Goal: Task Accomplishment & Management: Manage account settings

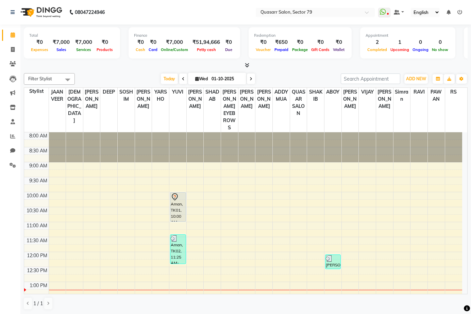
click at [250, 80] on icon at bounding box center [251, 79] width 3 height 4
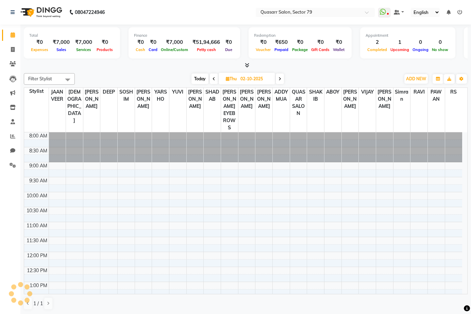
scroll to position [150, 0]
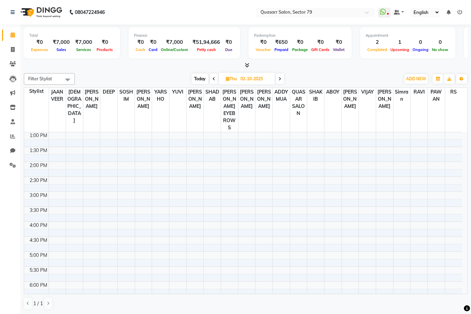
click at [281, 83] on span at bounding box center [280, 78] width 8 height 11
type input "03-10-2025"
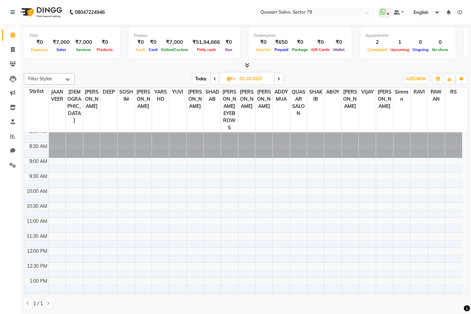
scroll to position [0, 0]
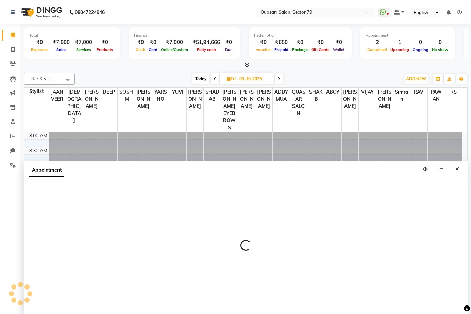
scroll to position [0, 0]
select select "61605"
select select "tentative"
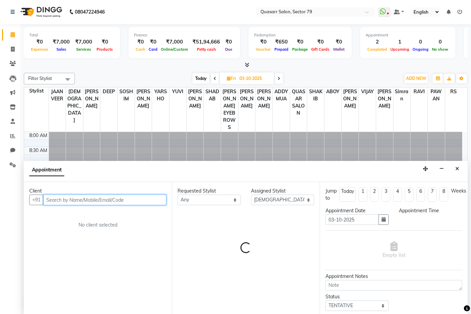
select select "660"
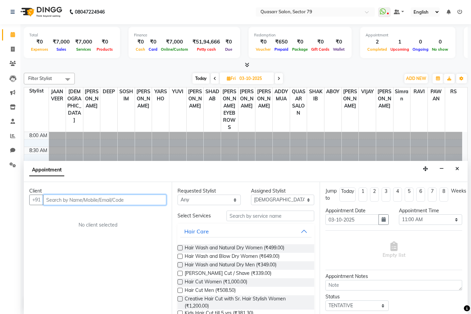
paste input "9659100055"
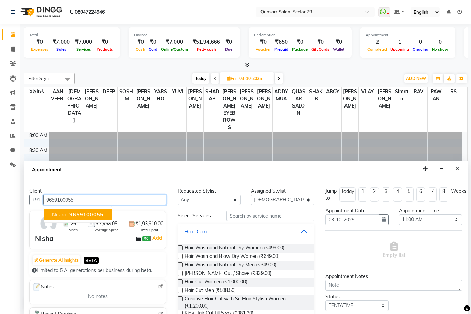
click at [77, 215] on span "9659100055" at bounding box center [86, 214] width 34 height 7
type input "9659100055"
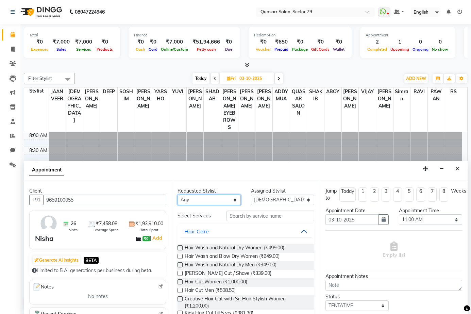
click at [221, 201] on select "Any ABOY ADDY MUA Aruna Rai BHAWNA DEEP DINA GAITRI DEVI JAANVEER JOYCE PAWAN Q…" at bounding box center [208, 199] width 63 height 11
select select "61605"
click at [177, 194] on select "Any ABOY ADDY MUA Aruna Rai BHAWNA DEEP DINA GAITRI DEVI JAANVEER JOYCE PAWAN Q…" at bounding box center [208, 199] width 63 height 11
click at [251, 213] on input "text" at bounding box center [270, 215] width 88 height 11
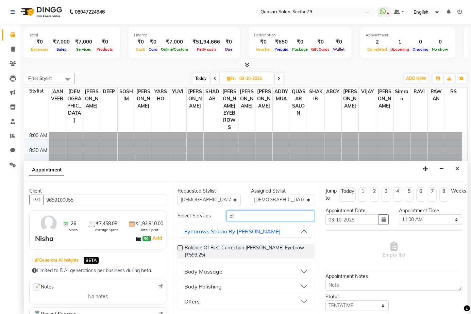
type input "o"
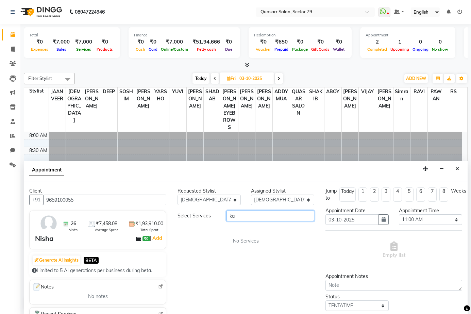
type input "k"
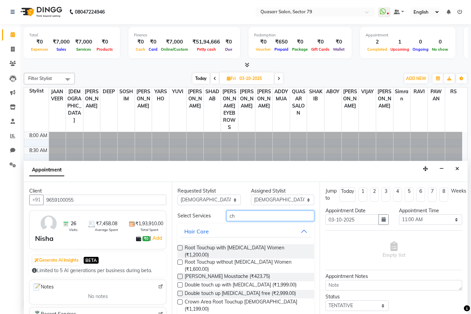
type input "c"
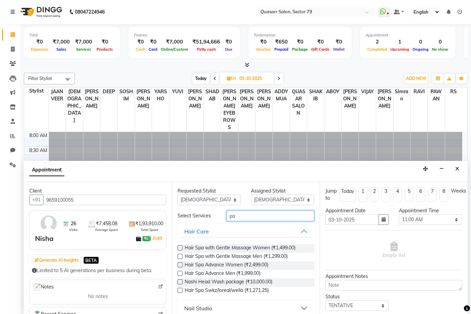
type input "p"
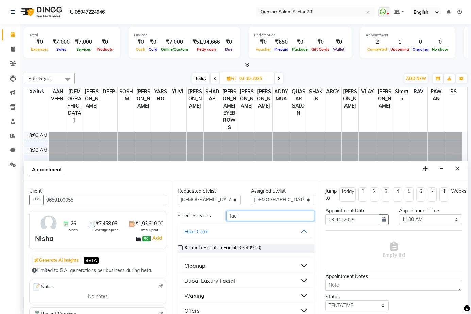
type input "faci"
click at [203, 280] on div "Dubai Luxury Facial" at bounding box center [209, 280] width 51 height 8
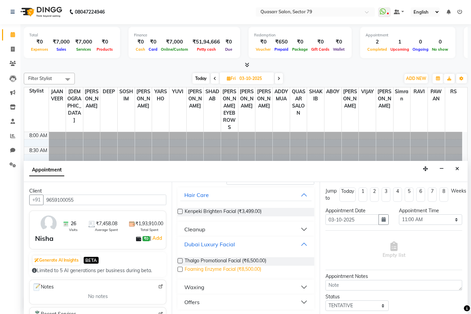
scroll to position [37, 0]
click at [181, 261] on label at bounding box center [179, 259] width 5 height 5
click at [181, 261] on input "checkbox" at bounding box center [179, 260] width 4 height 4
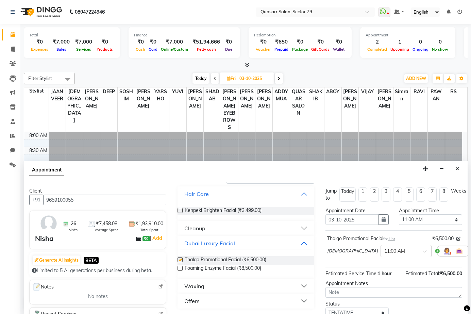
checkbox input "false"
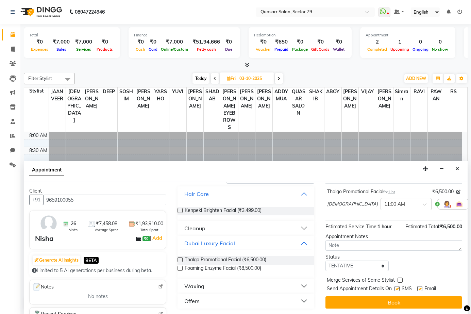
click at [399, 292] on div at bounding box center [396, 289] width 4 height 7
click at [422, 289] on label at bounding box center [419, 288] width 5 height 5
click at [422, 289] on input "checkbox" at bounding box center [419, 289] width 4 height 4
checkbox input "false"
click at [400, 291] on div "SMS" at bounding box center [405, 289] width 23 height 8
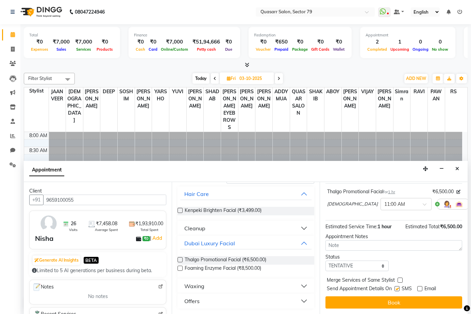
click at [397, 290] on label at bounding box center [396, 288] width 5 height 5
click at [397, 290] on input "checkbox" at bounding box center [396, 289] width 4 height 4
checkbox input "false"
click at [389, 309] on div "Jump to Today 1 2 3 4 5 6 7 8 Weeks Appointment Date 03-10-2025 Appointment Tim…" at bounding box center [394, 248] width 148 height 132
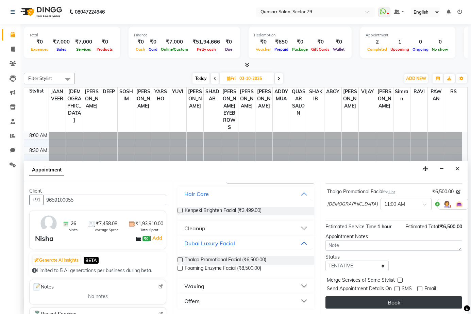
click at [390, 304] on button "Book" at bounding box center [393, 302] width 137 height 12
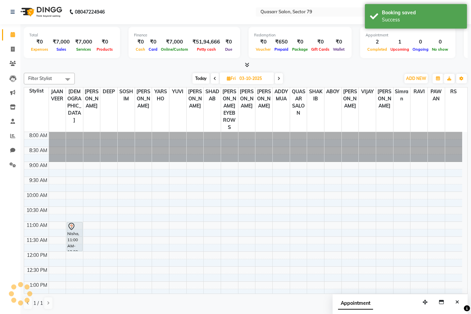
scroll to position [0, 0]
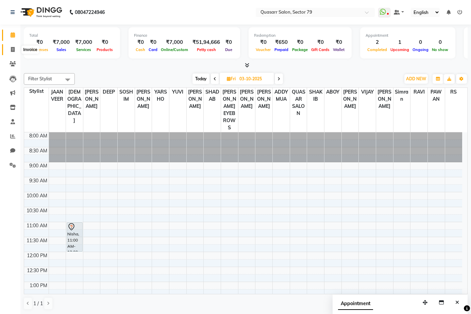
click at [11, 52] on span at bounding box center [13, 50] width 12 height 8
select select "service"
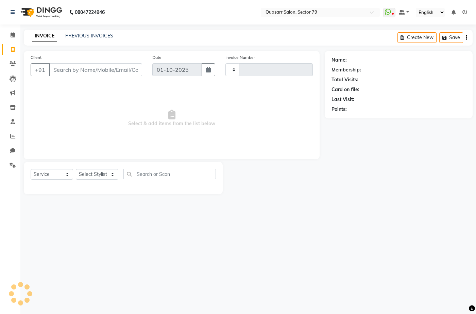
type input "4161"
select select "7231"
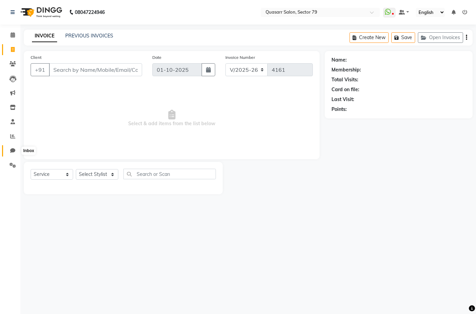
click at [10, 153] on icon at bounding box center [12, 150] width 5 height 5
select select "100"
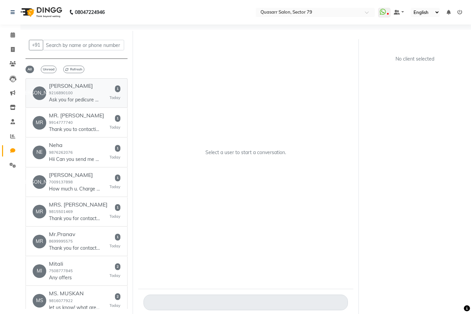
click at [61, 96] on div "Jassi 9216890100 Ask you for pedicure only g" at bounding box center [74, 93] width 51 height 21
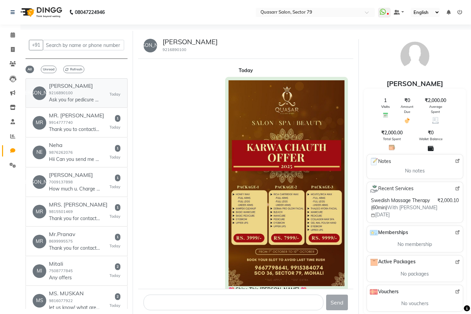
scroll to position [89, 0]
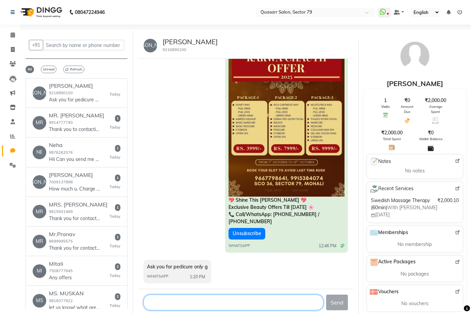
click at [193, 304] on textarea at bounding box center [233, 302] width 180 height 16
type textarea "p"
type textarea "O"
type textarea "P"
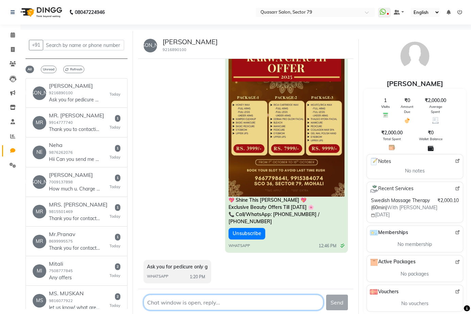
type textarea "O"
type textarea "Pedicure starts from 1200/-"
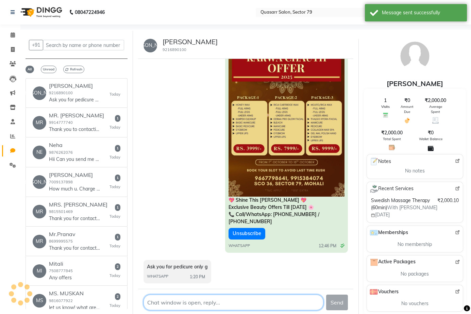
scroll to position [109, 0]
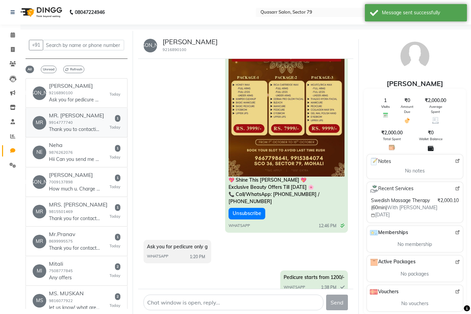
click at [93, 129] on div "MR. GAURAV SHARMA 9914777740 Thank you to contacting With Deepak R Sharma. I Am…" at bounding box center [76, 122] width 55 height 21
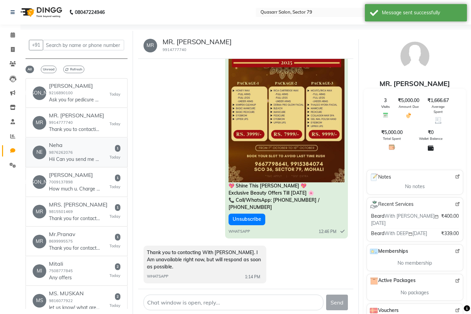
click at [84, 163] on p "Hii Can you send me a hair packages" at bounding box center [74, 159] width 51 height 7
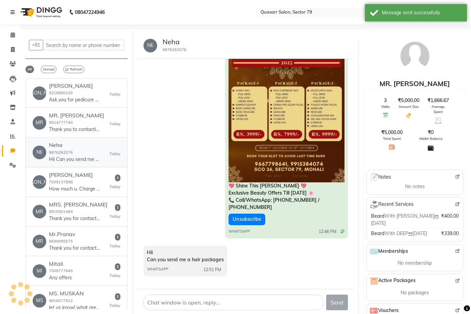
scroll to position [97, 0]
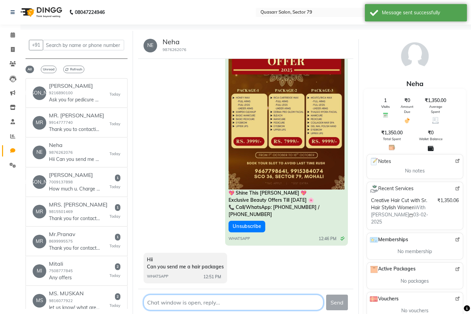
click at [212, 302] on textarea at bounding box center [233, 302] width 180 height 16
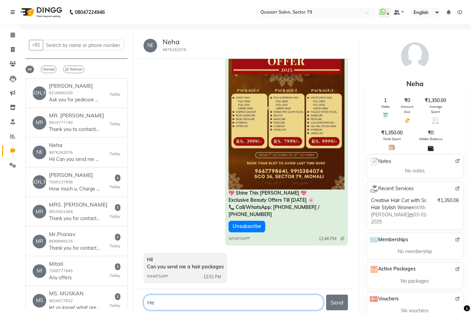
type textarea "H"
type textarea "Hello"
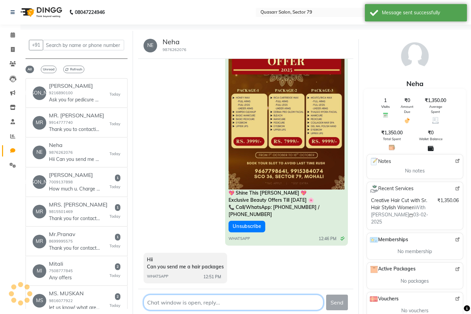
scroll to position [117, 0]
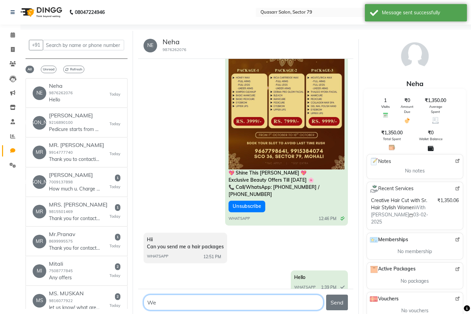
type textarea "W"
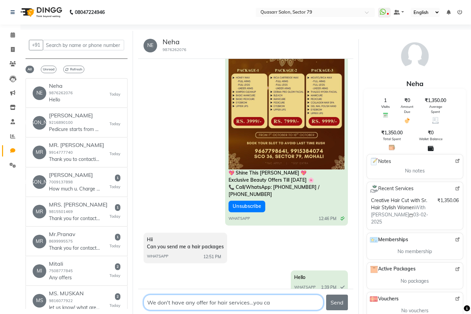
type textarea "We don't have any offer for hair services...you c"
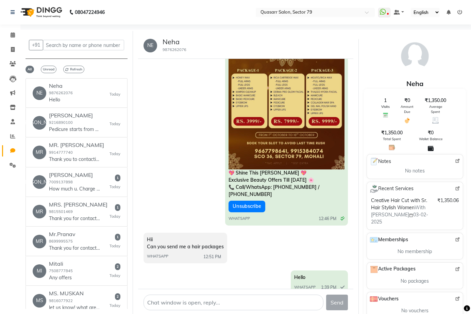
click at [189, 240] on span "Hii Can you send me a hair packages" at bounding box center [185, 242] width 77 height 13
click at [186, 304] on textarea at bounding box center [233, 302] width 180 height 16
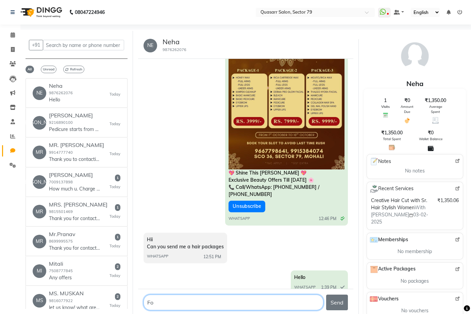
type textarea "F"
type textarea "Hello"
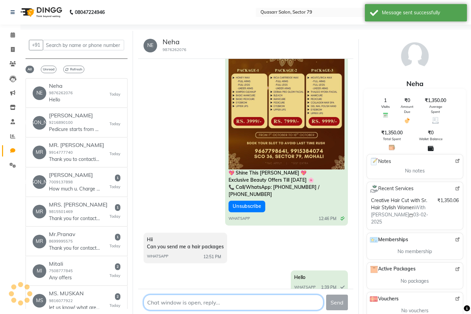
scroll to position [148, 0]
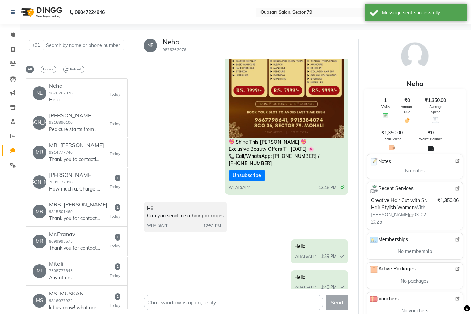
click at [299, 284] on span "WHATSAPP" at bounding box center [304, 287] width 21 height 6
drag, startPoint x: 329, startPoint y: 274, endPoint x: 314, endPoint y: 273, distance: 15.3
click at [314, 273] on div "Hello WHATSAPP 1:40 PM" at bounding box center [319, 282] width 57 height 24
drag, startPoint x: 330, startPoint y: 237, endPoint x: 228, endPoint y: 301, distance: 120.6
click at [228, 301] on textarea at bounding box center [233, 302] width 180 height 16
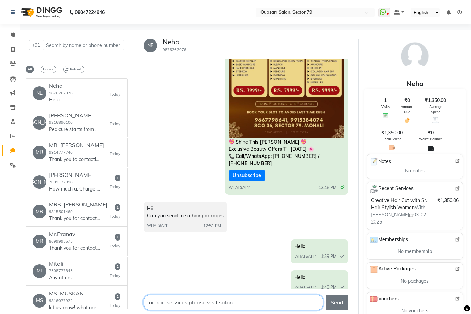
type textarea "for hair services please visit salon"
click at [242, 304] on textarea at bounding box center [233, 302] width 180 height 16
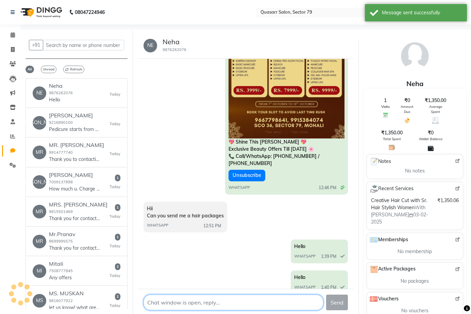
scroll to position [178, 0]
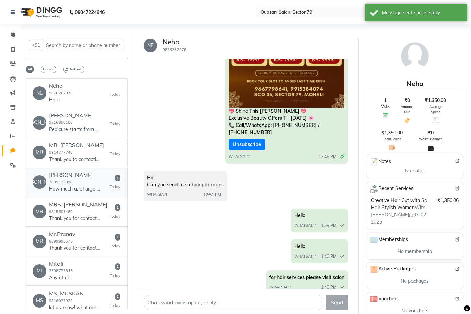
click at [91, 178] on h6 "Jasveer Singh" at bounding box center [74, 175] width 51 height 6
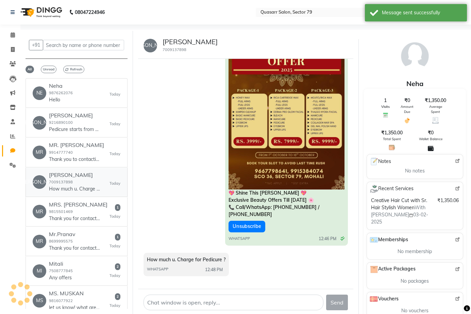
scroll to position [89, 0]
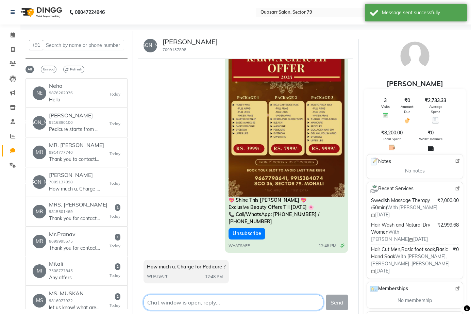
click at [205, 308] on textarea at bounding box center [233, 302] width 180 height 16
type textarea "F"
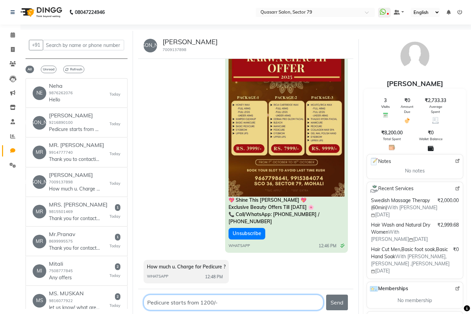
type textarea "Pedicure starts from 1200/-"
type textarea "\"
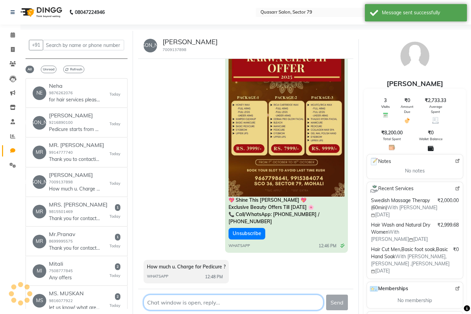
scroll to position [109, 0]
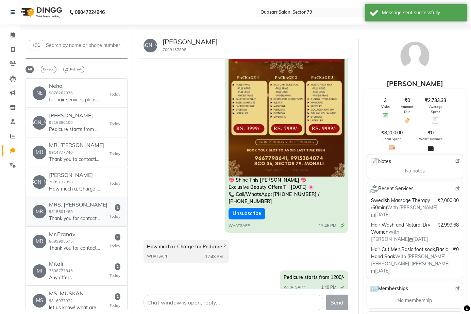
click at [93, 208] on h6 "MRS. DILPREET" at bounding box center [78, 204] width 58 height 6
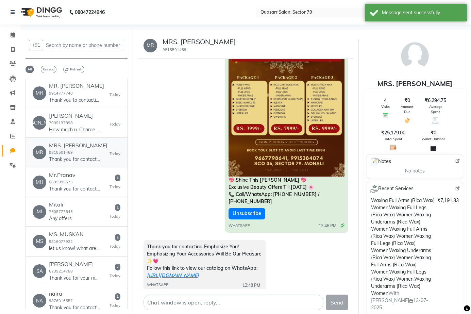
scroll to position [68, 0]
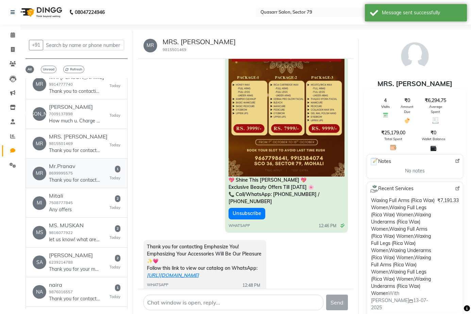
click at [80, 177] on div "Mr.Pranav 8699995575 Thank you for contacting Kaira Infra ! Please let us know …" at bounding box center [74, 173] width 51 height 21
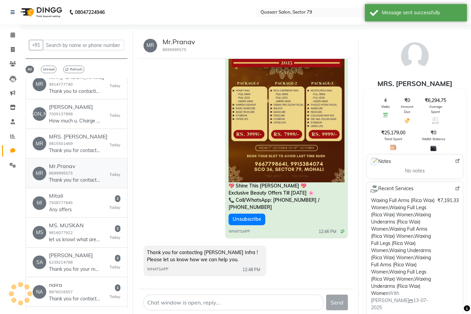
scroll to position [97, 0]
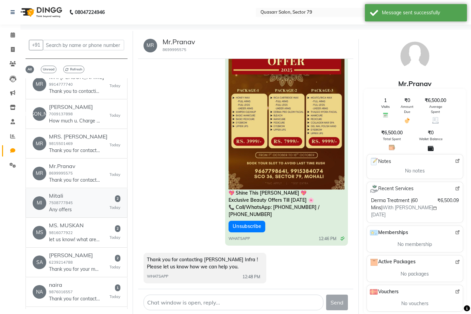
click at [79, 205] on div "MI Mitali 7508777845 Any offers 2 Today" at bounding box center [77, 202] width 88 height 21
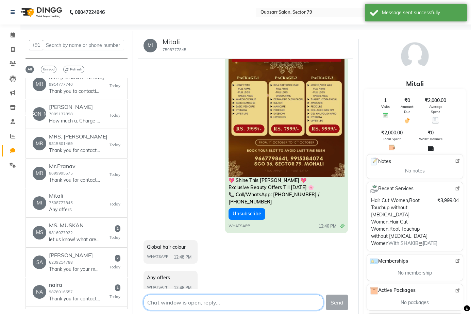
click at [198, 305] on textarea at bounding box center [233, 302] width 180 height 16
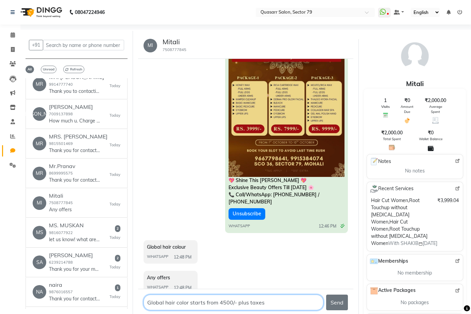
type textarea "Global hair color starts from 4500/- plus taxes"
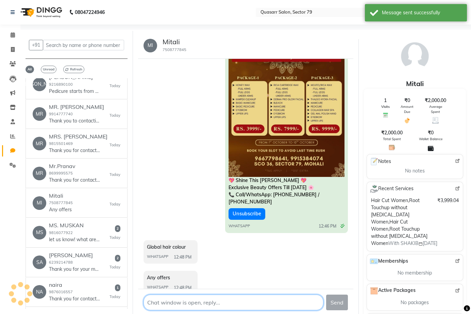
scroll to position [140, 0]
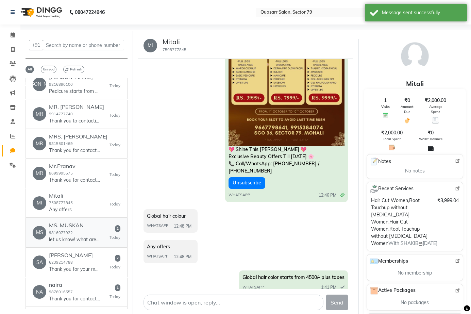
click at [82, 243] on p "let us know! what are you looking for" at bounding box center [74, 239] width 51 height 7
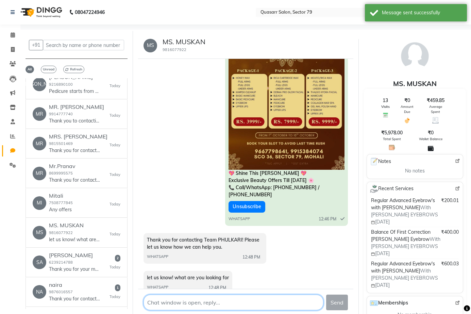
click at [206, 302] on textarea at bounding box center [233, 302] width 180 height 16
click at [84, 266] on div "SAMMY 6239214788 Thank you for your message. We’re unavailable right now, but w…" at bounding box center [74, 262] width 51 height 21
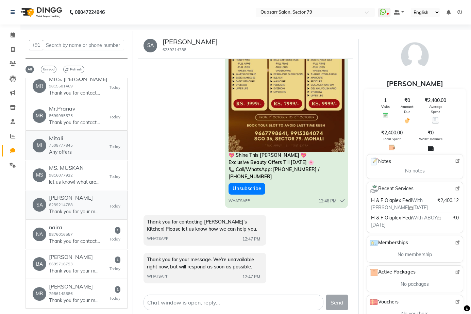
scroll to position [136, 0]
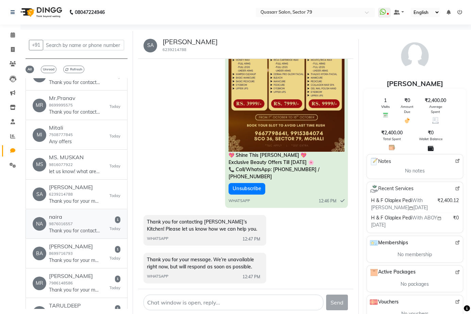
click at [92, 234] on p "Thank you for contacting Naiqra! Please let us know how we can help you." at bounding box center [74, 230] width 51 height 7
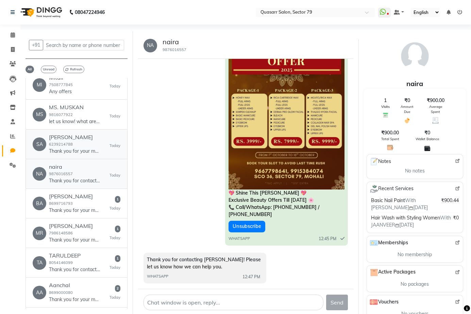
scroll to position [204, 0]
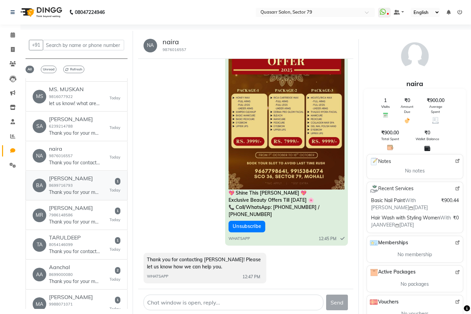
click at [81, 192] on div "Bannet Dosanjh 8699716793 Thank you for your message. Bannet Dosanjh is current…" at bounding box center [74, 185] width 51 height 21
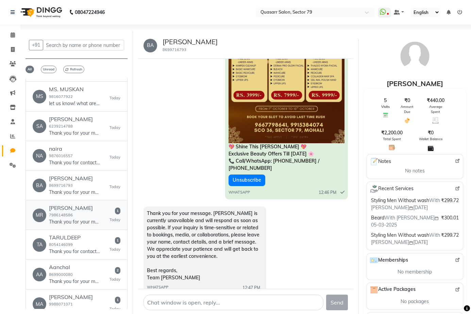
click at [89, 221] on div "MR. MOHAN SIDHU 7986148586 Thank you for your message. We’re unavailable right …" at bounding box center [74, 215] width 51 height 21
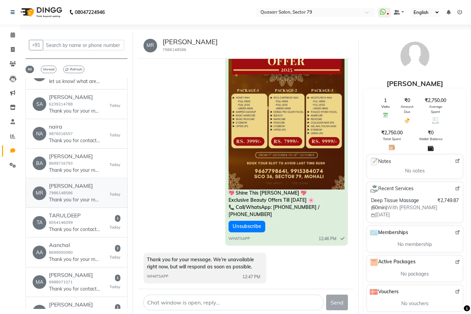
scroll to position [238, 0]
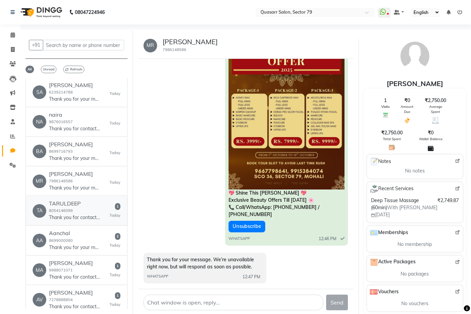
click at [87, 220] on p "Thank you for contacting Cake O’clock By Tarundeep Kaur! Please let us know how…" at bounding box center [74, 217] width 51 height 7
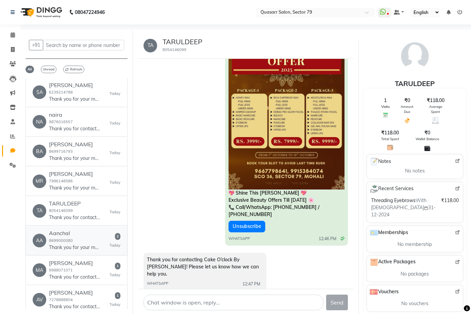
click at [87, 243] on div "Aanchal 8699000080 Thank you for your message. We're unavailable right now, but…" at bounding box center [74, 240] width 51 height 21
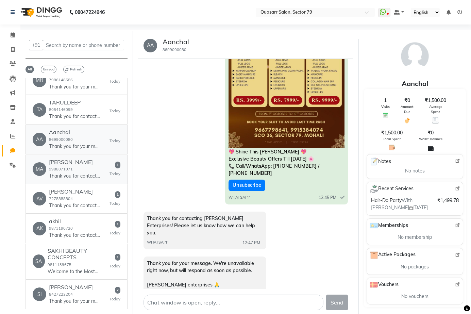
scroll to position [340, 0]
click at [85, 164] on h6 "Manpreet Singh" at bounding box center [74, 161] width 51 height 6
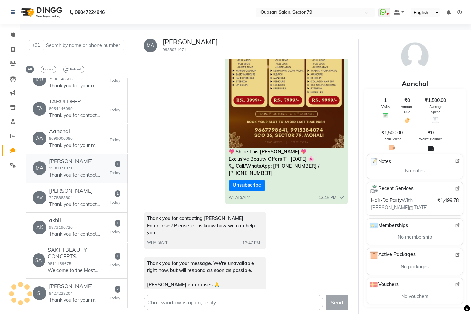
scroll to position [104, 0]
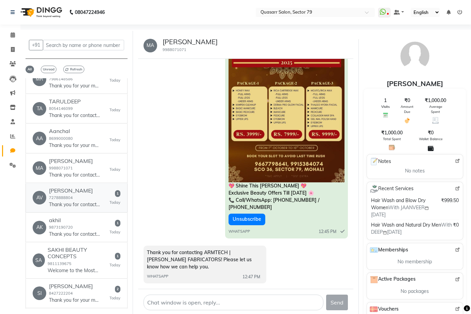
click at [84, 194] on h6 "[PERSON_NAME]" at bounding box center [74, 190] width 51 height 6
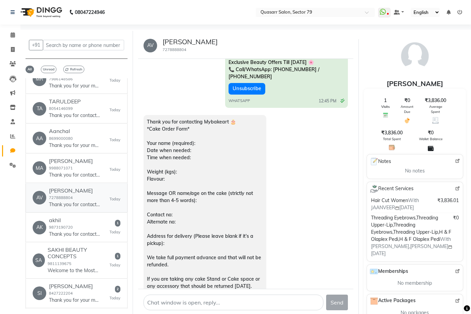
scroll to position [243, 0]
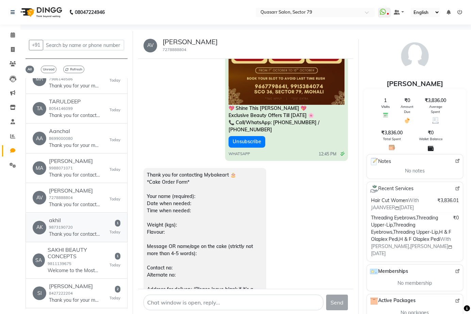
click at [91, 236] on div "akhil 9873190720 Thank you for contacting 'WHITE HORSE INTERIOR 'Design Consult…" at bounding box center [74, 227] width 51 height 21
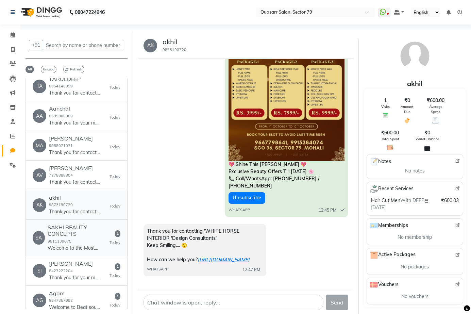
scroll to position [374, 0]
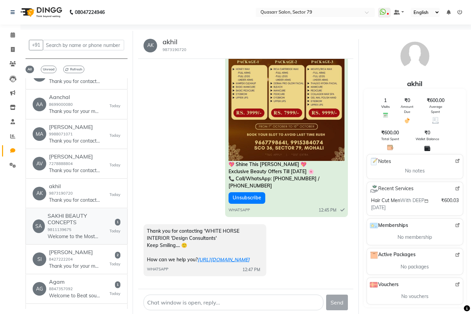
click at [82, 222] on h6 "SAKHI BEAUTY CONCEPTS" at bounding box center [79, 218] width 62 height 13
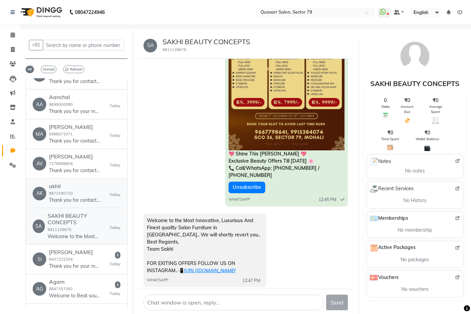
scroll to position [442, 0]
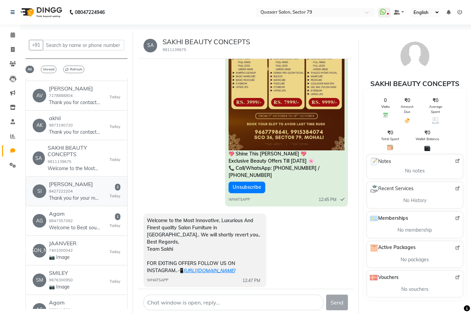
click at [83, 187] on h6 "SIDHANT" at bounding box center [74, 184] width 51 height 6
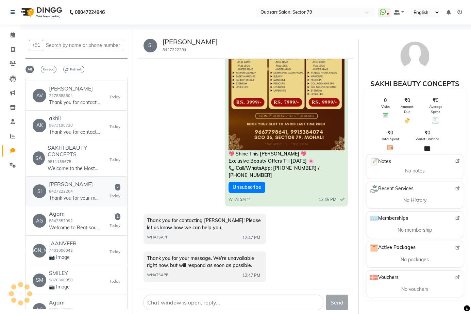
scroll to position [134, 0]
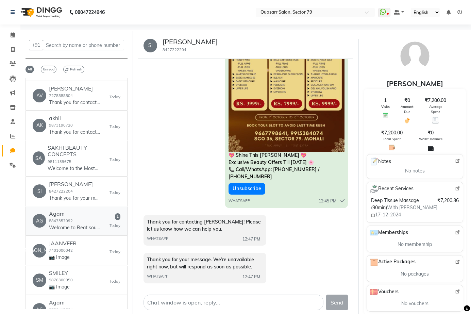
click at [85, 227] on div "Agam 8847357092 Welcome to Beat soul Music! We look forward to working with you." at bounding box center [74, 220] width 51 height 21
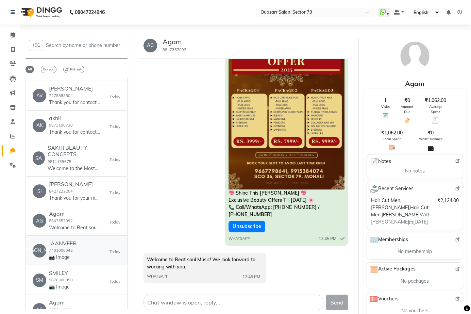
click at [82, 251] on div "JA JAANVEER 7401000042 📷 Image Today" at bounding box center [77, 250] width 88 height 21
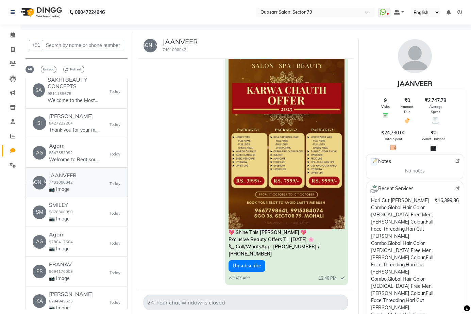
scroll to position [245, 0]
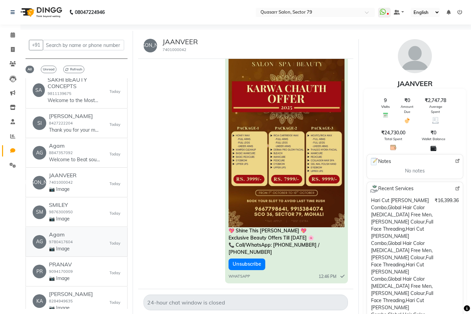
click at [67, 238] on h6 "Agam" at bounding box center [61, 234] width 24 height 6
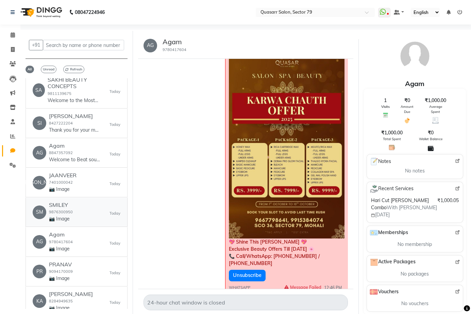
click at [72, 215] on div "SM SMILEY 9876300950 📷 Image Today" at bounding box center [77, 212] width 88 height 21
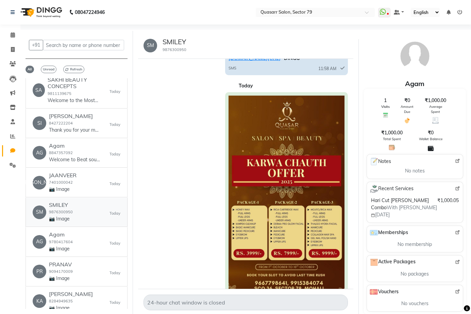
scroll to position [80, 0]
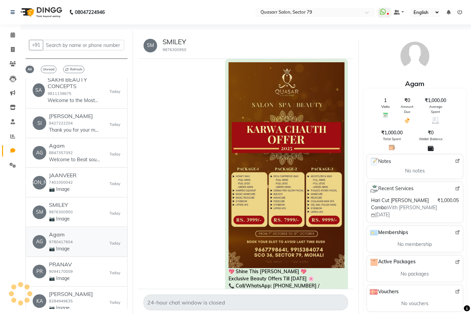
click at [74, 246] on div "AG Agam 9780417604 📷 Image Today" at bounding box center [77, 241] width 88 height 21
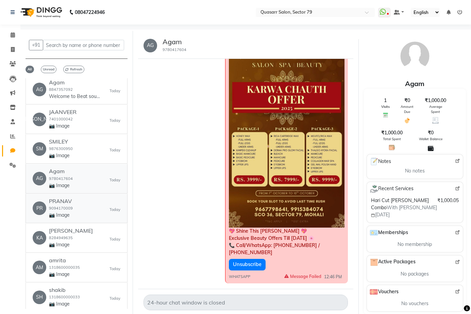
scroll to position [578, 0]
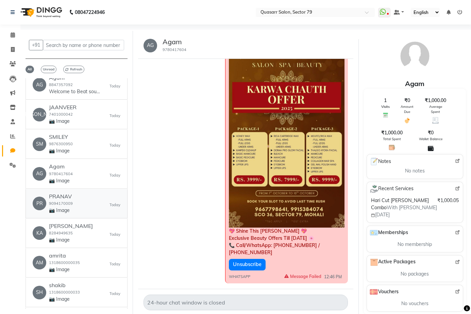
click at [73, 212] on div "PR PRANAV 9094170009 📷 Image Today" at bounding box center [77, 203] width 88 height 21
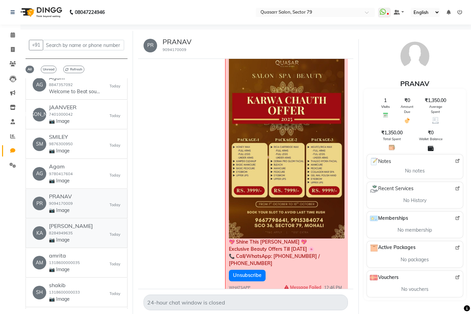
scroll to position [612, 0]
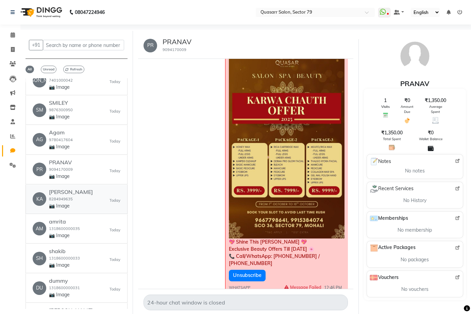
click at [76, 204] on div "KA karminder 8284949635 📷 Image Today" at bounding box center [77, 199] width 88 height 21
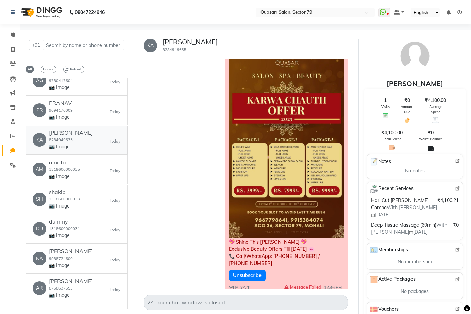
scroll to position [680, 0]
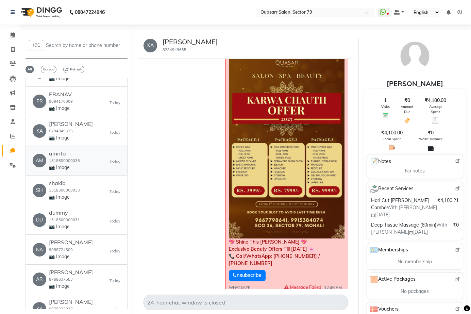
click at [66, 157] on h6 "amrita" at bounding box center [64, 153] width 31 height 6
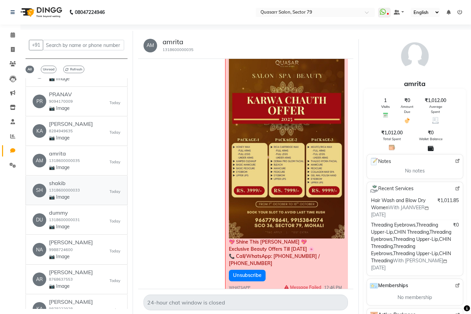
click at [75, 192] on small "1318600000033" at bounding box center [64, 190] width 31 height 5
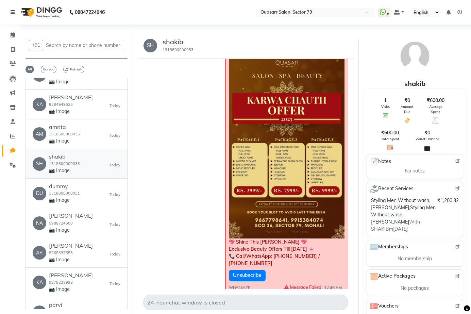
scroll to position [714, 0]
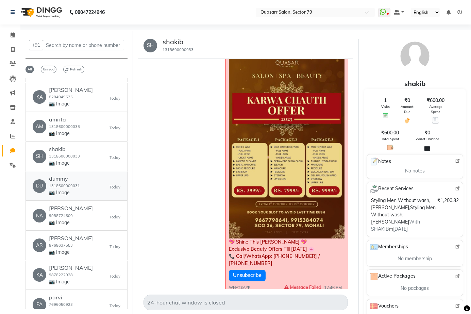
click at [75, 188] on small "1318600000031" at bounding box center [64, 185] width 31 height 5
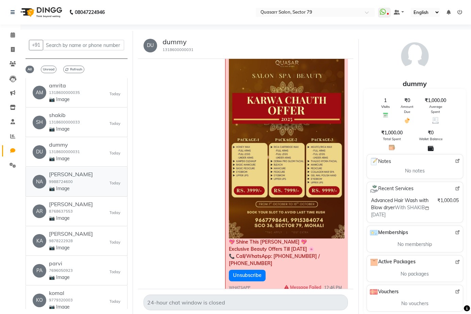
click at [70, 184] on div "navneet 9988724600 📷 Image" at bounding box center [71, 181] width 44 height 21
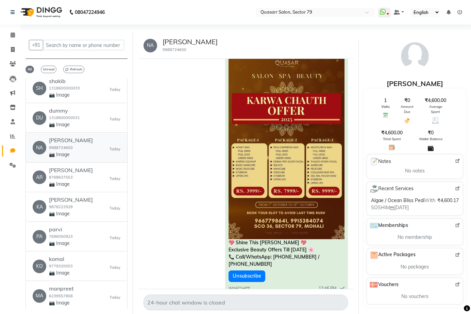
scroll to position [59, 0]
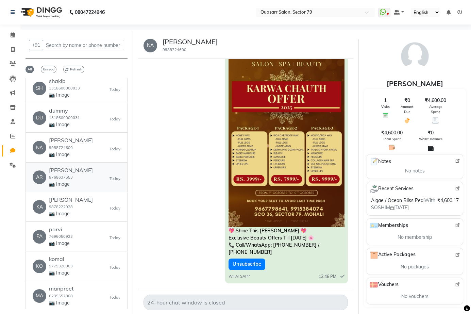
click at [79, 182] on div "AR arpita 8768637553 📷 Image Today" at bounding box center [77, 177] width 88 height 21
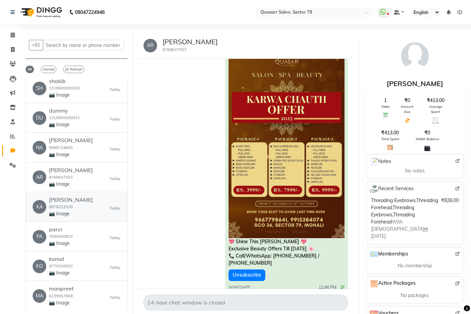
click at [80, 215] on div "KA kanika 9878222928 📷 Image Today" at bounding box center [77, 207] width 88 height 21
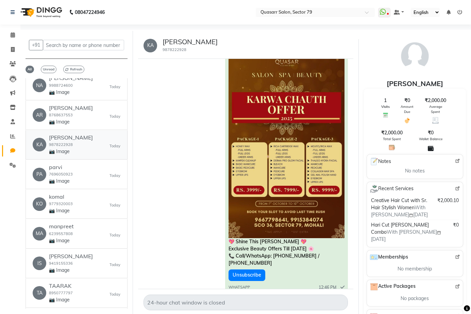
scroll to position [850, 0]
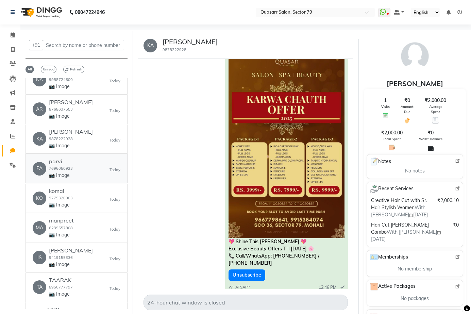
click at [74, 174] on div "PA parvi 7696050923 📷 Image Today" at bounding box center [77, 168] width 88 height 21
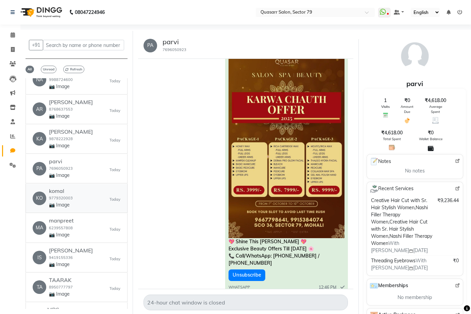
click at [74, 203] on div "KO komal 9779320003 📷 Image Today" at bounding box center [77, 198] width 88 height 21
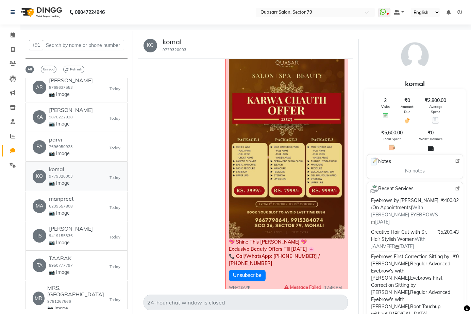
scroll to position [884, 0]
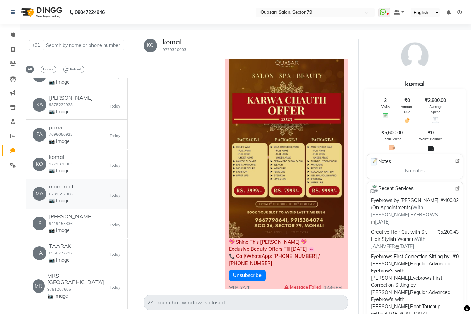
click at [74, 195] on div "MA manpreet 6239557808 📷 Image Today" at bounding box center [77, 193] width 88 height 21
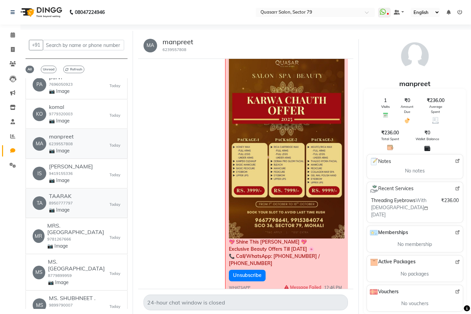
scroll to position [952, 0]
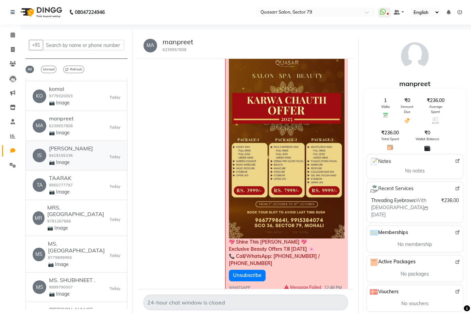
click at [76, 162] on div "Ishaan Damathia 9419155336 📷 Image" at bounding box center [71, 155] width 44 height 21
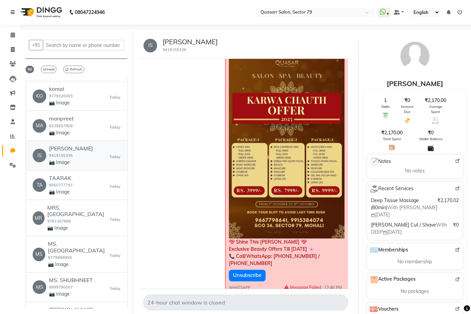
scroll to position [986, 0]
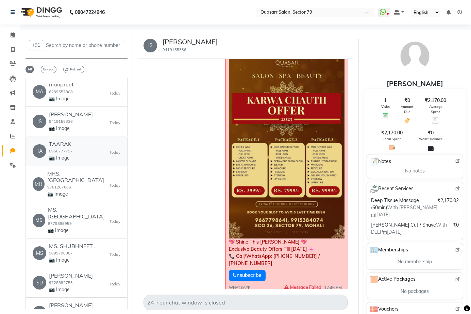
click at [67, 147] on h6 "TAARAK" at bounding box center [61, 144] width 24 height 6
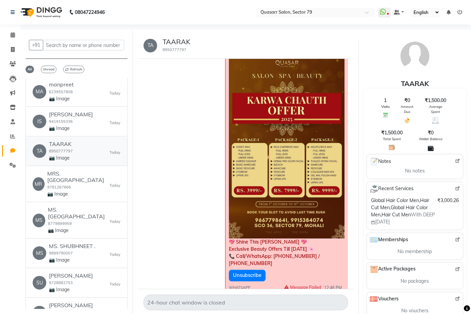
scroll to position [1020, 0]
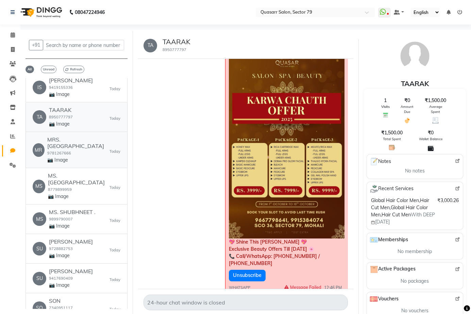
click at [67, 151] on small "9781267666" at bounding box center [59, 153] width 24 height 5
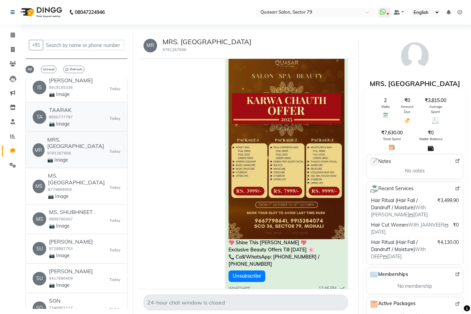
scroll to position [1054, 0]
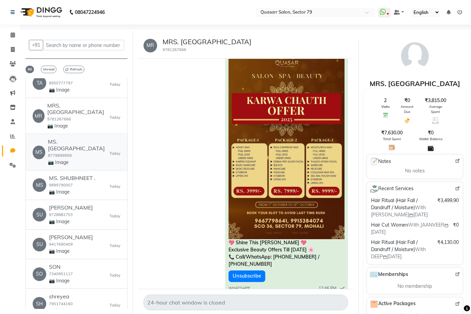
click at [67, 153] on small "8779899959" at bounding box center [60, 155] width 24 height 5
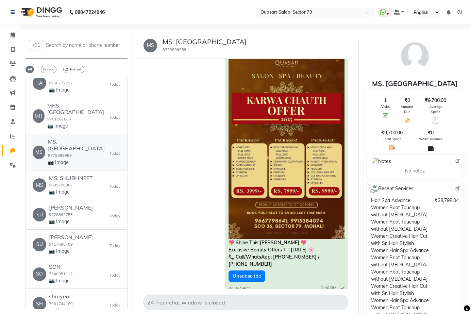
scroll to position [1088, 0]
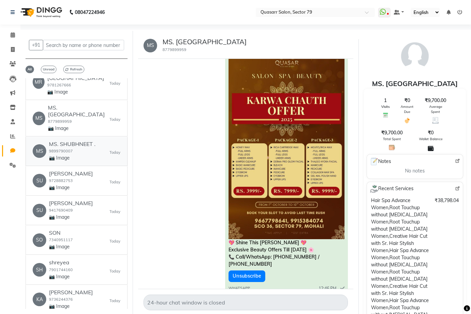
click at [67, 149] on small "9899790007" at bounding box center [61, 151] width 24 height 5
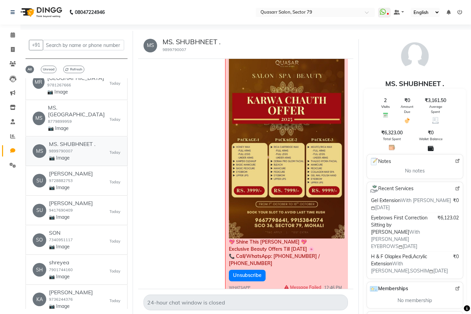
scroll to position [1122, 0]
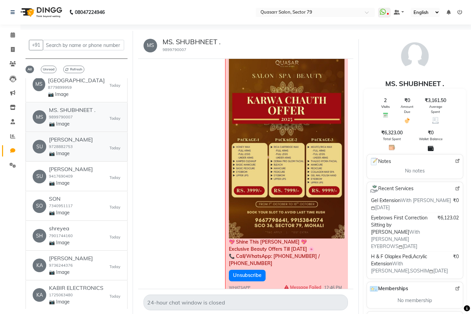
click at [67, 144] on small "9728882753" at bounding box center [61, 146] width 24 height 5
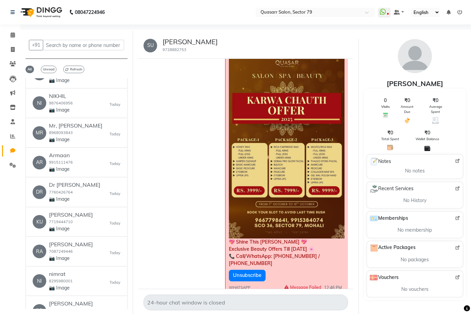
scroll to position [1666, 0]
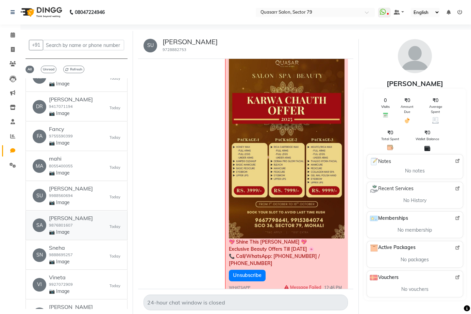
click at [75, 230] on link "SA SAKSHI 9876801607 📷 Image Today" at bounding box center [76, 225] width 102 height 29
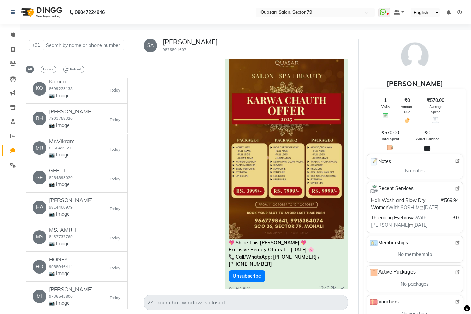
scroll to position [2040, 0]
click at [73, 171] on div "GE GEETT 8284893020 📷 Image Today" at bounding box center [77, 177] width 88 height 21
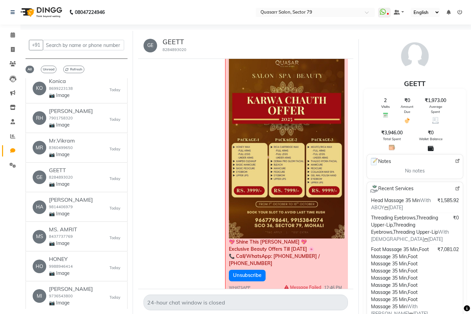
click at [304, 284] on span "Message Failed" at bounding box center [302, 287] width 37 height 6
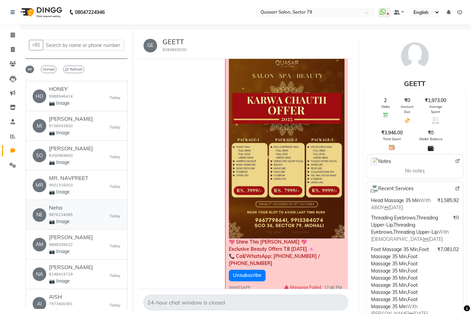
scroll to position [2346, 0]
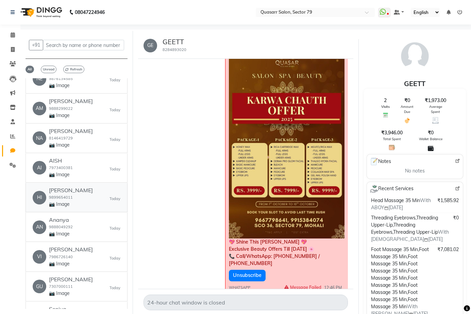
click at [65, 187] on h6 "HIMANSHU Chawla" at bounding box center [71, 190] width 44 height 6
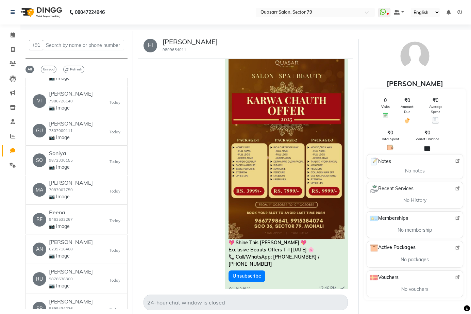
scroll to position [2516, 0]
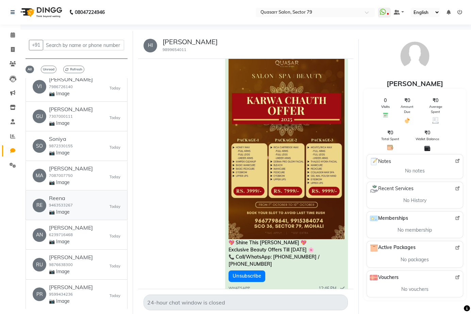
click at [65, 191] on link "RE Reena 9463533267 📷 Image Today" at bounding box center [76, 205] width 102 height 29
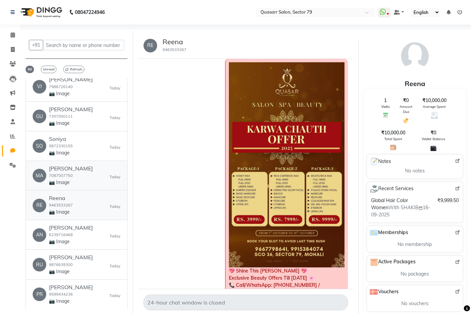
scroll to position [2584, 0]
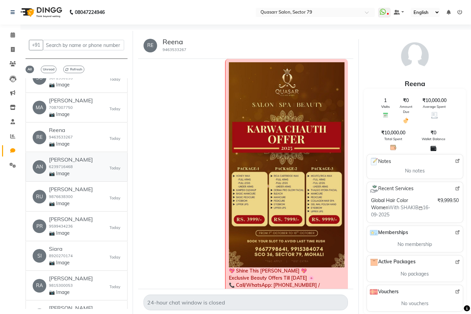
click at [73, 156] on div "AN Anu Kaur 6239716468 📷 Image Today" at bounding box center [77, 166] width 88 height 21
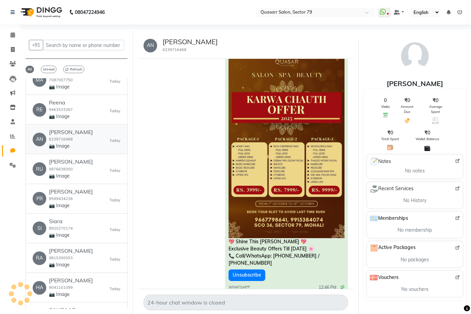
scroll to position [2652, 0]
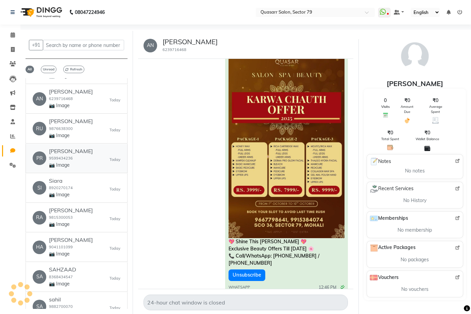
click at [70, 148] on h6 "Prabhjot Kaur" at bounding box center [71, 151] width 44 height 6
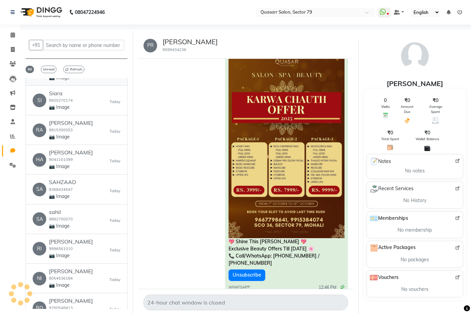
scroll to position [2754, 0]
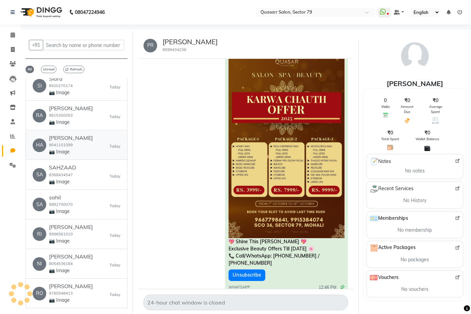
click at [71, 135] on div "HARMAN SIDHU 9041101099 📷 Image" at bounding box center [71, 145] width 44 height 21
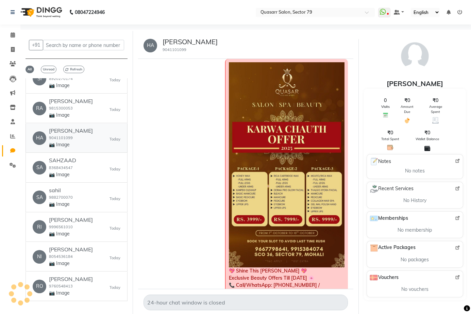
scroll to position [2774, 0]
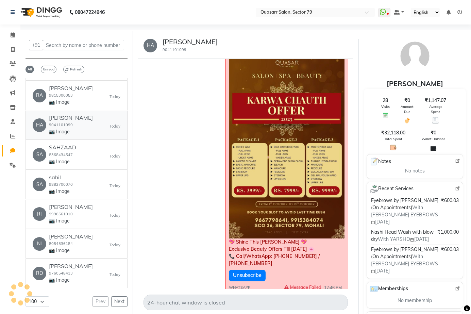
click at [82, 118] on div "HARMAN SIDHU 9041101099 📷 Image" at bounding box center [71, 125] width 44 height 21
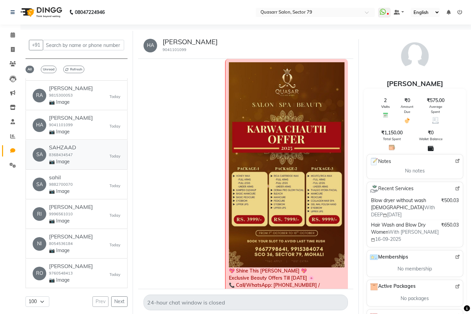
click at [78, 154] on div "SA SAHZAAD 8368434547 📷 Image Today" at bounding box center [77, 154] width 88 height 21
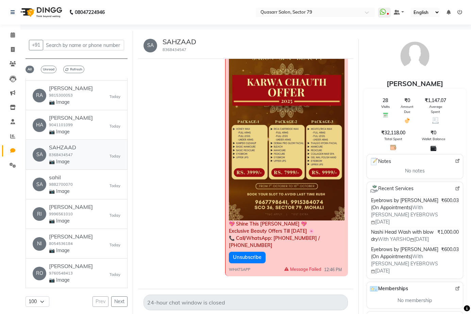
scroll to position [47, 0]
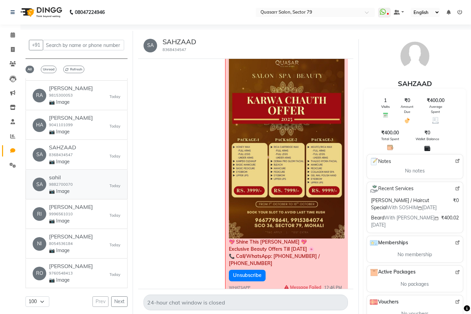
click at [76, 184] on div "SA sahil 9882700070 📷 Image Today" at bounding box center [77, 184] width 88 height 21
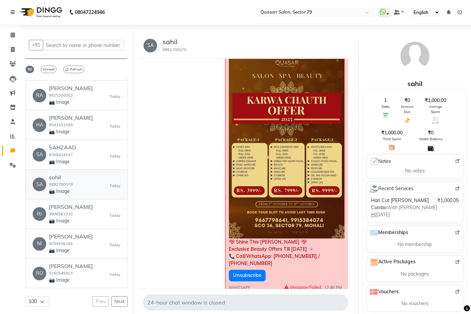
scroll to position [5, 0]
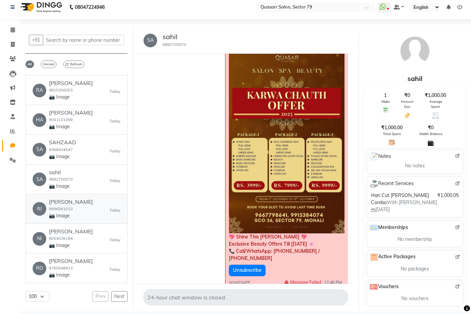
click at [72, 210] on div "RI Ritika 9996561010 📷 Image Today" at bounding box center [77, 209] width 88 height 21
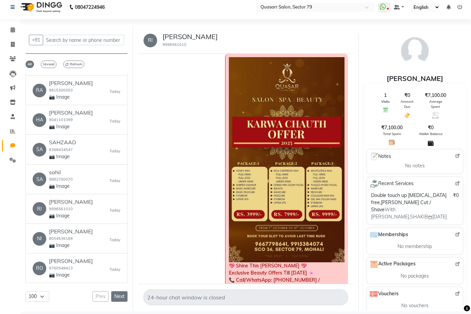
click at [114, 291] on button "Next" at bounding box center [119, 296] width 16 height 11
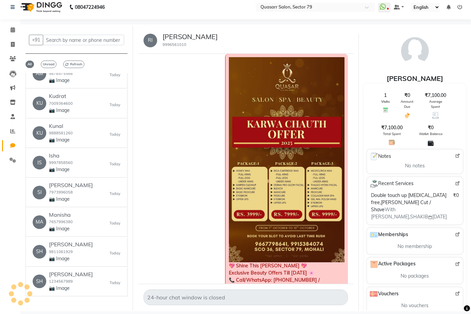
scroll to position [2768, 0]
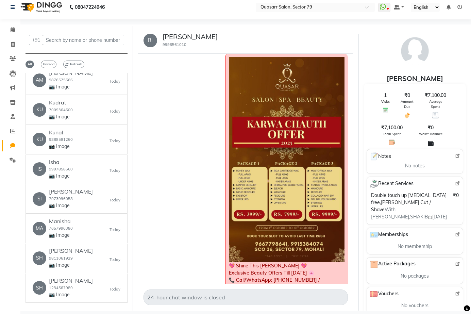
click at [114, 311] on button "Next" at bounding box center [119, 316] width 16 height 11
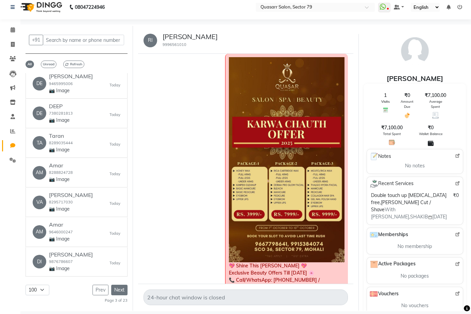
click at [114, 291] on button "Next" at bounding box center [119, 290] width 16 height 11
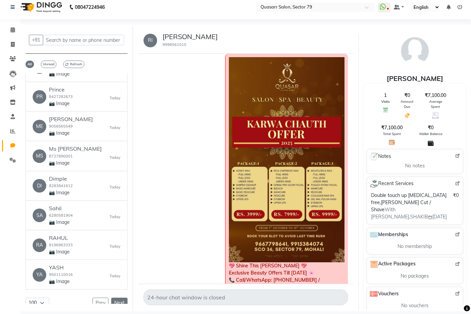
click at [114, 297] on button "Next" at bounding box center [119, 302] width 16 height 11
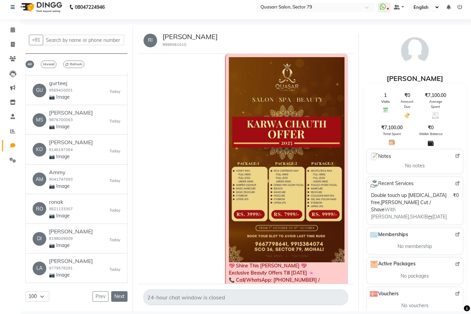
click at [114, 291] on button "Next" at bounding box center [119, 296] width 16 height 11
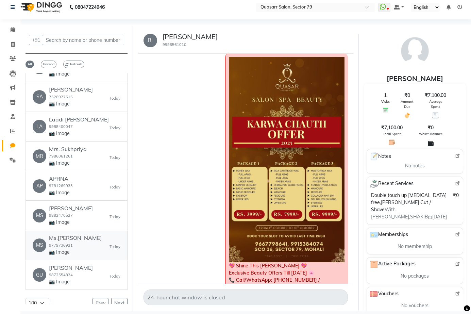
click at [81, 235] on div "MS Ms.Simran 9779736921 📷 Image Today" at bounding box center [77, 245] width 88 height 21
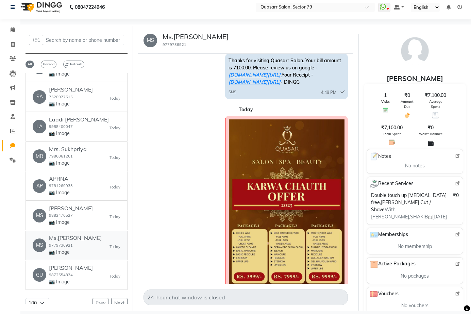
scroll to position [142, 0]
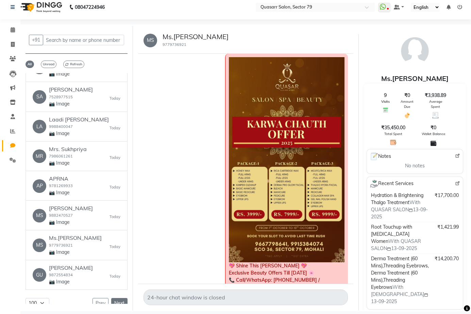
click at [114, 298] on button "Next" at bounding box center [119, 303] width 16 height 11
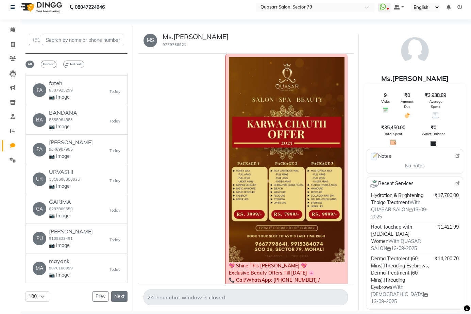
click at [115, 291] on button "Next" at bounding box center [119, 296] width 16 height 11
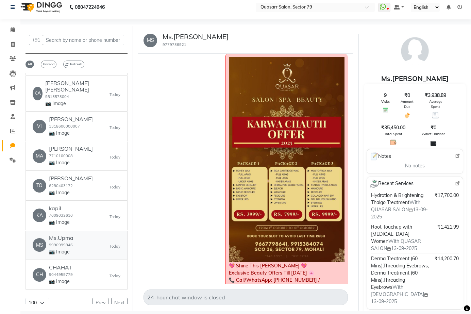
click at [78, 235] on div "MS Ms.Upma 9990999846 📷 Image Today" at bounding box center [77, 245] width 88 height 21
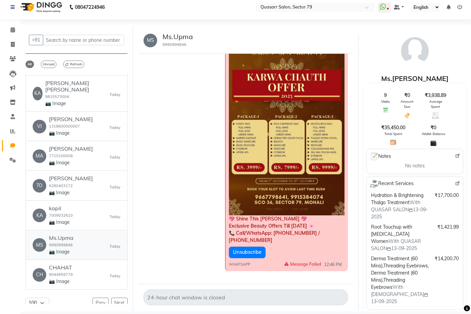
scroll to position [47, 0]
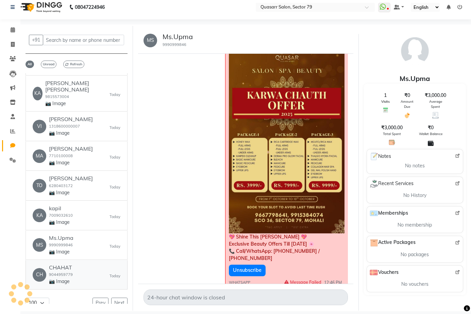
click at [78, 264] on div "CH CHAHAT 9044959779 📷 Image Today" at bounding box center [77, 274] width 88 height 21
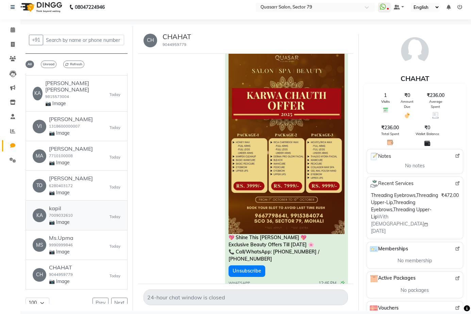
click at [80, 205] on div "KA kapil 7009032610 📷 Image Today" at bounding box center [77, 215] width 88 height 21
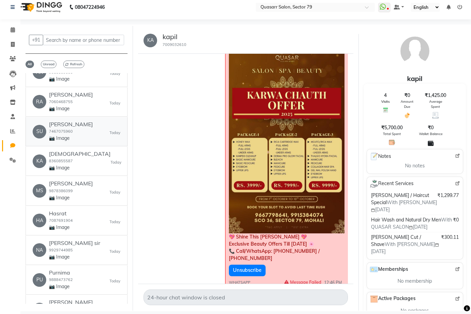
scroll to position [1367, 0]
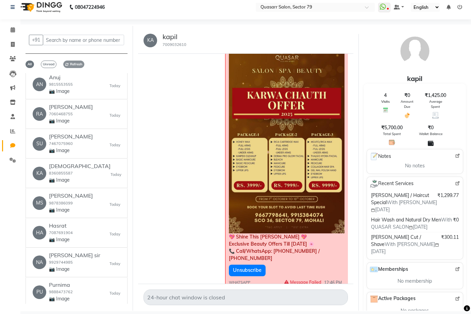
click at [71, 65] on span "Refresh" at bounding box center [73, 64] width 21 height 7
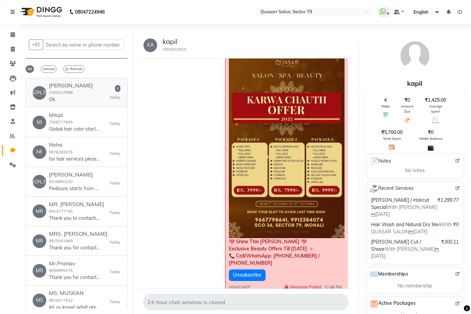
scroll to position [0, 0]
click at [75, 96] on div "Jasveer Singh 7009137898 Ok" at bounding box center [71, 93] width 44 height 21
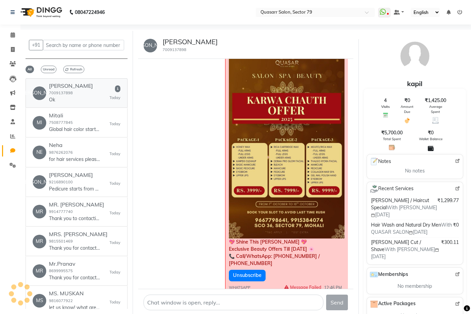
scroll to position [140, 0]
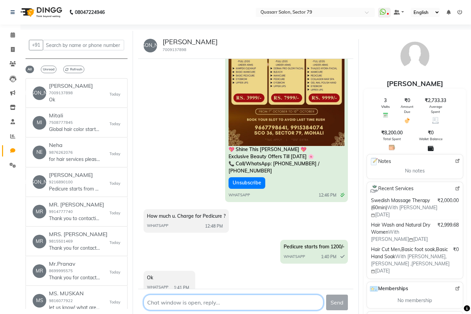
click at [172, 304] on textarea at bounding box center [233, 302] width 180 height 16
type textarea "yes"
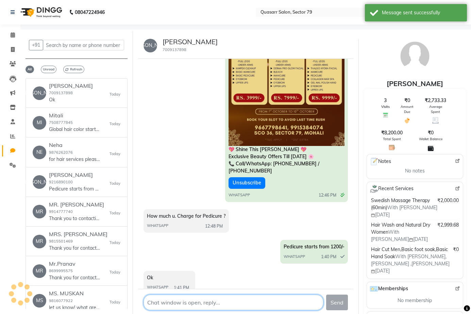
scroll to position [171, 0]
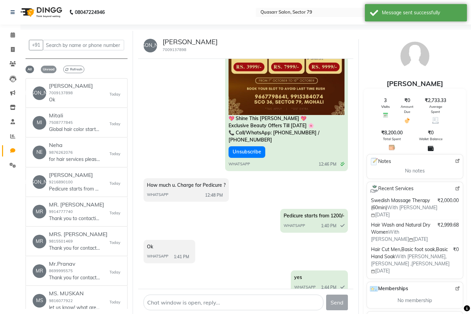
click at [49, 69] on span "Unread" at bounding box center [49, 69] width 16 height 7
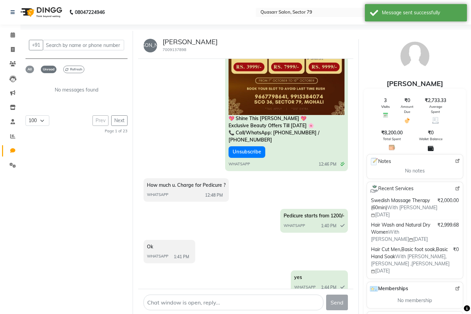
click at [30, 69] on span "All" at bounding box center [29, 69] width 8 height 7
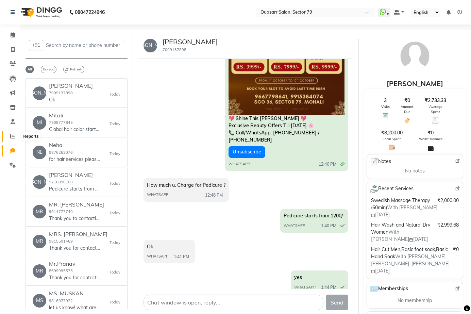
click at [12, 135] on icon at bounding box center [12, 136] width 5 height 5
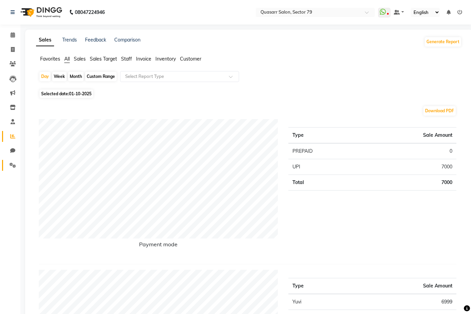
click at [11, 170] on link "Settings" at bounding box center [10, 165] width 16 height 11
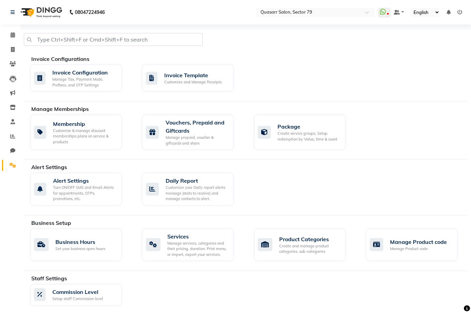
scroll to position [118, 0]
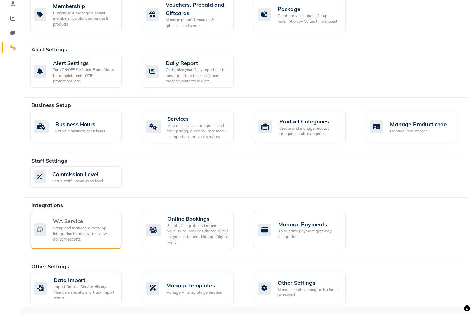
click at [80, 223] on div "WA Service" at bounding box center [84, 221] width 63 height 8
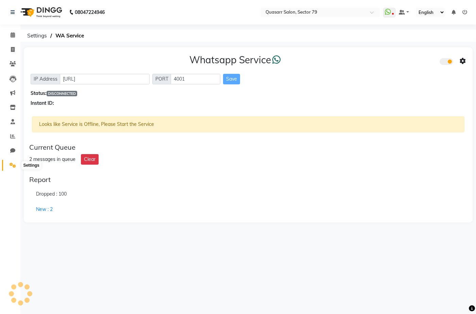
click at [14, 163] on icon at bounding box center [13, 165] width 6 height 5
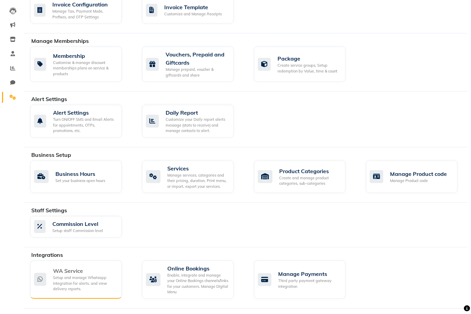
scroll to position [118, 0]
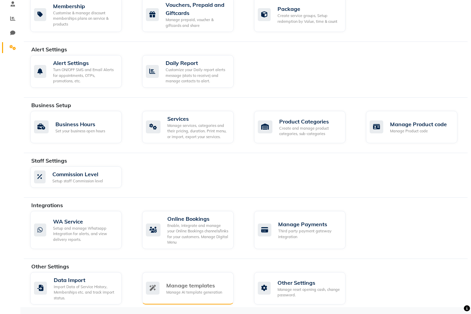
click at [193, 287] on div "Manage templates" at bounding box center [194, 285] width 56 height 8
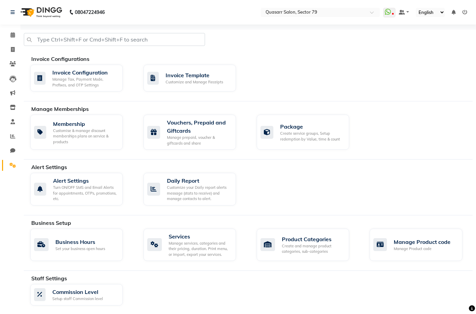
select select "APPROVED"
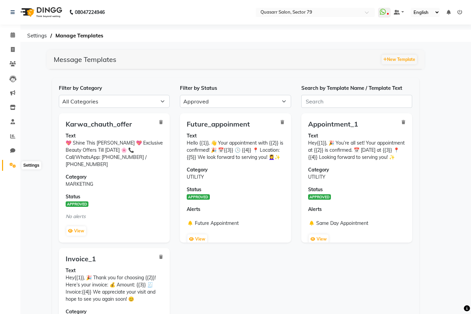
click at [15, 162] on span at bounding box center [13, 165] width 12 height 8
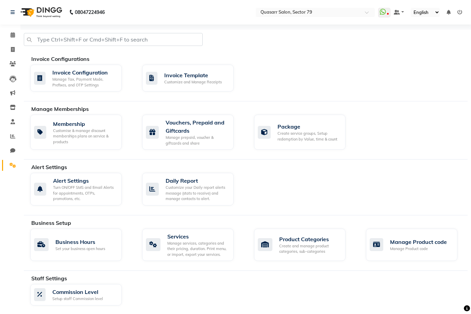
scroll to position [118, 0]
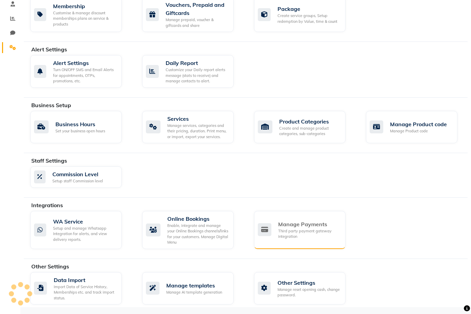
click at [316, 233] on div "Third party payment gateway integration" at bounding box center [309, 233] width 62 height 11
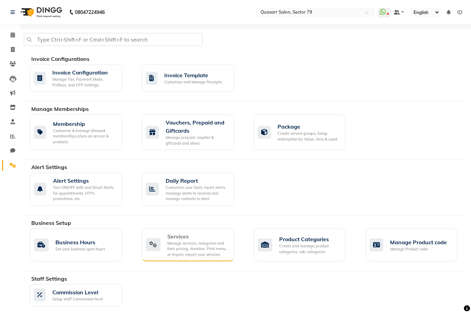
click at [186, 243] on div "Manage services, categories and their pricing, duration. Print menu, or import,…" at bounding box center [197, 248] width 61 height 17
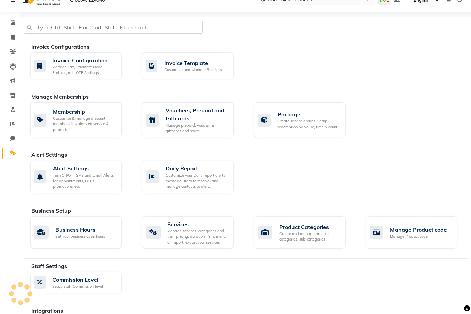
scroll to position [118, 0]
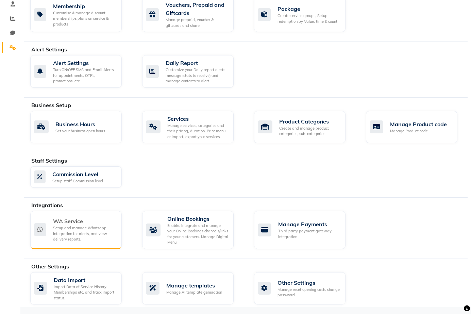
click at [88, 218] on div "WA Service" at bounding box center [84, 221] width 63 height 8
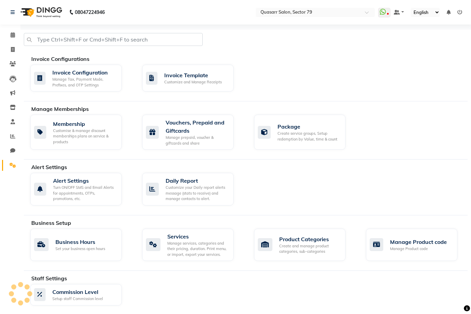
scroll to position [118, 0]
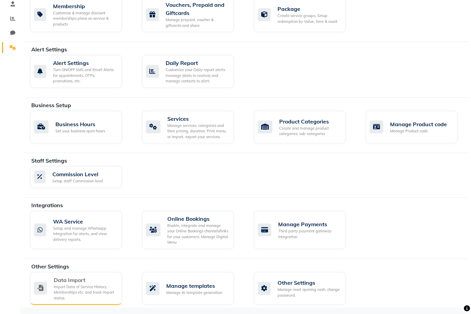
click at [86, 285] on div "Import Data of Service History, Memberships etc. and track import status." at bounding box center [85, 292] width 63 height 17
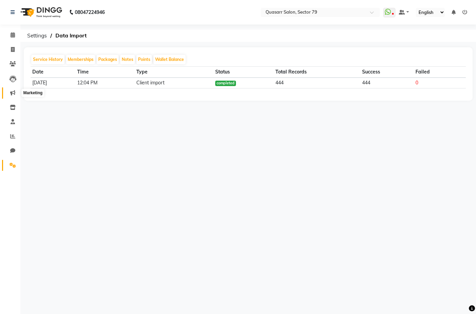
click at [12, 91] on icon at bounding box center [12, 92] width 5 height 5
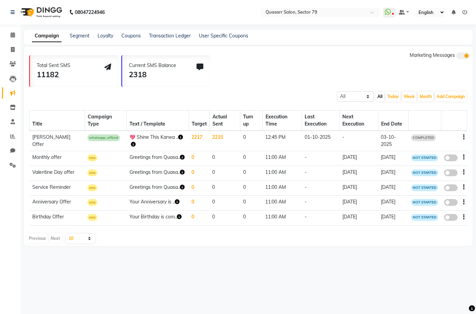
click at [194, 140] on td "2217" at bounding box center [199, 141] width 21 height 20
click at [81, 37] on link "Segment" at bounding box center [80, 36] width 20 height 6
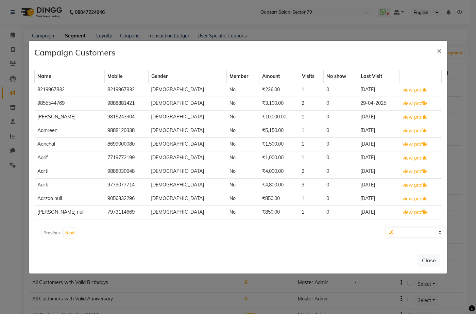
click at [429, 231] on select "10 50 100 500" at bounding box center [415, 232] width 59 height 10
select select "500"
click at [386, 227] on select "10 50 100 500" at bounding box center [415, 232] width 59 height 10
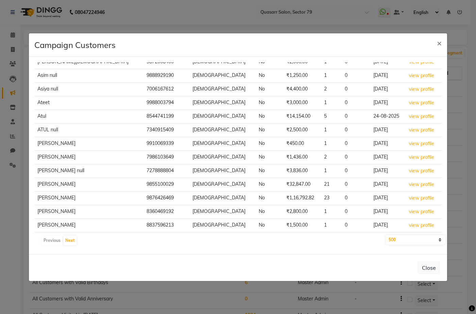
scroll to position [3196, 0]
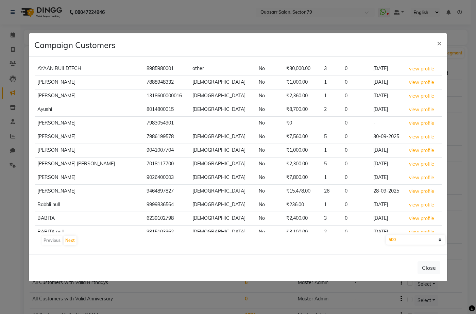
click at [436, 140] on td "view profile" at bounding box center [423, 137] width 35 height 14
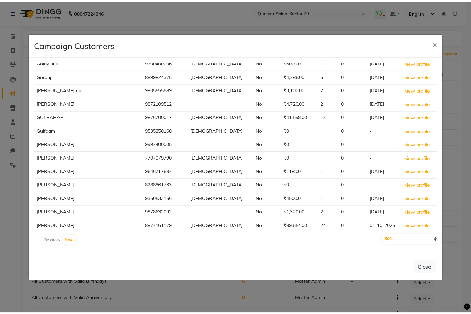
scroll to position [6649, 0]
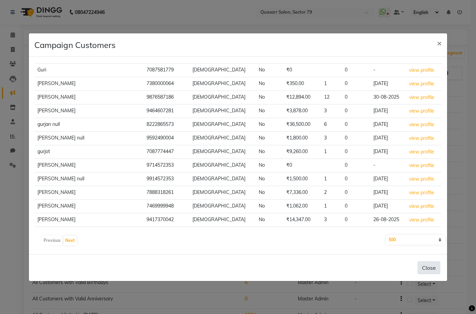
click at [427, 265] on button "Close" at bounding box center [429, 267] width 23 height 13
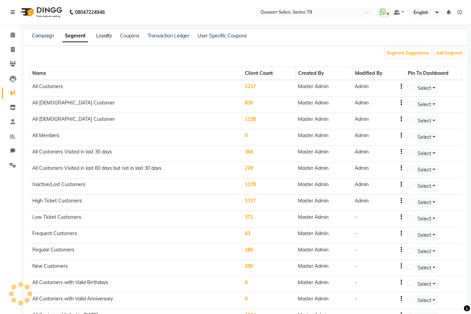
click at [110, 35] on link "Loyalty" at bounding box center [104, 36] width 16 height 6
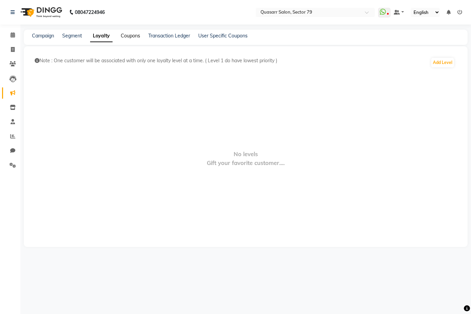
click at [132, 36] on link "Coupons" at bounding box center [130, 36] width 19 height 6
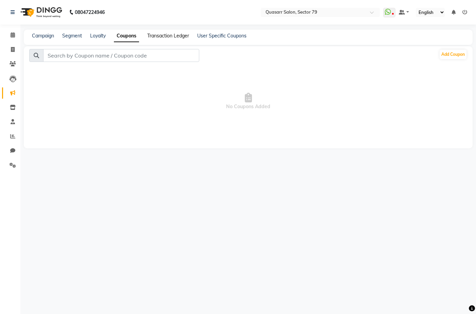
click at [161, 37] on link "Transaction Ledger" at bounding box center [168, 36] width 42 height 6
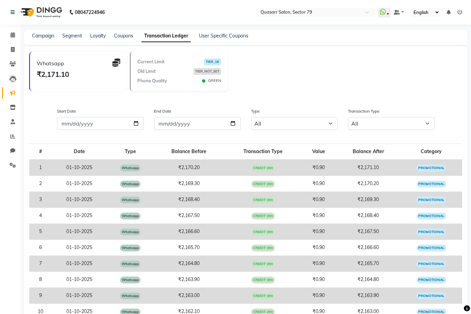
scroll to position [200, 0]
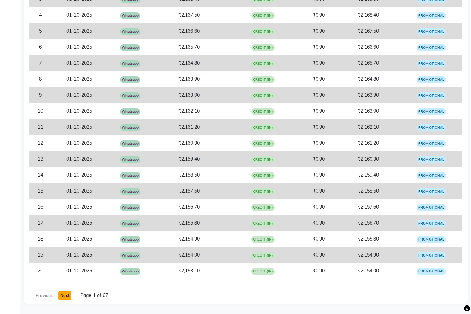
click at [67, 297] on button "Next" at bounding box center [64, 296] width 13 height 10
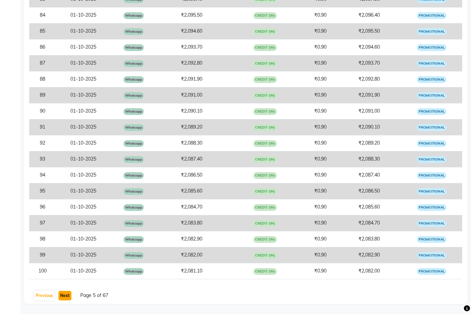
click at [67, 297] on button "Next" at bounding box center [64, 296] width 13 height 10
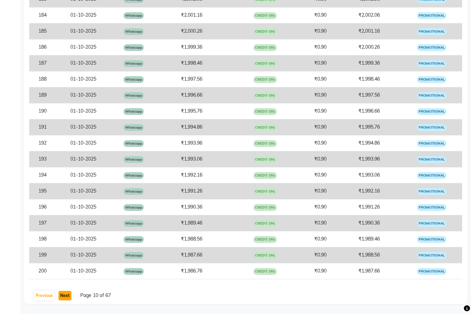
click at [67, 297] on button "Next" at bounding box center [64, 296] width 13 height 10
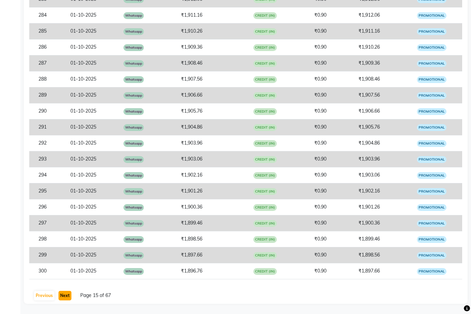
click at [67, 297] on button "Next" at bounding box center [64, 296] width 13 height 10
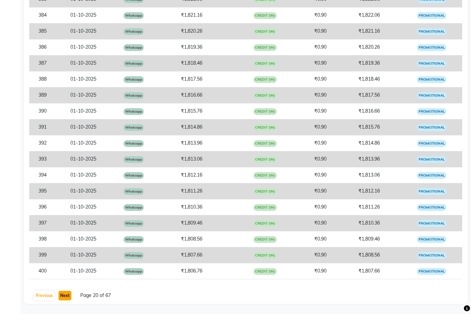
click at [67, 297] on button "Next" at bounding box center [64, 296] width 13 height 10
click at [67, 294] on button "Next" at bounding box center [64, 296] width 13 height 10
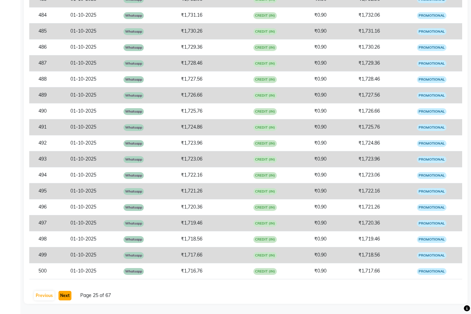
click at [67, 294] on button "Next" at bounding box center [64, 296] width 13 height 10
click at [66, 294] on button "Next" at bounding box center [64, 296] width 13 height 10
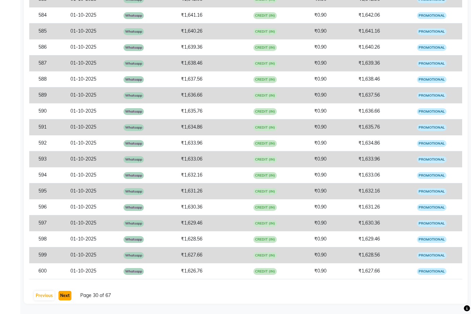
click at [66, 294] on button "Next" at bounding box center [64, 296] width 13 height 10
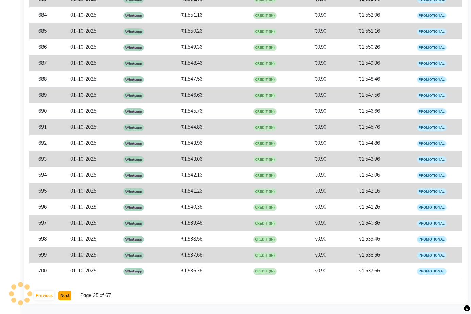
click at [66, 294] on button "Next" at bounding box center [64, 296] width 13 height 10
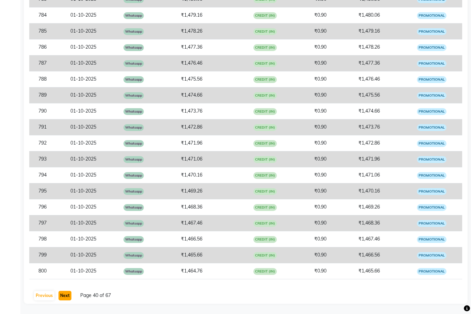
click at [66, 294] on button "Next" at bounding box center [64, 296] width 13 height 10
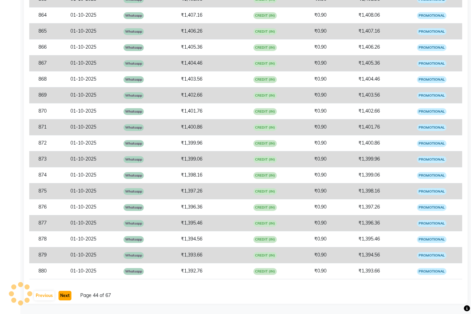
click at [66, 294] on button "Next" at bounding box center [64, 296] width 13 height 10
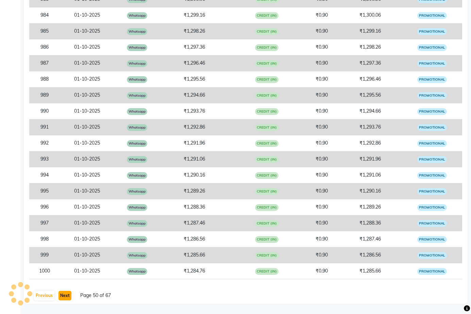
click at [66, 294] on button "Next" at bounding box center [64, 296] width 13 height 10
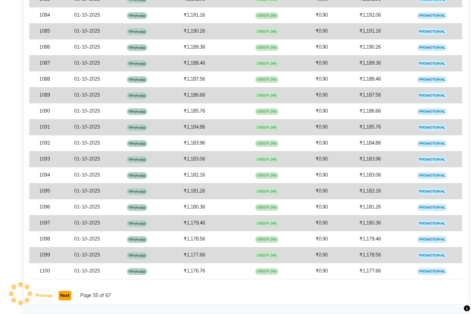
click at [66, 294] on button "Next" at bounding box center [64, 296] width 13 height 10
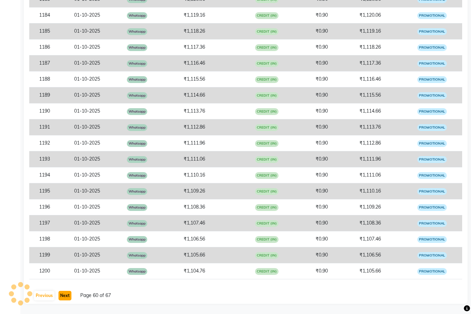
click at [66, 294] on button "Next" at bounding box center [64, 296] width 13 height 10
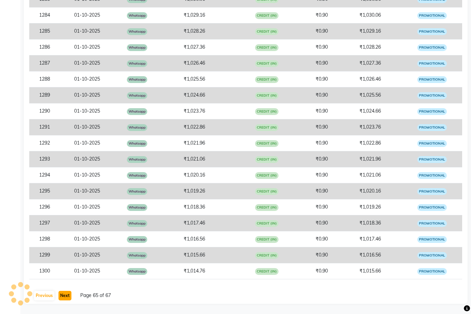
click at [66, 294] on button "Next" at bounding box center [64, 296] width 13 height 10
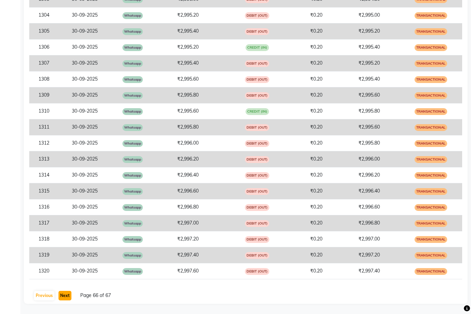
click at [66, 294] on button "Next" at bounding box center [64, 296] width 13 height 10
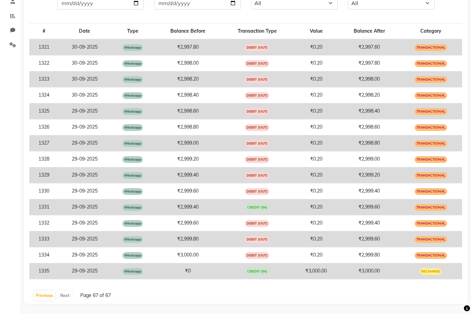
scroll to position [120, 0]
click at [48, 296] on button "Previous" at bounding box center [44, 296] width 20 height 10
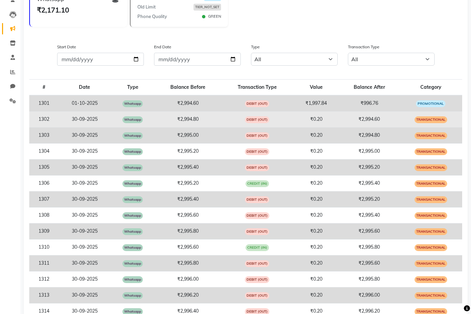
scroll to position [0, 0]
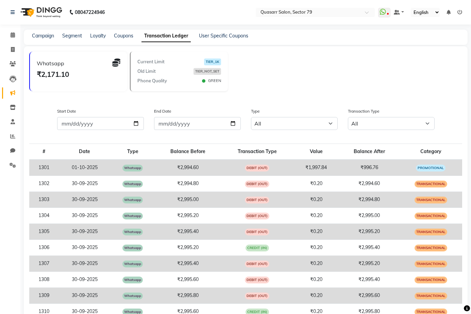
click at [164, 37] on link "Transaction Ledger" at bounding box center [165, 36] width 49 height 12
click at [48, 39] on div "Campaign" at bounding box center [43, 35] width 22 height 7
click at [11, 49] on icon at bounding box center [13, 49] width 4 height 5
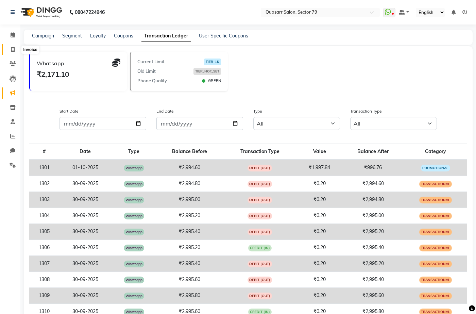
select select "7231"
select select "service"
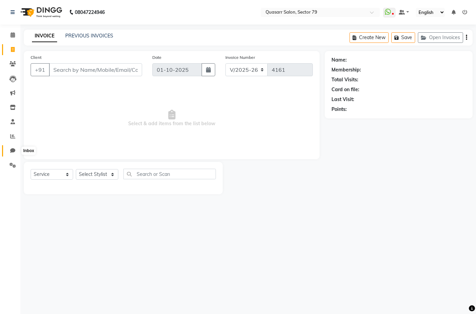
click at [12, 153] on span at bounding box center [13, 151] width 12 height 8
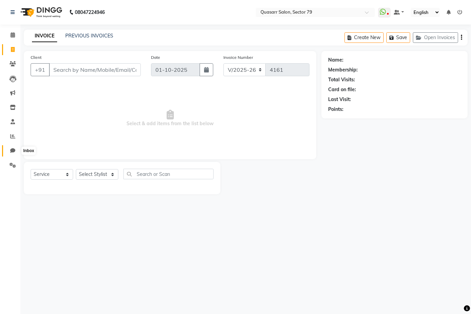
select select "100"
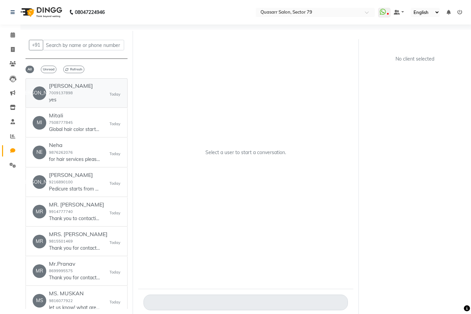
click at [80, 91] on div "Jasveer Singh 7009137898 yes" at bounding box center [71, 93] width 44 height 21
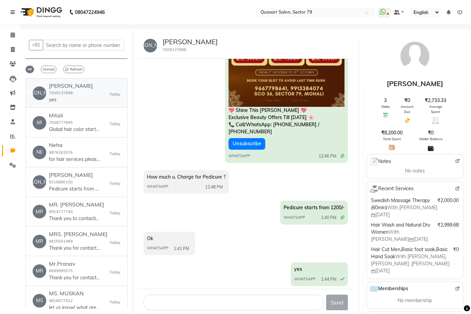
scroll to position [182, 0]
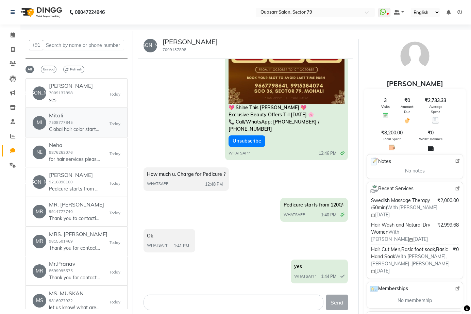
click at [92, 125] on div "Mitali 7508777845 Global hair color starts from 4500/- plus taxes" at bounding box center [74, 122] width 51 height 21
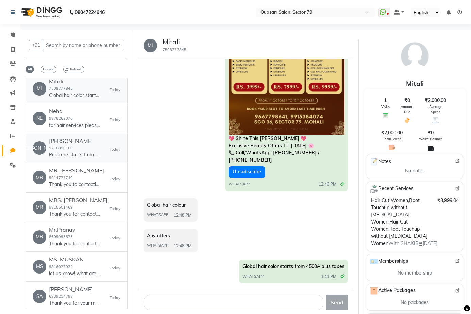
scroll to position [136, 0]
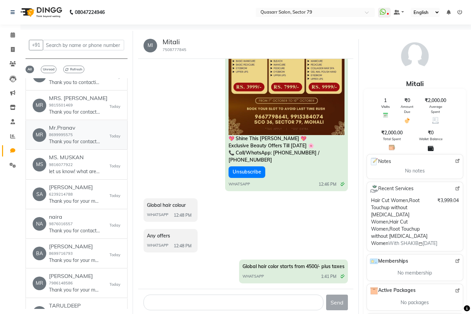
click at [74, 140] on div "Mr.Pranav 8699995575 Thank you for contacting Kaira Infra ! Please let us know …" at bounding box center [74, 134] width 51 height 21
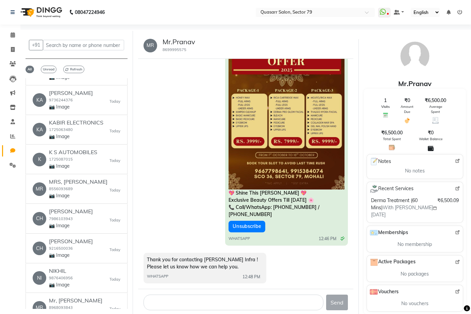
scroll to position [1326, 0]
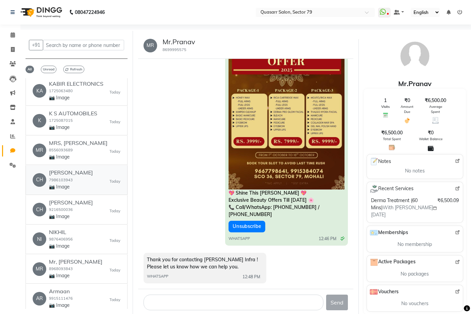
click at [73, 181] on div "CH CHAHAL 7986103943 📷 Image Today" at bounding box center [77, 179] width 88 height 21
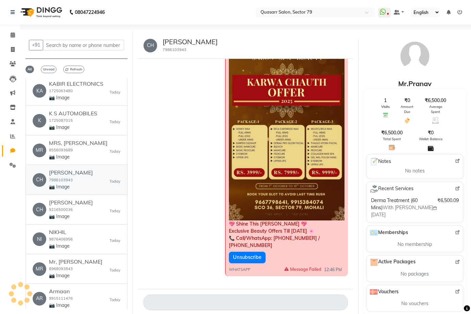
scroll to position [47, 0]
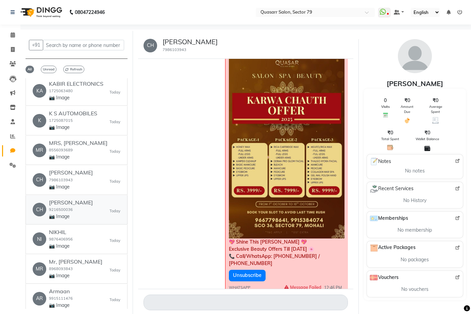
click at [72, 203] on div "CHANDANI Ashima 9216500036 📷 Image" at bounding box center [71, 209] width 44 height 21
click at [86, 145] on div "MR MRS, CHETAN 8556093689 📷 Image Today" at bounding box center [77, 150] width 88 height 21
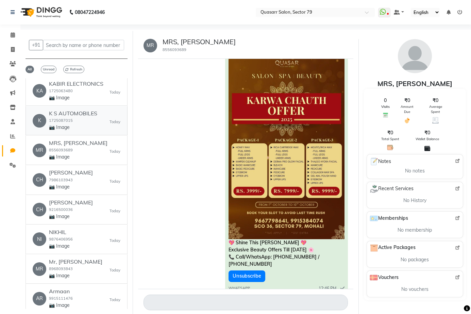
click at [86, 129] on link "K K S AUTOMOBILES 1725087015 📷 Image Today" at bounding box center [76, 120] width 102 height 29
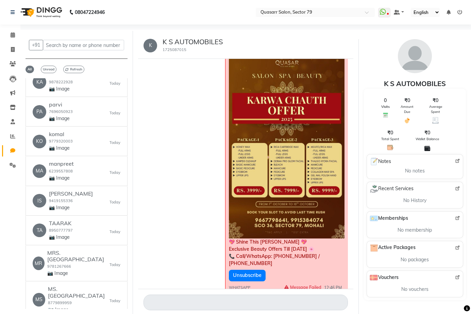
scroll to position [850, 0]
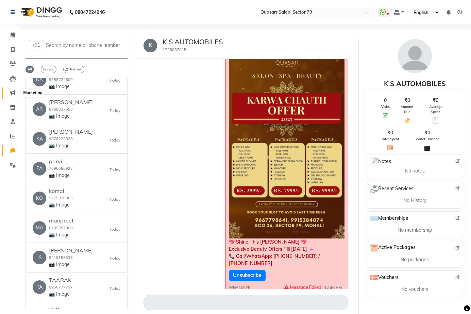
click at [14, 91] on icon at bounding box center [12, 92] width 5 height 5
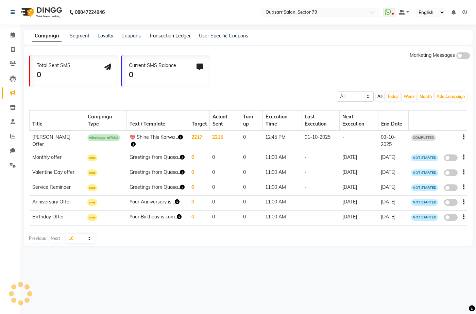
click at [160, 37] on link "Transaction Ledger" at bounding box center [170, 36] width 42 height 6
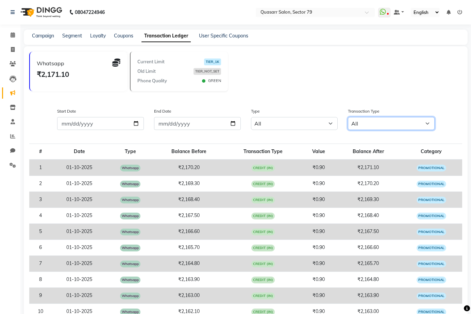
click at [389, 123] on select "All Debit Credit" at bounding box center [391, 123] width 87 height 13
click at [288, 122] on select "All Email WhatsApp SMS" at bounding box center [294, 123] width 87 height 13
click at [219, 126] on input "End Date" at bounding box center [197, 123] width 87 height 13
click at [279, 125] on select "All Email WhatsApp SMS" at bounding box center [294, 123] width 87 height 13
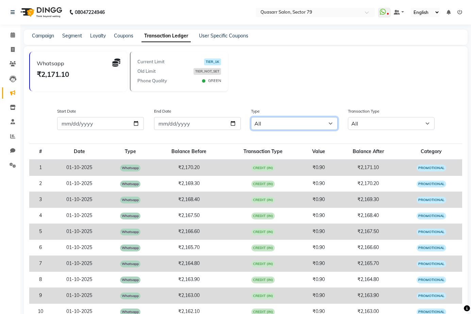
select select "whatsapp"
click at [251, 117] on select "All Email WhatsApp SMS" at bounding box center [294, 123] width 87 height 13
click at [296, 122] on select "All Email WhatsApp SMS" at bounding box center [294, 123] width 87 height 13
click at [283, 129] on select "All Email WhatsApp SMS" at bounding box center [294, 123] width 87 height 13
click at [282, 125] on select "All Email WhatsApp SMS" at bounding box center [294, 123] width 87 height 13
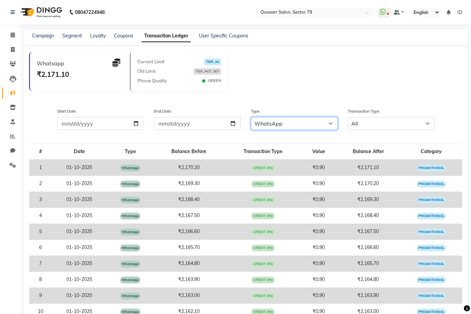
select select
click at [251, 117] on select "All Email WhatsApp SMS" at bounding box center [294, 123] width 87 height 13
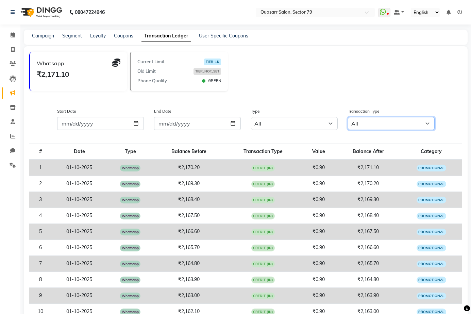
click at [365, 128] on select "All Debit Credit" at bounding box center [391, 123] width 87 height 13
select select "credit"
click at [348, 117] on select "All Debit Credit" at bounding box center [391, 123] width 87 height 13
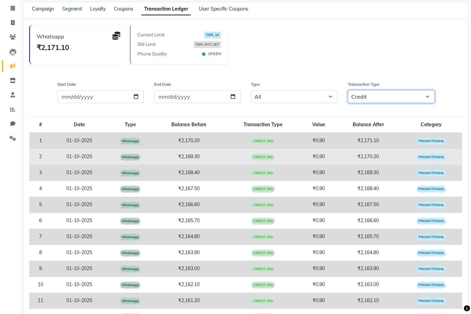
scroll to position [34, 0]
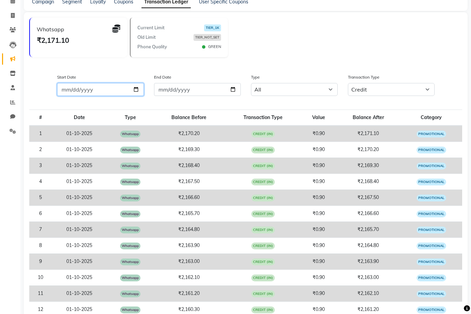
click at [136, 89] on input "Start Date" at bounding box center [100, 89] width 87 height 13
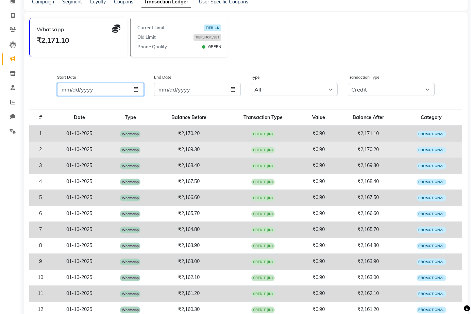
type input "2025-10-01"
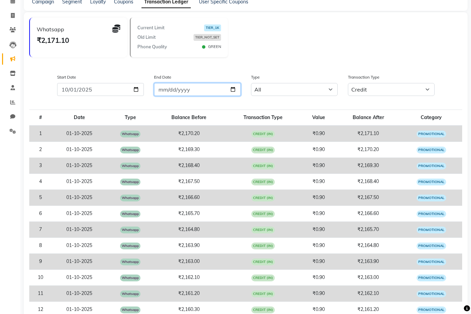
click at [232, 88] on input "End Date" at bounding box center [197, 89] width 87 height 13
type input "2025-10-03"
click at [299, 58] on div "Whatsapp ₹2,171.10 Current Limit TIER_1K Old Limit TIER_NOT_SET Phone Quality G…" at bounding box center [248, 40] width 438 height 45
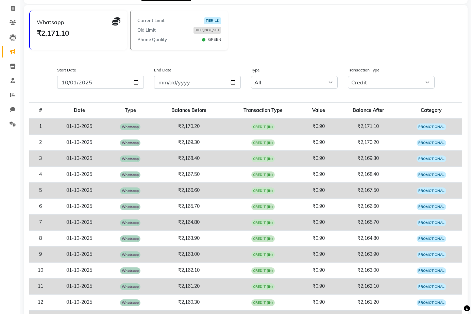
scroll to position [0, 0]
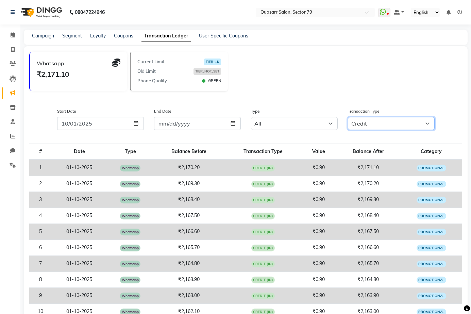
click at [380, 125] on select "All Debit Credit" at bounding box center [391, 123] width 87 height 13
select select "debit"
click at [348, 117] on select "All Debit Credit" at bounding box center [391, 123] width 87 height 13
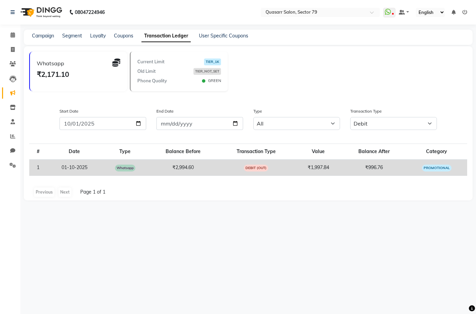
drag, startPoint x: 348, startPoint y: 95, endPoint x: 346, endPoint y: 108, distance: 13.8
click at [348, 95] on div "Whatsapp ₹2,171.10 Current Limit TIER_1K Old Limit TIER_NOT_SET Phone Quality G…" at bounding box center [250, 74] width 443 height 45
click at [380, 131] on div "Transaction Type All Debit Credit" at bounding box center [393, 121] width 97 height 28
click at [380, 125] on select "All Debit Credit" at bounding box center [393, 123] width 87 height 13
click at [326, 87] on div "Whatsapp ₹2,171.10 Current Limit TIER_1K Old Limit TIER_NOT_SET Phone Quality G…" at bounding box center [250, 74] width 443 height 45
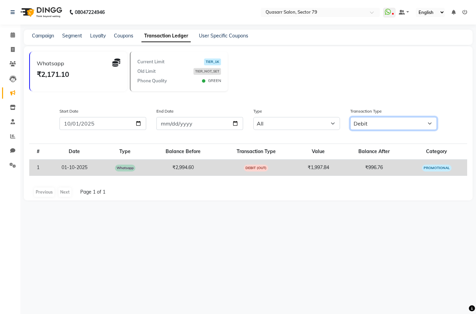
click at [376, 122] on select "All Debit Credit" at bounding box center [393, 123] width 87 height 13
click at [350, 117] on select "All Debit Credit" at bounding box center [393, 123] width 87 height 13
click at [371, 129] on select "All Debit Credit" at bounding box center [393, 123] width 87 height 13
click at [350, 117] on select "All Debit Credit" at bounding box center [393, 123] width 87 height 13
click at [370, 132] on div "Transaction Type All Debit Credit" at bounding box center [393, 121] width 97 height 28
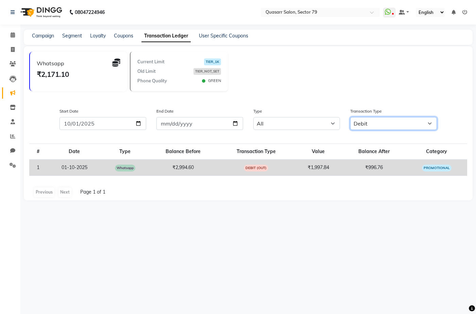
click at [368, 126] on select "All Debit Credit" at bounding box center [393, 123] width 87 height 13
select select
click at [350, 117] on select "All Debit Credit" at bounding box center [393, 123] width 87 height 13
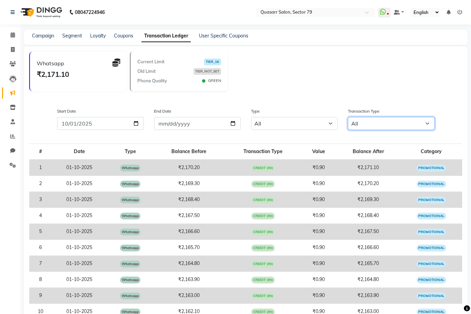
scroll to position [200, 0]
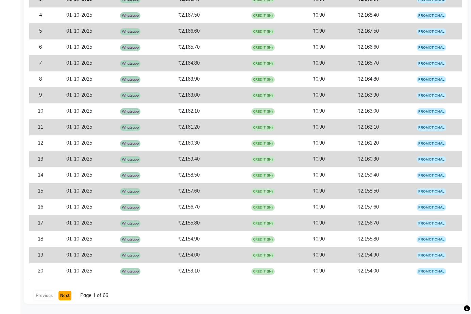
click at [64, 295] on button "Next" at bounding box center [64, 296] width 13 height 10
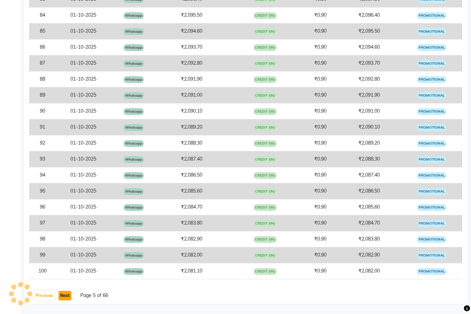
click at [64, 295] on button "Next" at bounding box center [64, 296] width 13 height 10
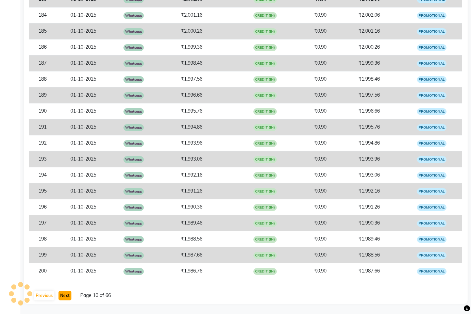
click at [64, 295] on button "Next" at bounding box center [64, 296] width 13 height 10
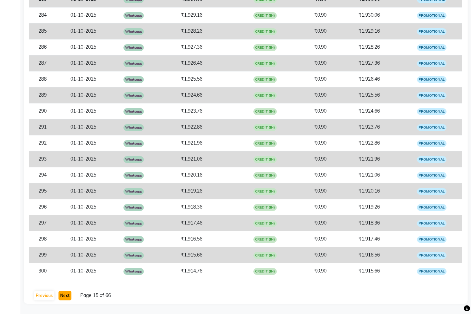
click at [64, 295] on button "Next" at bounding box center [64, 296] width 13 height 10
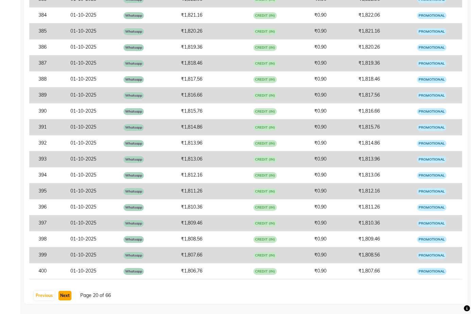
click at [64, 295] on button "Next" at bounding box center [64, 296] width 13 height 10
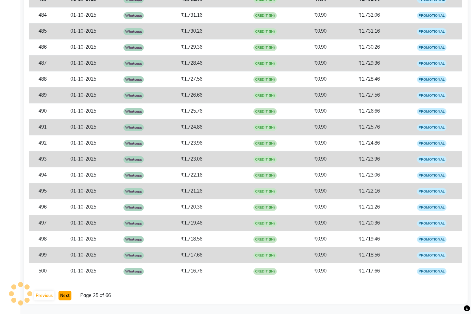
click at [64, 295] on button "Next" at bounding box center [64, 296] width 13 height 10
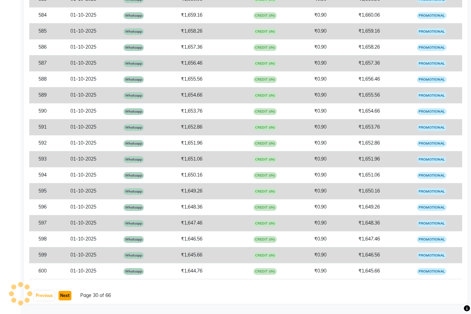
click at [64, 295] on button "Next" at bounding box center [64, 296] width 13 height 10
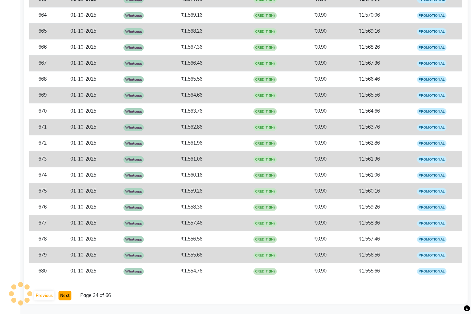
click at [64, 295] on button "Next" at bounding box center [64, 296] width 13 height 10
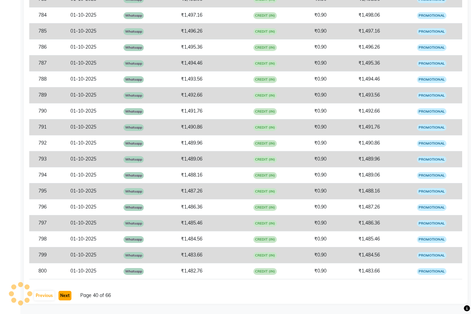
click at [64, 295] on button "Next" at bounding box center [64, 296] width 13 height 10
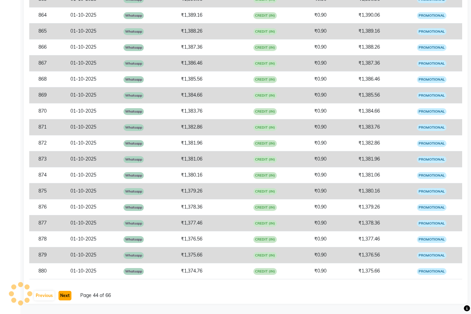
click at [64, 295] on button "Next" at bounding box center [64, 296] width 13 height 10
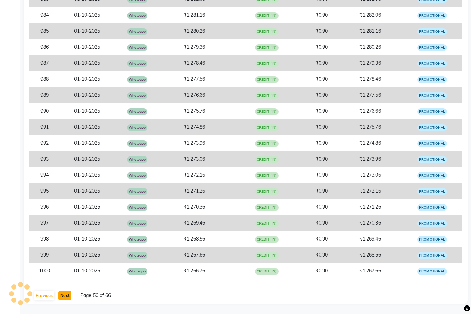
click at [64, 295] on button "Next" at bounding box center [64, 296] width 13 height 10
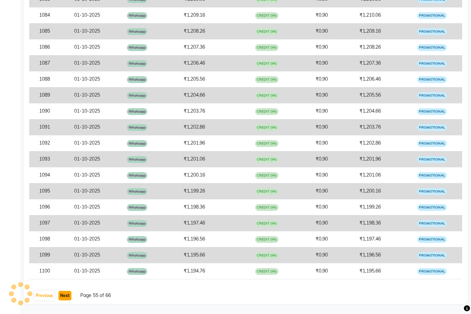
click at [64, 295] on button "Next" at bounding box center [64, 296] width 13 height 10
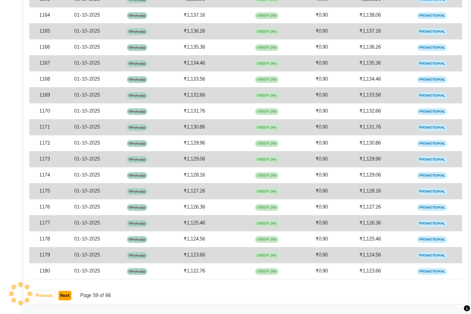
click at [64, 295] on button "Next" at bounding box center [64, 296] width 13 height 10
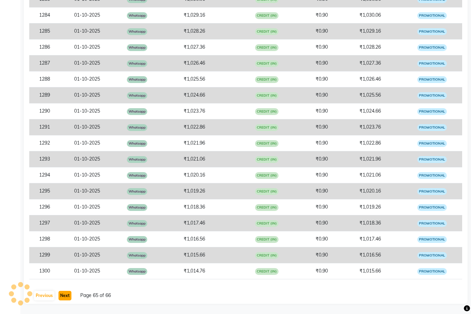
click at [64, 295] on button "Next" at bounding box center [64, 296] width 13 height 10
click at [64, 295] on div "08047224946 Select Location × Quasarr Salon, Sector 79 WhatsApp Status ✕ Status…" at bounding box center [235, 57] width 471 height 514
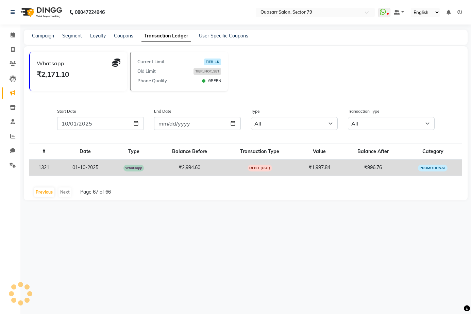
scroll to position [0, 0]
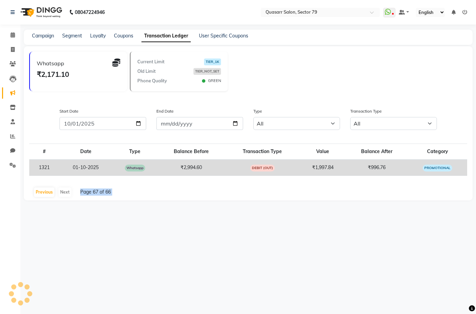
click at [64, 295] on div "08047224946 Select Location × Quasarr Salon, Sector 79 WhatsApp Status ✕ Status…" at bounding box center [238, 157] width 476 height 314
click at [52, 192] on button "Previous" at bounding box center [44, 192] width 20 height 10
click at [44, 193] on button "Previous" at bounding box center [44, 192] width 20 height 10
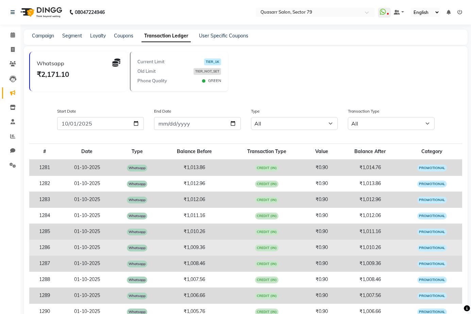
scroll to position [200, 0]
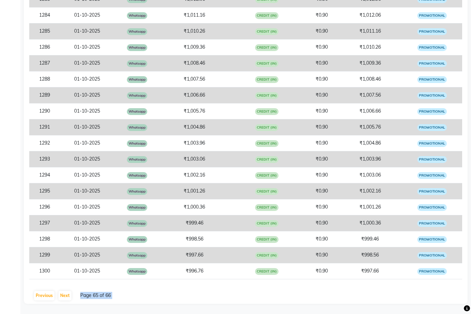
click at [148, 294] on div "Previous Next Page 65 of 66" at bounding box center [245, 295] width 433 height 11
click at [65, 295] on button "Next" at bounding box center [64, 296] width 13 height 10
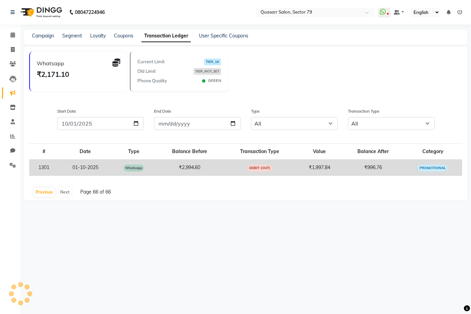
scroll to position [0, 0]
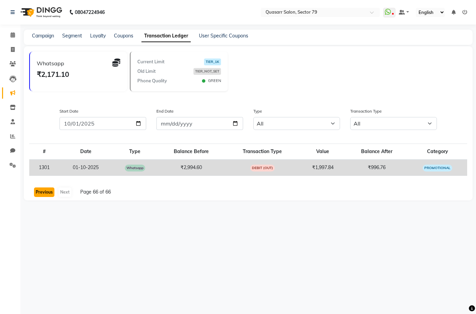
click at [47, 190] on button "Previous" at bounding box center [44, 192] width 20 height 10
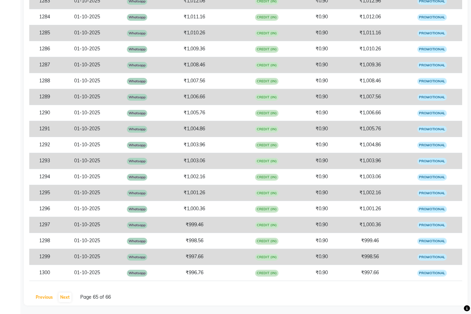
scroll to position [200, 0]
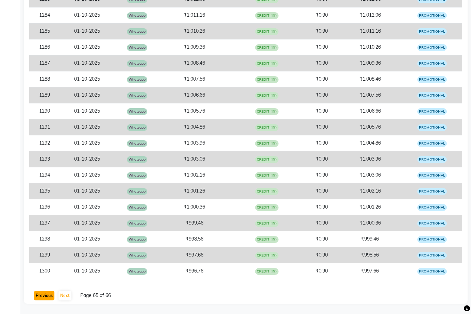
click at [39, 296] on button "Previous" at bounding box center [44, 296] width 20 height 10
click at [41, 297] on button "Previous" at bounding box center [44, 296] width 20 height 10
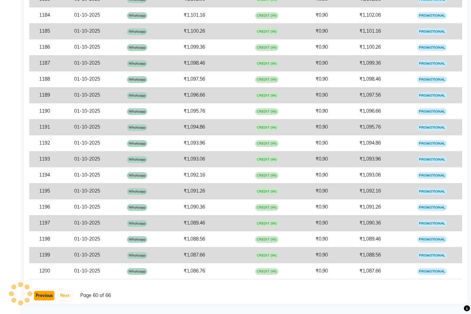
click at [41, 297] on button "Previous" at bounding box center [44, 296] width 20 height 10
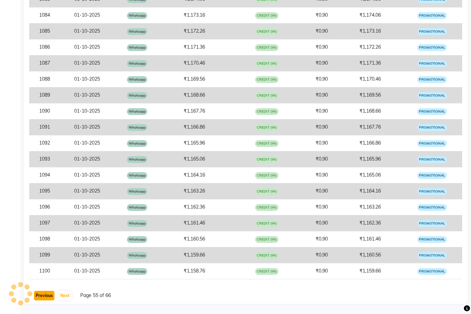
click at [41, 297] on button "Previous" at bounding box center [44, 296] width 20 height 10
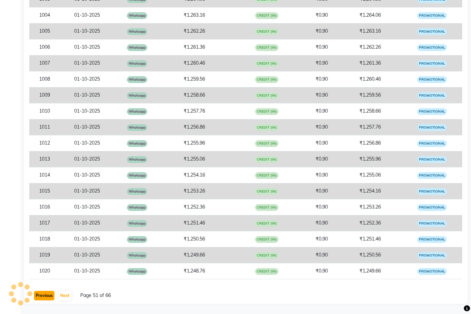
click at [41, 297] on button "Previous" at bounding box center [44, 296] width 20 height 10
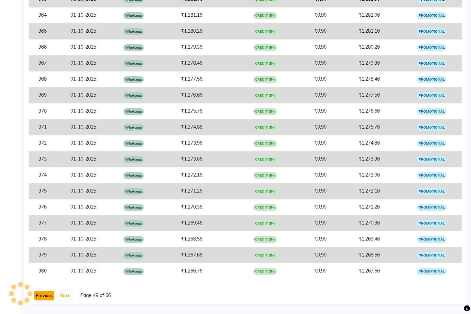
click at [41, 297] on button "Previous" at bounding box center [44, 296] width 20 height 10
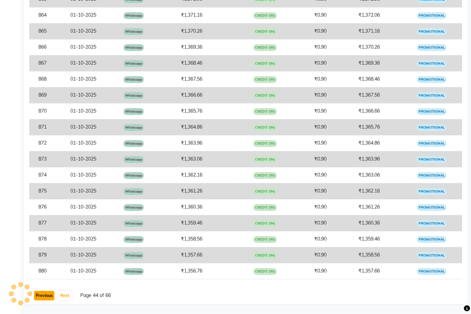
click at [41, 297] on button "Previous" at bounding box center [44, 296] width 20 height 10
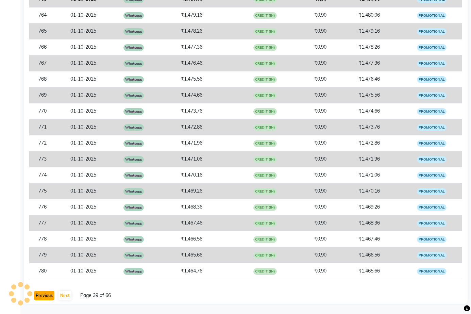
click at [41, 297] on button "Previous" at bounding box center [44, 296] width 20 height 10
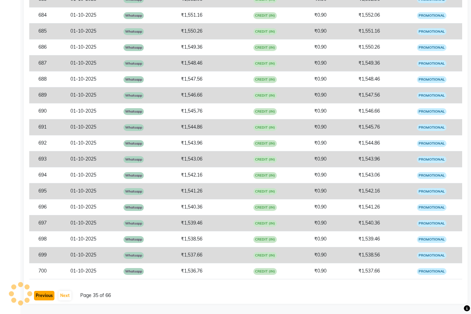
click at [41, 297] on button "Previous" at bounding box center [44, 296] width 20 height 10
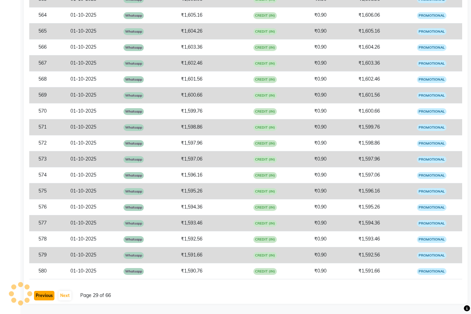
click at [41, 297] on button "Previous" at bounding box center [44, 296] width 20 height 10
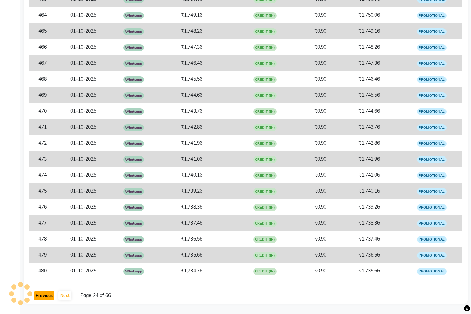
click at [41, 297] on button "Previous" at bounding box center [44, 296] width 20 height 10
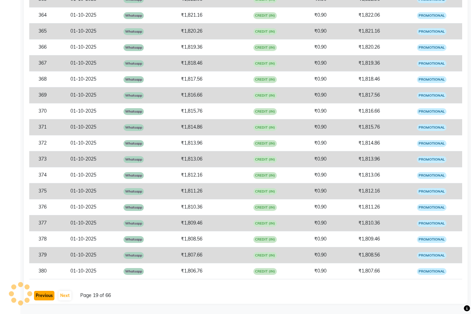
click at [41, 297] on button "Previous" at bounding box center [44, 296] width 20 height 10
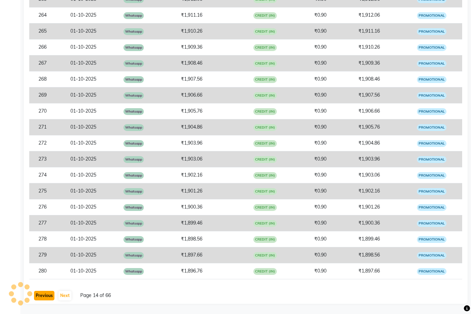
click at [41, 297] on button "Previous" at bounding box center [44, 296] width 20 height 10
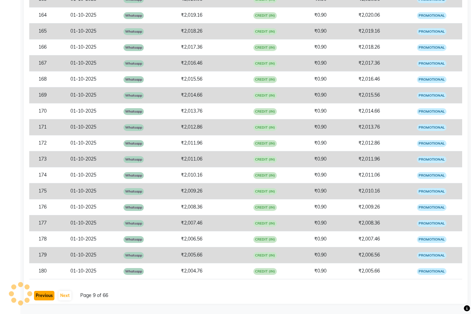
click at [41, 297] on button "Previous" at bounding box center [44, 296] width 20 height 10
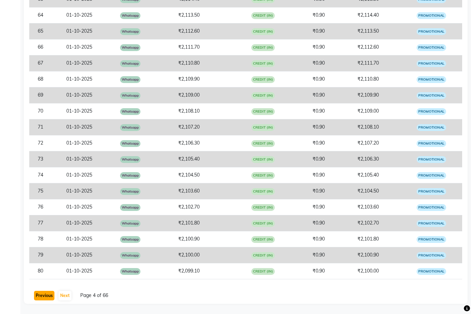
click at [41, 297] on button "Previous" at bounding box center [44, 296] width 20 height 10
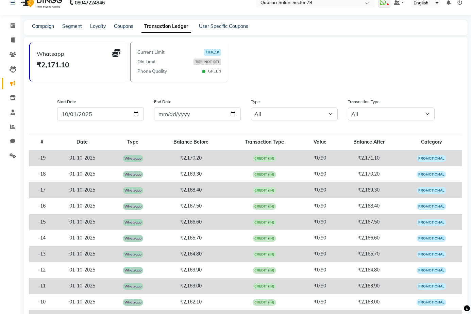
scroll to position [0, 0]
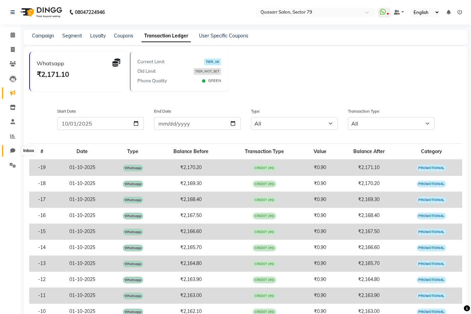
click at [12, 152] on icon at bounding box center [12, 150] width 5 height 5
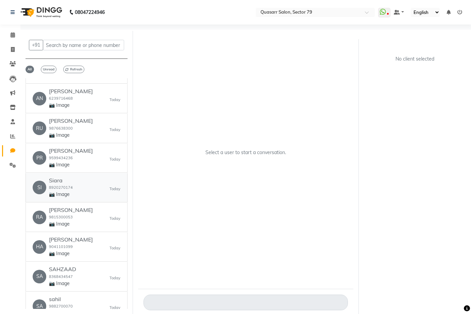
scroll to position [2774, 0]
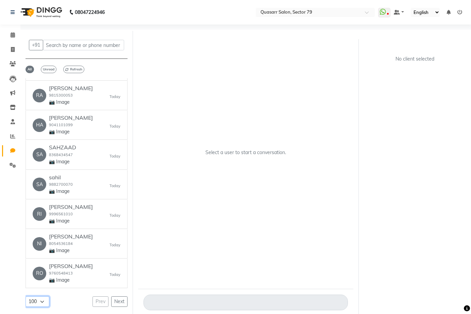
click at [38, 296] on select "50 100 150 200" at bounding box center [37, 301] width 24 height 11
select select "200"
click at [25, 296] on select "50 100 150 200" at bounding box center [37, 301] width 24 height 11
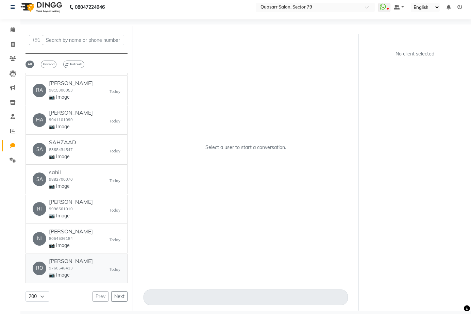
click at [75, 262] on div "RO ROOPAM 9760548413 📷 Image Today" at bounding box center [77, 268] width 88 height 21
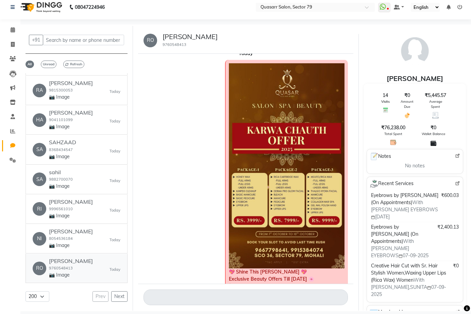
scroll to position [493, 0]
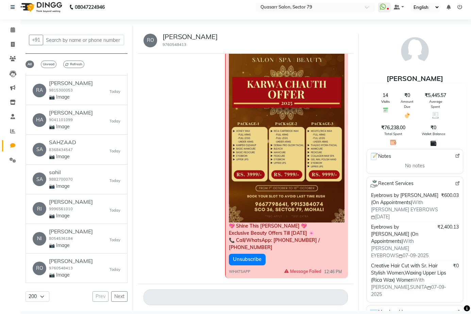
click at [300, 190] on img at bounding box center [286, 119] width 115 height 205
click at [186, 153] on div "💖 Shine This Karwa Chauth 💖 Exclusive Beauty Offers Till 10th Oct 🌸 📞 Call/What…" at bounding box center [245, 147] width 204 height 266
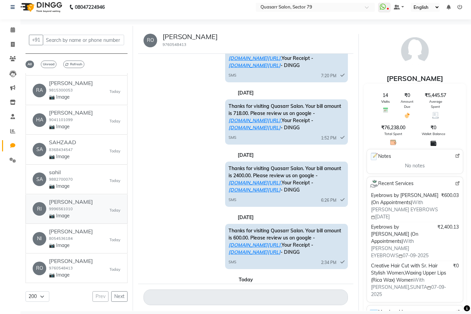
click at [69, 212] on p "📷 Image" at bounding box center [71, 215] width 44 height 7
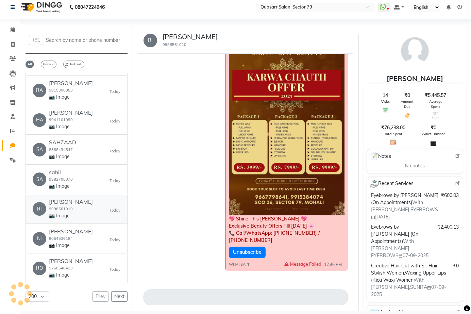
scroll to position [109, 0]
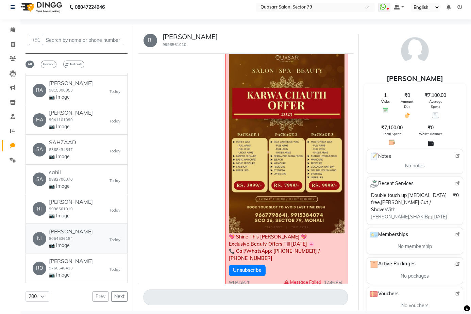
click at [75, 239] on div "NI Nitesh 8054536184 📷 Image Today" at bounding box center [77, 238] width 88 height 21
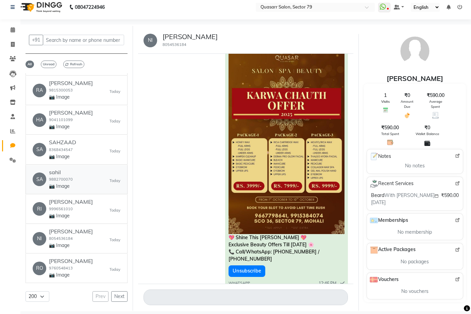
click at [77, 177] on div "SA sahil 9882700070 📷 Image Today" at bounding box center [77, 179] width 88 height 21
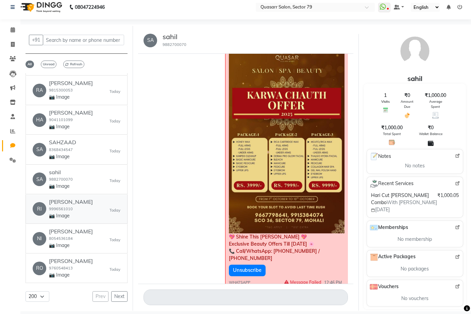
click at [75, 204] on div "RI Ritika 9996561010 📷 Image Today" at bounding box center [77, 209] width 88 height 21
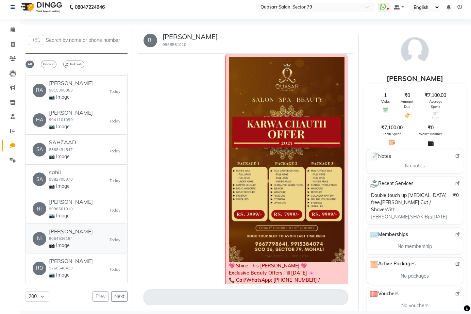
click at [72, 229] on div "NI Nitesh 8054536184 📷 Image Today" at bounding box center [77, 238] width 88 height 21
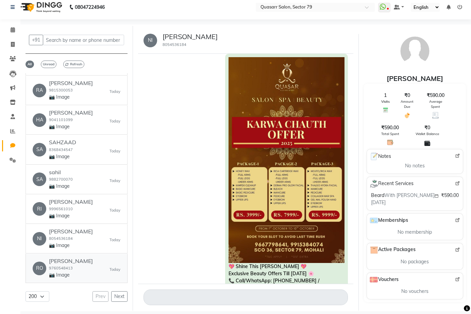
click at [75, 258] on div "RO ROOPAM 9760548413 📷 Image Today" at bounding box center [77, 268] width 88 height 21
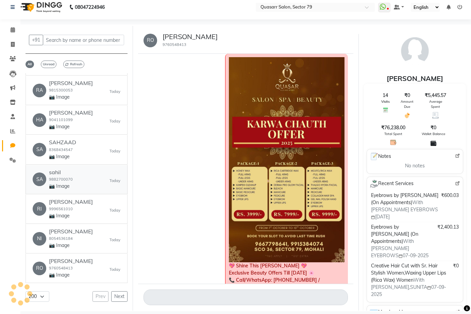
click at [76, 169] on div "SA sahil 9882700070 📷 Image Today" at bounding box center [77, 179] width 88 height 21
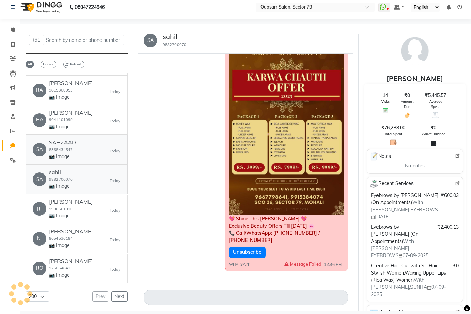
scroll to position [47, 0]
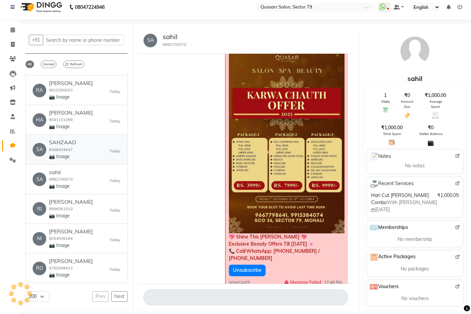
click at [79, 141] on div "SA SAHZAAD 8368434547 📷 Image Today" at bounding box center [77, 149] width 88 height 21
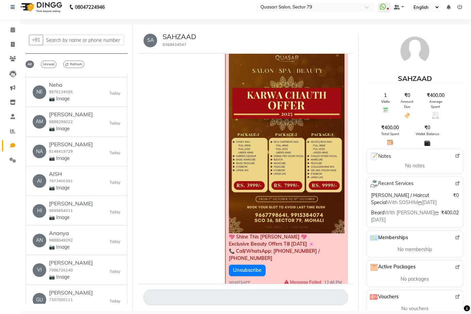
scroll to position [2230, 0]
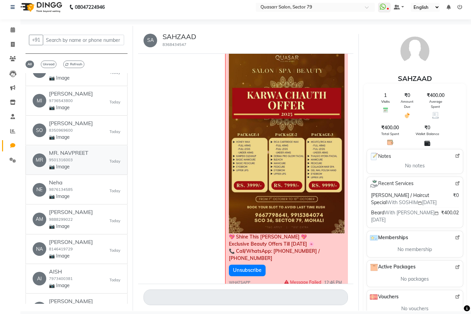
click at [79, 155] on div "MR. NAVPREET 9501316003 📷 Image" at bounding box center [68, 160] width 39 height 21
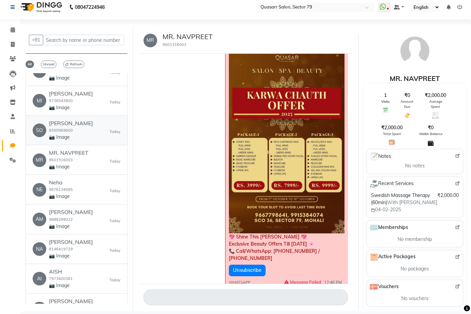
click at [84, 124] on div "SO Sonali 8350969600 📷 Image Today" at bounding box center [77, 130] width 88 height 21
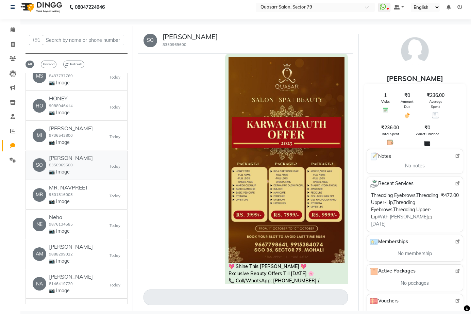
scroll to position [2189, 0]
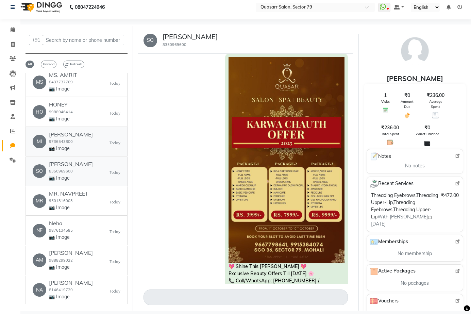
click at [84, 127] on link "MI MINAKSHI 9736543800 📷 Image Today" at bounding box center [76, 141] width 102 height 29
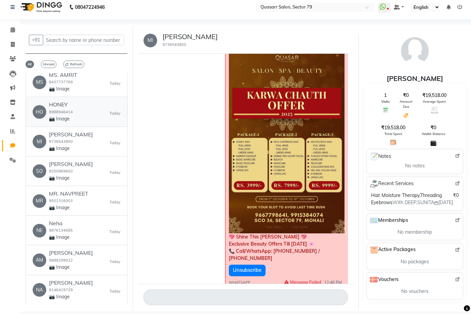
click at [87, 109] on div "HO HONEY 9988946414 📷 Image Today" at bounding box center [77, 111] width 88 height 21
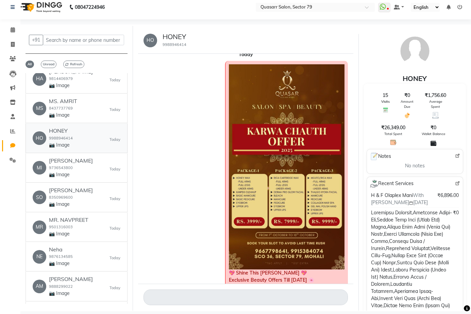
scroll to position [2155, 0]
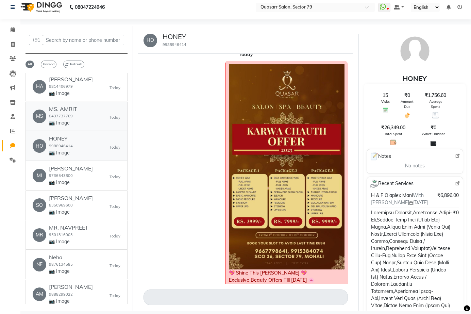
click at [87, 109] on div "MS MS. AMRIT 8437737769 📷 Image Today" at bounding box center [77, 116] width 88 height 21
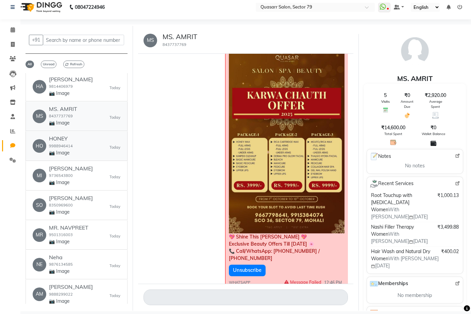
scroll to position [2121, 0]
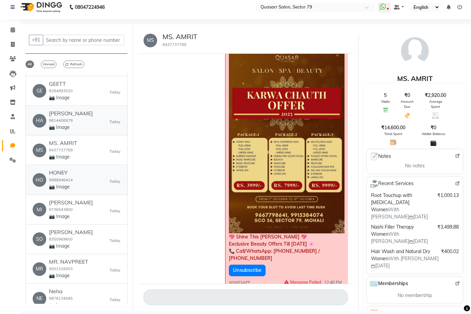
click at [87, 110] on div "HA Harpreet kaur 9814406979 📷 Image Today" at bounding box center [77, 120] width 88 height 21
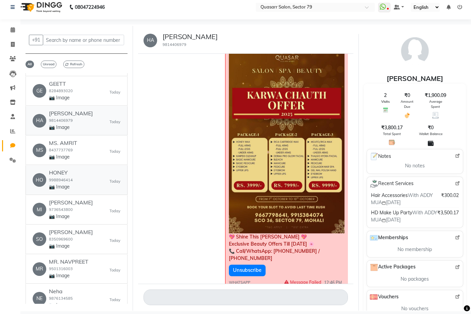
scroll to position [2087, 0]
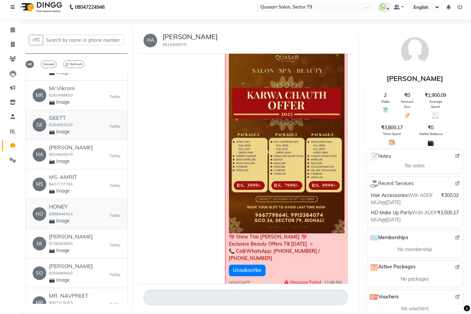
click at [87, 115] on div "GE GEETT 8284893020 📷 Image Today" at bounding box center [77, 125] width 88 height 21
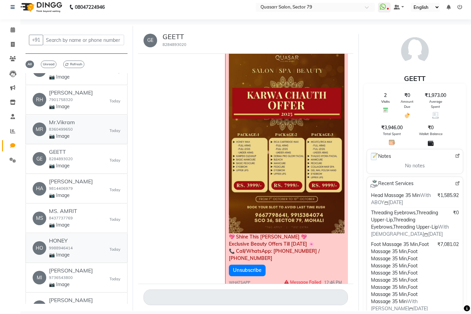
click at [87, 115] on link "MR Mr.Vikram 8360499650 📷 Image Today" at bounding box center [76, 129] width 102 height 29
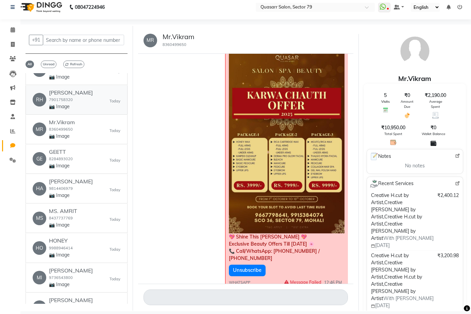
click at [70, 103] on p "📷 Image" at bounding box center [71, 106] width 44 height 7
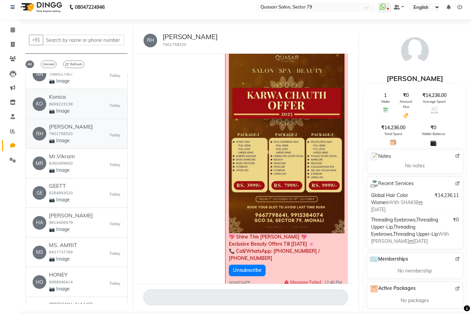
click at [70, 102] on small "8699223138" at bounding box center [61, 104] width 24 height 5
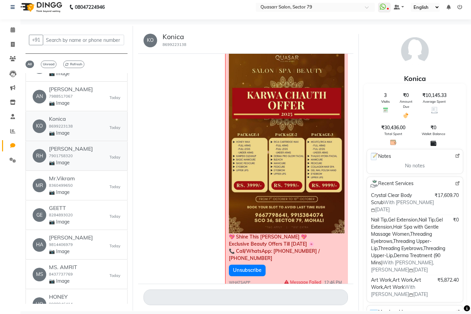
scroll to position [1985, 0]
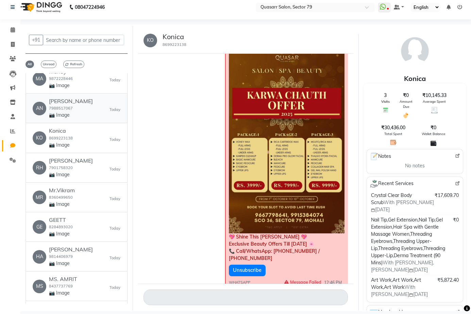
click at [68, 112] on p "📷 Image" at bounding box center [71, 115] width 44 height 7
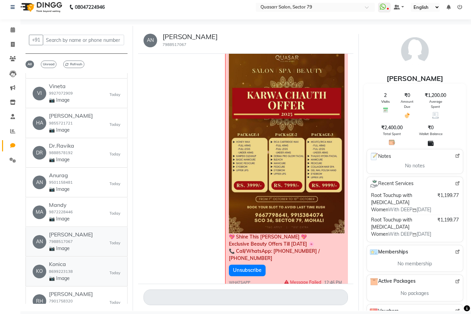
scroll to position [1849, 0]
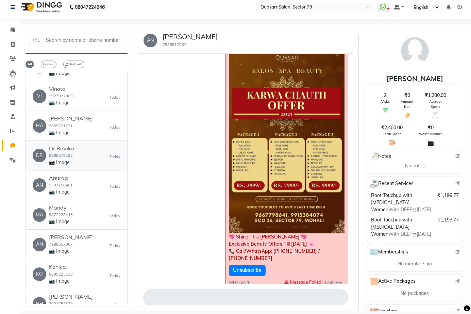
click at [82, 151] on div "DR Dr.Ravika 9888578192 📷 Image Today" at bounding box center [77, 155] width 88 height 21
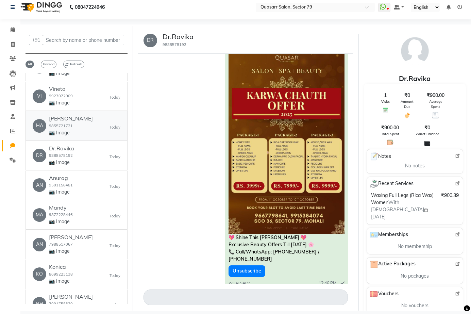
click at [86, 125] on div "HA HARSIMRAN 9855721721 📷 Image Today" at bounding box center [77, 125] width 88 height 21
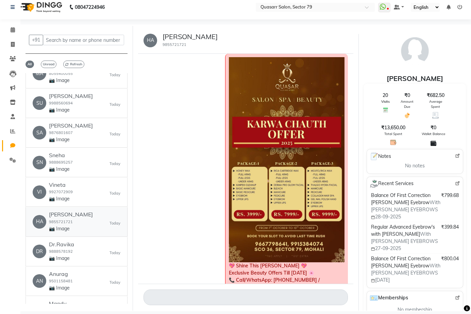
scroll to position [1747, 0]
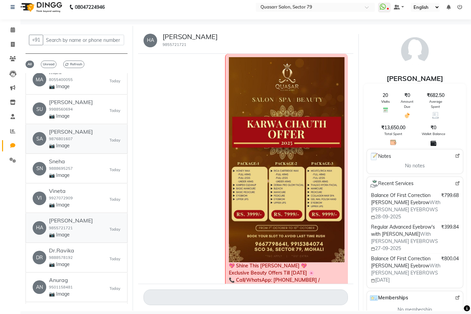
click at [86, 129] on div "SA SAKSHI 9876801607 📷 Image Today" at bounding box center [77, 139] width 88 height 21
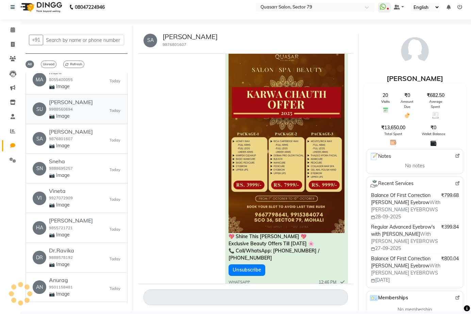
click at [84, 101] on div "SU Suhail 9988560694 📷 Image Today" at bounding box center [77, 109] width 88 height 21
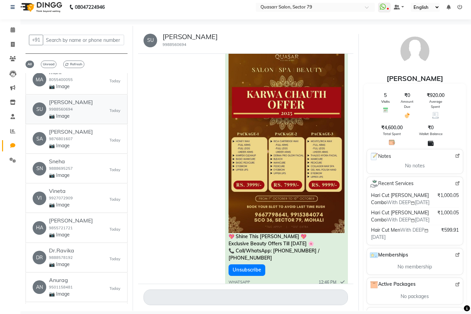
scroll to position [1713, 0]
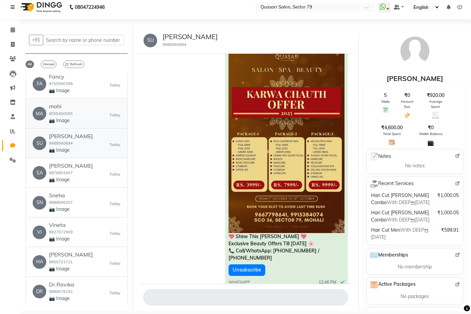
click at [84, 103] on div "MA mahi 8055400055 📷 Image Today" at bounding box center [77, 113] width 88 height 21
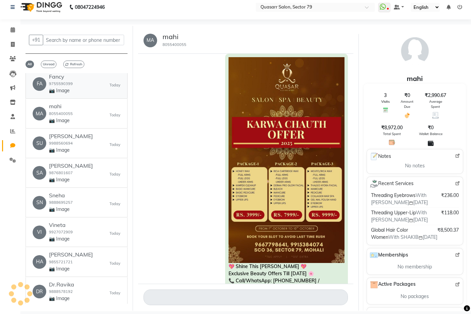
click at [91, 83] on div "FA Fancy 9755590399 📷 Image Today" at bounding box center [77, 83] width 88 height 21
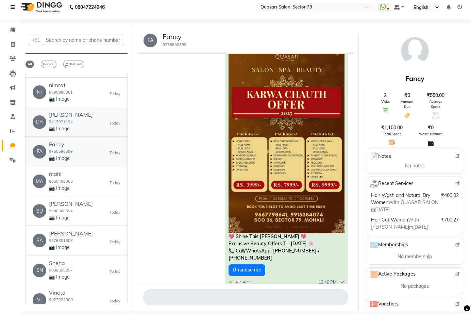
scroll to position [1645, 0]
click at [72, 125] on p "📷 Image" at bounding box center [71, 128] width 44 height 7
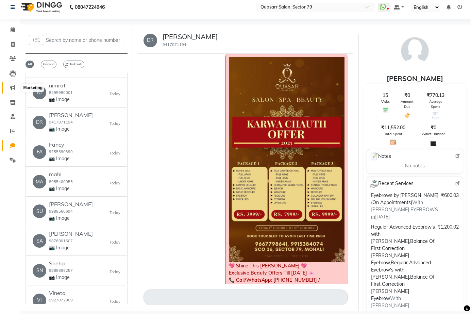
click at [13, 89] on icon at bounding box center [12, 87] width 5 height 5
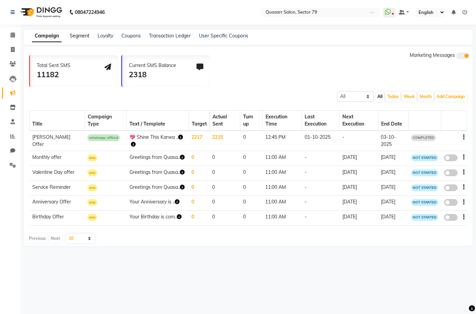
click at [80, 34] on link "Segment" at bounding box center [80, 36] width 20 height 6
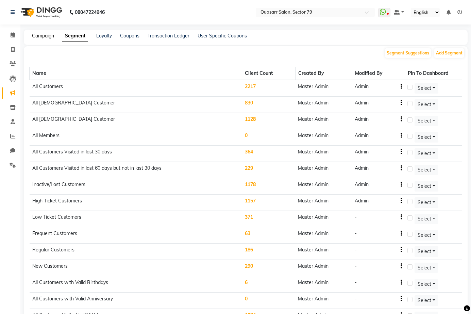
click at [36, 36] on link "Campaign" at bounding box center [43, 36] width 22 height 6
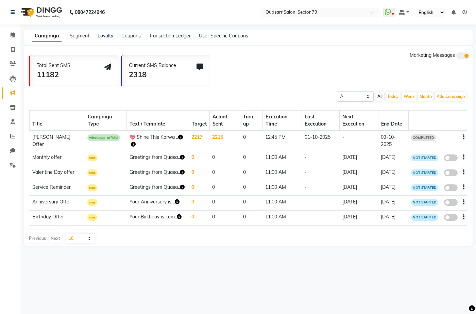
click at [215, 136] on td "2215" at bounding box center [224, 141] width 31 height 20
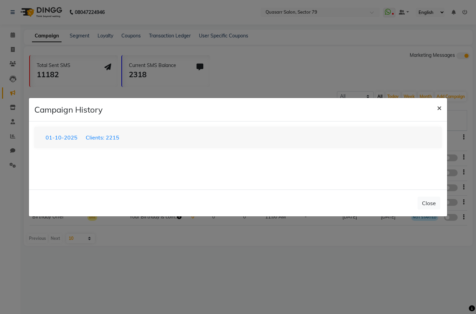
click at [439, 106] on span "×" at bounding box center [439, 107] width 5 height 10
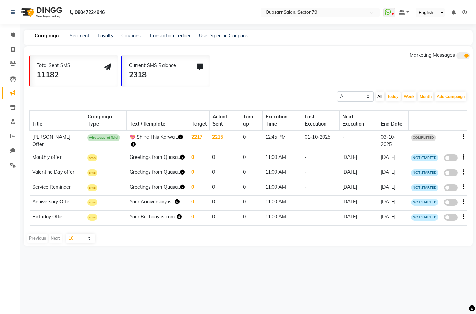
click at [215, 137] on td "2215" at bounding box center [224, 141] width 31 height 20
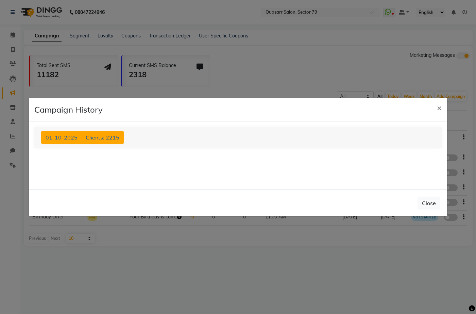
click at [91, 136] on span "Clients: 2215" at bounding box center [103, 137] width 34 height 7
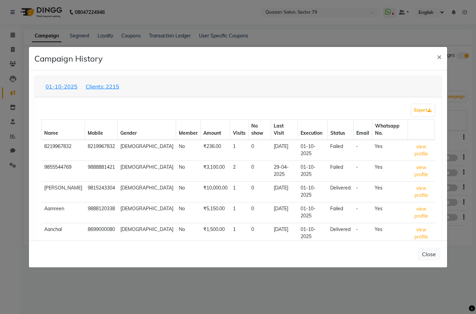
scroll to position [60, 0]
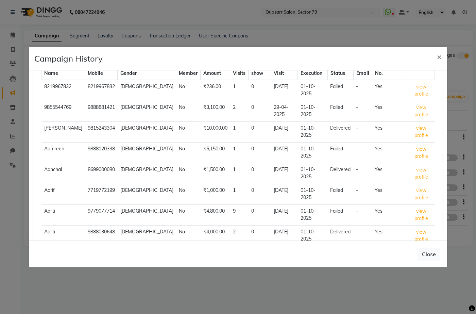
click at [401, 293] on select "10 50 100 500" at bounding box center [411, 298] width 58 height 10
select select "500"
click at [382, 293] on select "10 50 100 500" at bounding box center [411, 298] width 58 height 10
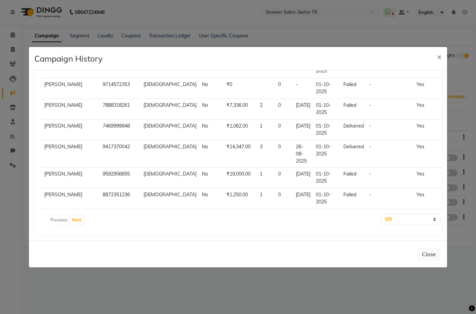
scroll to position [13053, 0]
click at [80, 220] on button "Next" at bounding box center [76, 220] width 13 height 10
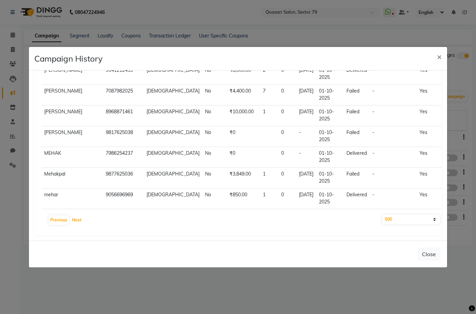
scroll to position [13201, 0]
click at [78, 220] on button "Next" at bounding box center [76, 220] width 13 height 10
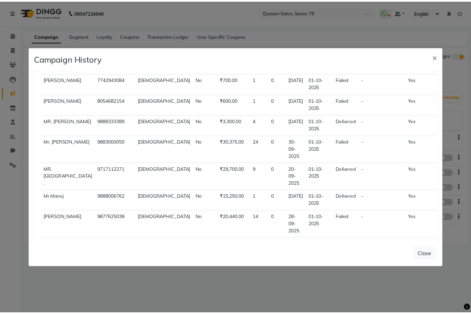
scroll to position [0, 0]
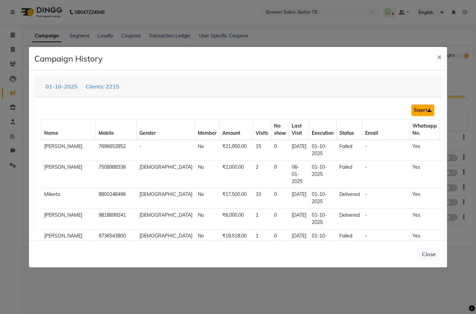
click at [421, 108] on button "Export" at bounding box center [422, 110] width 23 height 12
click at [440, 59] on span "×" at bounding box center [439, 56] width 5 height 10
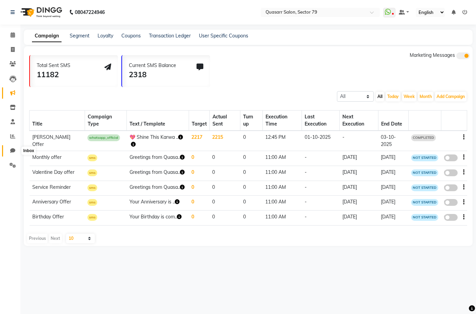
click at [13, 151] on icon at bounding box center [12, 150] width 5 height 5
select select "100"
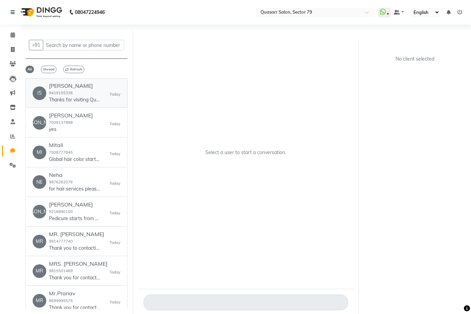
click at [87, 98] on p "Thanks for visiting Quasarr Salon. Your bill amount is 300.00. Please review us…" at bounding box center [74, 99] width 51 height 7
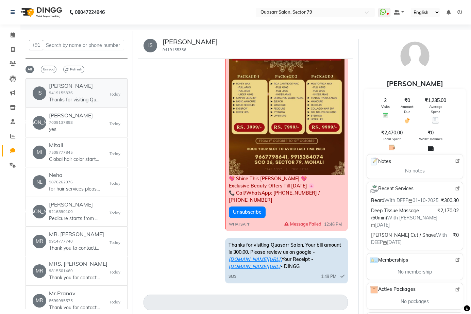
scroll to position [5, 0]
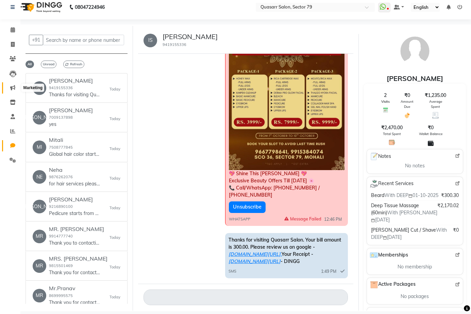
click at [13, 89] on icon at bounding box center [12, 87] width 5 height 5
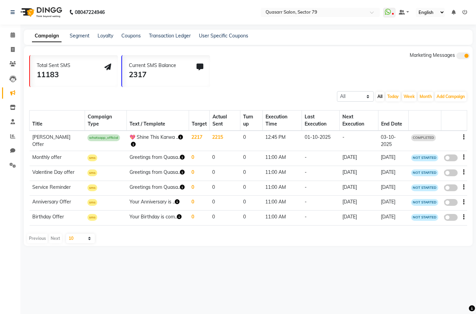
click at [166, 32] on div "Transaction Ledger" at bounding box center [170, 35] width 42 height 7
click at [166, 33] on link "Transaction Ledger" at bounding box center [170, 36] width 42 height 6
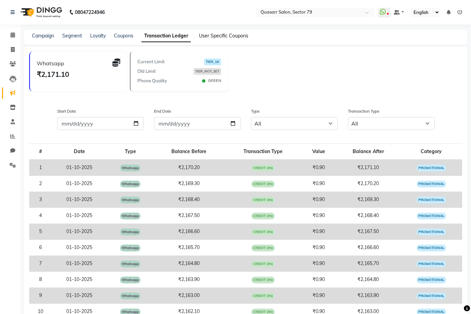
click at [209, 33] on link "User Specific Coupons" at bounding box center [223, 36] width 49 height 6
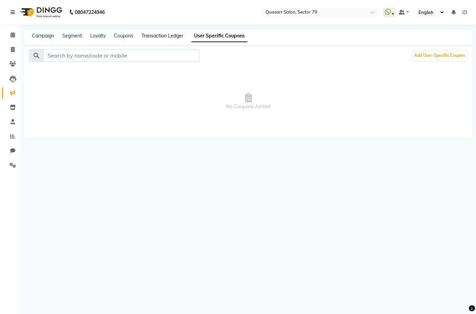
click at [170, 35] on link "Transaction Ledger" at bounding box center [162, 36] width 42 height 6
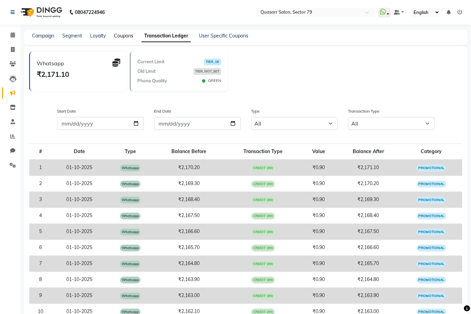
click at [130, 35] on link "Coupons" at bounding box center [123, 36] width 19 height 6
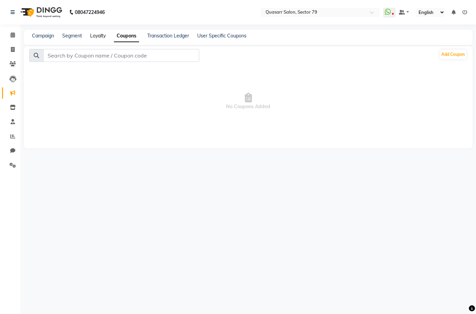
click at [91, 34] on link "Loyalty" at bounding box center [98, 36] width 16 height 6
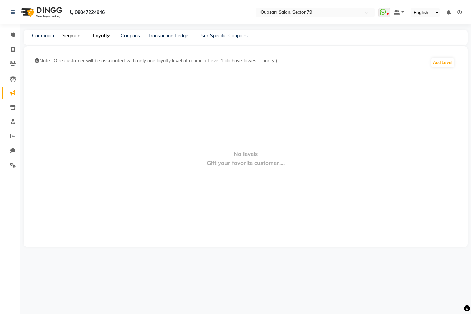
click at [72, 35] on link "Segment" at bounding box center [72, 36] width 20 height 6
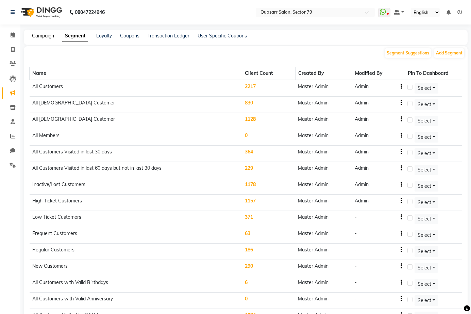
click at [50, 37] on link "Campaign" at bounding box center [43, 36] width 22 height 6
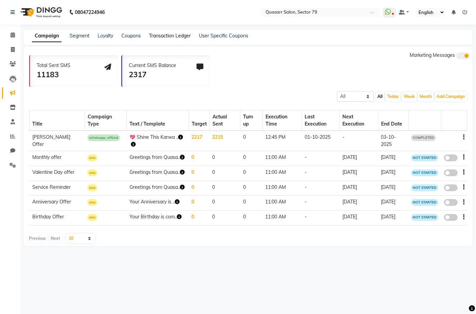
click at [175, 36] on link "Transaction Ledger" at bounding box center [170, 36] width 42 height 6
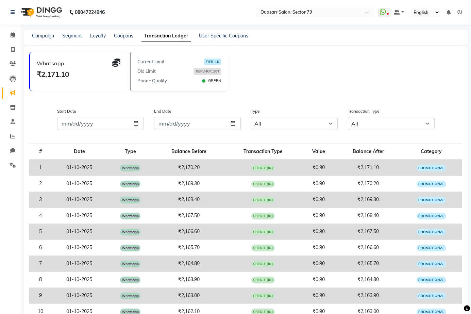
click at [286, 74] on div "Whatsapp ₹2,171.10 Current Limit TIER_1K Old Limit TIER_NOT_SET Phone Quality G…" at bounding box center [248, 74] width 438 height 45
click at [12, 148] on icon at bounding box center [12, 150] width 5 height 5
select select "100"
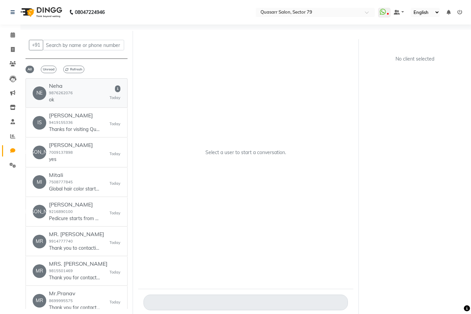
click at [86, 92] on div "NE Neha 9876262076 ok 1 Today" at bounding box center [77, 93] width 88 height 21
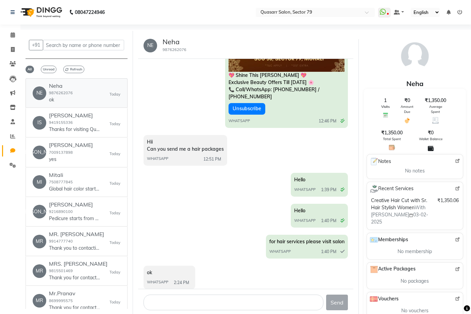
scroll to position [220, 0]
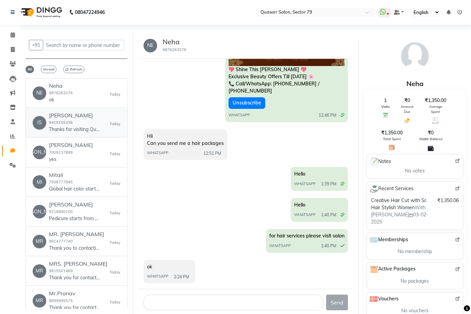
click at [66, 133] on p "Thanks for visiting Quasarr Salon. Your bill amount is 300.00. Please review us…" at bounding box center [74, 129] width 51 height 7
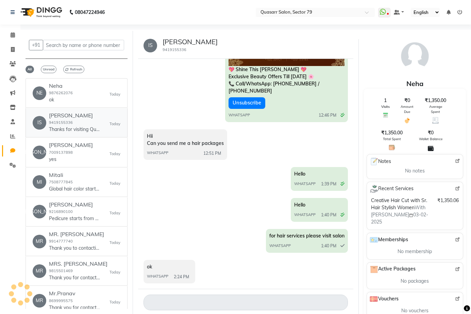
scroll to position [110, 0]
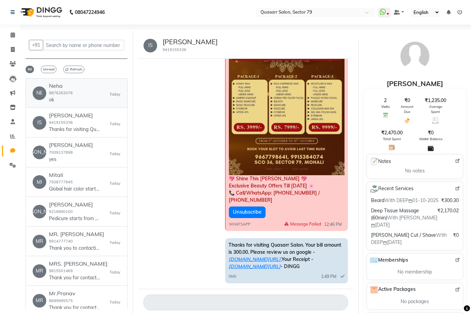
click at [75, 89] on div "NE Neha 9876262076 ok Today" at bounding box center [77, 93] width 88 height 21
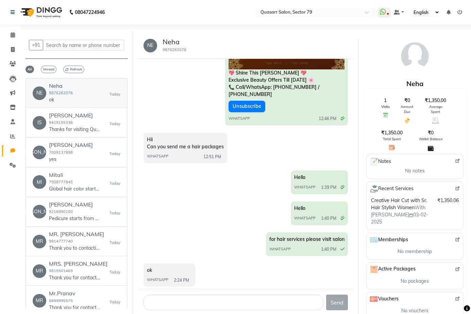
scroll to position [220, 0]
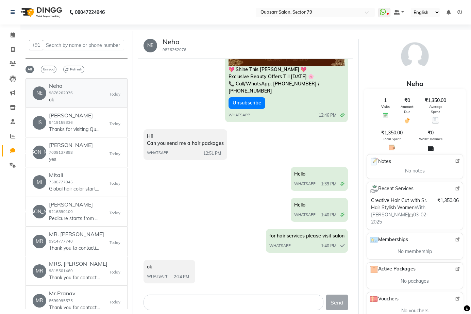
click at [86, 93] on div "NE Neha 9876262076 ok Today" at bounding box center [77, 93] width 88 height 21
click at [74, 68] on span "Refresh" at bounding box center [73, 69] width 21 height 7
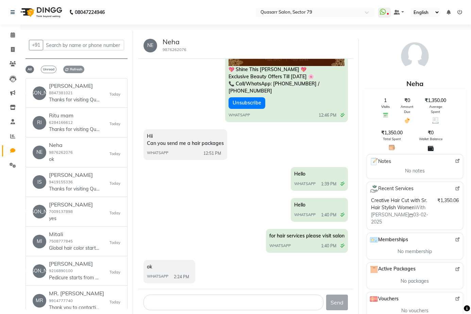
click at [77, 67] on span "Refresh" at bounding box center [73, 69] width 21 height 7
click at [86, 128] on p "Thanks for visiting Quasarr Salon. Your bill amount is 6599.00. Please review u…" at bounding box center [74, 129] width 51 height 7
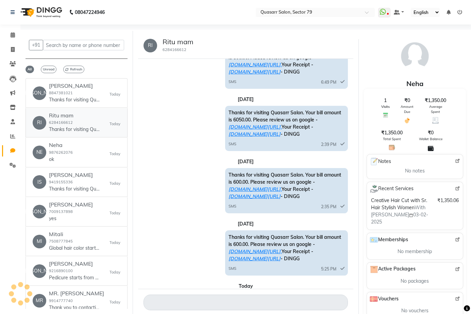
scroll to position [535, 0]
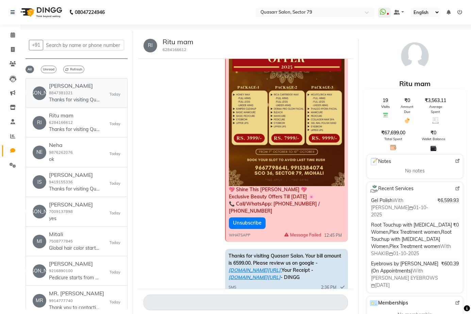
click at [88, 92] on div "Jashan 8847381021 Thanks for visiting Quasarr Salon. Your bill amount is 999.00…" at bounding box center [74, 93] width 51 height 21
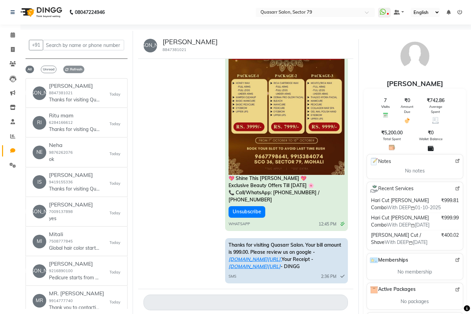
click at [77, 70] on span "Refresh" at bounding box center [73, 69] width 21 height 7
click at [76, 66] on span "Refresh" at bounding box center [73, 69] width 21 height 7
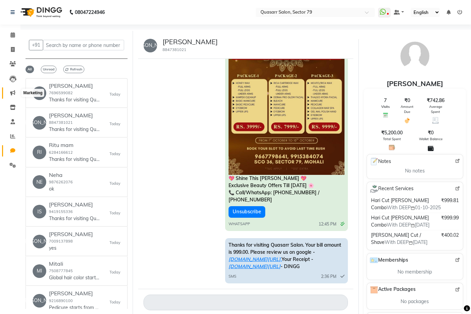
click at [16, 93] on span at bounding box center [13, 93] width 12 height 8
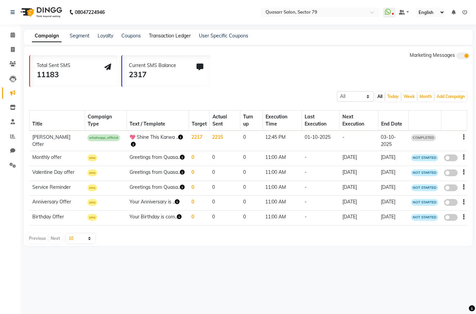
click at [176, 37] on link "Transaction Ledger" at bounding box center [170, 36] width 42 height 6
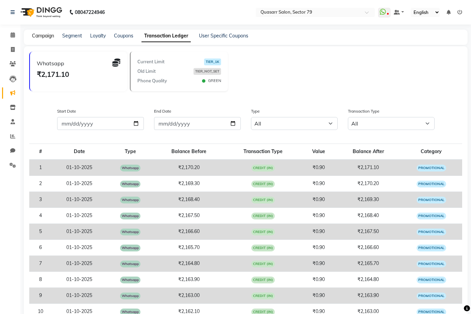
click at [42, 33] on link "Campaign" at bounding box center [43, 36] width 22 height 6
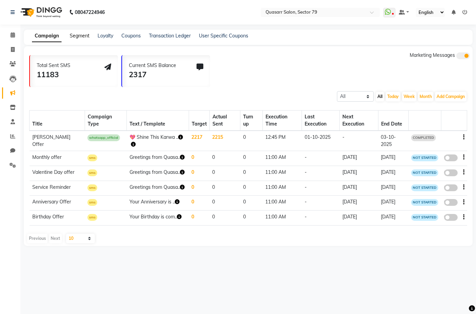
click at [76, 33] on link "Segment" at bounding box center [80, 36] width 20 height 6
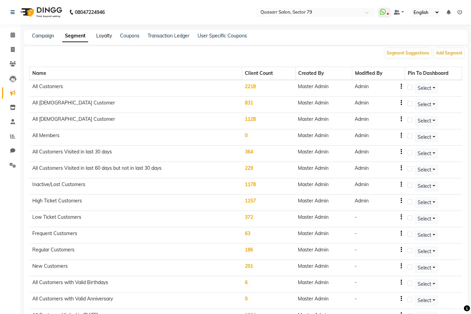
click at [105, 38] on link "Loyalty" at bounding box center [104, 36] width 16 height 6
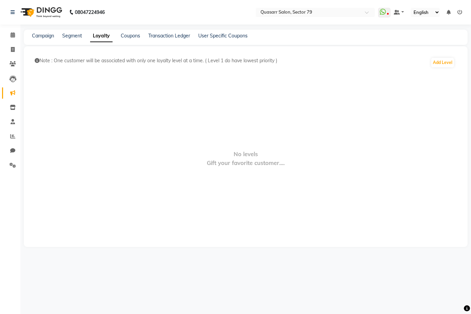
click at [138, 39] on div "Coupons" at bounding box center [130, 35] width 19 height 7
click at [136, 36] on link "Coupons" at bounding box center [130, 36] width 19 height 6
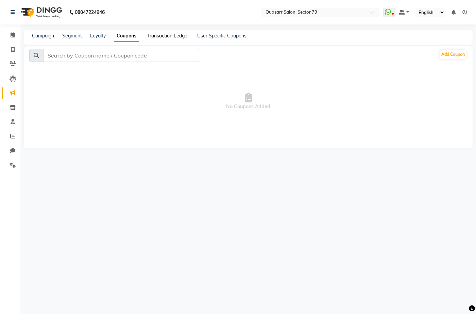
click at [166, 35] on link "Transaction Ledger" at bounding box center [168, 36] width 42 height 6
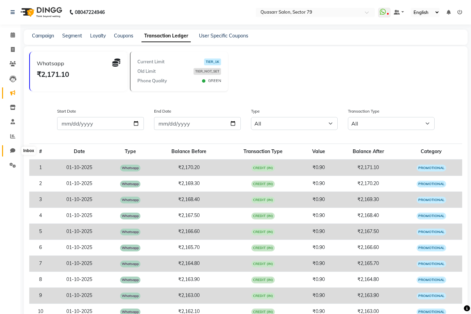
click at [13, 151] on icon at bounding box center [12, 150] width 5 height 5
select select "100"
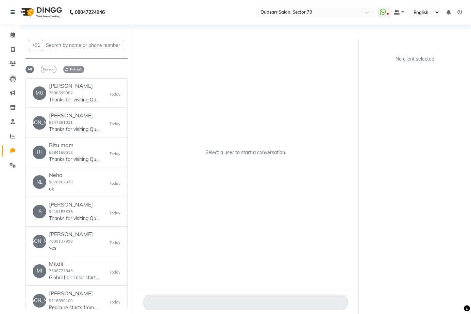
click at [71, 71] on span "Refresh" at bounding box center [73, 69] width 21 height 7
click at [73, 68] on span "Refresh" at bounding box center [73, 69] width 21 height 7
click at [72, 68] on span "Refresh" at bounding box center [73, 69] width 21 height 7
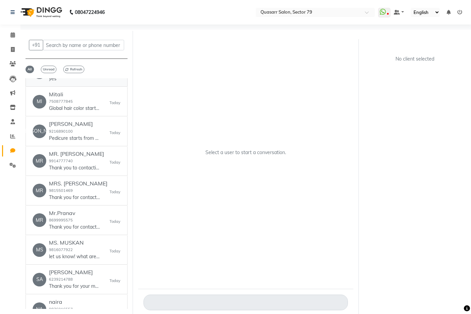
scroll to position [170, 0]
click at [81, 200] on p "Thank you for contacting Emphasize You! Emphasizing Your Accessories Will Be Ou…" at bounding box center [74, 196] width 51 height 7
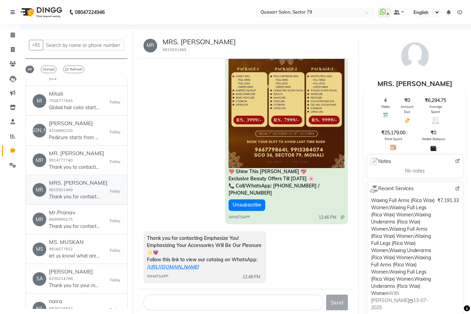
scroll to position [5, 0]
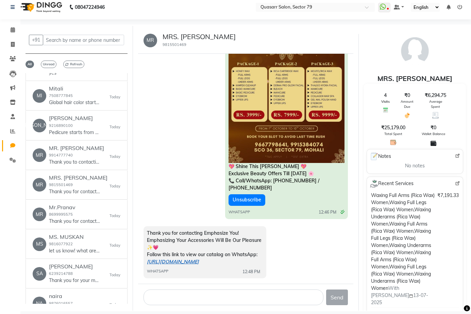
click at [199, 258] on link "https://wa.me/c/919815501469" at bounding box center [173, 261] width 52 height 6
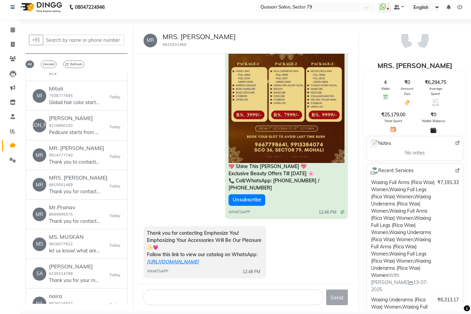
scroll to position [0, 0]
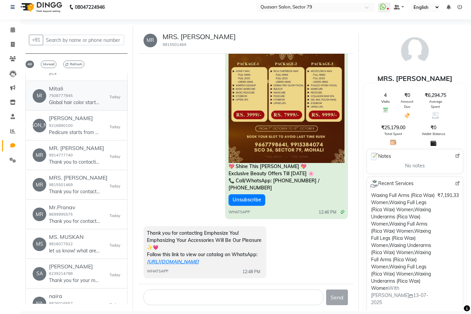
click at [81, 107] on link "MI Mitali 7508777845 Global hair color starts from 4500/- plus taxes Today" at bounding box center [76, 95] width 102 height 29
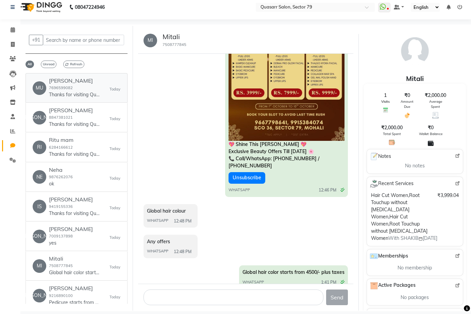
click at [83, 95] on p "Thanks for visiting Quasarr Salon. Your bill amount is 1399.00. Please review u…" at bounding box center [74, 94] width 51 height 7
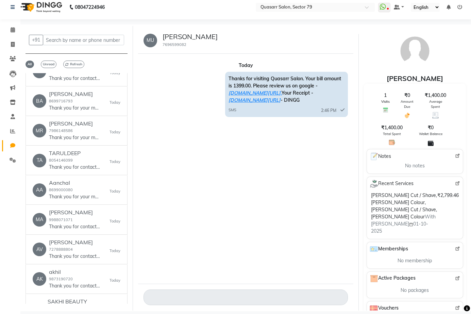
scroll to position [408, 0]
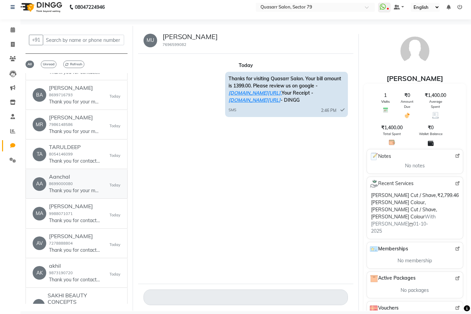
click at [74, 192] on div "Aanchal 8699000080 Thank you for your message. We're unavailable right now, but…" at bounding box center [74, 183] width 51 height 21
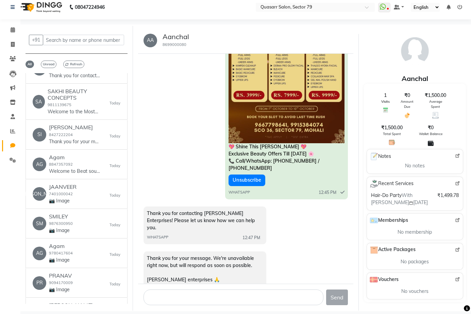
scroll to position [782, 0]
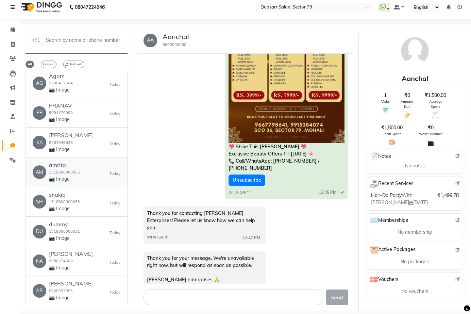
click at [74, 187] on link "AM amrita 1318600000035 📷 Image Today" at bounding box center [76, 172] width 102 height 29
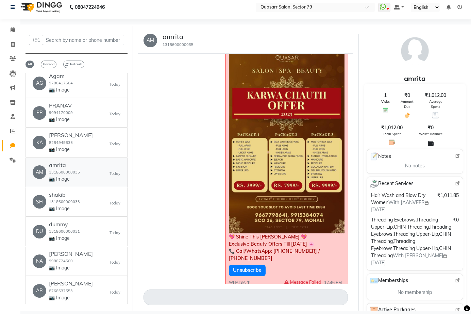
scroll to position [816, 0]
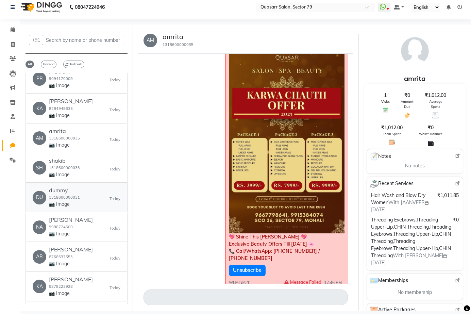
click at [74, 192] on link "DU dummy 1318600000031 📷 Image Today" at bounding box center [76, 197] width 102 height 29
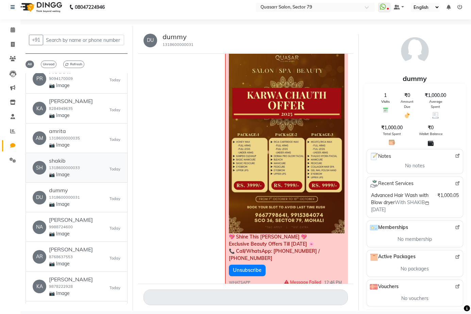
click at [81, 178] on div "SH shakib 1318600000033 📷 Image Today" at bounding box center [77, 167] width 88 height 21
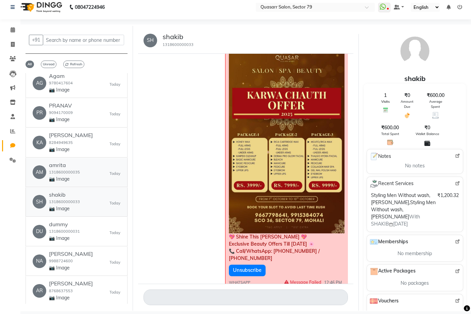
scroll to position [918, 0]
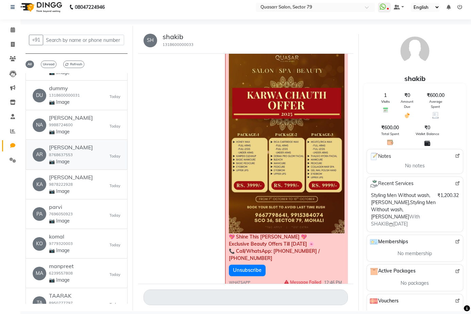
click at [76, 153] on div "AR arpita 8768637553 📷 Image Today" at bounding box center [77, 154] width 88 height 21
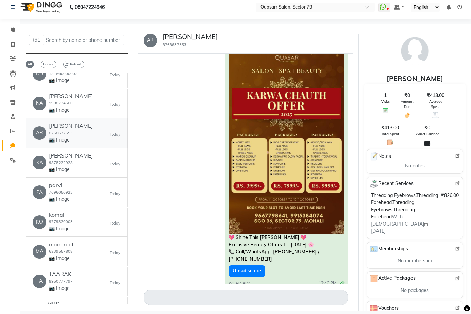
scroll to position [952, 0]
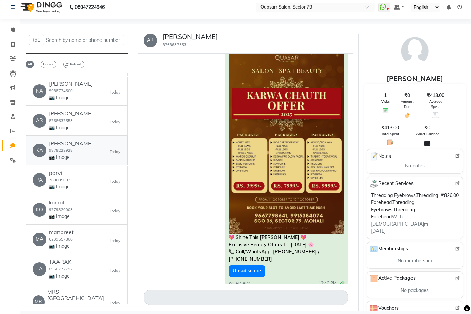
click at [76, 153] on div "KA kanika 9878222928 📷 Image Today" at bounding box center [77, 150] width 88 height 21
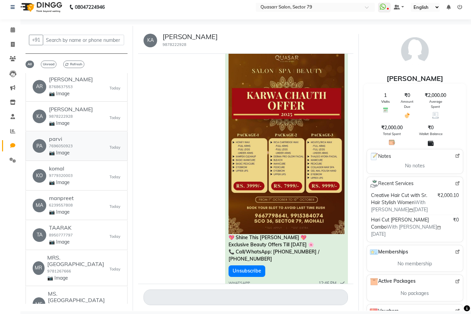
click at [76, 153] on div "PA parvi 7696050923 📷 Image Today" at bounding box center [77, 146] width 88 height 21
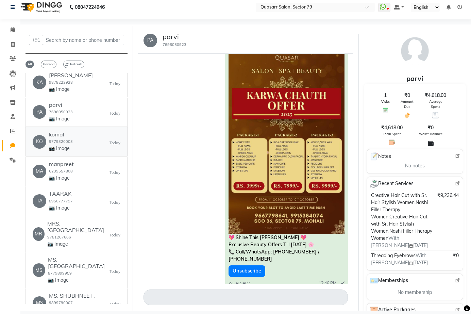
click at [76, 152] on div "KO komal 9779320003 📷 Image Today" at bounding box center [77, 141] width 88 height 21
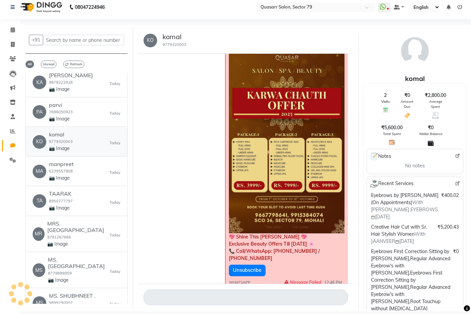
scroll to position [1054, 0]
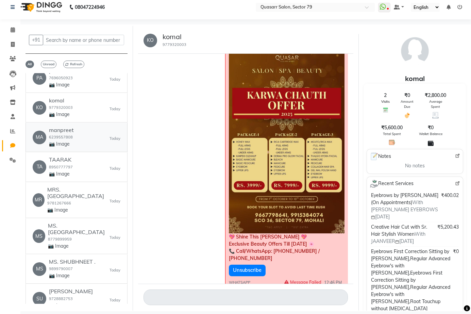
click at [76, 148] on div "MA manpreet 6239557808 📷 Image Today" at bounding box center [77, 137] width 88 height 21
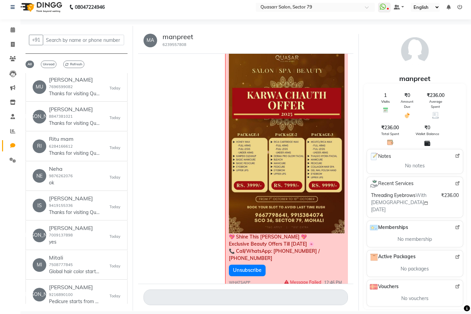
scroll to position [0, 0]
click at [89, 84] on div "Mukand Singh 7696599082 Thanks for visiting Quasarr Salon. Your bill amount is …" at bounding box center [74, 88] width 51 height 21
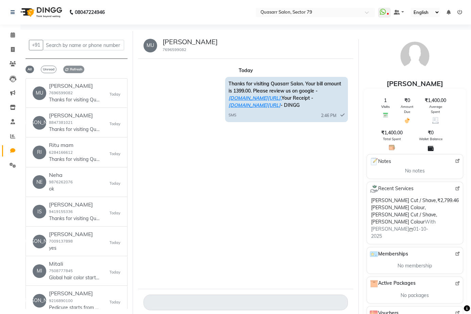
click at [75, 71] on span "Refresh" at bounding box center [73, 69] width 21 height 7
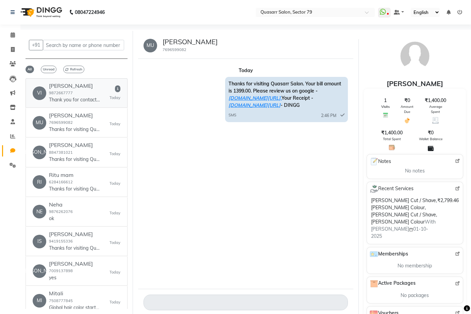
click at [102, 90] on div "VI VIKAS BAWA 9872667777 Thank you for contacting Auto Gallery 71! Please let u…" at bounding box center [77, 93] width 88 height 21
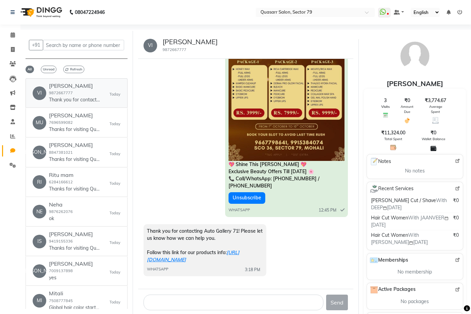
scroll to position [5, 0]
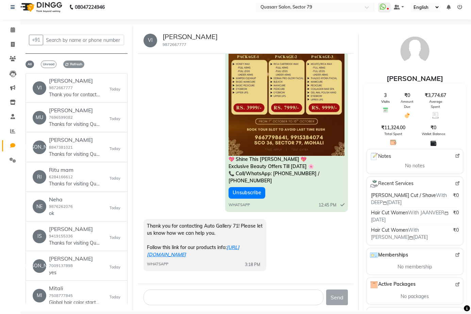
click at [81, 61] on span "Refresh" at bounding box center [73, 64] width 21 height 7
click at [75, 90] on div "Harman 6283182013 Thanks for visiting Quasarr Salon. Your bill amount is 4450.0…" at bounding box center [74, 88] width 51 height 21
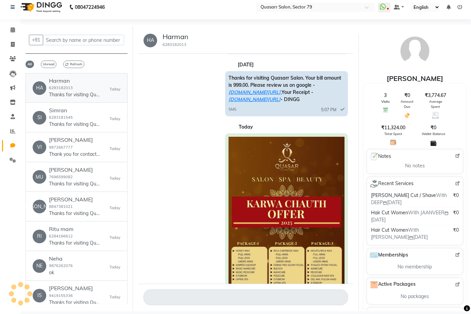
scroll to position [287, 0]
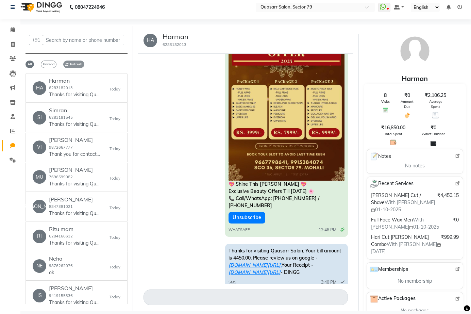
click at [71, 63] on span "Refresh" at bounding box center [73, 64] width 21 height 7
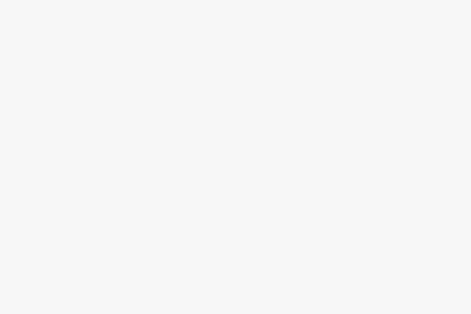
select select "100"
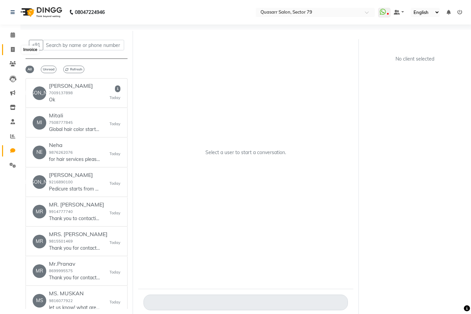
click at [16, 47] on span at bounding box center [13, 50] width 12 height 8
select select "service"
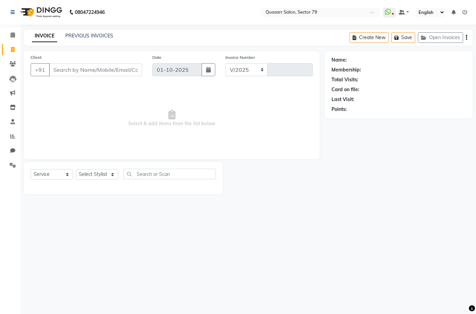
select select "7231"
type input "4161"
click at [85, 64] on input "Client" at bounding box center [95, 69] width 93 height 13
type input "i"
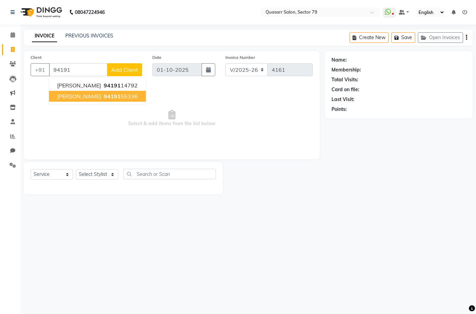
click at [107, 99] on span "94191" at bounding box center [112, 96] width 17 height 7
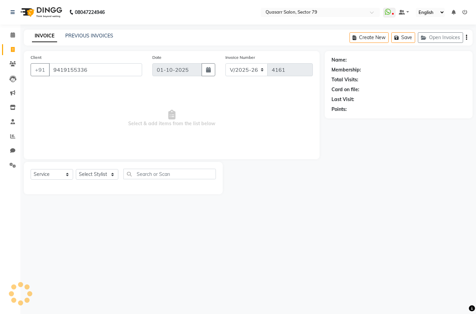
type input "9419155336"
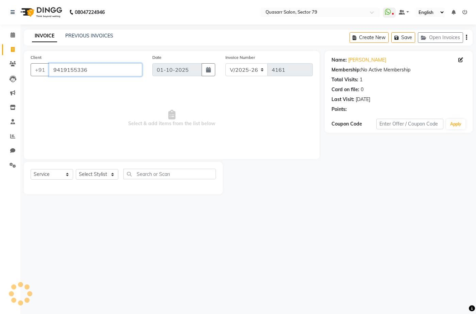
click at [79, 71] on input "9419155336" at bounding box center [95, 69] width 93 height 13
click at [98, 33] on link "PREVIOUS INVOICES" at bounding box center [89, 36] width 48 height 6
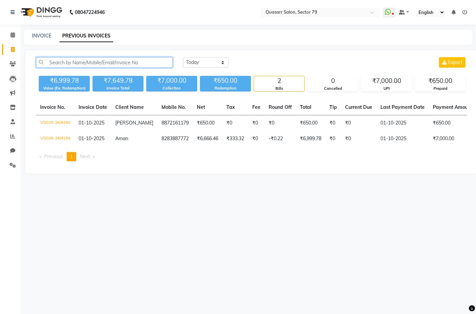
click at [81, 64] on input "text" at bounding box center [104, 62] width 137 height 11
paste input "9419155336"
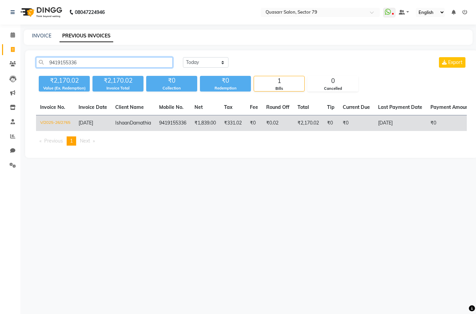
type input "9419155336"
click at [206, 121] on td "₹1,839.00" at bounding box center [205, 123] width 30 height 16
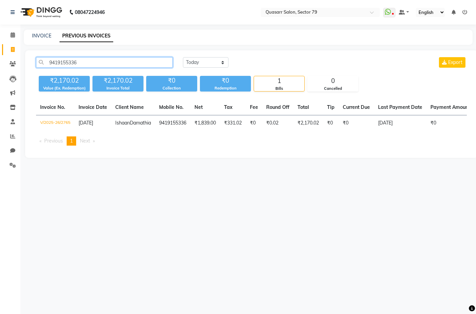
click at [68, 64] on input "9419155336" at bounding box center [104, 62] width 137 height 11
click at [161, 38] on div "INVOICE PREVIOUS INVOICES" at bounding box center [244, 35] width 441 height 7
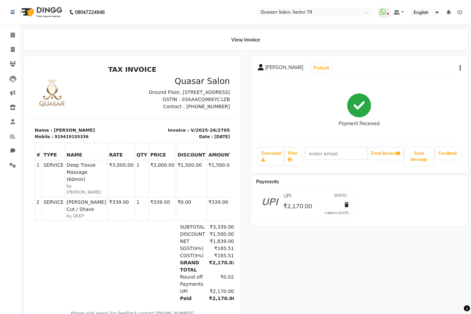
scroll to position [0, 8]
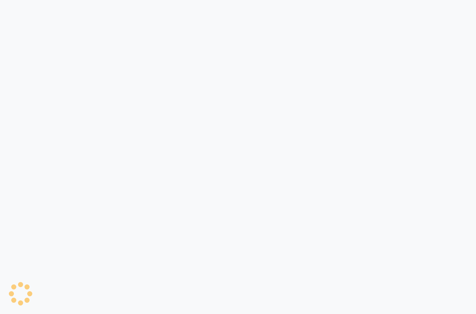
select select "100"
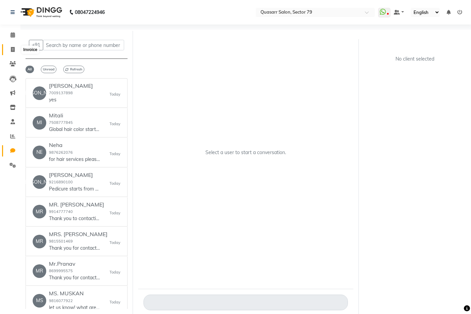
click at [12, 50] on icon at bounding box center [13, 49] width 4 height 5
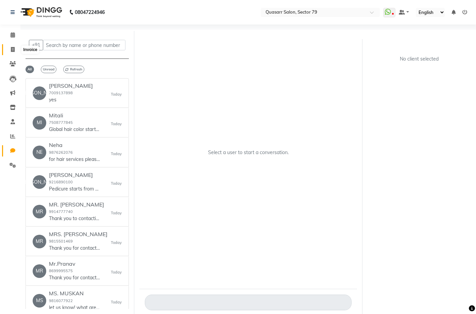
select select "7231"
select select "service"
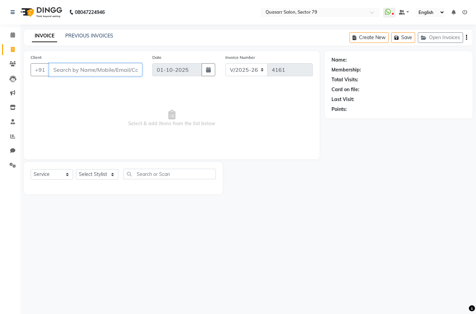
click at [78, 68] on input "Client" at bounding box center [95, 69] width 93 height 13
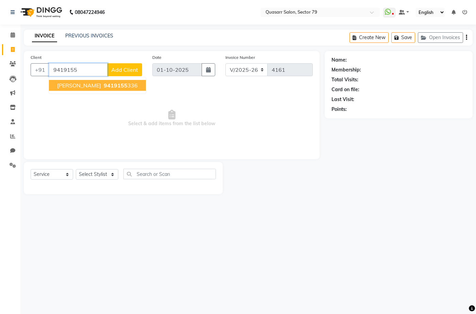
click at [92, 91] on ngb-typeahead-window "Ishaan Damathia 9419155 336" at bounding box center [98, 85] width 98 height 17
click at [95, 86] on span "[PERSON_NAME]" at bounding box center [79, 85] width 44 height 7
type input "9419155336"
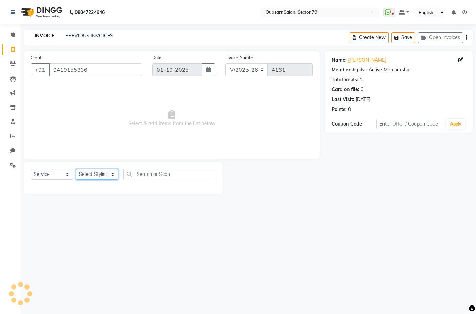
click at [95, 176] on select "Select Stylist ABOY ADDY MUA Aruna Rai BHAWNA DEEP DINA GAITRI DEVI JAANVEER JO…" at bounding box center [97, 174] width 42 height 11
select select "61608"
click at [76, 169] on select "Select Stylist ABOY ADDY MUA Aruna Rai BHAWNA DEEP DINA GAITRI DEVI JAANVEER JO…" at bounding box center [97, 174] width 42 height 11
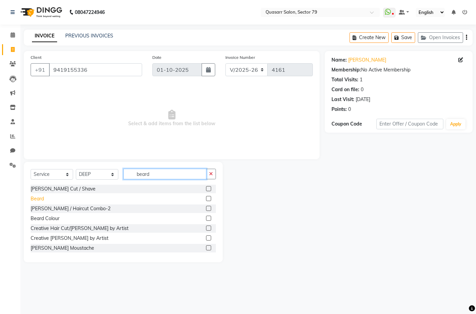
type input "beard"
click at [40, 201] on div "Beard" at bounding box center [37, 198] width 13 height 7
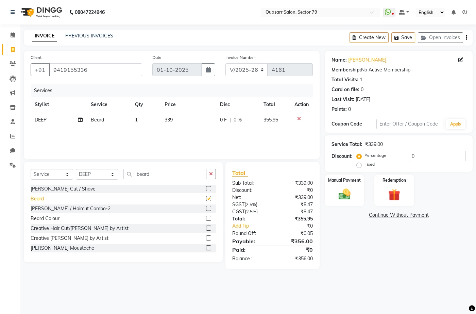
checkbox input "false"
click at [168, 120] on span "339" at bounding box center [169, 120] width 8 height 6
select select "61608"
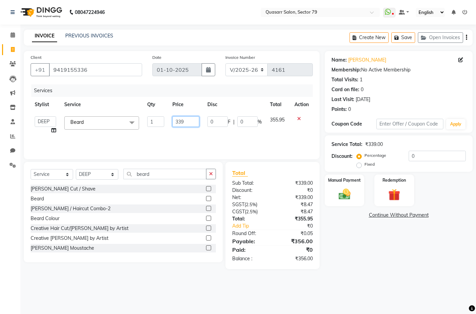
click at [176, 121] on input "339" at bounding box center [185, 121] width 27 height 11
type input "400"
click at [406, 245] on div "Name: Ishaan Damathia Membership: No Active Membership Total Visits: 1 Card on …" at bounding box center [401, 160] width 153 height 218
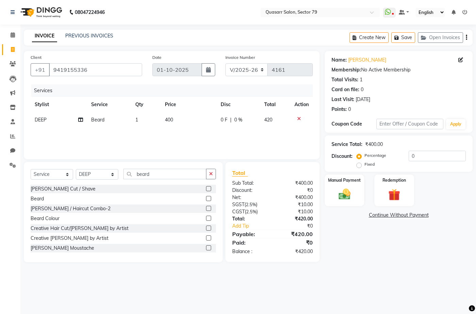
click at [421, 165] on div "Percentage Fixed 0" at bounding box center [412, 160] width 108 height 18
click at [421, 159] on input "0" at bounding box center [437, 156] width 57 height 11
drag, startPoint x: 397, startPoint y: 151, endPoint x: 377, endPoint y: 151, distance: 19.7
click at [377, 151] on div "Percentage Fixed 0" at bounding box center [412, 160] width 108 height 18
type input "1"
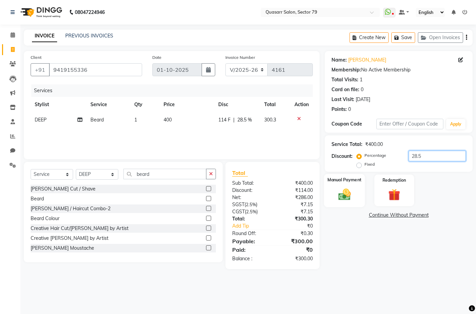
type input "28.5"
click at [357, 191] on div "Manual Payment" at bounding box center [344, 190] width 41 height 33
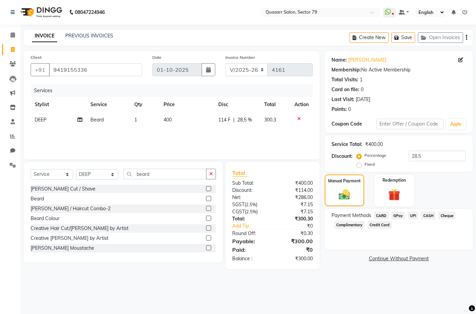
click at [416, 216] on span "UPI" at bounding box center [413, 215] width 11 height 8
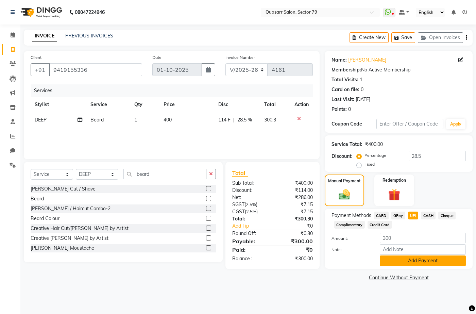
click at [429, 256] on button "Add Payment" at bounding box center [423, 260] width 86 height 11
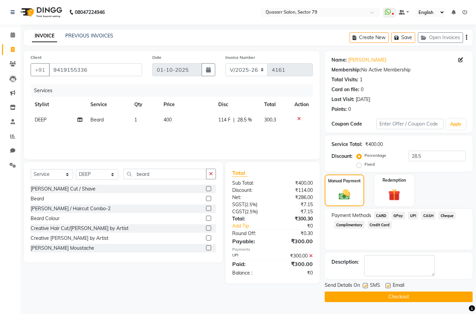
click at [364, 285] on label at bounding box center [365, 285] width 5 height 5
click at [364, 285] on input "checkbox" at bounding box center [365, 286] width 4 height 4
checkbox input "false"
click at [389, 284] on label at bounding box center [388, 285] width 5 height 5
click at [389, 284] on input "checkbox" at bounding box center [388, 286] width 4 height 4
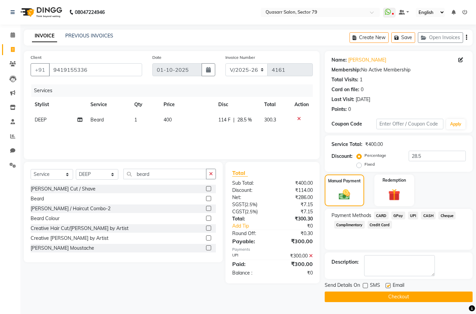
checkbox input "false"
click at [396, 295] on button "Checkout" at bounding box center [399, 296] width 148 height 11
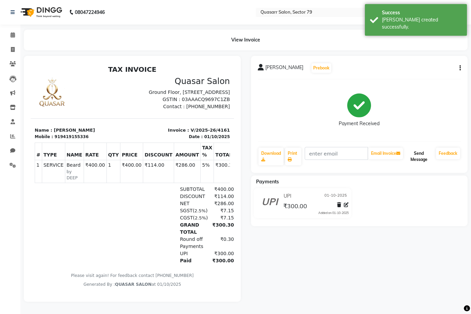
click at [421, 155] on button "Send Message" at bounding box center [418, 157] width 29 height 18
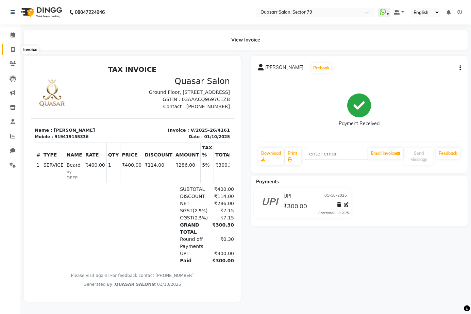
click at [12, 49] on icon at bounding box center [13, 49] width 4 height 5
select select "service"
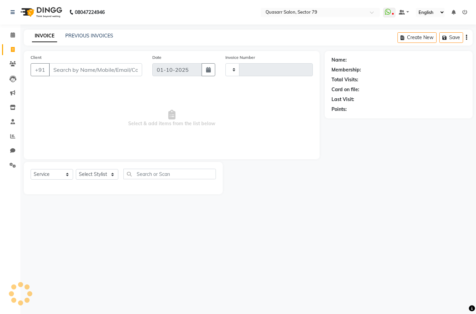
type input "4162"
select select "7231"
select select "service"
click at [85, 39] on div "INVOICE PREVIOUS INVOICES" at bounding box center [73, 36] width 98 height 8
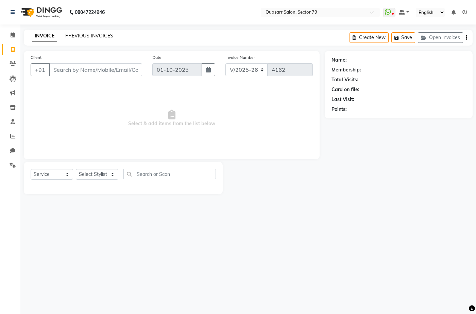
click at [85, 34] on link "PREVIOUS INVOICES" at bounding box center [89, 36] width 48 height 6
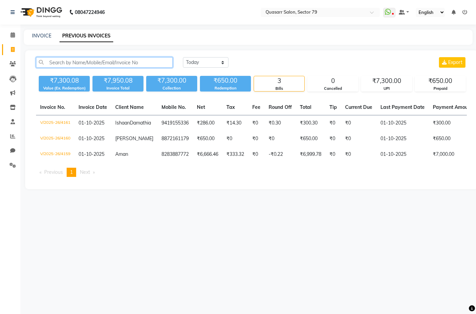
click at [103, 62] on input "text" at bounding box center [104, 62] width 137 height 11
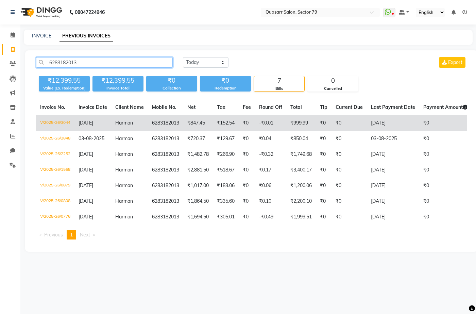
type input "6283182013"
click at [65, 121] on td "V/2025-26/3044" at bounding box center [55, 123] width 38 height 16
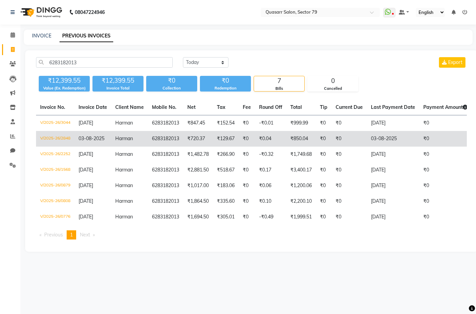
click at [53, 138] on td "V/2025-26/2848" at bounding box center [55, 139] width 38 height 16
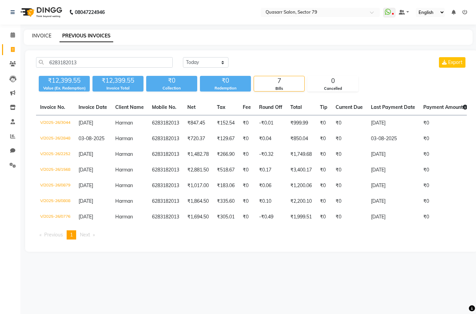
click at [46, 34] on link "INVOICE" at bounding box center [41, 36] width 19 height 6
select select "service"
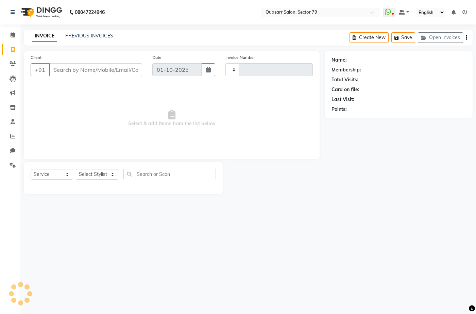
type input "4162"
select select "7231"
click at [102, 177] on select "Select Stylist ABOY ADDY MUA Aruna [PERSON_NAME] DEEP [PERSON_NAME] [PERSON_NAM…" at bounding box center [97, 174] width 42 height 11
select select "83589"
click at [76, 169] on select "Select Stylist ABOY ADDY MUA Aruna [PERSON_NAME] DEEP [PERSON_NAME] [PERSON_NAM…" at bounding box center [97, 174] width 42 height 11
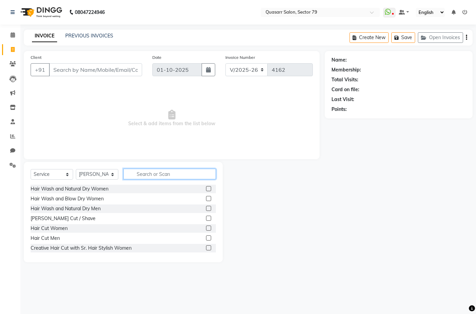
click at [165, 175] on input "text" at bounding box center [169, 174] width 92 height 11
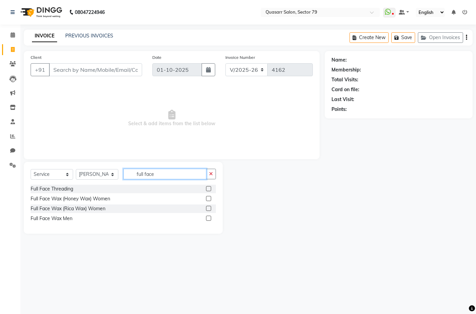
type input "full face"
click at [55, 213] on div "Full Face Threading Full Face Wax (Honey Wax) Women Full Face Wax (Rica Wax) Wo…" at bounding box center [123, 204] width 185 height 39
click at [55, 217] on div "Full Face Wax Men" at bounding box center [52, 218] width 42 height 7
checkbox input "false"
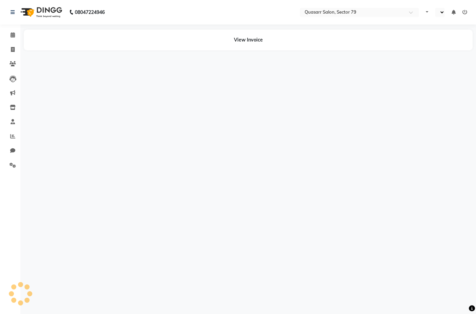
select select "en"
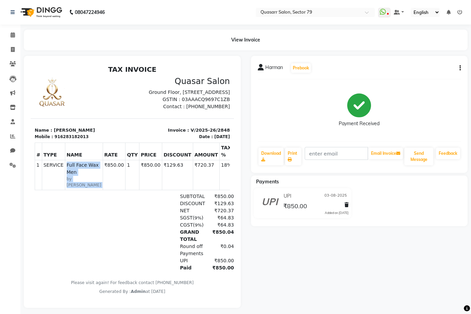
drag, startPoint x: 63, startPoint y: 172, endPoint x: 86, endPoint y: 188, distance: 28.1
click at [86, 188] on tr "1 SERVICE SERVICE Full Face Wax Men by [PERSON_NAME] ₹850.00" at bounding box center [145, 175] width 221 height 30
click at [15, 33] on icon at bounding box center [13, 34] width 4 height 5
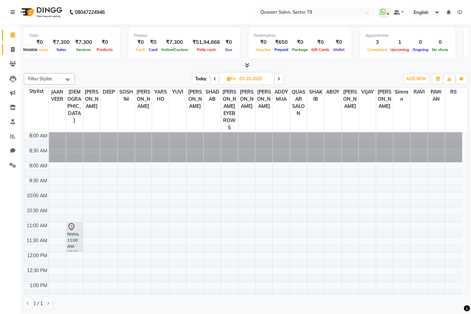
click at [13, 50] on icon at bounding box center [13, 49] width 4 height 5
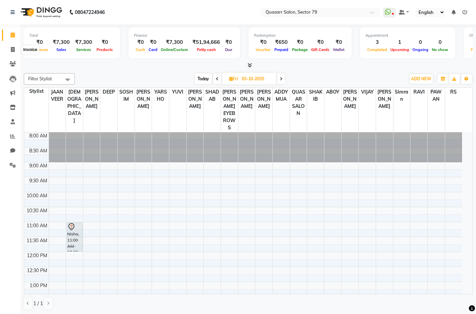
select select "7231"
select select "service"
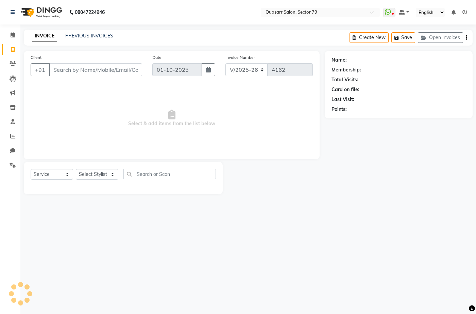
click at [71, 68] on input "Client" at bounding box center [95, 69] width 93 height 13
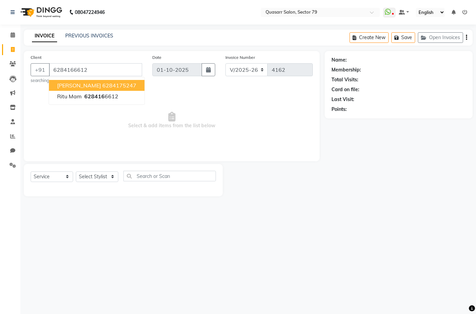
type input "6284166612"
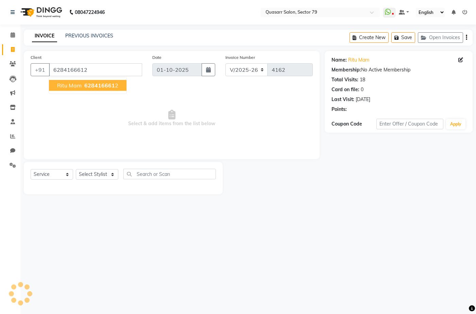
click at [100, 90] on button "Ritu mam 628416661 2" at bounding box center [88, 85] width 78 height 11
click at [104, 172] on select "Select Stylist ABOY ADDY MUA Aruna [PERSON_NAME] DEEP [PERSON_NAME] [PERSON_NAM…" at bounding box center [97, 174] width 42 height 11
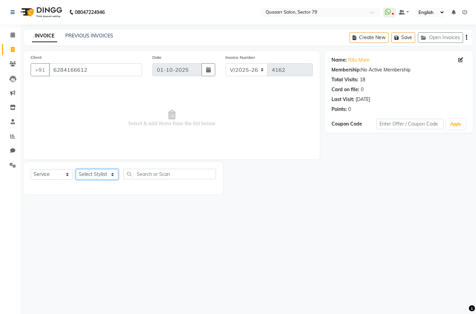
select select "61617"
click at [76, 169] on select "Select Stylist ABOY ADDY MUA Aruna [PERSON_NAME] DEEP [PERSON_NAME] [PERSON_NAM…" at bounding box center [97, 174] width 42 height 11
type input "`"
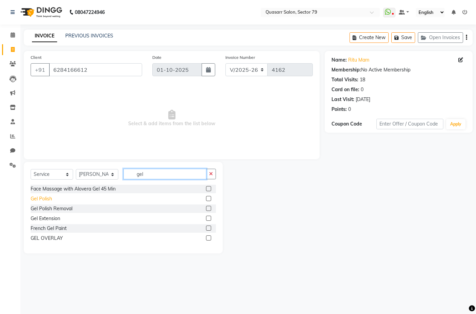
type input "gel"
click at [45, 200] on div "Gel Polish" at bounding box center [41, 198] width 21 height 7
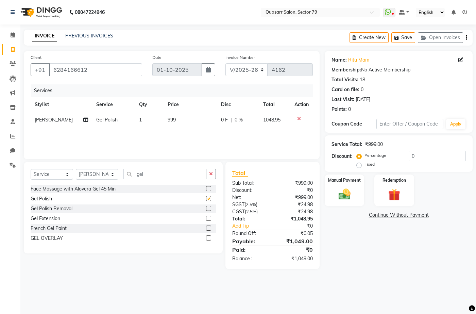
checkbox input "false"
click at [207, 173] on button "button" at bounding box center [211, 174] width 10 height 11
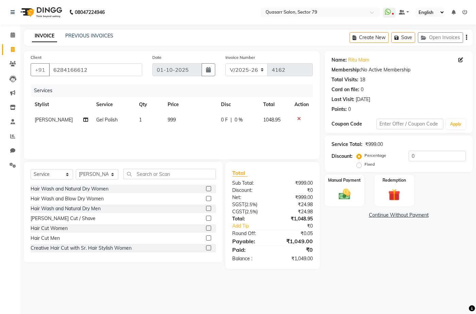
click at [176, 129] on div "Services Stylist Service Qty Price Disc Total Action [PERSON_NAME] DEVI Gel Pol…" at bounding box center [172, 118] width 282 height 68
click at [173, 121] on td "999" at bounding box center [190, 119] width 53 height 15
select select "61617"
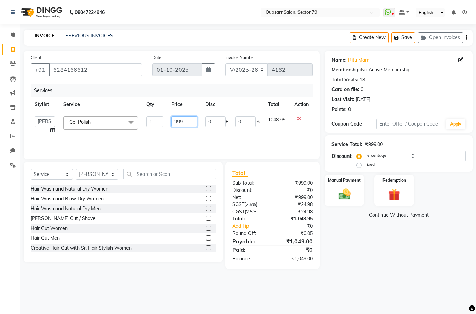
click at [173, 121] on input "999" at bounding box center [184, 121] width 26 height 11
type input "1000"
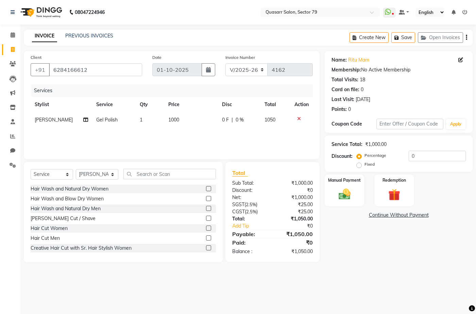
click at [175, 128] on div "Services Stylist Service Qty Price Disc Total Action [PERSON_NAME] DEVI Gel Pol…" at bounding box center [172, 118] width 282 height 68
click at [109, 174] on select "Select Stylist ABOY ADDY MUA Aruna [PERSON_NAME] DEEP [PERSON_NAME] [PERSON_NAM…" at bounding box center [97, 174] width 42 height 11
select select "69599"
click at [76, 169] on select "Select Stylist ABOY ADDY MUA Aruna [PERSON_NAME] DEEP [PERSON_NAME] [PERSON_NAM…" at bounding box center [97, 174] width 42 height 11
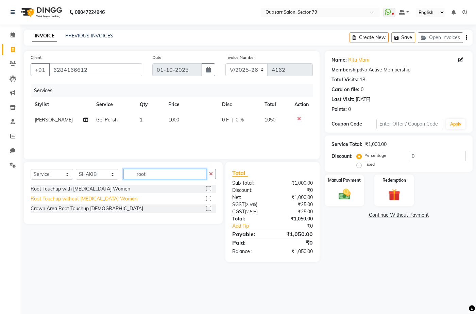
type input "root"
click at [107, 198] on div "Root Touchup without [MEDICAL_DATA] Women" at bounding box center [84, 198] width 107 height 7
checkbox input "false"
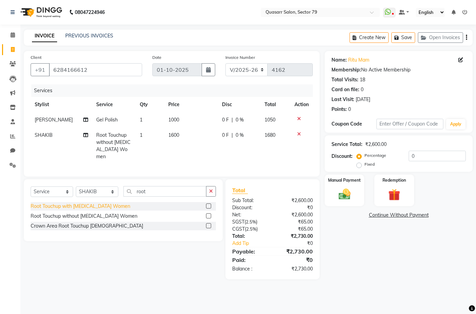
click at [101, 204] on div "Root Touchup with [MEDICAL_DATA] Women" at bounding box center [81, 206] width 100 height 7
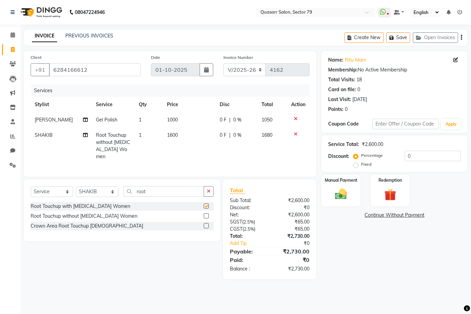
checkbox input "false"
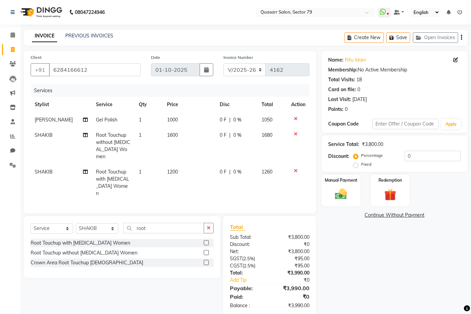
click at [298, 133] on div at bounding box center [298, 134] width 14 height 5
click at [296, 133] on icon at bounding box center [296, 134] width 4 height 5
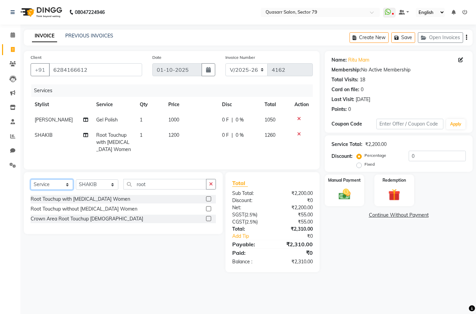
click at [62, 190] on select "Select Service Product Membership Package Voucher Prepaid Gift Card" at bounding box center [52, 184] width 42 height 11
select select "product"
click at [31, 184] on select "Select Service Product Membership Package Voucher Prepaid Gift Card" at bounding box center [52, 184] width 42 height 11
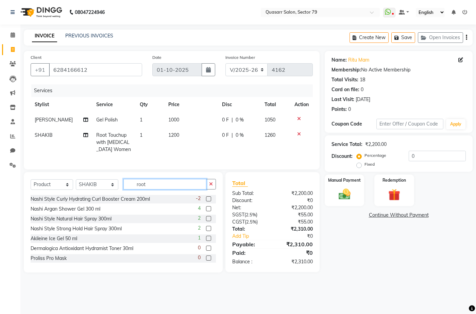
drag, startPoint x: 173, startPoint y: 187, endPoint x: 81, endPoint y: 192, distance: 92.3
click at [81, 192] on div "Select Service Product Membership Package Voucher Prepaid Gift Card Select Styl…" at bounding box center [123, 187] width 185 height 16
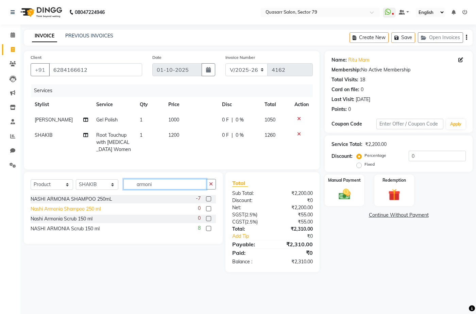
type input "armoni"
click at [88, 212] on div "Nashi Armonia Shampoo 250 ml" at bounding box center [66, 208] width 70 height 7
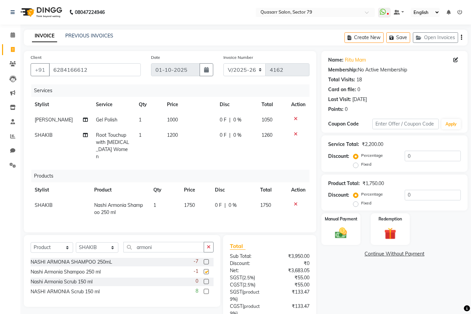
checkbox input "false"
click at [187, 202] on span "1750" at bounding box center [189, 205] width 11 height 6
select select "69599"
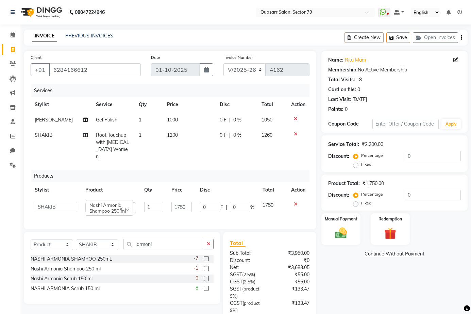
click at [195, 199] on td "1750" at bounding box center [181, 207] width 29 height 19
click at [180, 202] on input "1750" at bounding box center [181, 207] width 20 height 11
type input "1850"
click at [144, 161] on div "Services Stylist Service Qty Price Disc Total Action [PERSON_NAME] DEVI Gel Pol…" at bounding box center [170, 153] width 279 height 138
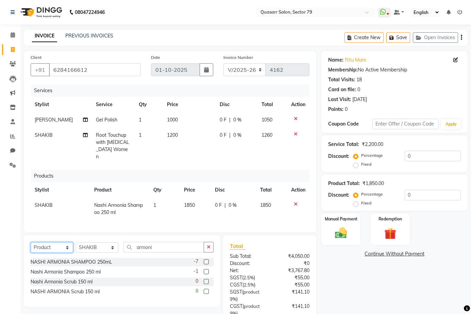
click at [49, 248] on select "Select Service Product Membership Package Voucher Prepaid Gift Card" at bounding box center [52, 247] width 42 height 11
select select "service"
click at [31, 242] on select "Select Service Product Membership Package Voucher Prepaid Gift Card" at bounding box center [52, 247] width 42 height 11
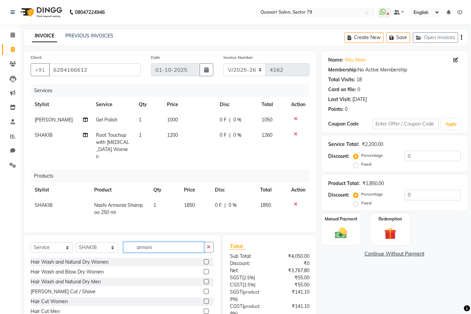
click at [157, 247] on input "armoni" at bounding box center [163, 247] width 81 height 11
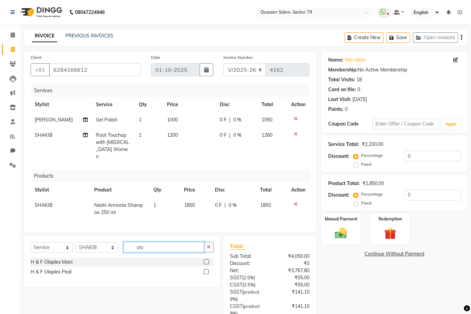
drag, startPoint x: 154, startPoint y: 246, endPoint x: 122, endPoint y: 238, distance: 33.0
click at [131, 244] on input "ola" at bounding box center [163, 247] width 81 height 11
type input "ple"
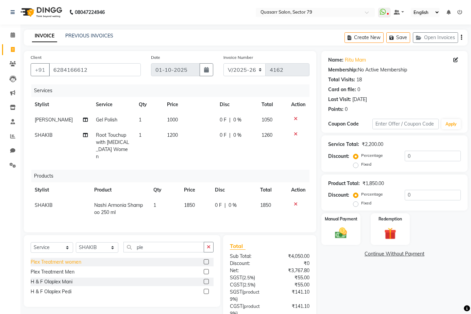
click at [70, 261] on div "Plex Treatment women" at bounding box center [56, 261] width 51 height 7
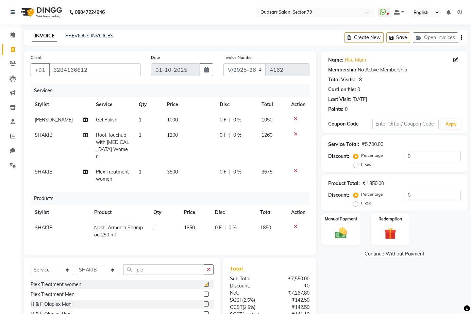
checkbox input "false"
click at [208, 269] on icon "button" at bounding box center [209, 269] width 4 height 5
click at [169, 169] on span "3500" at bounding box center [172, 172] width 11 height 6
select select "69599"
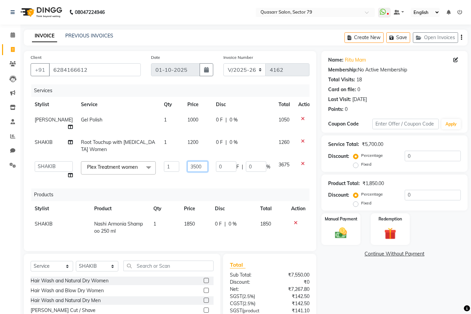
click at [187, 164] on input "3500" at bounding box center [197, 166] width 20 height 11
type input "2500"
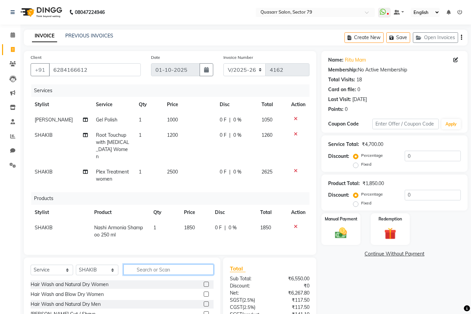
click at [162, 271] on input "text" at bounding box center [168, 269] width 90 height 11
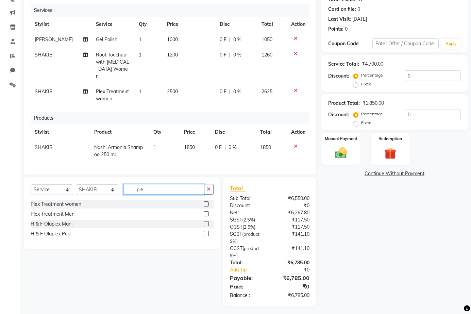
type input "ple"
click at [381, 234] on div "Name: Ritu Mam Membership: No Active Membership Total Visits: 18 Card on file: …" at bounding box center [396, 138] width 151 height 335
click at [393, 256] on div "Name: Ritu Mam Membership: No Active Membership Total Visits: 18 Card on file: …" at bounding box center [396, 138] width 151 height 335
click at [212, 187] on button "button" at bounding box center [209, 189] width 10 height 11
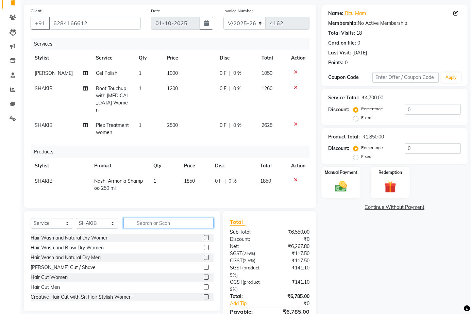
scroll to position [46, 0]
drag, startPoint x: 421, startPoint y: 108, endPoint x: 371, endPoint y: 105, distance: 49.7
click at [371, 105] on div "Percentage Fixed 0" at bounding box center [408, 113] width 106 height 18
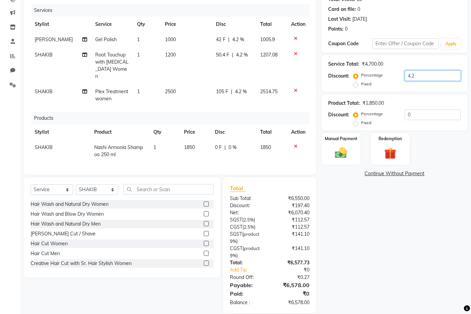
type input "4"
type input "3.75"
click at [350, 150] on img at bounding box center [341, 153] width 20 height 14
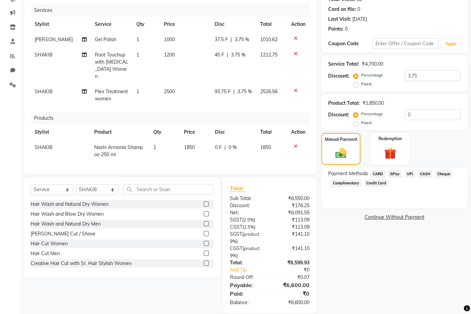
click at [422, 174] on span "CASH" at bounding box center [425, 174] width 15 height 8
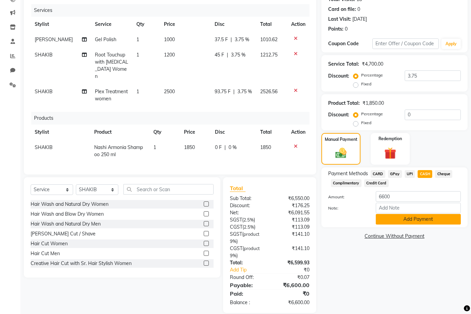
click at [417, 221] on button "Add Payment" at bounding box center [418, 219] width 85 height 11
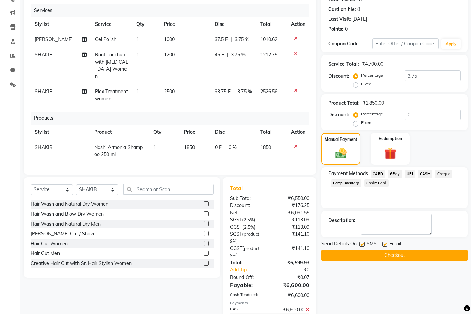
click at [361, 244] on label at bounding box center [361, 243] width 5 height 5
click at [361, 244] on input "checkbox" at bounding box center [361, 244] width 4 height 4
checkbox input "false"
click at [385, 243] on label at bounding box center [384, 243] width 5 height 5
click at [385, 243] on input "checkbox" at bounding box center [384, 244] width 4 height 4
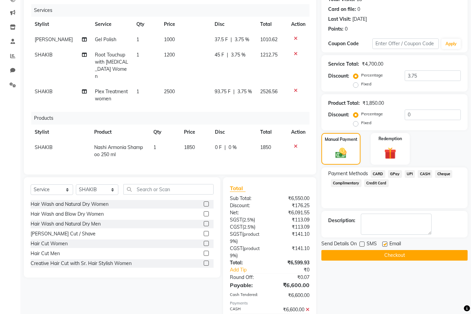
checkbox input "false"
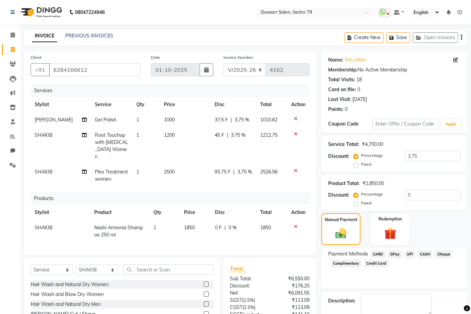
scroll to position [112, 0]
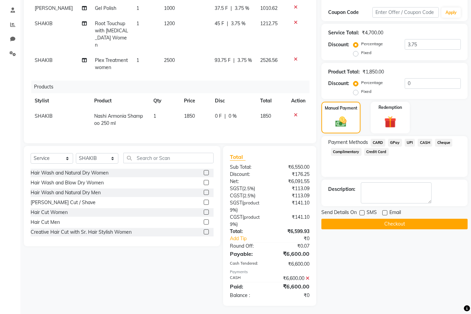
click at [401, 223] on button "Checkout" at bounding box center [394, 224] width 146 height 11
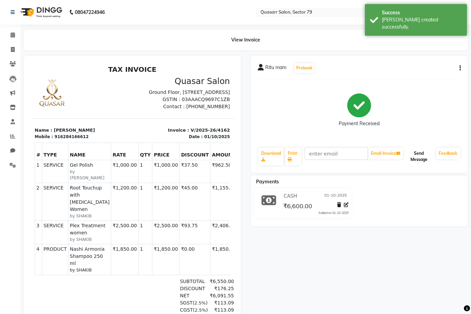
click at [421, 155] on button "Send Message" at bounding box center [418, 157] width 29 height 18
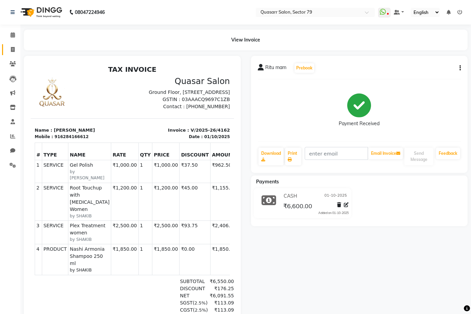
click at [13, 53] on link "Invoice" at bounding box center [10, 49] width 16 height 11
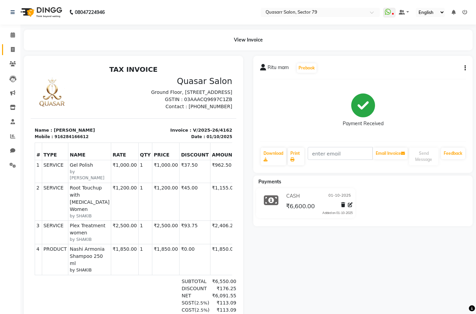
select select "7231"
select select "service"
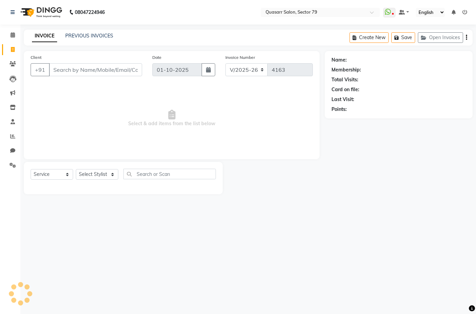
click at [113, 71] on input "Client" at bounding box center [95, 69] width 93 height 13
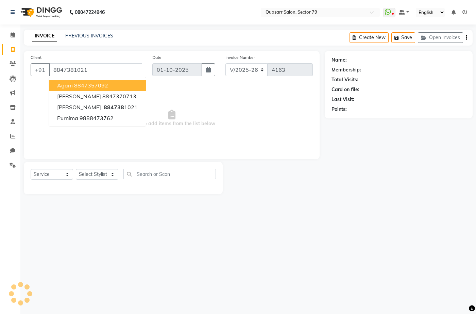
type input "8847381021"
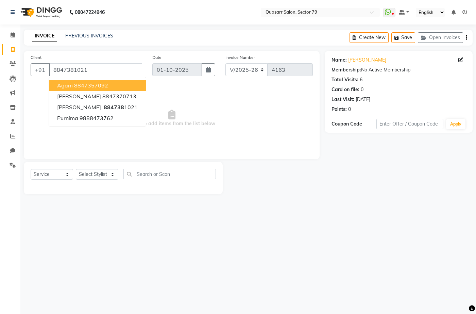
click at [133, 45] on div "INVOICE PREVIOUS INVOICES Create New Save Open Invoices" at bounding box center [248, 38] width 449 height 16
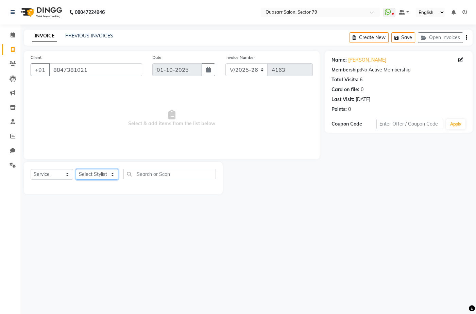
click at [98, 172] on select "Select Stylist ABOY ADDY MUA Aruna Rai BHAWNA DEEP DINA GAITRI DEVI JAANVEER JO…" at bounding box center [97, 174] width 42 height 11
click at [98, 172] on select "Select Stylist ABOY ADDY MUA Aruna [PERSON_NAME] DEEP [PERSON_NAME] [PERSON_NAM…" at bounding box center [97, 174] width 42 height 11
select select "61608"
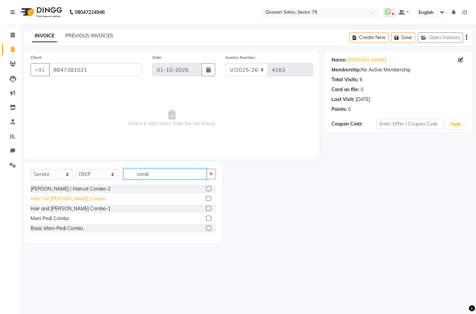
type input "comb"
click at [74, 197] on div "Hari Cut [PERSON_NAME] Combo" at bounding box center [68, 198] width 75 height 7
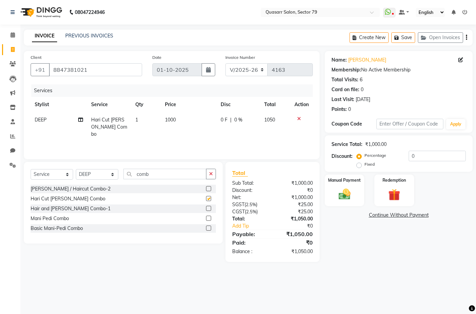
checkbox input "false"
click at [212, 176] on icon "button" at bounding box center [211, 173] width 4 height 5
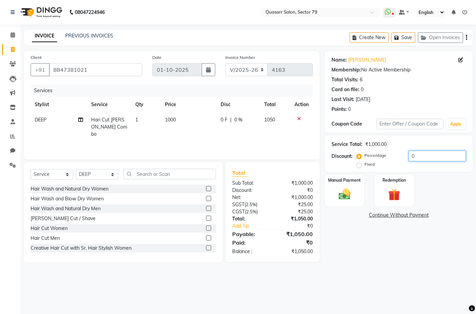
click at [440, 158] on input "0" at bounding box center [437, 156] width 57 height 11
drag, startPoint x: 395, startPoint y: 156, endPoint x: 331, endPoint y: 160, distance: 64.0
click at [331, 160] on div "Service Total: ₹1,000.00 Discount: Percentage Fixed 0" at bounding box center [399, 153] width 148 height 36
type input "4.78"
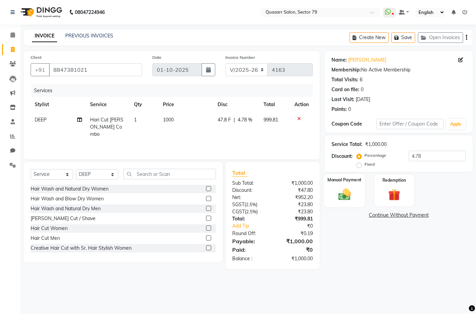
click at [351, 188] on img at bounding box center [344, 194] width 20 height 14
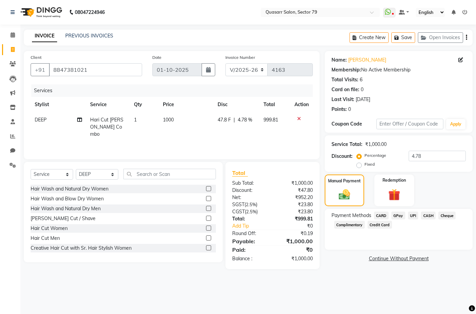
click at [384, 216] on span "CARD" at bounding box center [381, 215] width 15 height 8
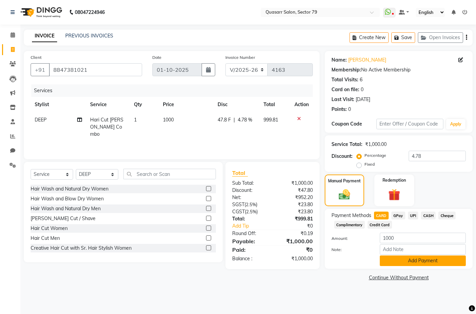
click at [418, 262] on button "Add Payment" at bounding box center [423, 260] width 86 height 11
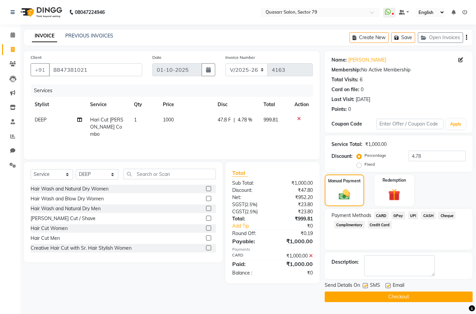
click at [367, 287] on label at bounding box center [365, 285] width 5 height 5
click at [367, 287] on input "checkbox" at bounding box center [365, 286] width 4 height 4
checkbox input "false"
click at [388, 285] on label at bounding box center [388, 285] width 5 height 5
click at [388, 285] on input "checkbox" at bounding box center [388, 286] width 4 height 4
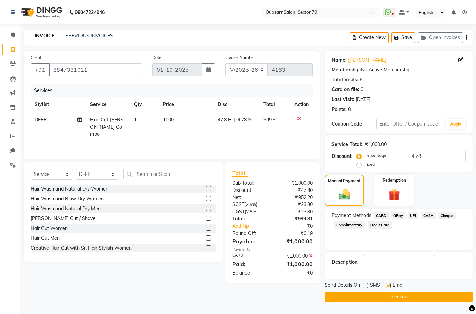
checkbox input "false"
click at [406, 299] on button "Checkout" at bounding box center [399, 296] width 148 height 11
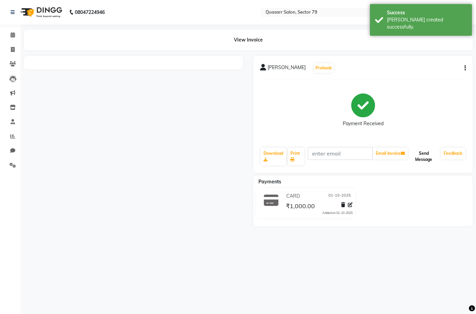
click at [425, 158] on button "Send Message" at bounding box center [423, 157] width 29 height 18
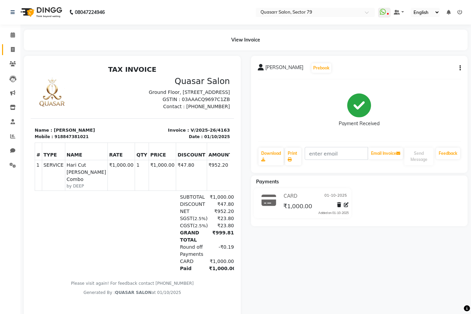
click at [13, 54] on link "Invoice" at bounding box center [10, 49] width 16 height 11
select select "service"
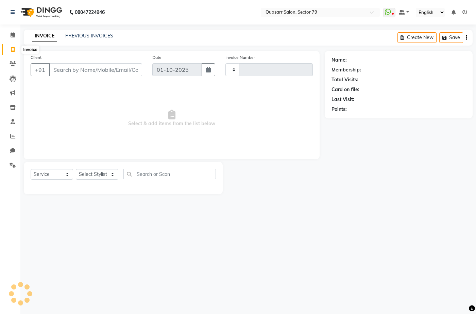
type input "4164"
select select "7231"
click at [198, 28] on div "08047224946 Select Location × Quasarr Salon, Sector 79 WhatsApp Status ✕ Status…" at bounding box center [238, 157] width 476 height 314
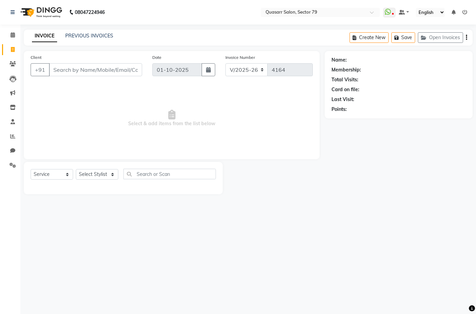
click at [161, 9] on nav "08047224946 Select Location × Quasarr Salon, Sector 79 WhatsApp Status ✕ Status…" at bounding box center [238, 12] width 476 height 24
click at [93, 69] on input "Client" at bounding box center [95, 69] width 93 height 13
click at [89, 71] on input "Client" at bounding box center [95, 69] width 93 height 13
click at [93, 35] on link "PREVIOUS INVOICES" at bounding box center [89, 36] width 48 height 6
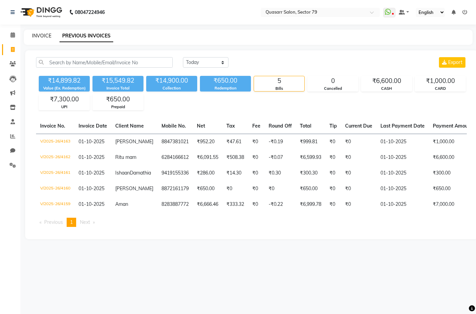
click at [47, 36] on link "INVOICE" at bounding box center [41, 36] width 19 height 6
select select "service"
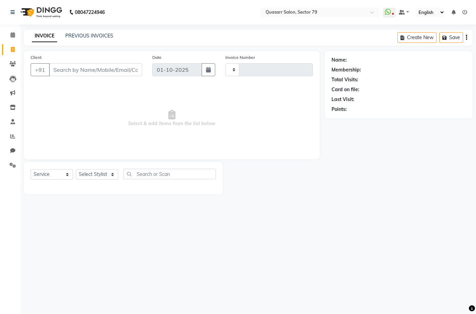
type input "4164"
select select "7231"
click at [78, 67] on input "Client" at bounding box center [95, 69] width 93 height 13
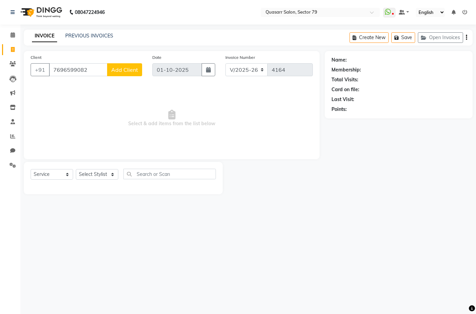
type input "7696599082"
click at [138, 67] on button "Add Client" at bounding box center [124, 69] width 35 height 13
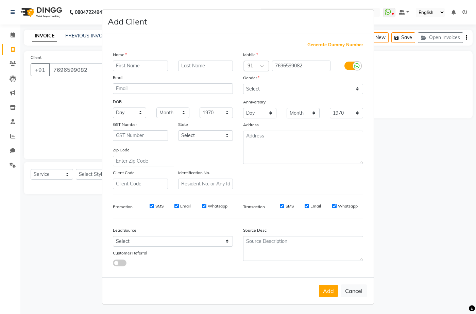
click at [121, 62] on input "text" at bounding box center [140, 66] width 55 height 11
type input "Mukand"
click at [194, 67] on input "text" at bounding box center [205, 66] width 55 height 11
type input "[PERSON_NAME]"
click at [280, 88] on select "Select Male Female Other Prefer Not To Say" at bounding box center [303, 89] width 120 height 11
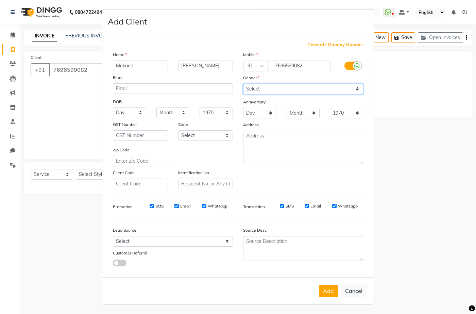
select select "male"
click at [243, 84] on select "Select Male Female Other Prefer Not To Say" at bounding box center [303, 89] width 120 height 11
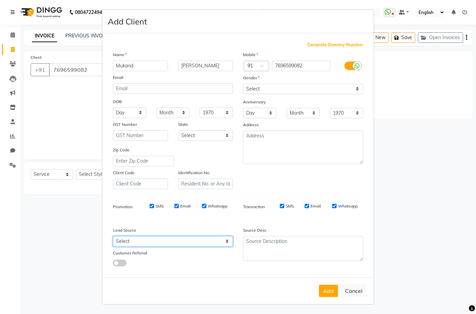
click at [170, 245] on select "Select Walk-in Referral Internet Friend Word of Mouth Advertisement Facebook Ju…" at bounding box center [173, 241] width 120 height 11
select select "49714"
click at [113, 236] on select "Select Walk-in Referral Internet Friend Word of Mouth Advertisement Facebook Ju…" at bounding box center [173, 241] width 120 height 11
click at [335, 292] on button "Add" at bounding box center [328, 291] width 19 height 12
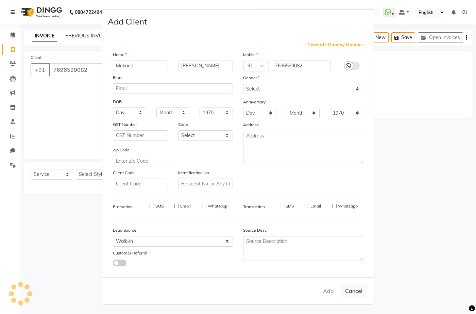
select select
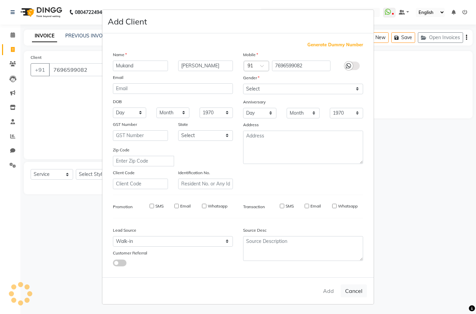
select select
checkbox input "false"
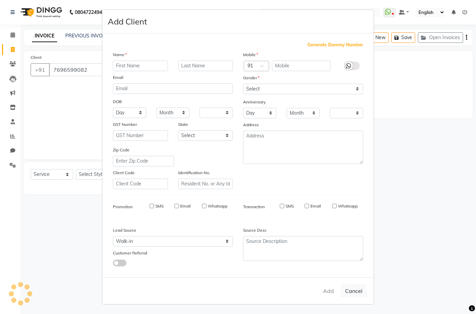
checkbox input "false"
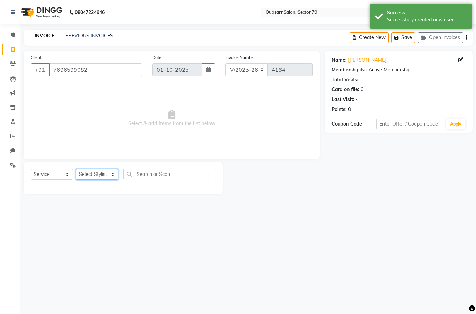
click at [106, 172] on select "Select Stylist ABOY ADDY MUA Aruna [PERSON_NAME] DEEP [PERSON_NAME] [PERSON_NAM…" at bounding box center [97, 174] width 42 height 11
select select "61618"
click at [76, 169] on select "Select Stylist ABOY ADDY MUA Aruna [PERSON_NAME] DEEP [PERSON_NAME] [PERSON_NAM…" at bounding box center [97, 174] width 42 height 11
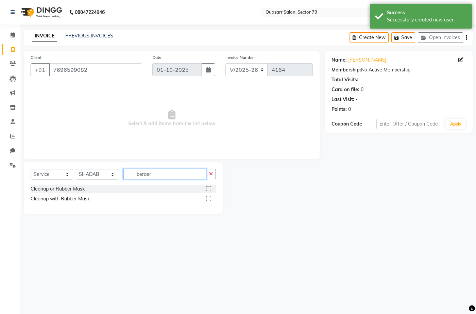
type input "beraerd"
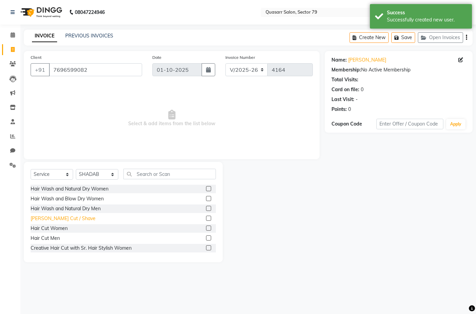
click at [64, 218] on div "[PERSON_NAME] Cut / Shave" at bounding box center [63, 218] width 65 height 7
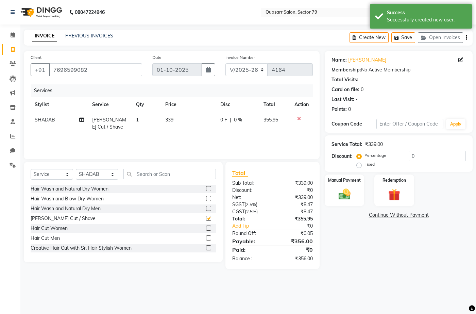
checkbox input "false"
click at [166, 176] on input "text" at bounding box center [169, 174] width 92 height 11
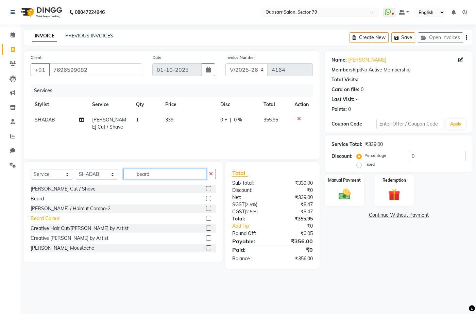
type input "beard"
click at [59, 217] on div "Beard Colour" at bounding box center [45, 218] width 29 height 7
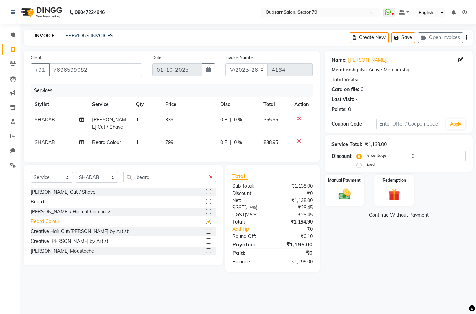
checkbox input "false"
click at [172, 120] on span "339" at bounding box center [169, 120] width 8 height 6
select select "61618"
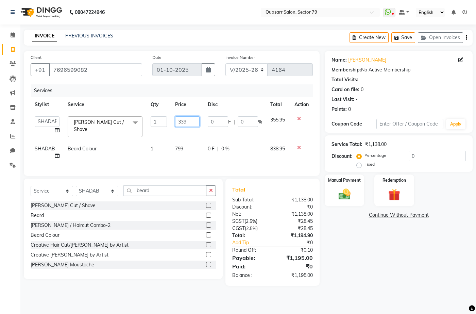
click at [177, 117] on input "339" at bounding box center [187, 121] width 25 height 11
type input "400"
click at [177, 150] on div "Services Stylist Service Qty Price Disc Total Action ABOY ADDY MUA Aruna Rai BH…" at bounding box center [172, 126] width 282 height 85
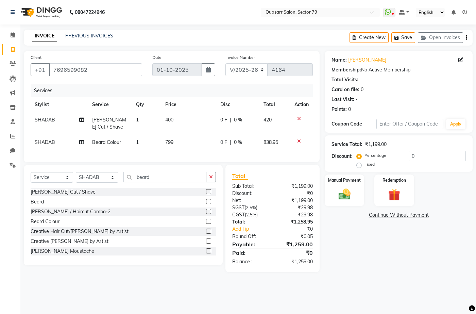
click at [172, 139] on td "799" at bounding box center [188, 142] width 55 height 15
select select "61618"
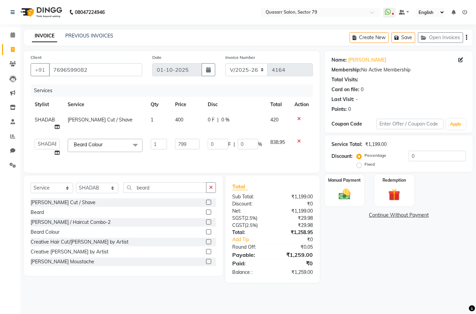
click at [173, 143] on td "799" at bounding box center [187, 148] width 33 height 26
click at [184, 142] on input "799" at bounding box center [187, 144] width 25 height 11
type input "1000"
click at [190, 161] on div "Client +91 7696599082 Date 01-10-2025 Invoice Number V/2025 V/2025-26 4164 Serv…" at bounding box center [172, 112] width 296 height 122
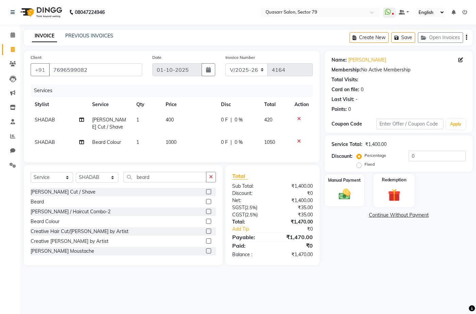
click at [405, 193] on div "Redemption" at bounding box center [394, 190] width 41 height 33
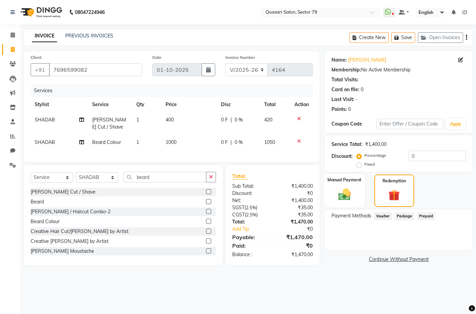
click at [344, 194] on img at bounding box center [344, 194] width 20 height 14
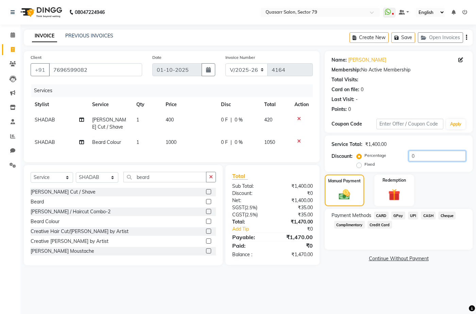
drag, startPoint x: 422, startPoint y: 151, endPoint x: 381, endPoint y: 159, distance: 42.3
click at [381, 159] on div "Percentage Fixed 0" at bounding box center [412, 160] width 108 height 18
type input "4.78"
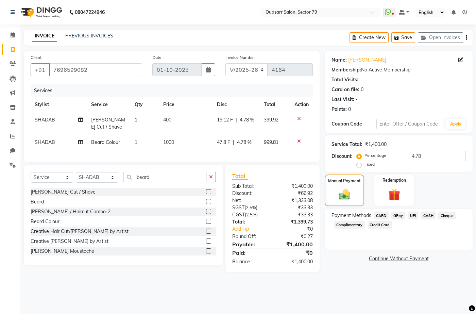
click at [413, 215] on span "UPI" at bounding box center [413, 215] width 11 height 8
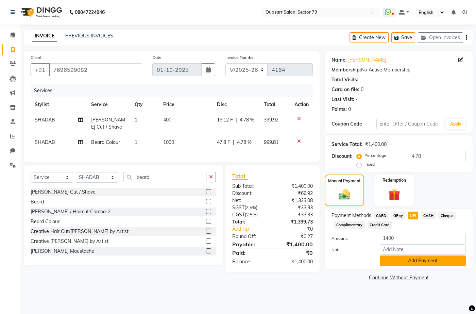
click at [424, 264] on button "Add Payment" at bounding box center [423, 260] width 86 height 11
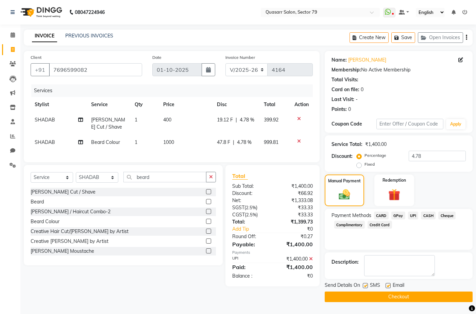
click at [366, 285] on label at bounding box center [365, 285] width 5 height 5
click at [366, 285] on input "checkbox" at bounding box center [365, 286] width 4 height 4
checkbox input "false"
click at [388, 285] on label at bounding box center [388, 285] width 5 height 5
click at [388, 285] on input "checkbox" at bounding box center [388, 286] width 4 height 4
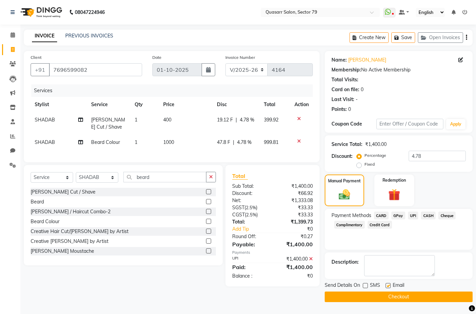
checkbox input "false"
click at [398, 293] on button "Checkout" at bounding box center [399, 296] width 148 height 11
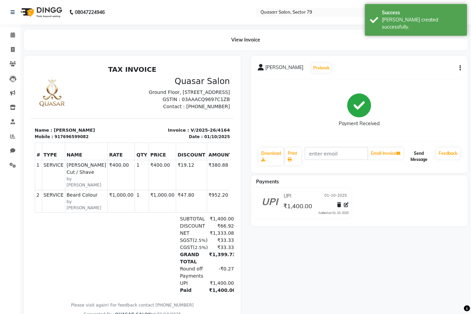
click at [421, 157] on button "Send Message" at bounding box center [418, 157] width 29 height 18
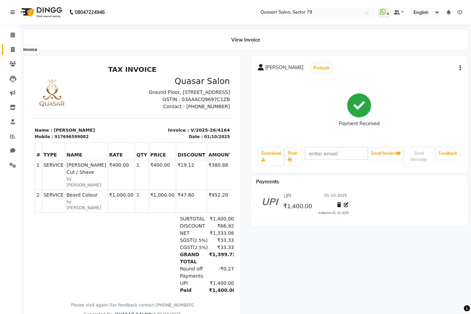
click at [11, 49] on icon at bounding box center [13, 49] width 4 height 5
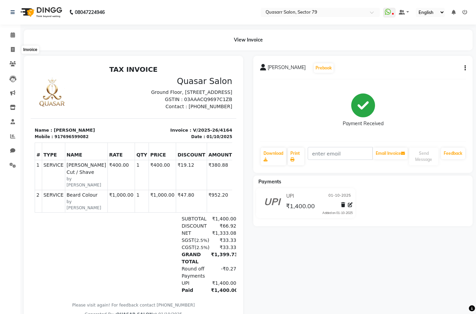
select select "7231"
select select "service"
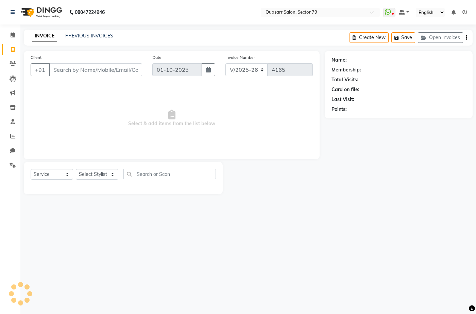
click at [156, 24] on nav "08047224946 Select Location × Quasarr Salon, Sector 79 WhatsApp Status ✕ Status…" at bounding box center [238, 12] width 476 height 24
click at [12, 166] on icon at bounding box center [13, 165] width 6 height 5
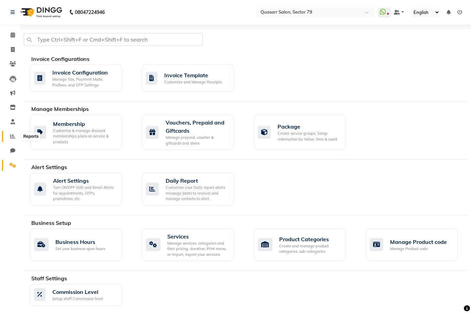
click at [12, 138] on icon at bounding box center [12, 136] width 5 height 5
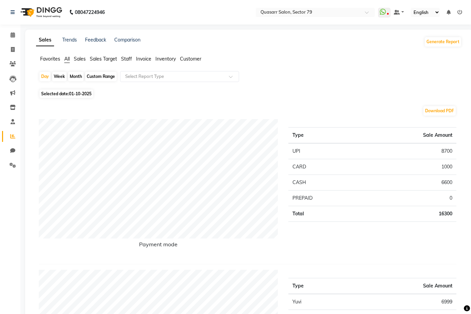
click at [102, 76] on div "Custom Range" at bounding box center [101, 77] width 32 height 10
select select "10"
select select "2025"
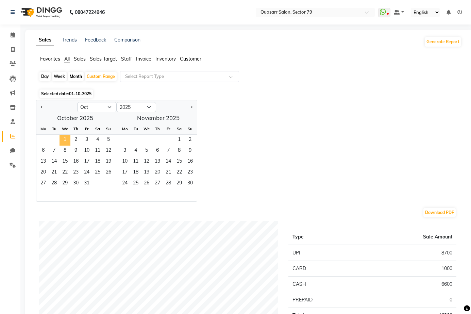
click at [66, 136] on span "1" at bounding box center [64, 140] width 11 height 11
click at [88, 182] on span "31" at bounding box center [86, 183] width 11 height 11
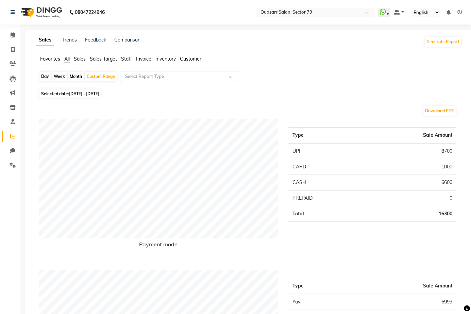
click at [101, 97] on span "Selected date: 01-10-2025 - 31-10-2025" at bounding box center [70, 93] width 62 height 8
select select "10"
select select "2025"
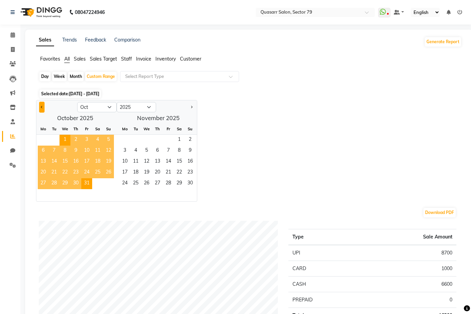
click at [43, 108] on button "Previous month" at bounding box center [41, 107] width 5 height 11
select select "9"
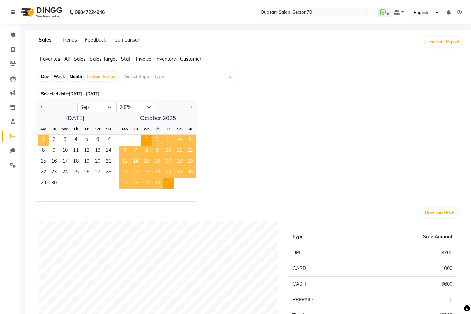
click at [44, 135] on span "1" at bounding box center [43, 140] width 11 height 11
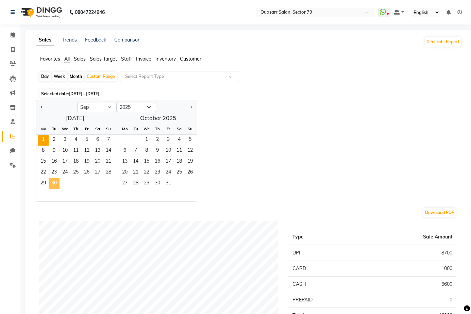
click at [56, 184] on span "30" at bounding box center [54, 183] width 11 height 11
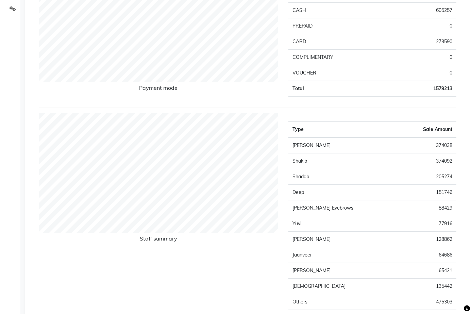
scroll to position [170, 0]
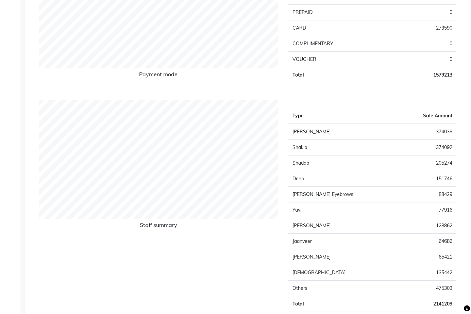
click at [438, 164] on td "205274" at bounding box center [426, 163] width 59 height 16
click at [366, 105] on div "Type Sale Amount Aruna Rai 374038 Shakib 374092 Shadab 205274 Deep 151746 Sahil…" at bounding box center [372, 209] width 178 height 218
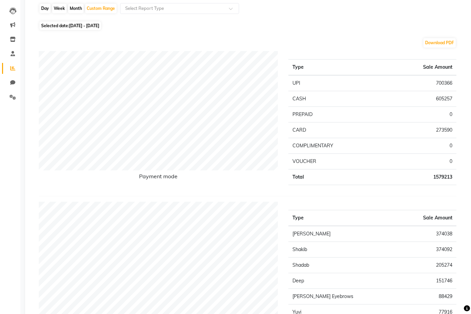
scroll to position [102, 0]
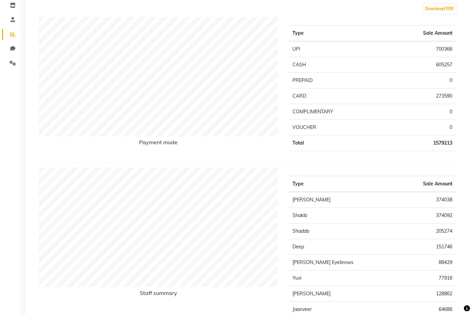
click at [445, 199] on td "374038" at bounding box center [426, 200] width 59 height 16
click at [446, 216] on td "374092" at bounding box center [426, 216] width 59 height 16
click at [397, 237] on td "205274" at bounding box center [426, 231] width 59 height 16
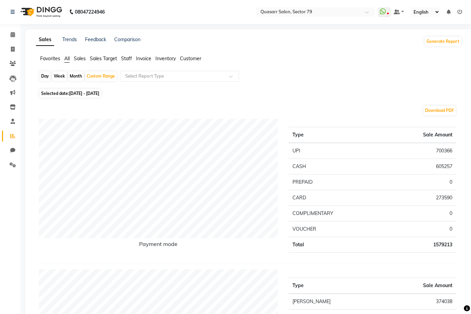
scroll to position [0, 0]
click at [15, 33] on icon at bounding box center [13, 34] width 4 height 5
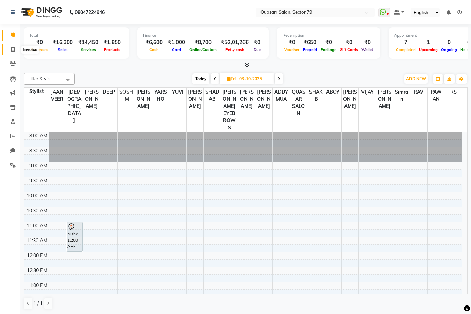
click at [13, 52] on span at bounding box center [13, 50] width 12 height 8
select select "service"
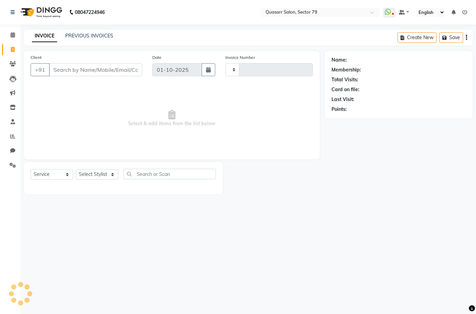
type input "4165"
select select "7231"
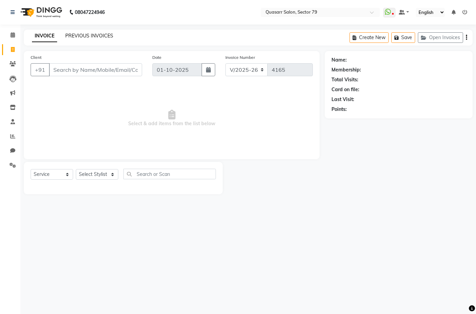
click at [85, 34] on link "PREVIOUS INVOICES" at bounding box center [89, 36] width 48 height 6
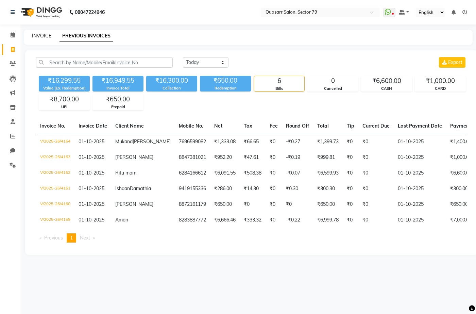
click at [46, 34] on link "INVOICE" at bounding box center [41, 36] width 19 height 6
select select "7231"
select select "service"
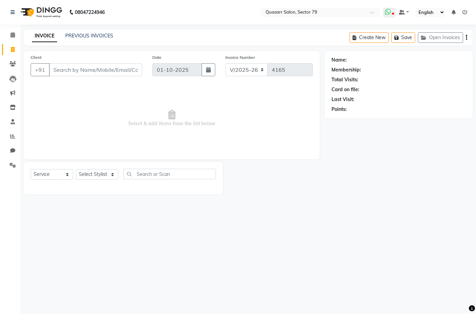
click at [393, 14] on icon at bounding box center [393, 14] width 2 height 3
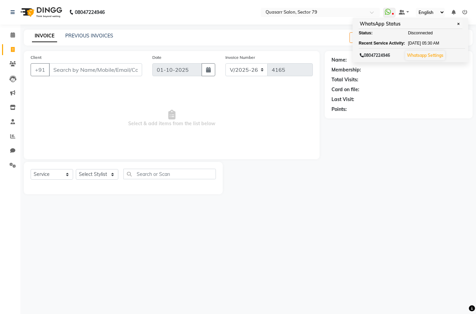
click at [204, 12] on nav "08047224946 Select Location × Quasarr Salon, Sector 79 WhatsApp Status ✕ Status…" at bounding box center [238, 12] width 476 height 24
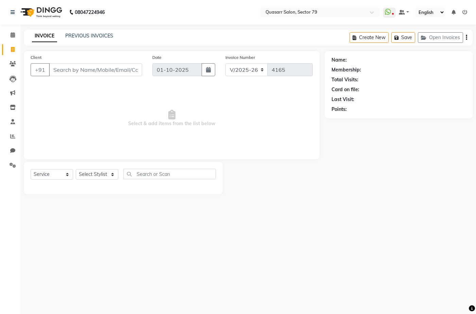
click at [188, 17] on nav "08047224946 Select Location × Quasarr Salon, Sector 79 WhatsApp Status ✕ Status…" at bounding box center [238, 12] width 476 height 24
click at [228, 33] on div "INVOICE PREVIOUS INVOICES Create New Save Open Invoices" at bounding box center [248, 38] width 449 height 16
click at [90, 38] on link "PREVIOUS INVOICES" at bounding box center [89, 36] width 48 height 6
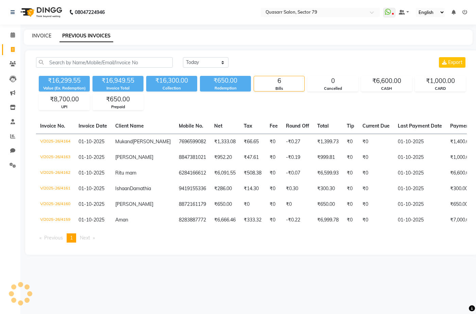
click at [44, 37] on link "INVOICE" at bounding box center [41, 36] width 19 height 6
select select "service"
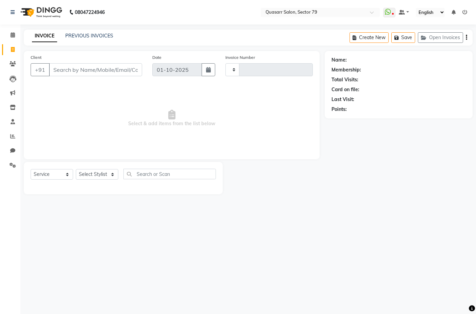
type input "4165"
select select "7231"
click at [213, 19] on nav "08047224946 Select Location × Quasarr Salon, Sector 79 WhatsApp Status ✕ Status…" at bounding box center [238, 12] width 476 height 24
click at [147, 16] on nav "08047224946 Select Location × Quasarr Salon, Sector 79 WhatsApp Status ✕ Status…" at bounding box center [238, 12] width 476 height 24
click at [161, 16] on nav "08047224946 Select Location × Quasarr Salon, Sector 79 WhatsApp Status ✕ Status…" at bounding box center [238, 12] width 476 height 24
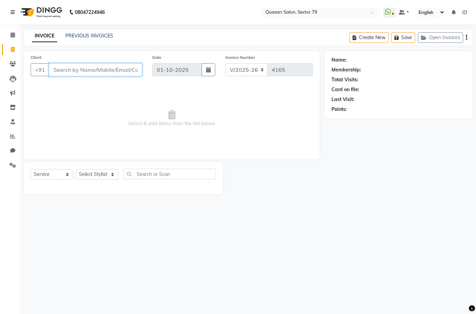
click at [97, 68] on input "Client" at bounding box center [95, 69] width 93 height 13
click at [97, 68] on input "6283181454" at bounding box center [78, 69] width 58 height 13
click at [97, 70] on input "6283181545" at bounding box center [78, 69] width 58 height 13
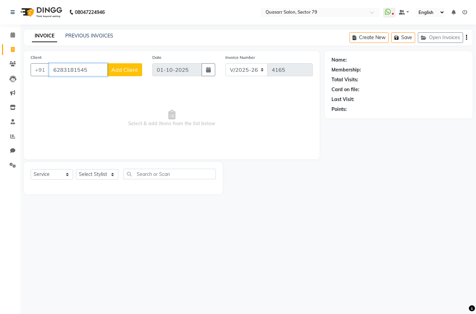
type input "6283181545"
click at [135, 72] on span "Add Client" at bounding box center [124, 69] width 27 height 7
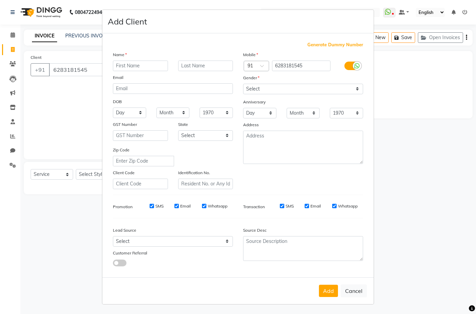
click at [149, 66] on input "text" at bounding box center [140, 66] width 55 height 11
type input "Simran"
drag, startPoint x: 277, startPoint y: 84, endPoint x: 277, endPoint y: 92, distance: 8.2
click at [277, 84] on select "Select Male Female Other Prefer Not To Say" at bounding box center [303, 89] width 120 height 11
select select "female"
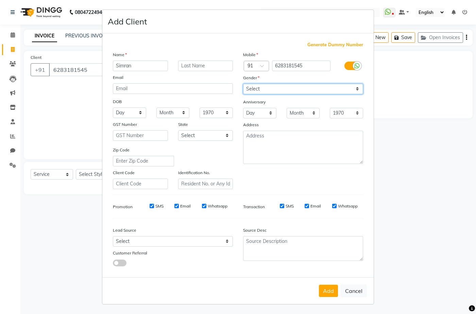
click at [243, 84] on select "Select Male Female Other Prefer Not To Say" at bounding box center [303, 89] width 120 height 11
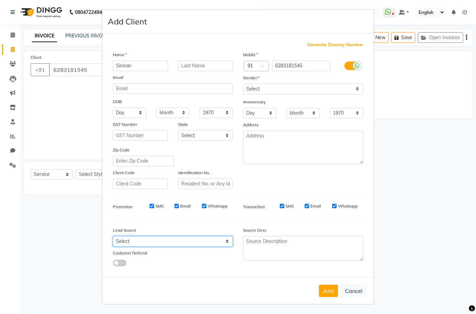
click at [182, 244] on select "Select Walk-in Referral Internet Friend Word of Mouth Advertisement Facebook Ju…" at bounding box center [173, 241] width 120 height 11
select select "49714"
click at [113, 236] on select "Select Walk-in Referral Internet Friend Word of Mouth Advertisement Facebook Ju…" at bounding box center [173, 241] width 120 height 11
click at [67, 69] on ngb-modal-window "Add Client Generate Dummy Number Name Simran Email DOB Day 01 02 03 04 05 06 07…" at bounding box center [238, 157] width 476 height 314
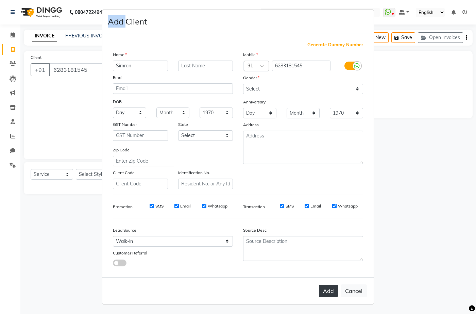
click at [324, 293] on button "Add" at bounding box center [328, 291] width 19 height 12
select select
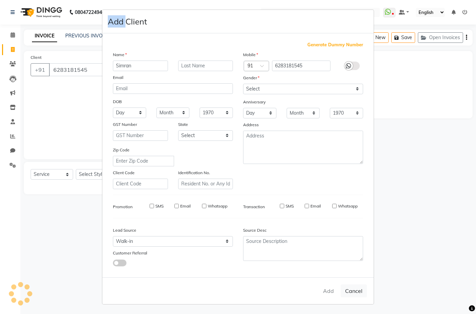
select select
checkbox input "false"
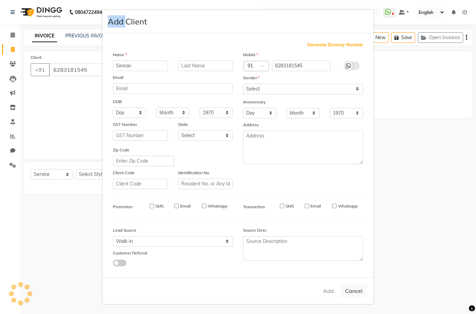
checkbox input "false"
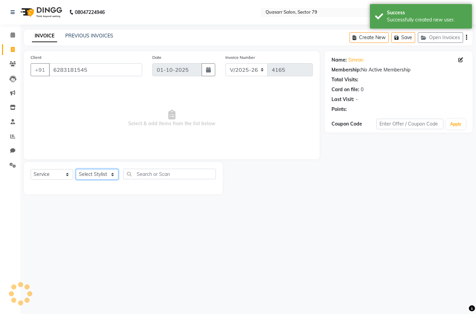
click at [101, 178] on select "Select Stylist ABOY ADDY MUA Aruna [PERSON_NAME] DEEP [PERSON_NAME] [PERSON_NAM…" at bounding box center [97, 174] width 42 height 11
select select "69599"
click at [76, 169] on select "Select Stylist ABOY ADDY MUA Aruna [PERSON_NAME] DEEP [PERSON_NAME] [PERSON_NAM…" at bounding box center [97, 174] width 42 height 11
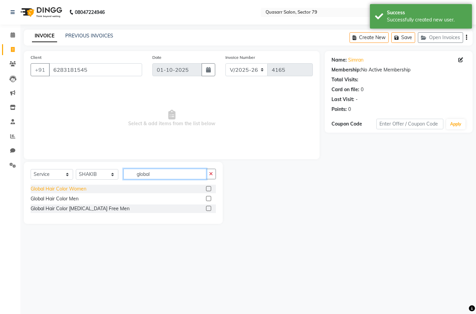
type input "global"
click at [74, 189] on div "Global Hair Color Women" at bounding box center [59, 188] width 56 height 7
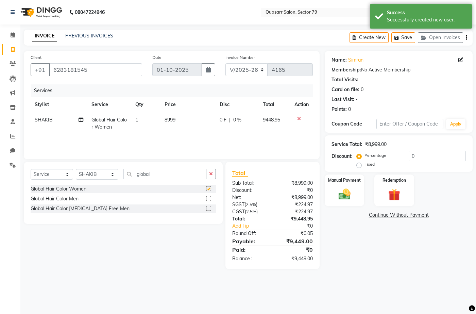
checkbox input "false"
click at [211, 172] on icon "button" at bounding box center [211, 173] width 4 height 5
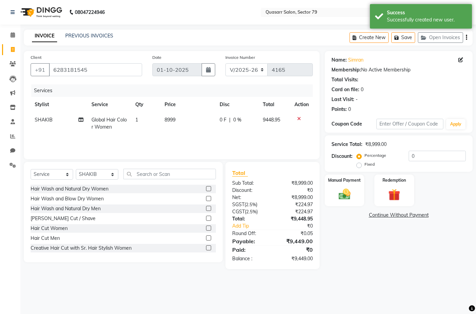
click at [188, 131] on td "8999" at bounding box center [187, 123] width 55 height 22
select select "69599"
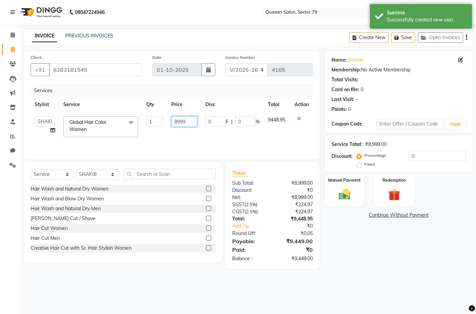
click at [183, 125] on input "8999" at bounding box center [184, 121] width 26 height 11
type input "12500"
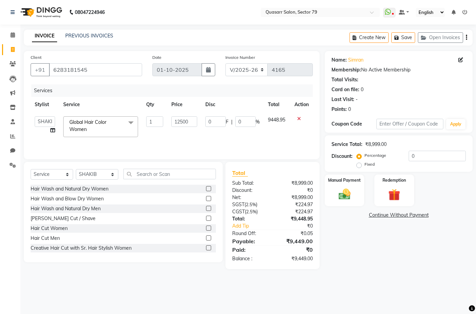
click at [213, 141] on div "Services Stylist Service Qty Price Disc Total Action ABOY ADDY MUA Aruna Rai BH…" at bounding box center [172, 118] width 282 height 68
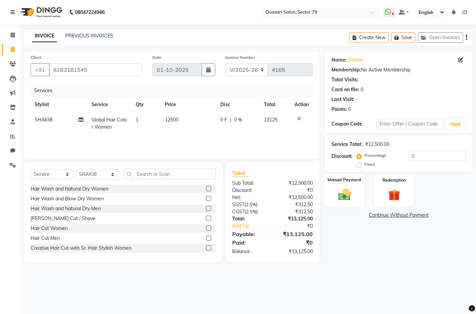
click at [351, 196] on img at bounding box center [344, 194] width 20 height 14
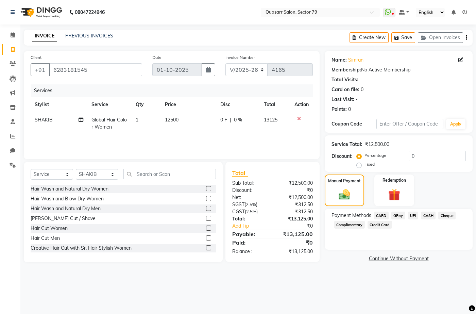
click at [427, 216] on span "CASH" at bounding box center [428, 215] width 15 height 8
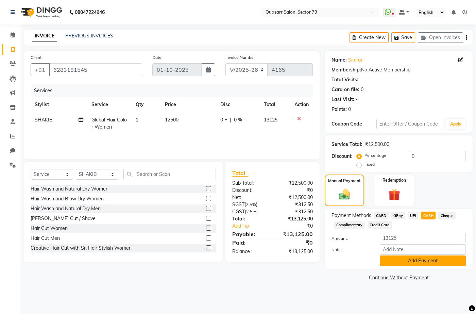
click at [425, 257] on button "Add Payment" at bounding box center [423, 260] width 86 height 11
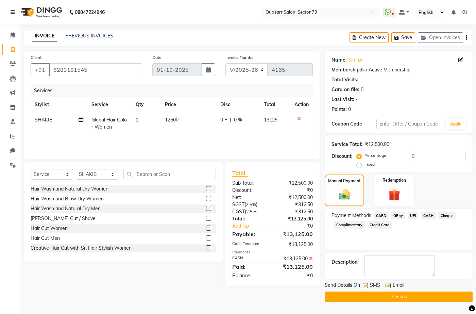
click at [312, 258] on icon at bounding box center [311, 258] width 4 height 5
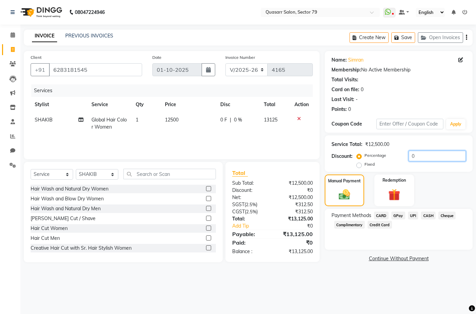
drag, startPoint x: 430, startPoint y: 159, endPoint x: 346, endPoint y: 153, distance: 84.5
click at [346, 153] on div "Discount: Percentage Fixed 0" at bounding box center [398, 160] width 134 height 18
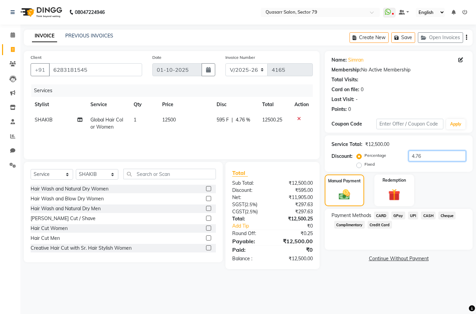
type input "4.76"
click at [428, 215] on span "CASH" at bounding box center [428, 215] width 15 height 8
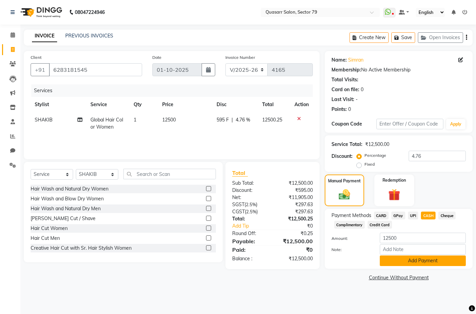
click at [424, 263] on button "Add Payment" at bounding box center [423, 260] width 86 height 11
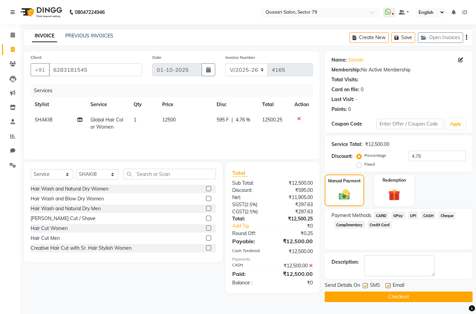
click at [364, 286] on label at bounding box center [365, 285] width 5 height 5
click at [364, 286] on input "checkbox" at bounding box center [365, 286] width 4 height 4
checkbox input "false"
click at [389, 285] on label at bounding box center [388, 285] width 5 height 5
click at [389, 285] on input "checkbox" at bounding box center [388, 286] width 4 height 4
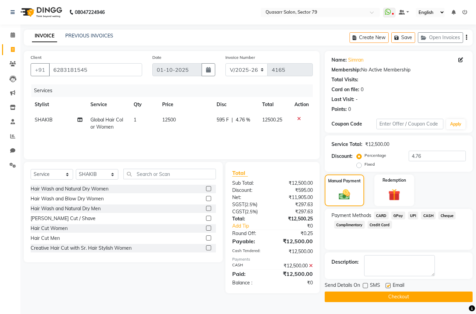
checkbox input "false"
click at [268, 40] on div "INVOICE PREVIOUS INVOICES Create New Save Open Invoices" at bounding box center [248, 38] width 449 height 16
click at [413, 295] on button "Checkout" at bounding box center [399, 296] width 148 height 11
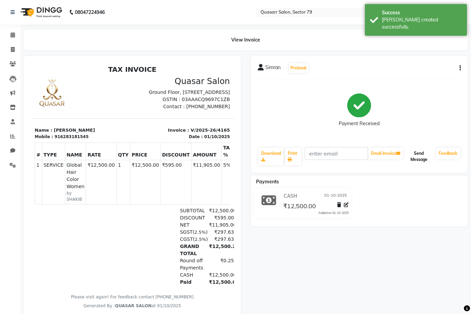
click at [421, 160] on button "Send Message" at bounding box center [418, 157] width 29 height 18
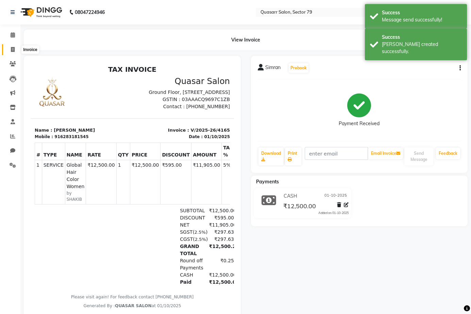
click at [10, 51] on span at bounding box center [13, 50] width 12 height 8
select select "service"
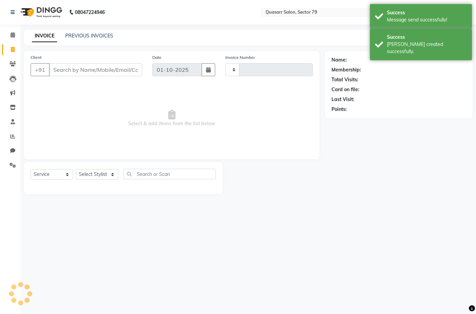
type input "4166"
select select "7231"
click at [146, 32] on div "INVOICE PREVIOUS INVOICES Create New Save Open Invoices" at bounding box center [248, 38] width 449 height 16
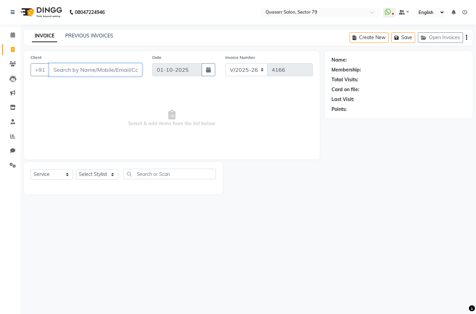
click at [87, 72] on input "Client" at bounding box center [95, 69] width 93 height 13
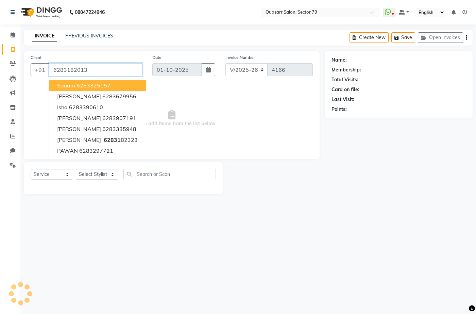
type input "6283182013"
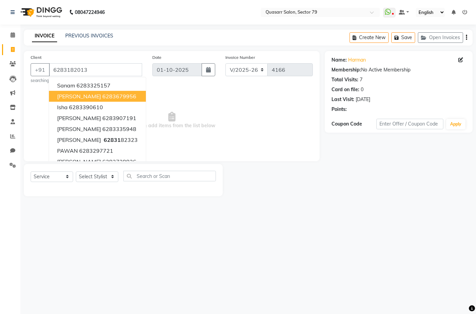
click at [175, 112] on span "Select & add items from the list below" at bounding box center [172, 120] width 282 height 68
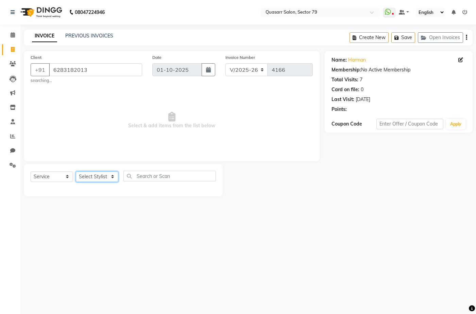
click at [110, 181] on select "Select Stylist ABOY ADDY MUA Aruna [PERSON_NAME] DEEP [PERSON_NAME] [PERSON_NAM…" at bounding box center [97, 176] width 42 height 11
select select "74664"
click at [76, 171] on select "Select Stylist ABOY ADDY MUA Aruna [PERSON_NAME] DEEP [PERSON_NAME] [PERSON_NAM…" at bounding box center [97, 176] width 42 height 11
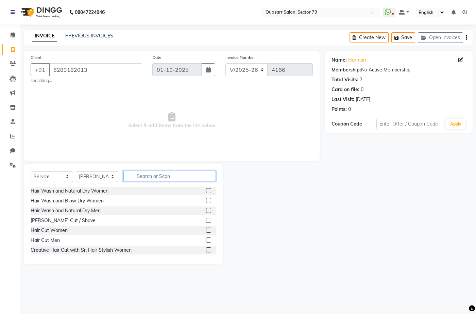
type input "N"
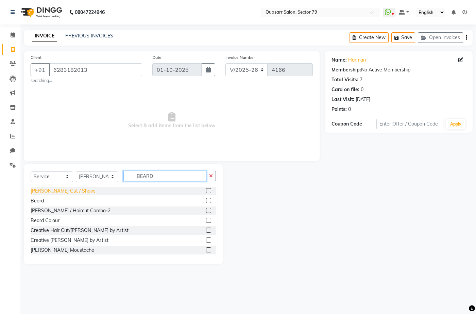
type input "BEARD"
click at [63, 191] on div "[PERSON_NAME] Cut / Shave" at bounding box center [63, 190] width 65 height 7
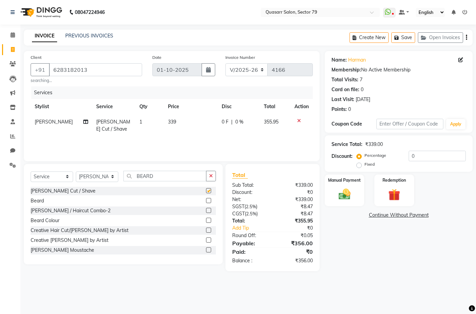
checkbox input "false"
click at [213, 176] on button "button" at bounding box center [211, 176] width 10 height 11
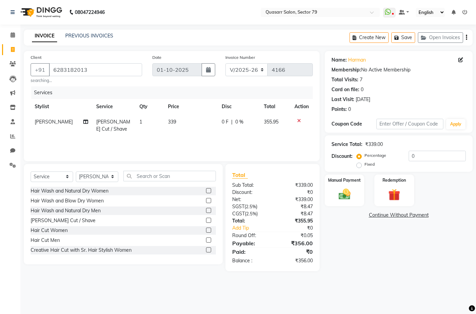
click at [184, 124] on td "339" at bounding box center [190, 125] width 53 height 22
select select "74664"
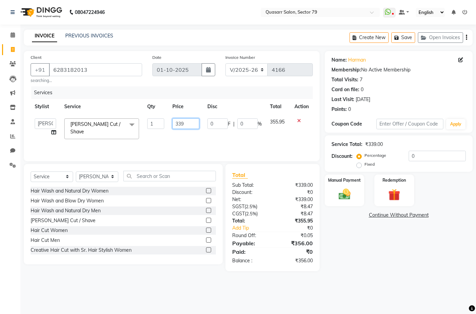
click at [183, 124] on input "339" at bounding box center [185, 123] width 27 height 11
type input "400"
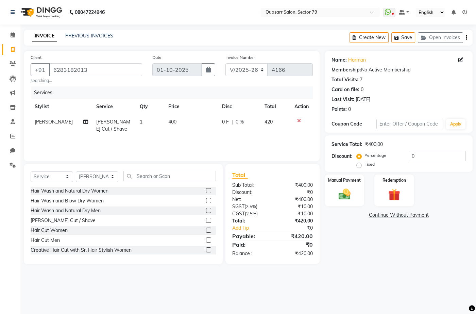
click at [180, 146] on div "Services Stylist Service Qty Price Disc Total Action SAHIL DHIMAN Beard Cut / S…" at bounding box center [172, 120] width 282 height 68
click at [99, 179] on select "Select Stylist ABOY ADDY MUA Aruna [PERSON_NAME] DEEP [PERSON_NAME] [PERSON_NAM…" at bounding box center [97, 176] width 42 height 11
select select "83589"
click at [76, 171] on select "Select Stylist ABOY ADDY MUA Aruna [PERSON_NAME] DEEP [PERSON_NAME] [PERSON_NAM…" at bounding box center [97, 176] width 42 height 11
click at [164, 175] on input "text" at bounding box center [169, 176] width 92 height 11
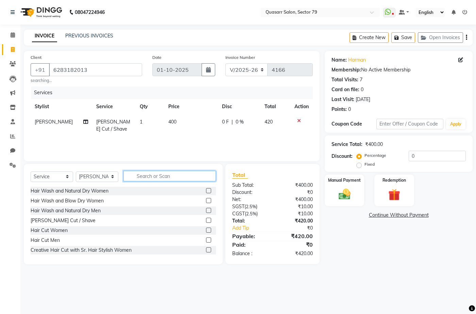
click at [164, 175] on input "text" at bounding box center [169, 176] width 92 height 11
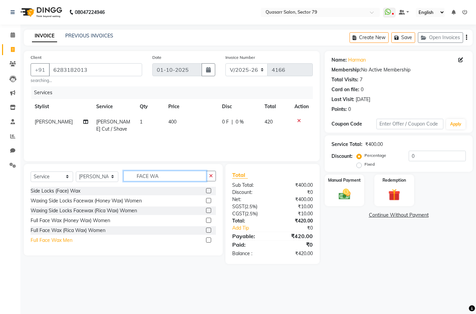
type input "FACE WA"
click at [66, 240] on div "Full Face Wax Men" at bounding box center [52, 240] width 42 height 7
checkbox input "false"
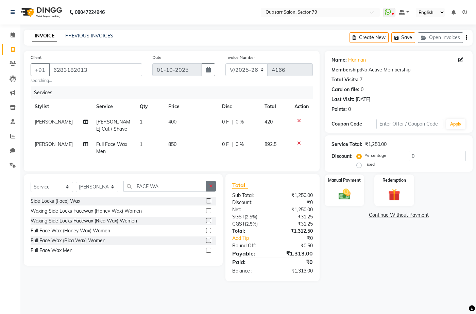
click at [213, 190] on button "button" at bounding box center [211, 186] width 10 height 11
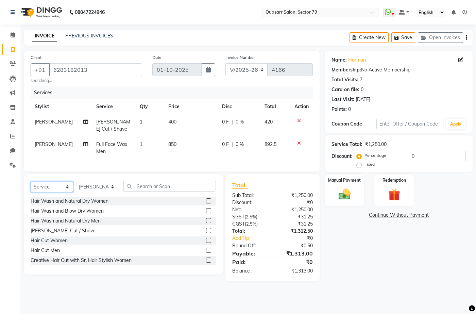
click at [70, 192] on select "Select Service Product Membership Package Voucher Prepaid Gift Card" at bounding box center [52, 187] width 42 height 11
select select "product"
click at [31, 186] on select "Select Service Product Membership Package Voucher Prepaid Gift Card" at bounding box center [52, 187] width 42 height 11
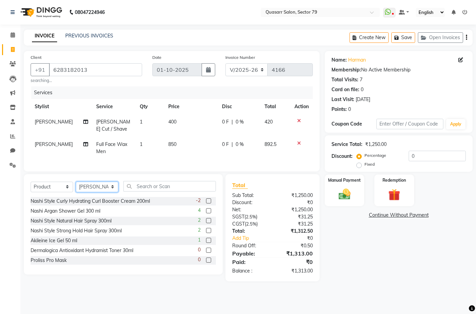
click at [92, 192] on select "Select Stylist ABOY ADDY MUA Aruna [PERSON_NAME] DEEP [PERSON_NAME] [PERSON_NAM…" at bounding box center [97, 187] width 42 height 11
select select "74664"
click at [76, 186] on select "Select Stylist ABOY ADDY MUA Aruna [PERSON_NAME] DEEP [PERSON_NAME] [PERSON_NAM…" at bounding box center [97, 187] width 42 height 11
click at [144, 190] on input "text" at bounding box center [169, 186] width 92 height 11
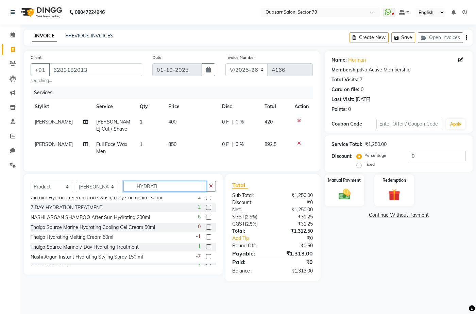
scroll to position [21, 0]
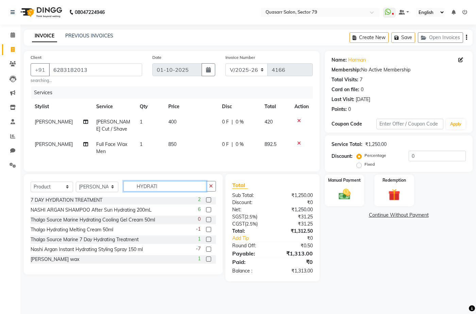
drag, startPoint x: 170, startPoint y: 193, endPoint x: 113, endPoint y: 192, distance: 56.4
click at [113, 192] on div "Select Service Product Membership Package Voucher Prepaid Gift Card Select Styl…" at bounding box center [123, 189] width 185 height 16
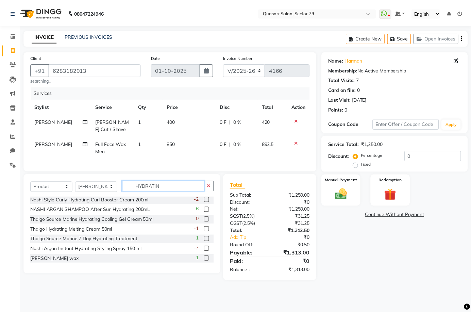
scroll to position [1, 0]
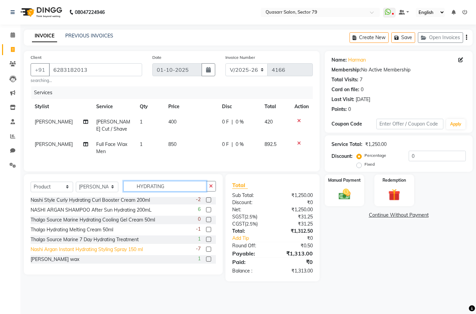
type input "HYDRATING"
click at [143, 253] on div "Nashi Argan Instant Hydrating Styling Spray 150 ml" at bounding box center [87, 249] width 112 height 7
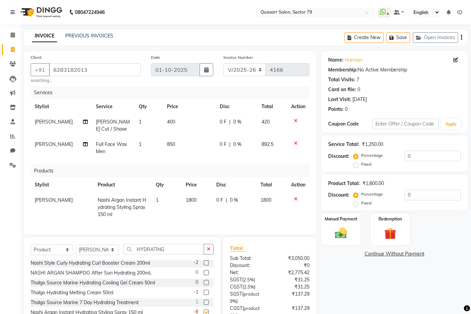
checkbox input "false"
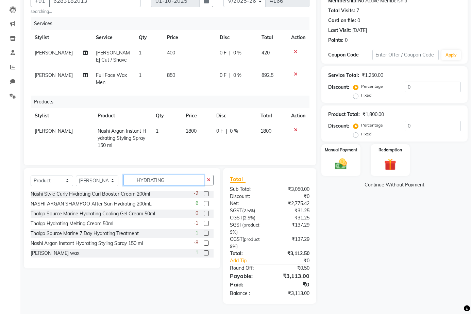
click at [155, 179] on input "HYDRATING" at bounding box center [163, 180] width 81 height 11
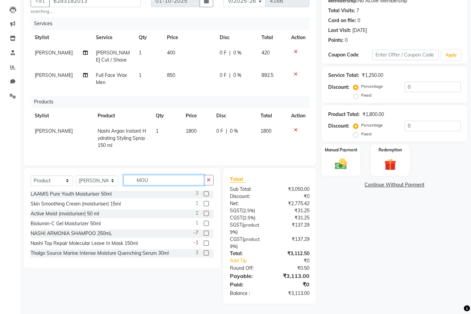
scroll to position [0, 0]
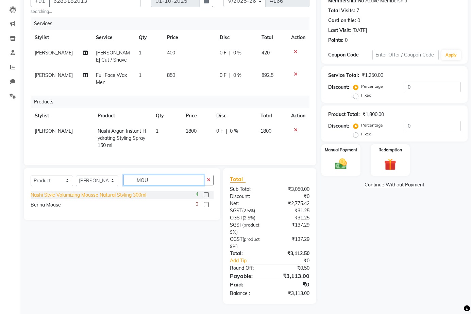
type input "MOU"
click at [142, 196] on div "Nashi Style Volumizing Mousse Natural Styling 300ml" at bounding box center [89, 194] width 116 height 7
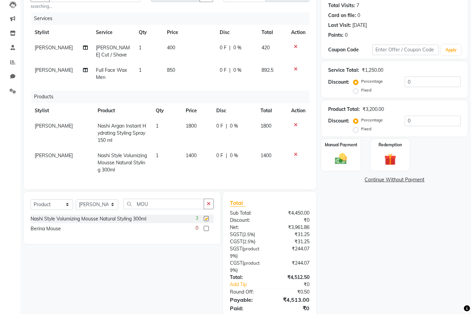
checkbox input "false"
click at [210, 203] on icon "button" at bounding box center [209, 203] width 4 height 5
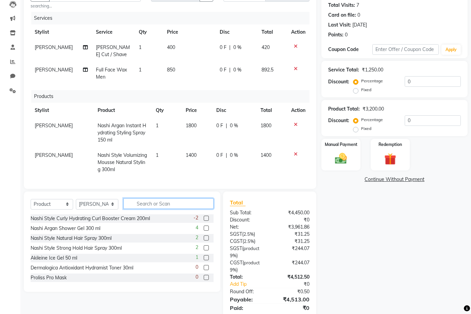
scroll to position [98, 0]
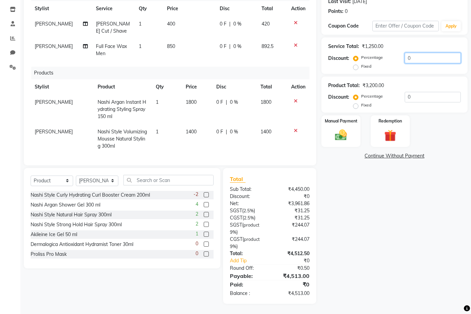
drag, startPoint x: 408, startPoint y: 57, endPoint x: 389, endPoint y: 57, distance: 19.7
click at [389, 57] on div "Percentage Fixed 0" at bounding box center [408, 62] width 106 height 18
type input "1"
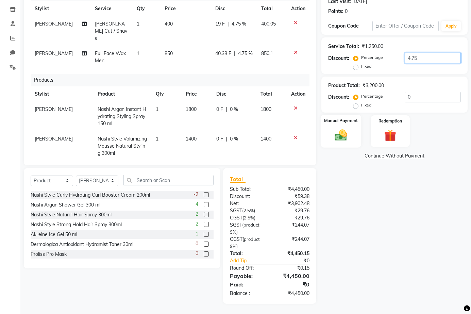
type input "4.75"
click at [337, 137] on img at bounding box center [341, 135] width 20 height 14
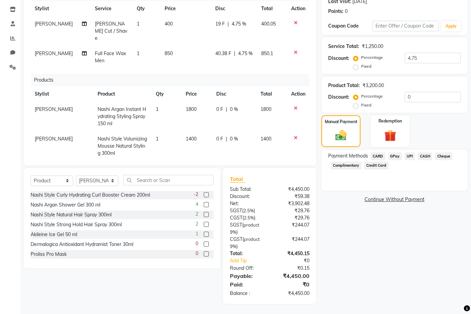
click at [411, 157] on span "UPI" at bounding box center [410, 156] width 11 height 8
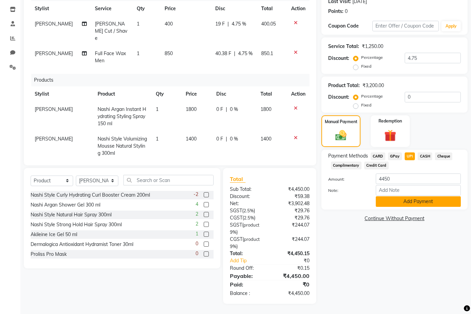
click at [426, 202] on button "Add Payment" at bounding box center [418, 201] width 85 height 11
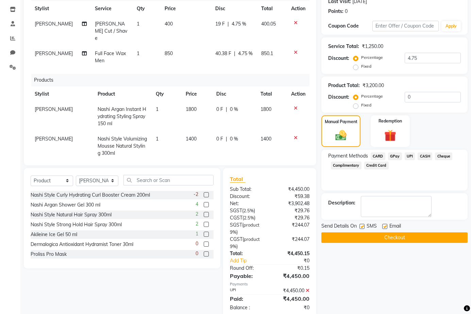
click at [364, 227] on label at bounding box center [361, 226] width 5 height 5
click at [364, 227] on input "checkbox" at bounding box center [361, 226] width 4 height 4
checkbox input "false"
click at [386, 227] on label at bounding box center [384, 226] width 5 height 5
click at [386, 227] on input "checkbox" at bounding box center [384, 226] width 4 height 4
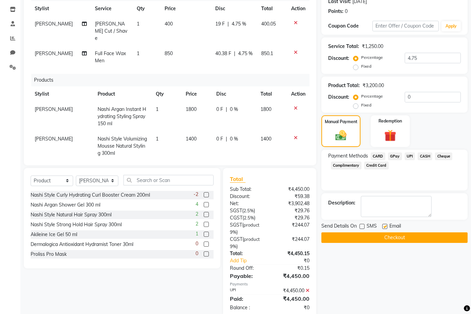
checkbox input "false"
click at [310, 166] on div "Client +91 6283182013 searching... Date 01-10-2025 Invoice Number V/2025 V/2025…" at bounding box center [170, 135] width 303 height 365
click at [399, 238] on button "Checkout" at bounding box center [394, 237] width 146 height 11
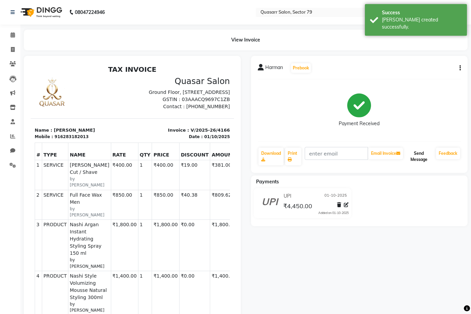
click at [420, 153] on button "Send Message" at bounding box center [418, 157] width 29 height 18
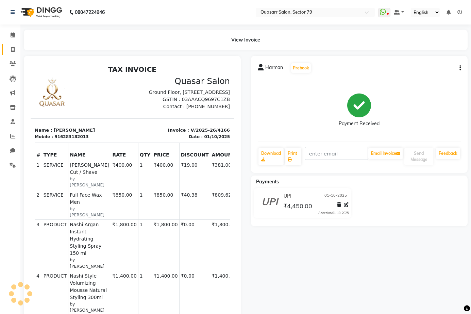
click at [17, 54] on link "Invoice" at bounding box center [10, 49] width 16 height 11
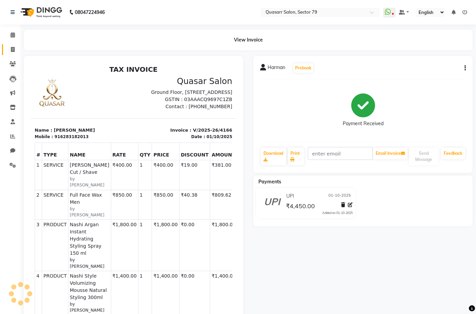
select select "7231"
select select "service"
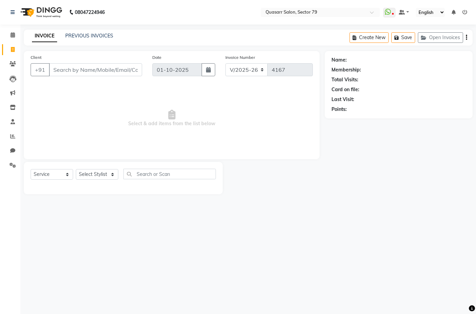
click at [181, 16] on nav "08047224946 Select Location × Quasarr Salon, Sector 79 WhatsApp Status ✕ Status…" at bounding box center [238, 12] width 476 height 24
click at [130, 21] on nav "08047224946 Select Location × Quasarr Salon, Sector 79 WhatsApp Status ✕ Status…" at bounding box center [238, 12] width 476 height 24
click at [224, 34] on div "INVOICE PREVIOUS INVOICES Create New Save Open Invoices" at bounding box center [248, 38] width 449 height 16
click at [113, 71] on input "Client" at bounding box center [95, 69] width 93 height 13
click at [110, 37] on link "PREVIOUS INVOICES" at bounding box center [89, 36] width 48 height 6
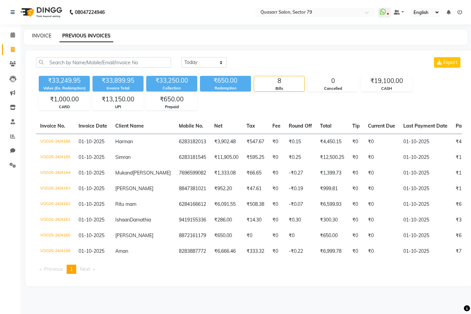
click at [48, 38] on link "INVOICE" at bounding box center [41, 36] width 19 height 6
select select "service"
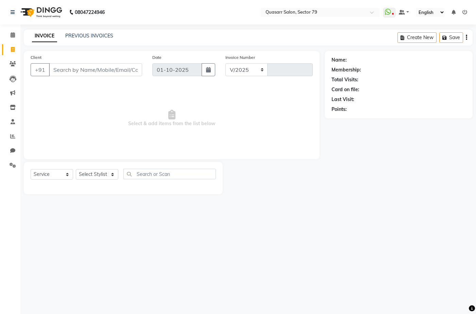
select select "7231"
type input "4167"
click at [165, 4] on nav "08047224946 Select Location × Quasarr Salon, Sector 79 WhatsApp Status ✕ Status…" at bounding box center [238, 12] width 476 height 24
click at [101, 39] on div "PREVIOUS INVOICES" at bounding box center [89, 35] width 48 height 7
click at [108, 34] on link "PREVIOUS INVOICES" at bounding box center [89, 36] width 48 height 6
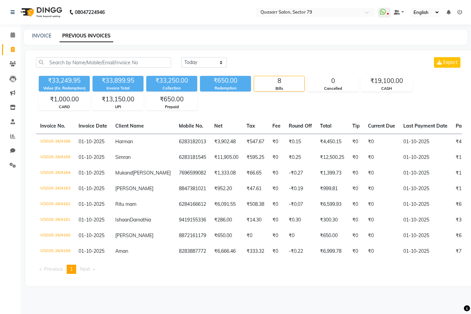
click at [45, 40] on div "INVOICE PREVIOUS INVOICES" at bounding box center [246, 37] width 444 height 15
click at [46, 37] on link "INVOICE" at bounding box center [41, 36] width 19 height 6
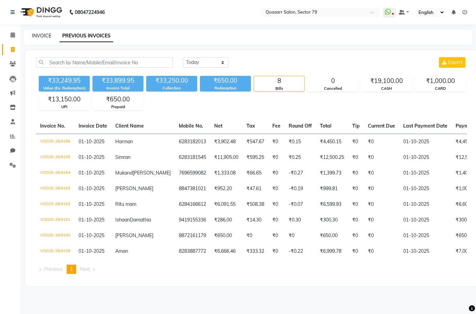
select select "service"
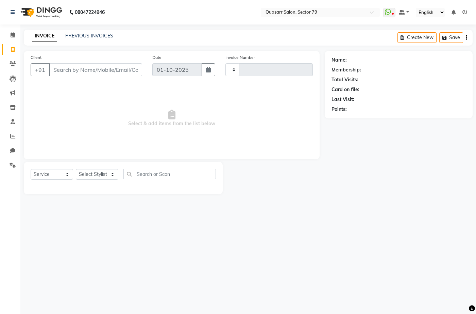
type input "4167"
click at [82, 39] on div "INVOICE PREVIOUS INVOICES" at bounding box center [73, 36] width 98 height 8
select select "7231"
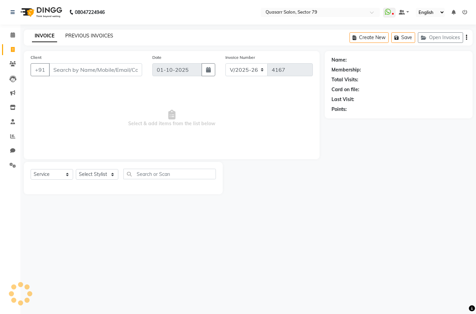
click at [88, 36] on link "PREVIOUS INVOICES" at bounding box center [89, 36] width 48 height 6
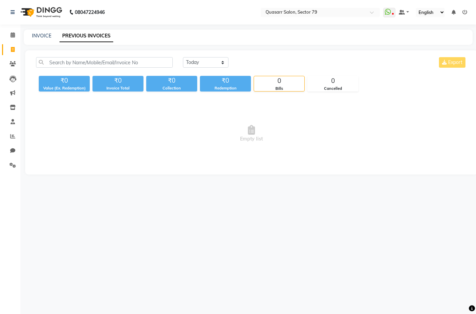
drag, startPoint x: 130, startPoint y: 51, endPoint x: 131, endPoint y: 59, distance: 8.2
click at [130, 55] on div "Today Yesterday Custom Range Export ₹0 Value (Ex. Redemption) ₹0 Invoice Total …" at bounding box center [251, 112] width 453 height 124
click at [131, 59] on input "text" at bounding box center [104, 62] width 137 height 11
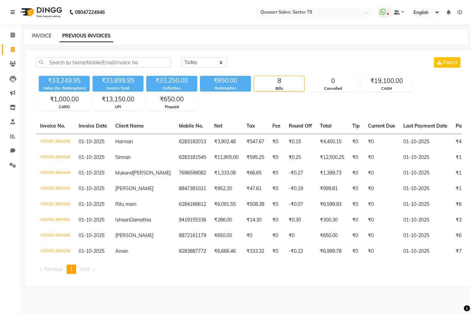
click at [41, 35] on link "INVOICE" at bounding box center [41, 36] width 19 height 6
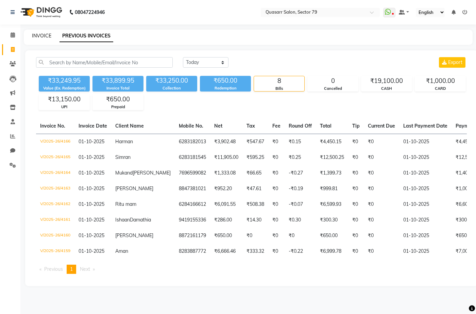
select select "7231"
select select "service"
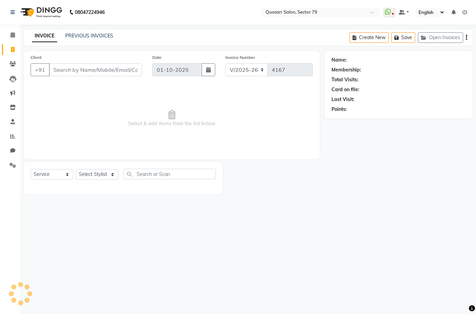
click at [150, 34] on div "INVOICE PREVIOUS INVOICES Create New Save Open Invoices" at bounding box center [248, 38] width 449 height 16
click at [100, 36] on link "PREVIOUS INVOICES" at bounding box center [89, 36] width 48 height 6
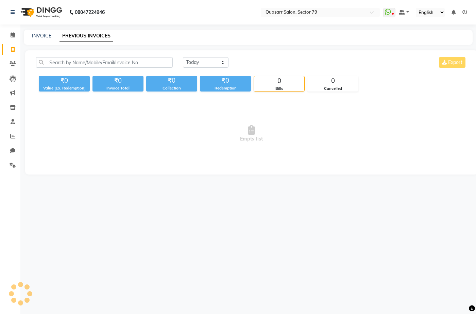
click at [45, 39] on div "INVOICE" at bounding box center [41, 35] width 19 height 7
click at [45, 36] on link "INVOICE" at bounding box center [41, 36] width 19 height 6
select select "service"
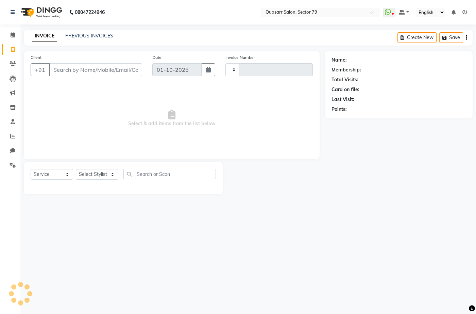
type input "4167"
select select "7231"
click at [153, 27] on div "08047224946 Select Location × Quasarr Salon, Sector 79 WhatsApp Status ✕ Status…" at bounding box center [238, 157] width 476 height 314
click at [160, 5] on nav "08047224946 Select Location × Quasarr Salon, Sector 79 WhatsApp Status ✕ Status…" at bounding box center [238, 12] width 476 height 24
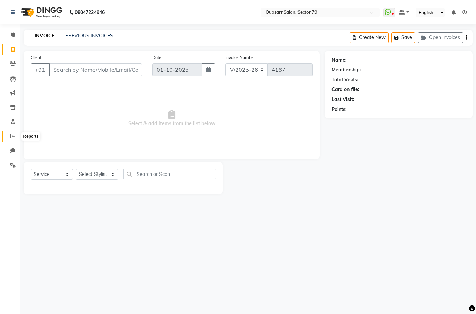
click at [12, 139] on span at bounding box center [13, 137] width 12 height 8
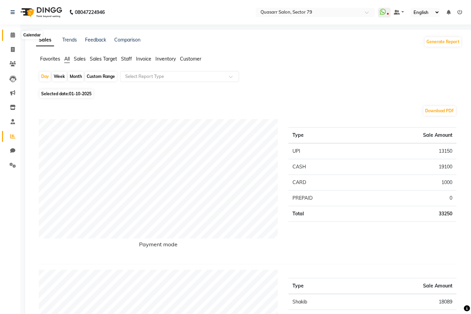
click at [15, 37] on icon at bounding box center [13, 34] width 4 height 5
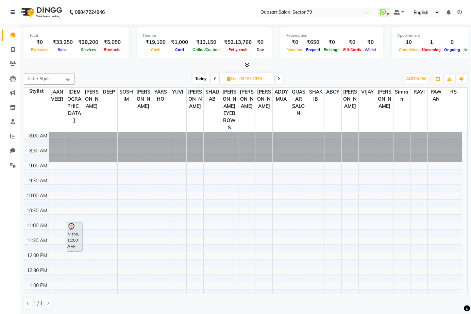
click at [214, 80] on icon at bounding box center [215, 79] width 3 height 4
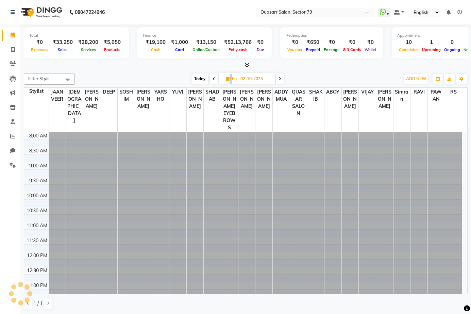
click at [213, 80] on icon at bounding box center [213, 79] width 3 height 4
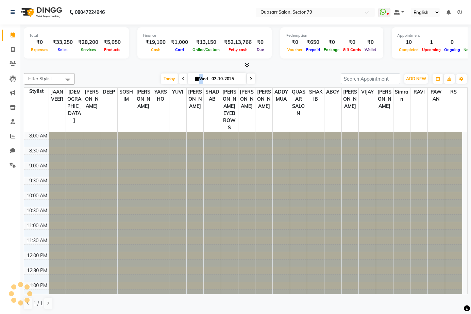
type input "01-10-2025"
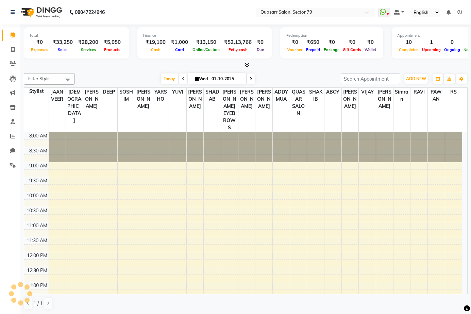
scroll to position [240, 0]
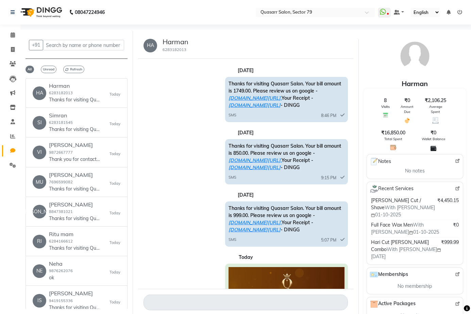
select select "100"
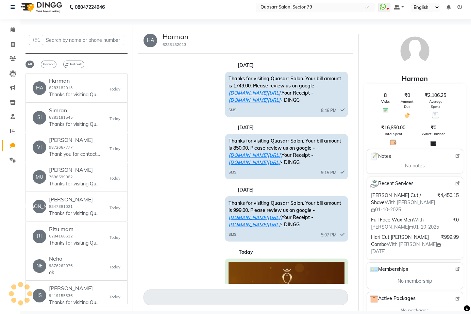
scroll to position [287, 0]
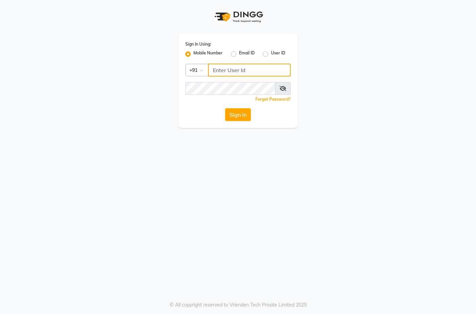
click at [217, 68] on input "Username" at bounding box center [249, 70] width 83 height 13
paste input "9667798641"
type input "9667798641"
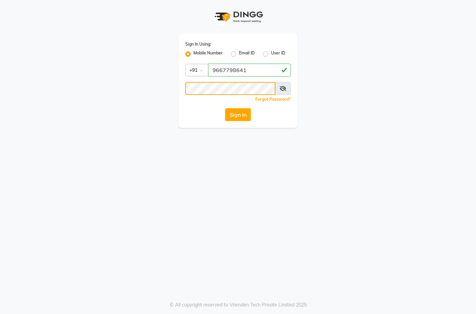
click at [225, 108] on button "Sign In" at bounding box center [238, 114] width 26 height 13
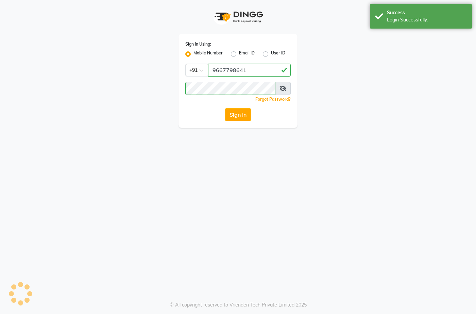
select select "100"
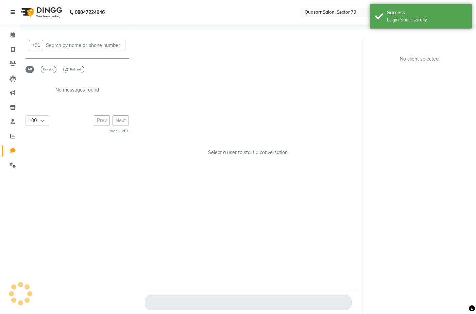
select select "en"
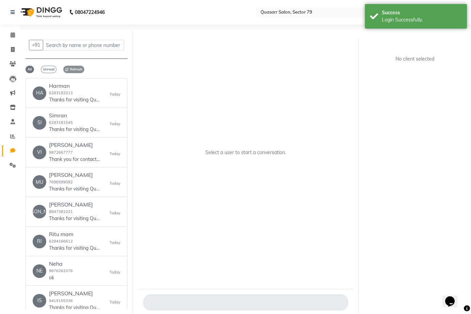
click at [75, 68] on span "Refresh" at bounding box center [73, 69] width 21 height 7
click at [13, 49] on icon at bounding box center [13, 49] width 4 height 5
select select "service"
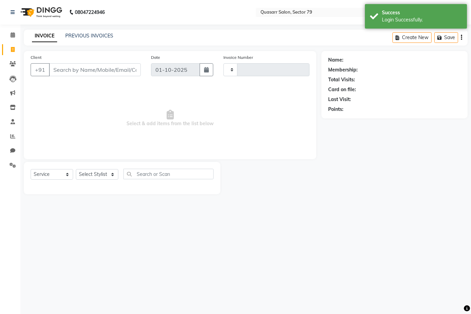
type input "4167"
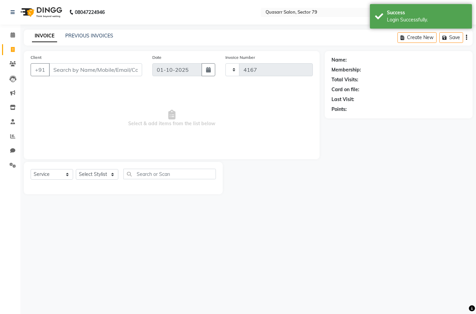
select select "7231"
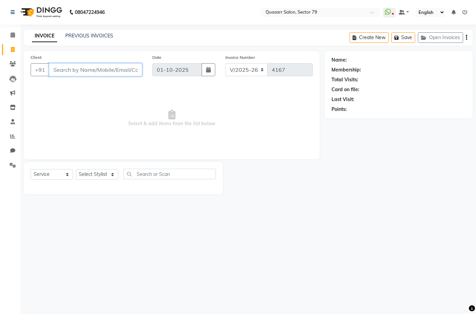
click at [101, 70] on input "Client" at bounding box center [95, 69] width 93 height 13
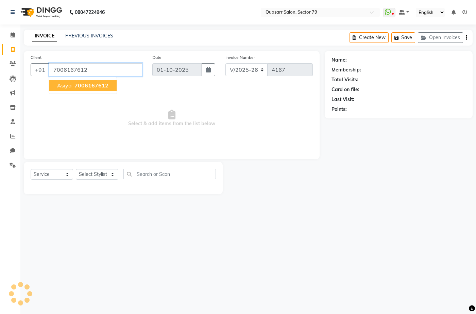
type input "7006167612"
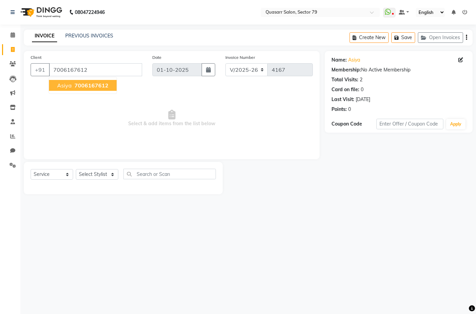
click at [89, 83] on span "7006167612" at bounding box center [91, 85] width 34 height 7
click at [106, 172] on select "Select Stylist ABOY ADDY MUA Aruna Rai BHAWNA DEEP DINA GAITRI DEVI JAANVEER JO…" at bounding box center [97, 174] width 42 height 11
select select "83589"
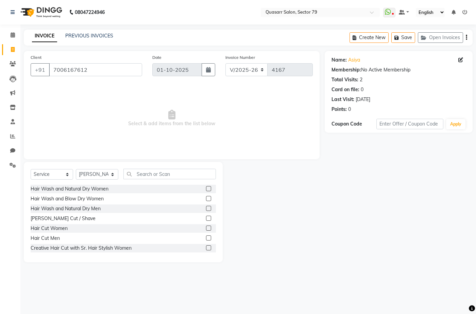
drag, startPoint x: 145, startPoint y: 152, endPoint x: 148, endPoint y: 64, distance: 88.8
click at [145, 152] on div "Client +91 7006167612 Date 01-10-2025 Invoice Number V/2025 V/2025-26 4167 Sele…" at bounding box center [172, 105] width 296 height 108
drag, startPoint x: 98, startPoint y: 70, endPoint x: 0, endPoint y: 73, distance: 98.0
click at [0, 73] on app-home "08047224946 Select Location × Quasarr Salon, Sector 79 WhatsApp Status ✕ Status…" at bounding box center [238, 136] width 476 height 272
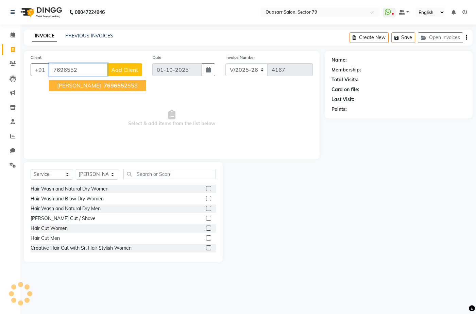
click at [102, 85] on ngb-highlight "7696552 558" at bounding box center [119, 85] width 35 height 7
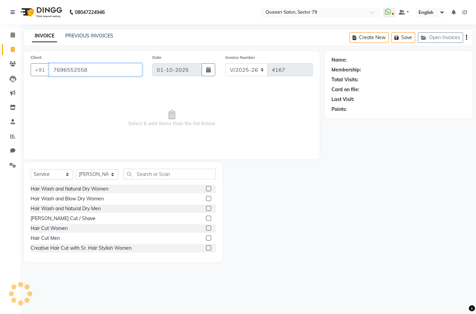
type input "7696552558"
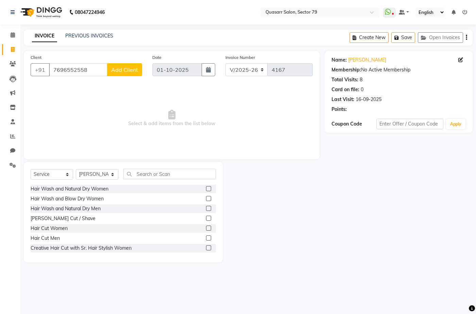
click at [348, 115] on div "Name: Mr.aman Membership: No Active Membership Total Visits: 8 Card on file: 0 …" at bounding box center [399, 92] width 148 height 82
click at [350, 118] on div "Name: Mr.aman Membership: No Active Membership Total Visits: 8 Card on file: 0 …" at bounding box center [399, 92] width 148 height 82
drag, startPoint x: 88, startPoint y: 69, endPoint x: 0, endPoint y: 71, distance: 88.4
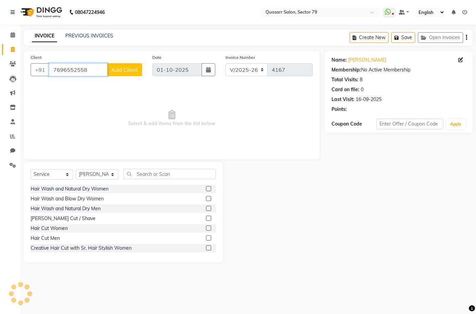
click at [0, 71] on app-home "08047224946 Select Location × Quasarr Salon, Sector 79 WhatsApp Status ✕ Status…" at bounding box center [238, 136] width 476 height 272
click at [82, 34] on link "PREVIOUS INVOICES" at bounding box center [89, 36] width 48 height 6
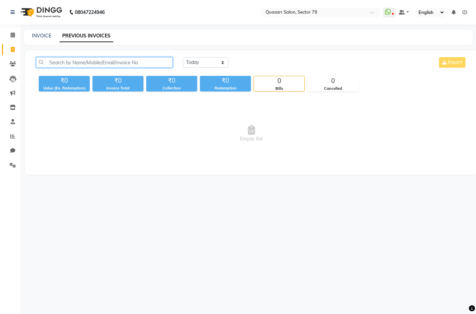
click at [116, 64] on input "text" at bounding box center [104, 62] width 137 height 11
paste input "7696552558"
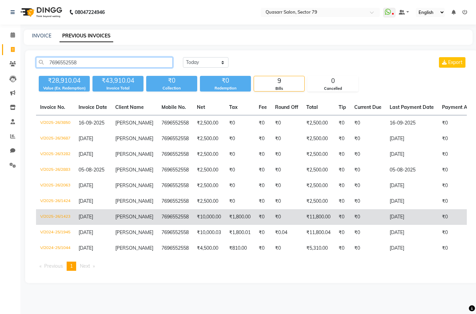
type input "7696552558"
click at [70, 219] on td "V/2025-26/1423" at bounding box center [55, 217] width 38 height 16
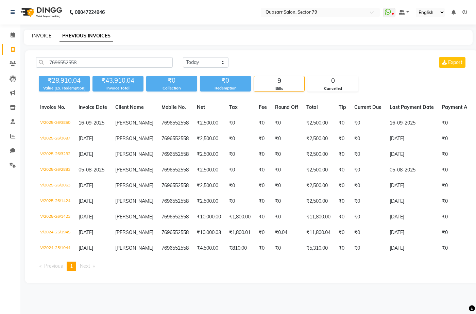
click at [49, 36] on link "INVOICE" at bounding box center [41, 36] width 19 height 6
select select "service"
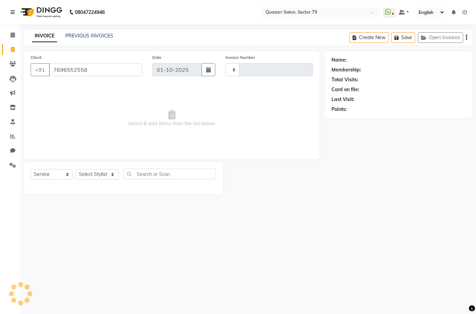
type input "7696552558"
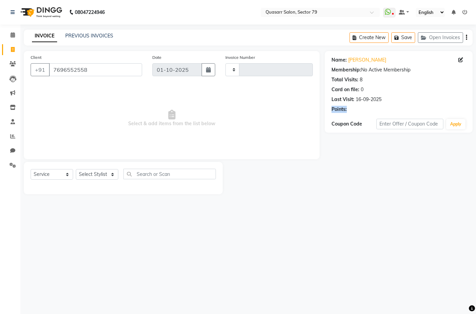
drag, startPoint x: 330, startPoint y: 107, endPoint x: 355, endPoint y: 110, distance: 24.3
click at [355, 110] on div "Name: Mr.aman Membership: No Active Membership Total Visits: 8 Card on file: 0 …" at bounding box center [399, 92] width 148 height 82
click at [91, 75] on input "7696552558" at bounding box center [95, 69] width 93 height 13
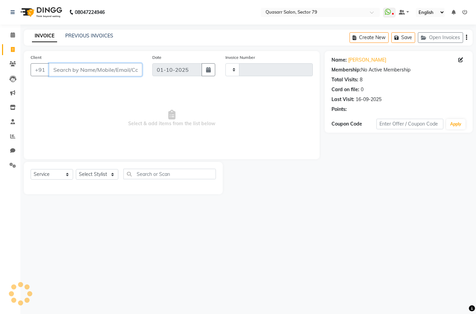
click at [93, 67] on input "Client" at bounding box center [95, 69] width 93 height 13
click at [78, 66] on input "Client" at bounding box center [95, 69] width 93 height 13
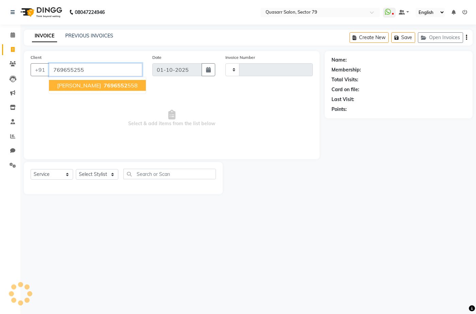
type input "7696552558"
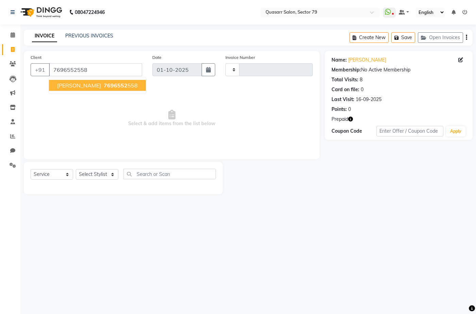
click at [104, 86] on span "7696552" at bounding box center [116, 85] width 24 height 7
click at [353, 120] on icon "button" at bounding box center [350, 119] width 5 height 5
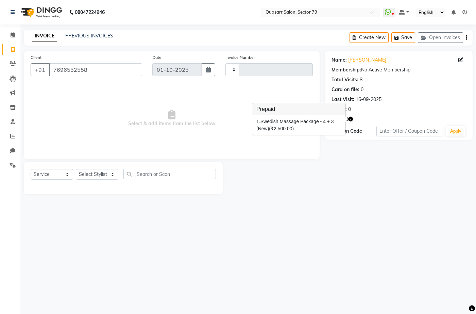
click at [182, 112] on span "Select & add items from the list below" at bounding box center [172, 118] width 282 height 68
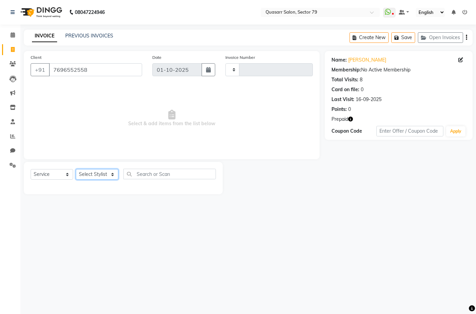
click at [91, 176] on select "Select Stylist ABOY ADDY MUA Aruna [PERSON_NAME] DEEP [PERSON_NAME] [PERSON_NAM…" at bounding box center [97, 174] width 42 height 11
click at [352, 119] on icon "button" at bounding box center [350, 119] width 5 height 5
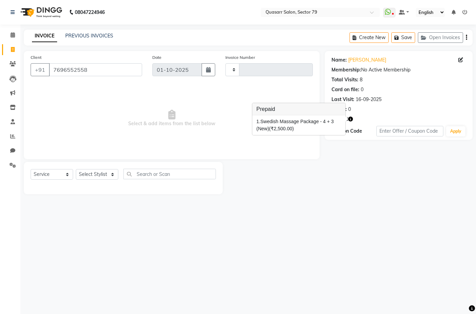
click at [148, 110] on span "Select & add items from the list below" at bounding box center [172, 118] width 282 height 68
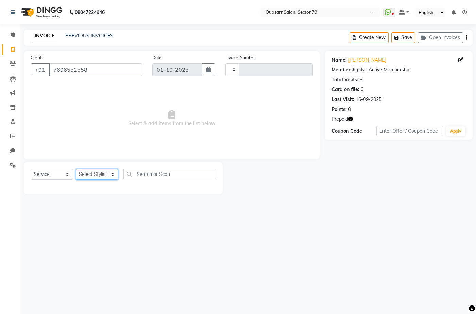
click at [95, 172] on select "Select Stylist ABOY ADDY MUA Aruna [PERSON_NAME] DEEP [PERSON_NAME] [PERSON_NAM…" at bounding box center [97, 174] width 42 height 11
select select "61607"
click at [76, 169] on select "Select Stylist ABOY ADDY MUA Aruna [PERSON_NAME] DEEP [PERSON_NAME] [PERSON_NAM…" at bounding box center [97, 174] width 42 height 11
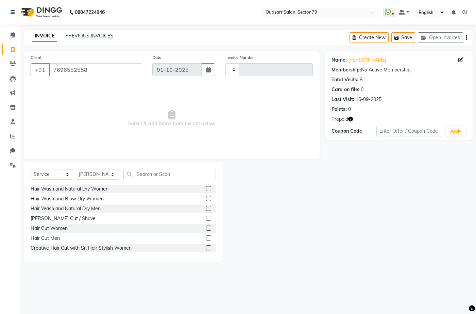
click at [352, 118] on icon "button" at bounding box center [350, 119] width 5 height 5
click at [169, 170] on input "text" at bounding box center [169, 174] width 92 height 11
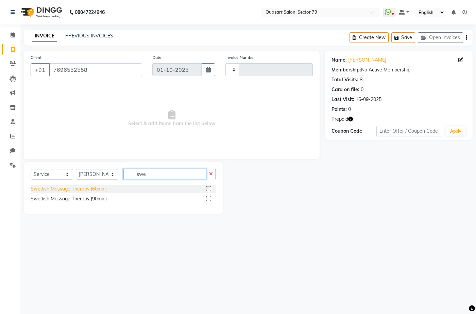
type input "swe"
click at [89, 190] on div "Swedish Massage Therapy (60min)" at bounding box center [69, 188] width 76 height 7
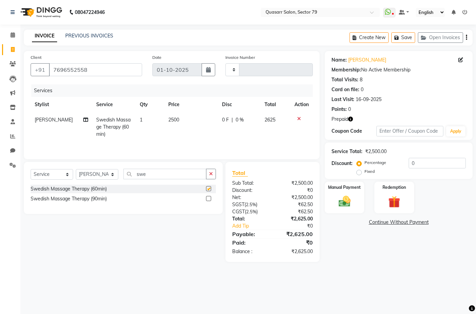
checkbox input "false"
click at [399, 199] on img at bounding box center [394, 201] width 20 height 15
click at [431, 221] on span "Prepaid 1" at bounding box center [428, 223] width 22 height 8
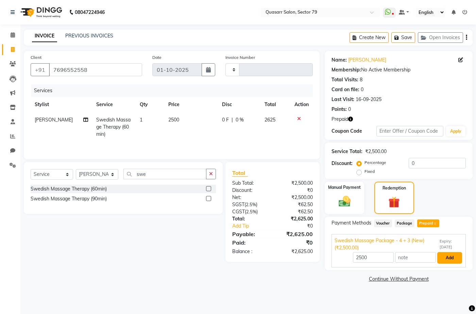
click at [449, 260] on button "Add" at bounding box center [449, 258] width 25 height 12
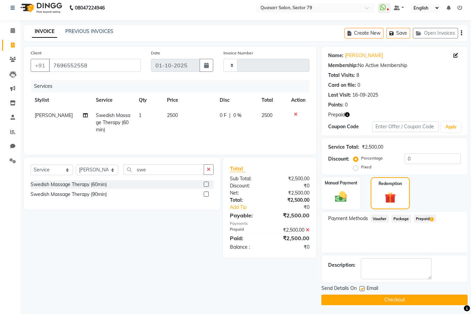
scroll to position [6, 0]
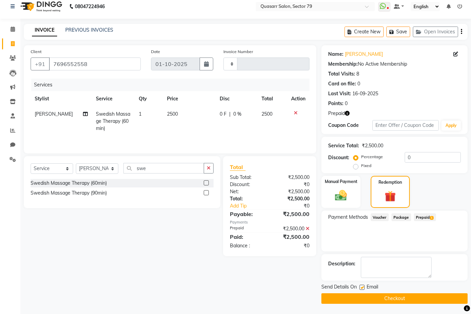
click at [363, 287] on label at bounding box center [361, 287] width 5 height 5
click at [363, 287] on input "checkbox" at bounding box center [361, 287] width 4 height 4
checkbox input "false"
click at [392, 301] on button "Checkout" at bounding box center [394, 298] width 146 height 11
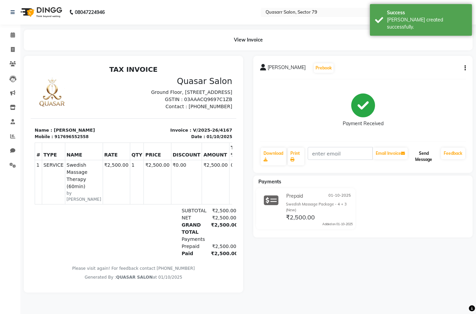
click at [426, 153] on button "Send Message" at bounding box center [423, 157] width 29 height 18
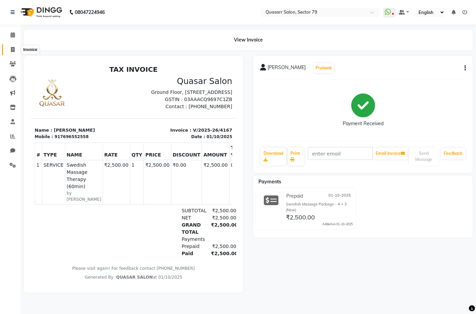
click at [15, 52] on span at bounding box center [13, 50] width 12 height 8
select select "service"
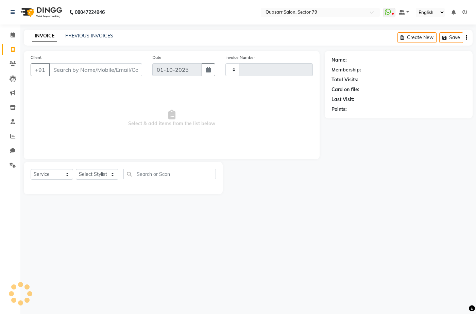
type input "4168"
select select "7231"
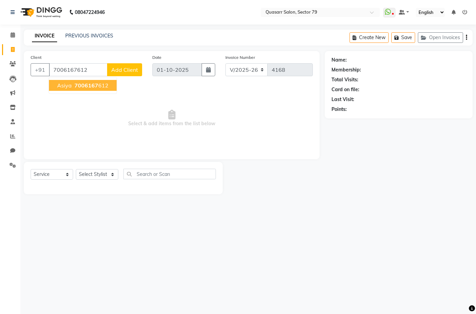
type input "7006167612"
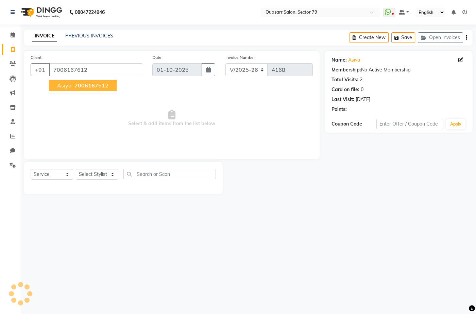
click at [88, 89] on button "Asiya 7006167 612" at bounding box center [83, 85] width 68 height 11
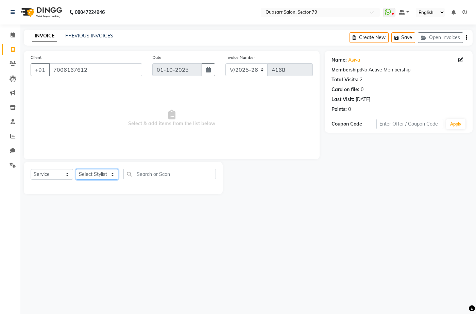
click at [92, 173] on select "Select Stylist ABOY ADDY MUA Aruna [PERSON_NAME] DEEP [PERSON_NAME] [PERSON_NAM…" at bounding box center [97, 174] width 42 height 11
select select "83589"
click at [76, 169] on select "Select Stylist ABOY ADDY MUA Aruna [PERSON_NAME] DEEP [PERSON_NAME] [PERSON_NAM…" at bounding box center [97, 174] width 42 height 11
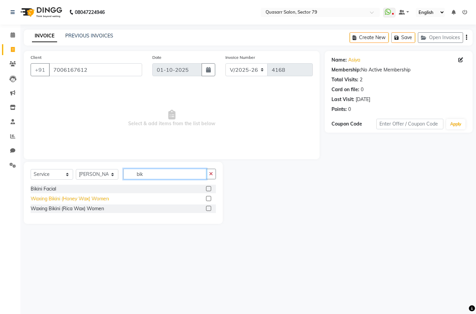
type input "bik"
click at [82, 200] on div "Waxing Bikini (Honey Wax) Women" at bounding box center [70, 198] width 78 height 7
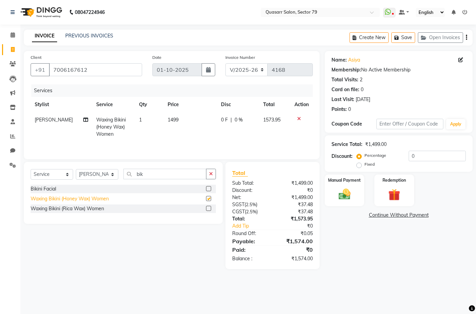
checkbox input "false"
click at [81, 209] on div "Waxing Bikini (Rica Wax) Women" at bounding box center [67, 208] width 73 height 7
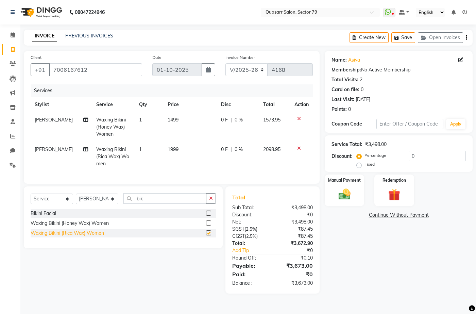
checkbox input "false"
click at [298, 117] on icon at bounding box center [299, 118] width 4 height 5
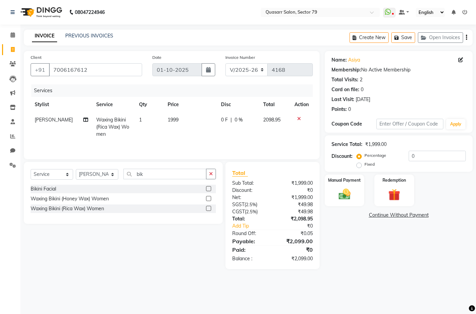
click at [114, 122] on span "Waxing Bikini (Rica Wax) Women" at bounding box center [112, 127] width 33 height 20
select select "83589"
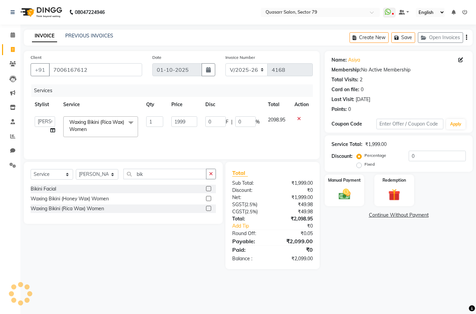
click at [102, 123] on span "Waxing Bikini (Rica Wax) Women" at bounding box center [96, 125] width 55 height 13
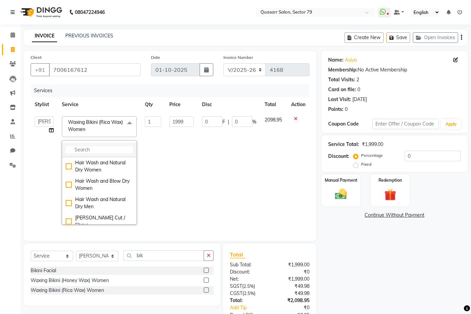
click at [98, 149] on input "multiselect-search" at bounding box center [99, 149] width 67 height 7
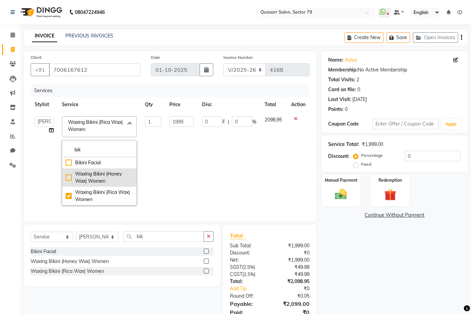
type input "bik"
click at [97, 169] on li "Waxing Bikini (Honey Wax) Women" at bounding box center [99, 177] width 74 height 18
checkbox input "true"
checkbox input "false"
click at [213, 167] on td "0 F | 0 %" at bounding box center [229, 160] width 63 height 97
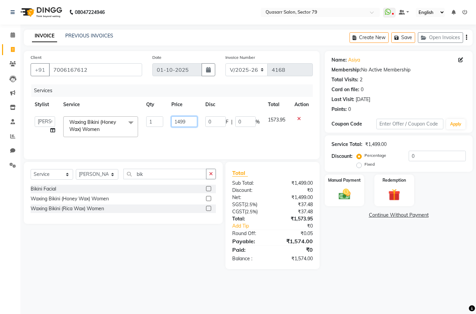
click at [178, 125] on input "1499" at bounding box center [184, 121] width 26 height 11
click at [180, 123] on input "1499" at bounding box center [184, 121] width 26 height 11
type input "1"
type input "2000"
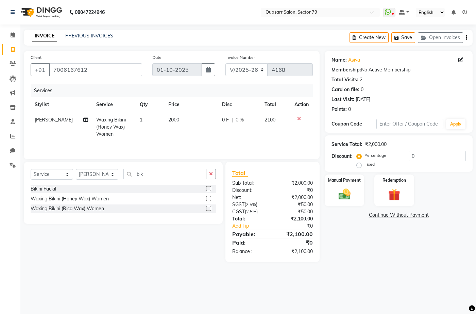
click at [147, 120] on td "1" at bounding box center [150, 127] width 29 height 30
select select "83589"
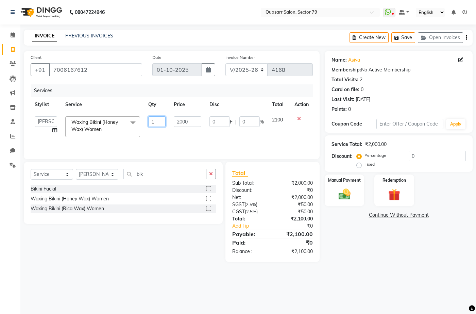
drag, startPoint x: 161, startPoint y: 120, endPoint x: 125, endPoint y: 120, distance: 36.4
click at [125, 120] on tr "ABOY ADDY MUA Aruna Rai BHAWNA DEEP DINA GAITRI DEVI JAANVEER JOYCE PAWAN QUASA…" at bounding box center [172, 126] width 282 height 29
type input "2"
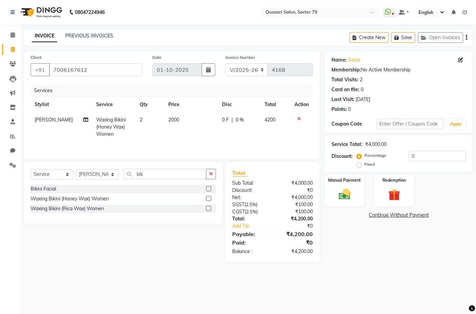
click at [150, 93] on div "Services" at bounding box center [174, 90] width 287 height 13
drag, startPoint x: 166, startPoint y: 174, endPoint x: 118, endPoint y: 174, distance: 48.3
click at [118, 174] on div "Select Service Product Membership Package Voucher Prepaid Gift Card Select Styl…" at bounding box center [123, 177] width 185 height 16
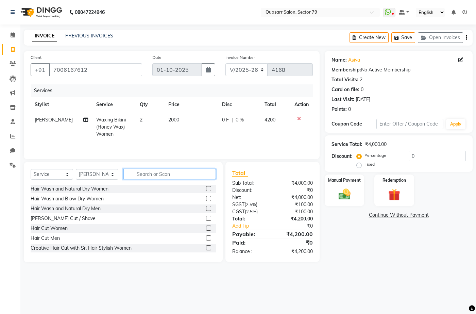
click at [155, 171] on input "text" at bounding box center [169, 174] width 92 height 11
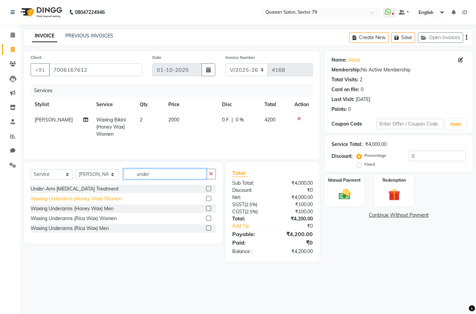
type input "under"
click at [105, 198] on div "Waxing Underarms (Honey Wax) Women" at bounding box center [76, 198] width 91 height 7
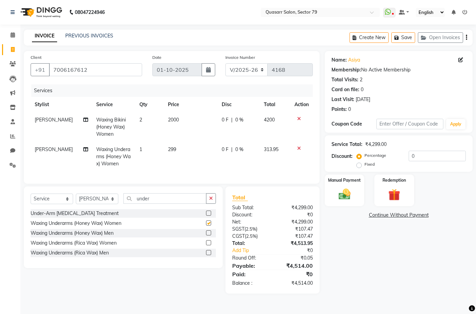
checkbox input "false"
drag, startPoint x: 166, startPoint y: 201, endPoint x: 89, endPoint y: 201, distance: 76.5
click at [90, 203] on div "Select Service Product Membership Package Voucher Prepaid Gift Card Select Styl…" at bounding box center [123, 201] width 185 height 16
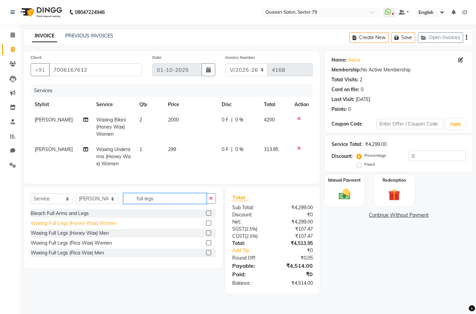
type input "full legs"
click at [106, 227] on div "Waxing Full Legs (Honey Wax) Women" at bounding box center [74, 223] width 86 height 7
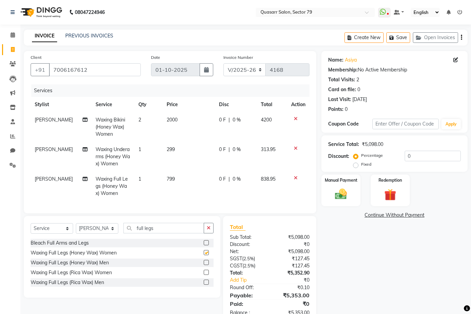
checkbox input "false"
drag, startPoint x: 208, startPoint y: 229, endPoint x: 143, endPoint y: 229, distance: 64.3
click at [208, 229] on button "button" at bounding box center [209, 228] width 10 height 11
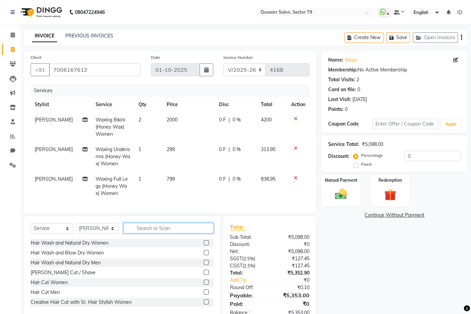
click at [140, 229] on input "text" at bounding box center [168, 228] width 90 height 11
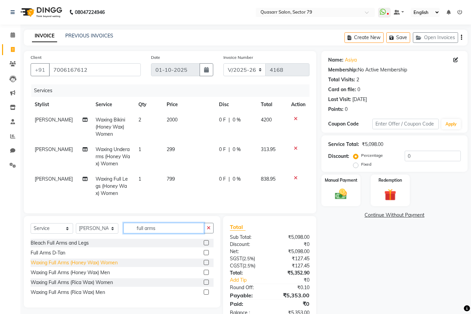
type input "full arms"
click at [95, 266] on div "Waxing Full Arms (Honey Wax) Women" at bounding box center [74, 262] width 87 height 7
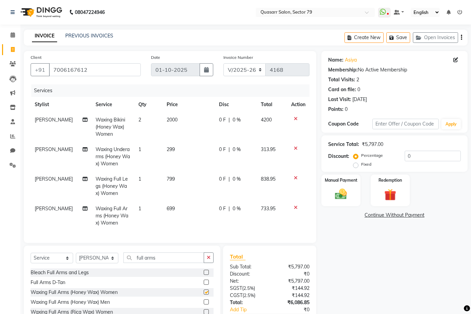
checkbox input "false"
click at [208, 260] on icon "button" at bounding box center [209, 257] width 4 height 5
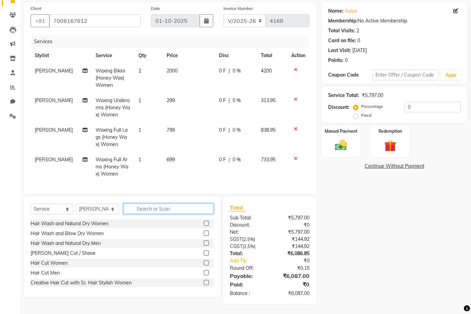
scroll to position [54, 0]
click at [148, 209] on input "text" at bounding box center [168, 208] width 90 height 11
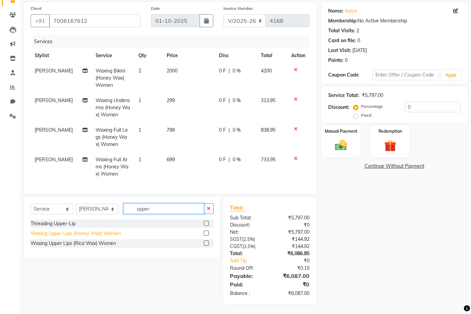
type input "upper"
click at [97, 234] on div "Waxing Upper Lips (Honey Wax) Women" at bounding box center [76, 233] width 90 height 7
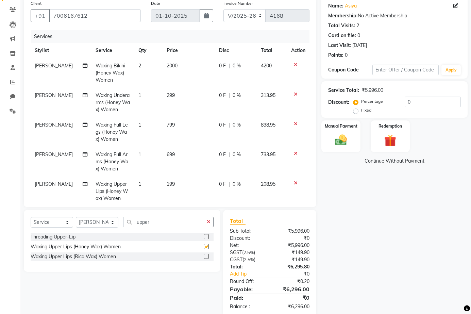
checkbox input "false"
click at [188, 221] on input "upper" at bounding box center [163, 222] width 81 height 11
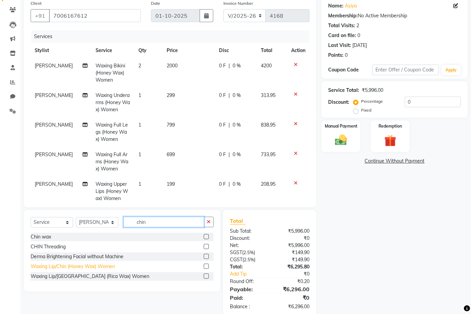
type input "chin"
click at [101, 269] on div "Waxing Lip/Chin (Honey Wax) Women" at bounding box center [73, 266] width 84 height 7
checkbox input "false"
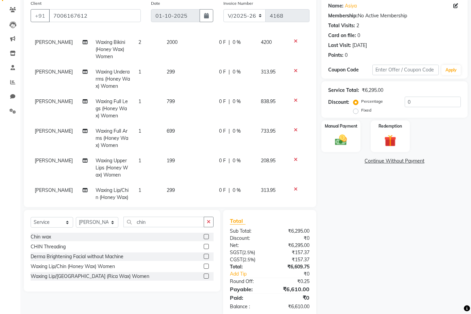
scroll to position [46, 0]
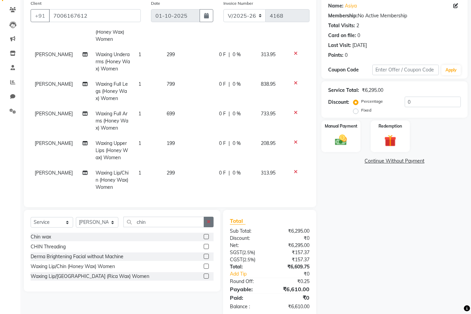
click at [206, 223] on button "button" at bounding box center [209, 222] width 10 height 11
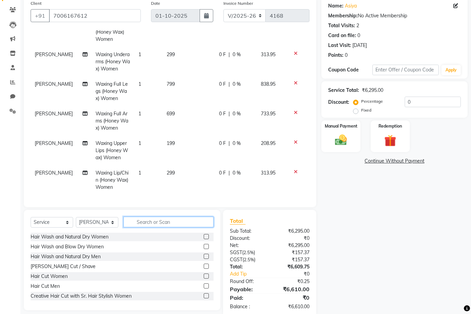
click at [173, 222] on input "text" at bounding box center [168, 222] width 90 height 11
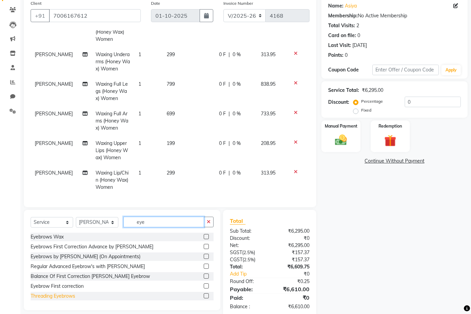
type input "eye"
click at [60, 293] on div "Threading Eyebrows" at bounding box center [53, 295] width 45 height 7
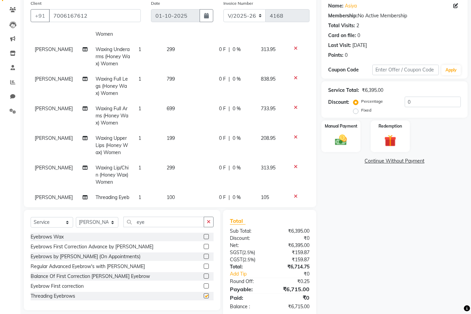
checkbox input "false"
click at [208, 221] on icon "button" at bounding box center [209, 221] width 4 height 5
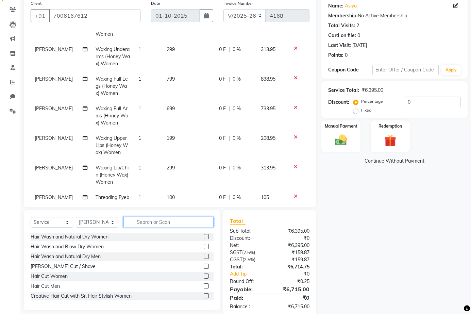
scroll to position [68, 0]
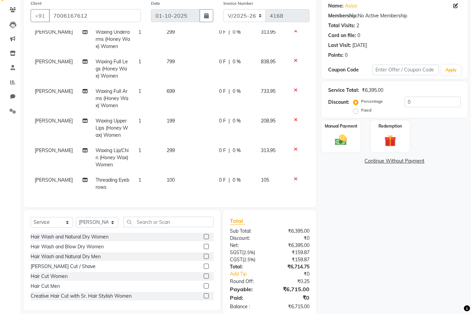
click at [341, 217] on div "Name: Asiya Membership: No Active Membership Total Visits: 2 Card on file: 0 La…" at bounding box center [396, 157] width 151 height 320
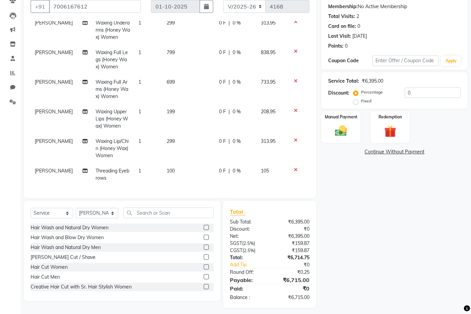
scroll to position [67, 0]
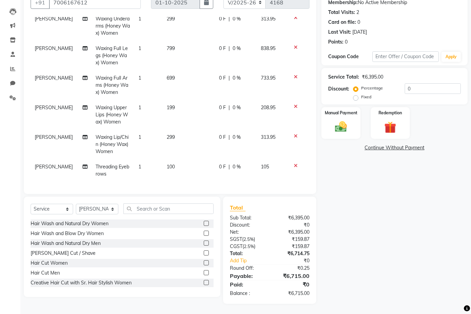
click at [169, 104] on span "199" at bounding box center [171, 107] width 8 height 6
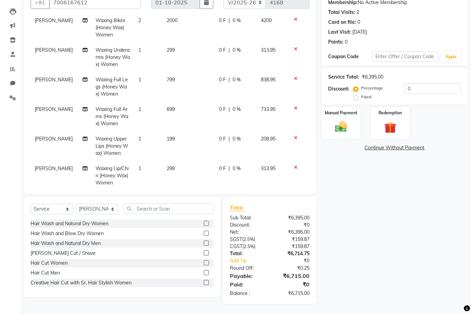
select select "83589"
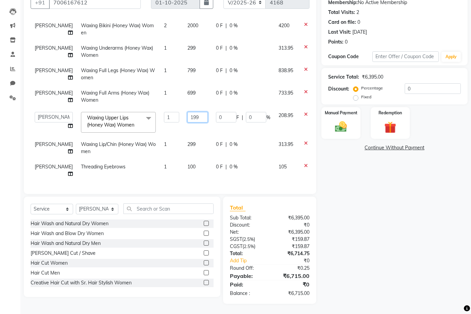
click at [187, 113] on input "199" at bounding box center [197, 117] width 20 height 11
type input "299"
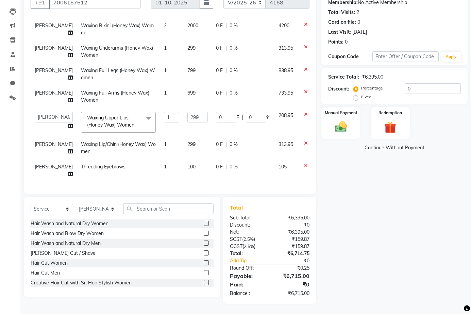
click at [360, 216] on div "Name: Asiya Membership: No Active Membership Total Visits: 2 Card on file: 0 La…" at bounding box center [396, 144] width 151 height 320
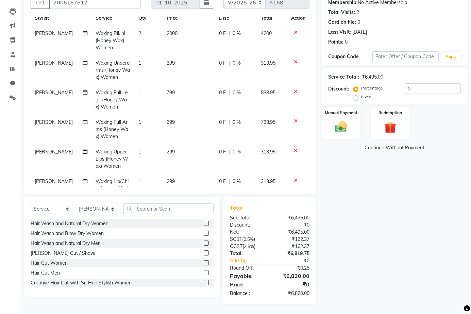
scroll to position [0, 0]
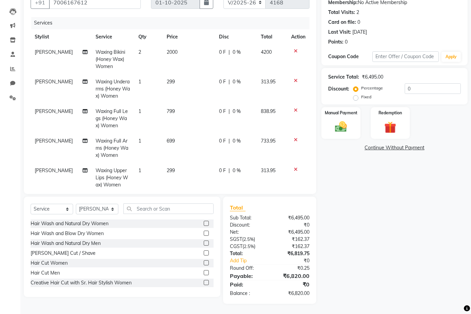
click at [121, 84] on span "Waxing Underarms (Honey Wax) Women" at bounding box center [113, 89] width 34 height 20
select select "83589"
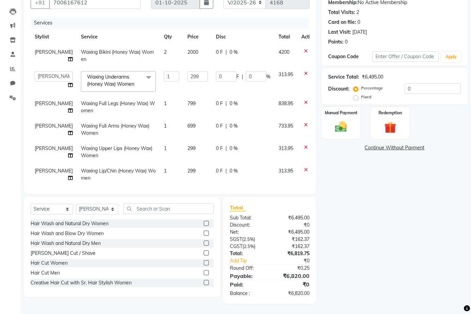
click at [108, 107] on td "Waxing Full Legs (Honey Wax) Women" at bounding box center [118, 107] width 83 height 22
select select "83589"
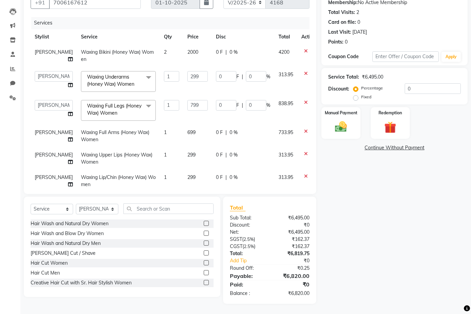
click at [92, 112] on span "Waxing Full Legs (Honey Wax) Women" at bounding box center [114, 109] width 54 height 13
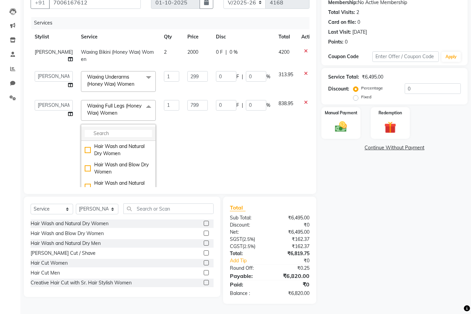
click at [94, 130] on input "multiselect-search" at bounding box center [118, 133] width 67 height 7
type input "half"
click at [97, 152] on div "Waxing Half Arms (Honey Wax) Women" at bounding box center [118, 150] width 67 height 14
checkbox input "true"
type input "399"
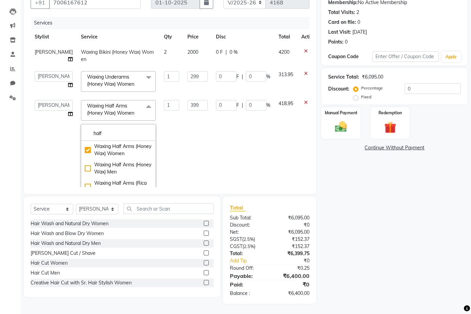
click at [44, 124] on td "ABOY ADDY MUA Aruna Rai BHAWNA DEEP DINA GAITRI DEVI JAANVEER JOYCE PAWAN QUASA…" at bounding box center [54, 154] width 46 height 116
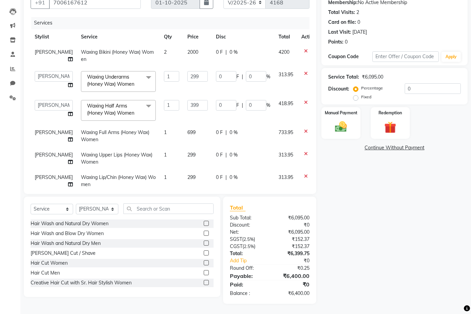
click at [102, 135] on td "Waxing Full Arms (Honey Wax) Women" at bounding box center [118, 136] width 83 height 22
select select "83589"
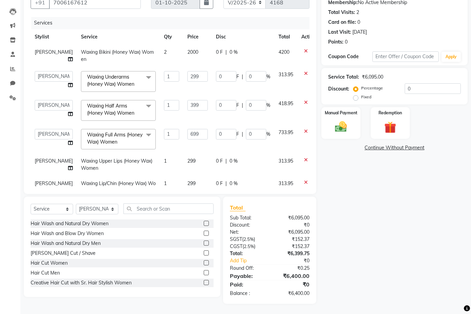
click at [93, 140] on span "Waxing Full Arms (Honey Wax) Women" at bounding box center [114, 138] width 55 height 13
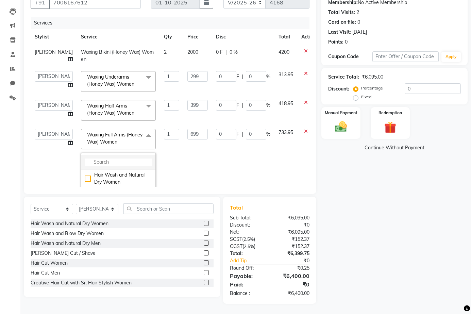
click at [96, 159] on input "multiselect-search" at bounding box center [118, 161] width 67 height 7
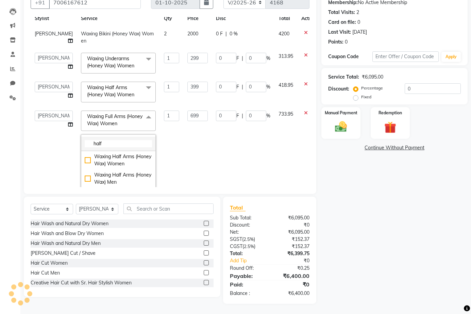
scroll to position [34, 0]
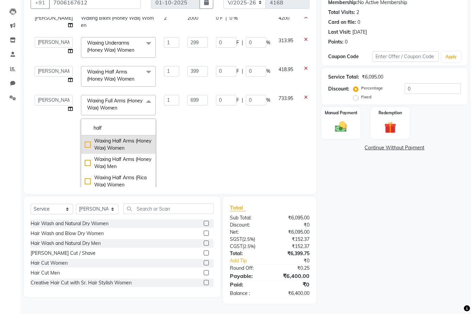
type input "half"
click at [101, 145] on div "Waxing Half Arms (Honey Wax) Women" at bounding box center [118, 144] width 67 height 14
checkbox input "true"
type input "399"
click at [30, 128] on div "Client +91 7006167612 Date 01-10-2025 Invoice Number V/2025 V/2025-26 4168 Serv…" at bounding box center [170, 89] width 292 height 210
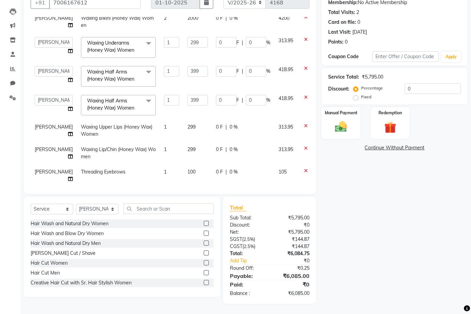
click at [369, 205] on div "Name: Asiya Membership: No Active Membership Total Visits: 2 Card on file: 0 La…" at bounding box center [396, 144] width 151 height 320
click at [418, 89] on input "0" at bounding box center [433, 88] width 56 height 11
drag, startPoint x: 420, startPoint y: 87, endPoint x: 385, endPoint y: 86, distance: 35.0
click at [385, 86] on div "Percentage Fixed 0" at bounding box center [408, 92] width 106 height 18
type input "1"
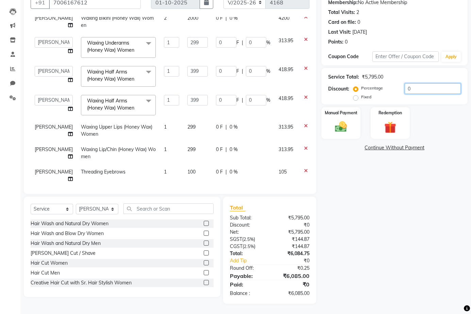
type input "2.99"
type input "1"
type input "3.99"
type input "1"
type input "3.99"
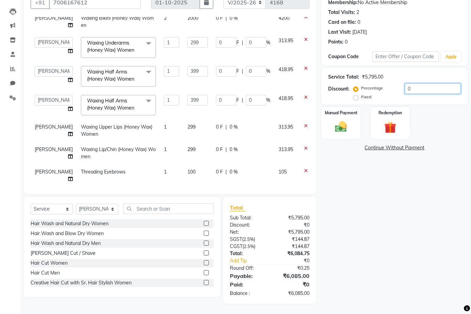
type input "1"
type input "10"
type input "29.9"
type input "10"
type input "39.9"
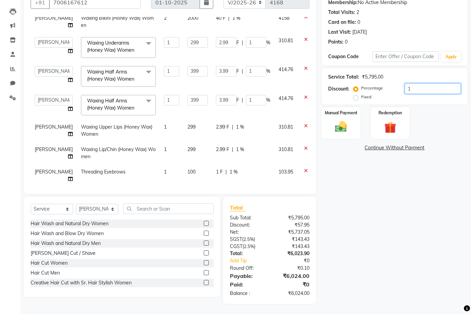
type input "10"
type input "39.9"
type input "10"
type input "1"
type input "2.99"
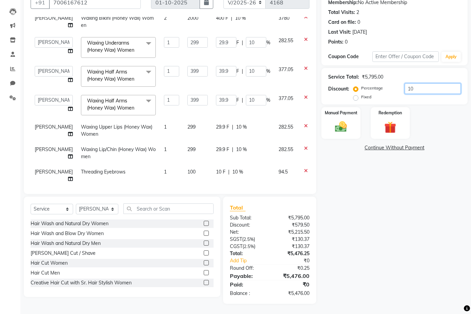
type input "1"
type input "3.99"
type input "1"
type input "3.99"
type input "1"
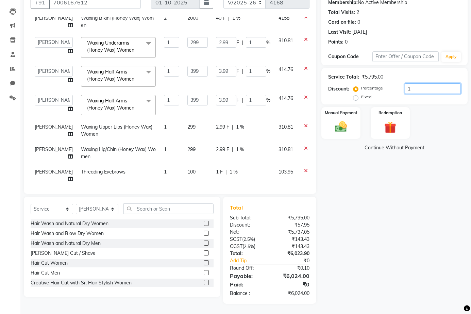
type input "0"
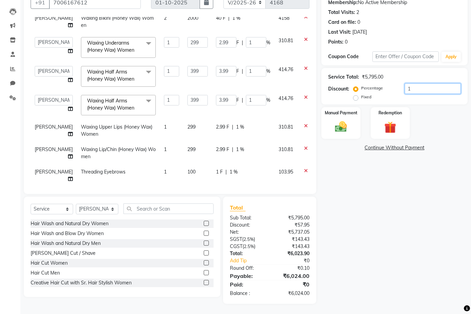
type input "0"
type input "2"
type input "5.98"
type input "2"
type input "7.98"
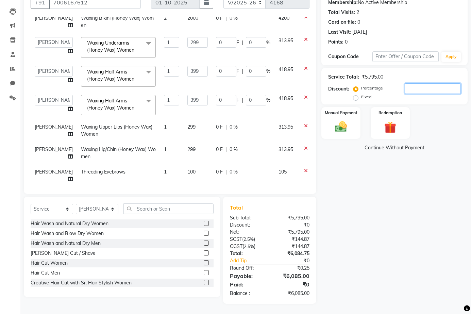
type input "2"
type input "7.98"
type input "2"
type input "2.5"
type input "7.48"
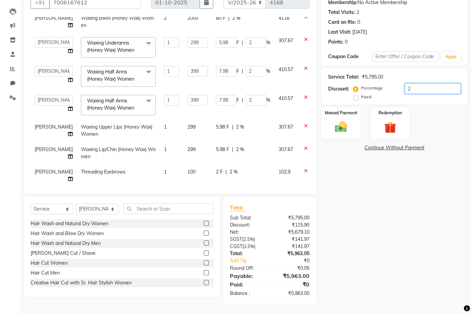
type input "2.5"
type input "9.98"
type input "2.5"
type input "9.98"
type input "2.5"
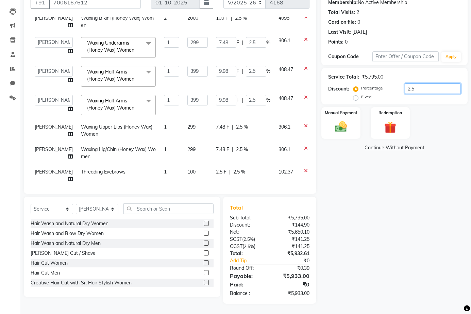
type input "2"
type input "5.98"
type input "2"
type input "7.98"
type input "2"
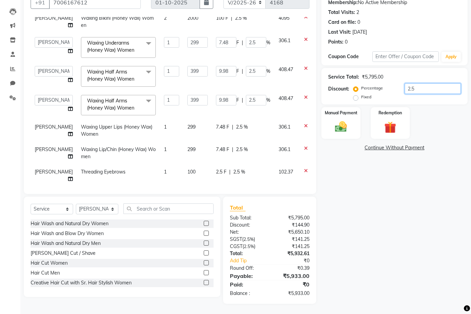
type input "7.98"
type input "2"
type input "2.9"
type input "8.67"
type input "2.9"
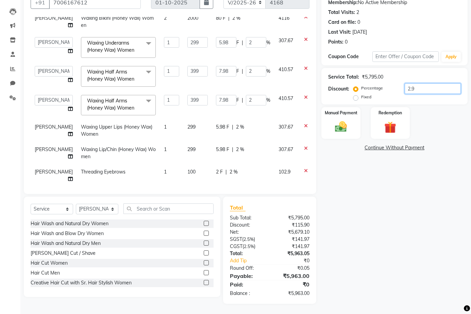
type input "11.57"
type input "2.9"
type input "11.57"
type input "2.9"
type input "2"
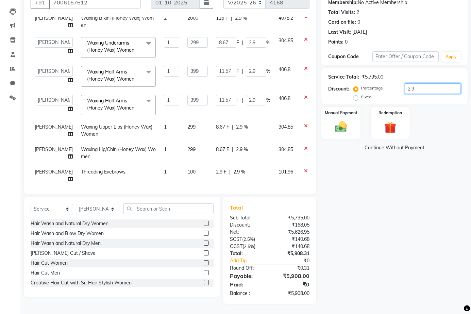
type input "5.98"
type input "2"
type input "7.98"
type input "2"
type input "7.98"
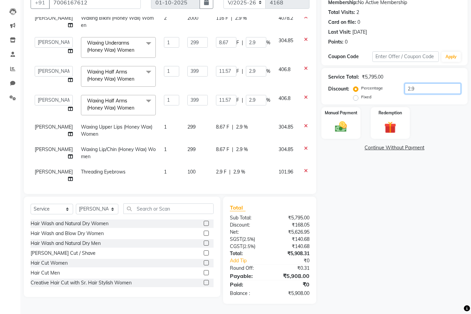
type input "2"
type input "0"
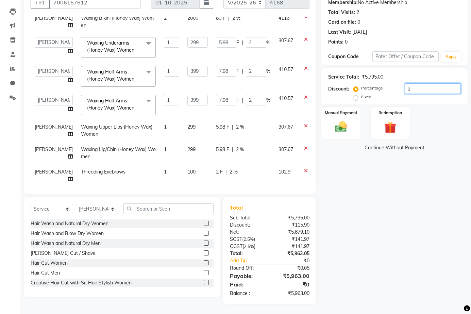
type input "0"
type input "3"
type input "8.97"
type input "3"
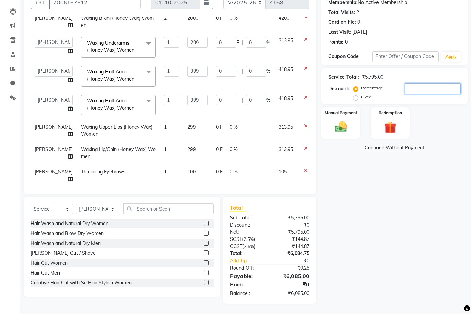
type input "11.97"
type input "3"
type input "11.97"
type input "3"
type input "3.1"
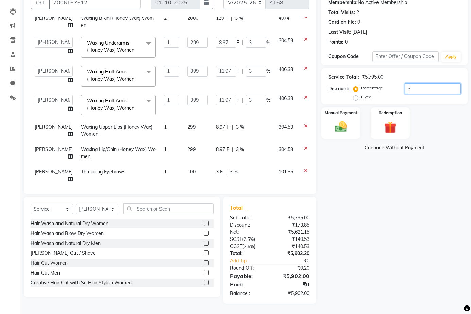
type input "9.27"
type input "3.1"
type input "12.37"
type input "3.1"
type input "12.37"
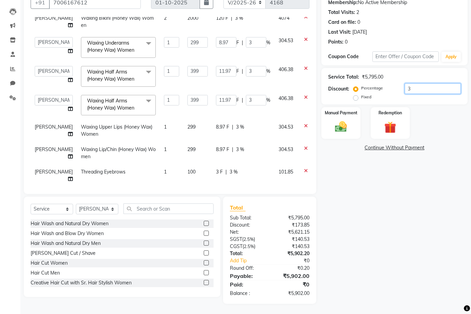
type input "3.1"
type input "3"
type input "8.97"
type input "3"
type input "11.97"
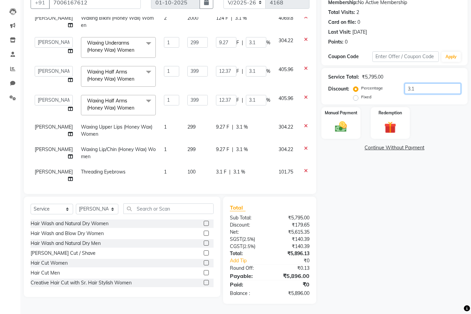
type input "3"
type input "11.97"
type input "3"
type input "3.5"
type input "10.47"
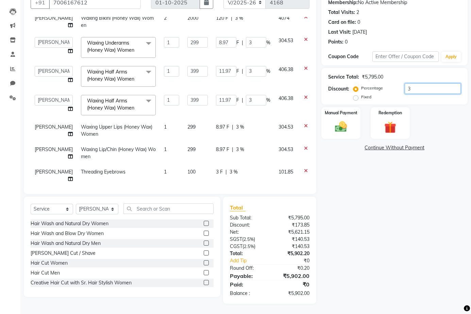
type input "3.5"
type input "13.97"
type input "3.5"
type input "13.97"
type input "3.5"
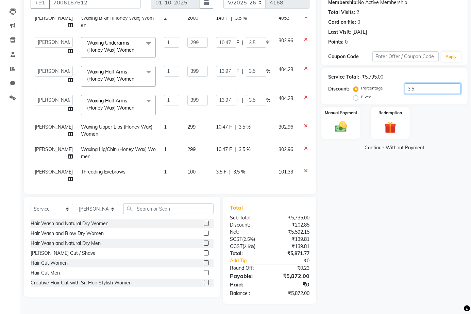
type input "3"
type input "8.97"
type input "3"
type input "11.97"
type input "3"
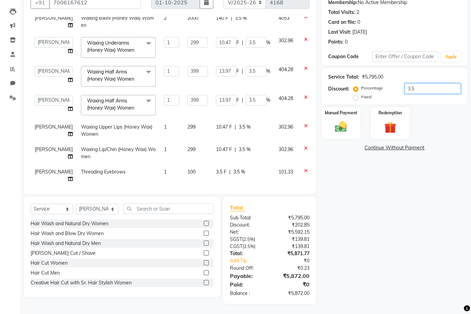
type input "11.97"
type input "3"
type input "3.2"
type input "9.57"
type input "3.2"
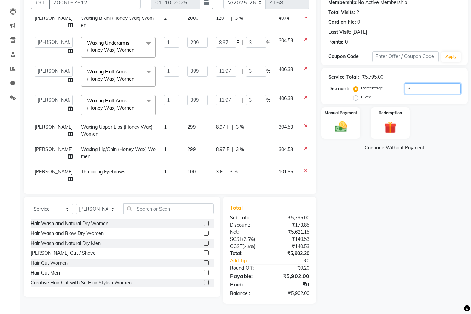
type input "12.77"
type input "3.2"
type input "12.77"
type input "3.2"
type input "3"
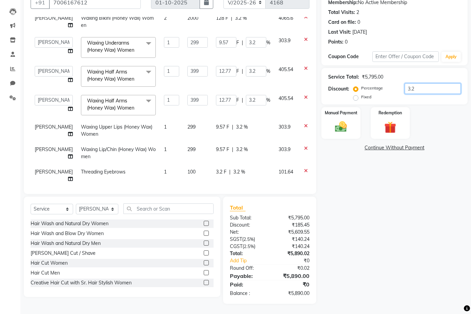
type input "8.97"
type input "3"
type input "11.97"
type input "3"
type input "11.97"
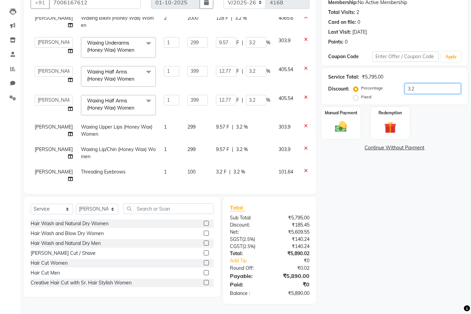
type input "3"
type input "3.1"
type input "9.27"
type input "3.1"
type input "12.37"
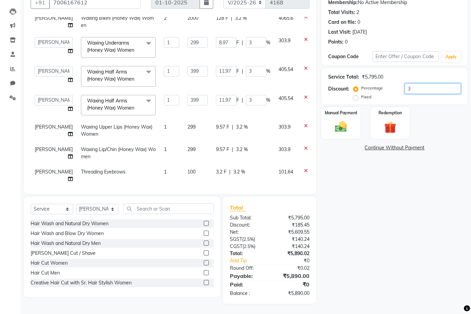
type input "3.1"
type input "12.37"
type input "3.1"
type input "3"
type input "8.97"
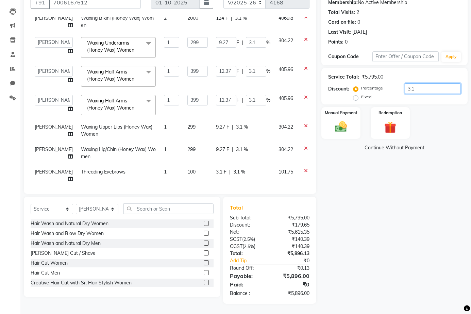
type input "3"
type input "11.97"
type input "3"
type input "11.97"
type input "3"
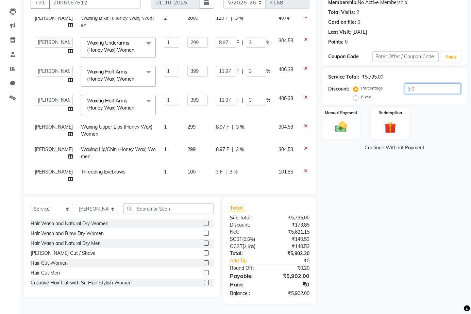
type input "3.01"
type input "9"
type input "3.01"
type input "12.01"
type input "3.01"
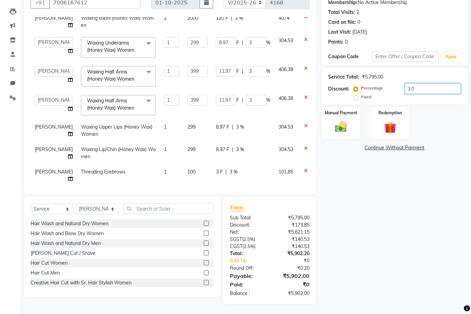
type input "12.01"
type input "3.01"
type input "3.0"
type input "8.97"
type input "3"
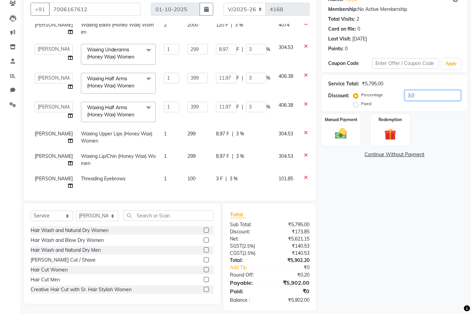
scroll to position [67, 0]
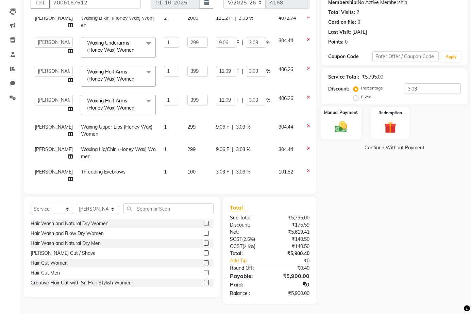
click at [333, 121] on img at bounding box center [341, 127] width 20 height 14
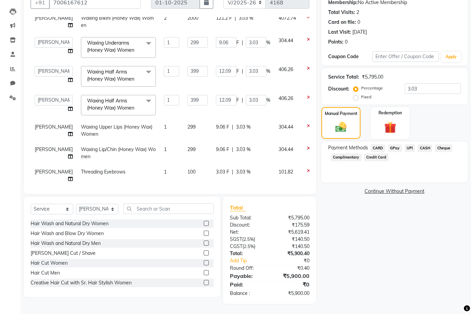
click at [430, 148] on span "CASH" at bounding box center [425, 148] width 15 height 8
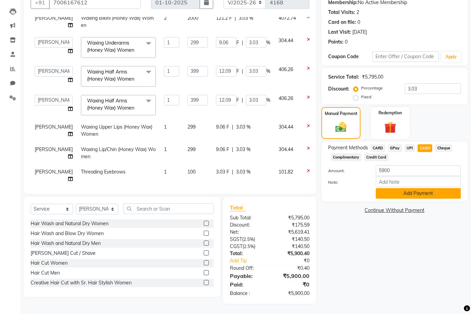
click at [429, 193] on button "Add Payment" at bounding box center [418, 193] width 85 height 11
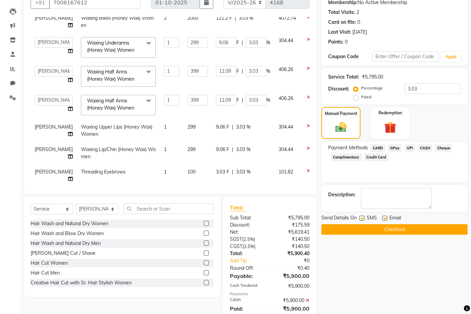
click at [363, 218] on label at bounding box center [361, 218] width 5 height 5
click at [363, 218] on input "checkbox" at bounding box center [361, 218] width 4 height 4
click at [383, 217] on label at bounding box center [384, 218] width 5 height 5
click at [383, 217] on input "checkbox" at bounding box center [384, 218] width 4 height 4
click at [400, 233] on button "Checkout" at bounding box center [394, 229] width 146 height 11
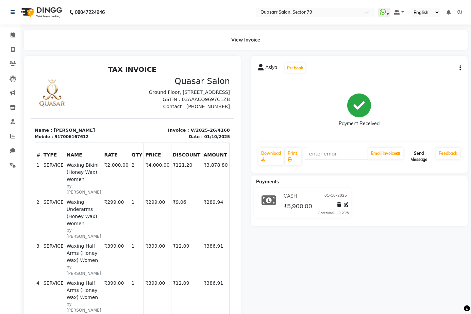
click at [420, 163] on button "Send Message" at bounding box center [418, 157] width 29 height 18
click at [12, 50] on icon at bounding box center [13, 49] width 4 height 5
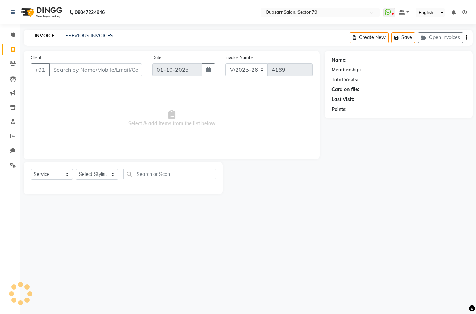
click at [67, 68] on input "Client" at bounding box center [95, 69] width 93 height 13
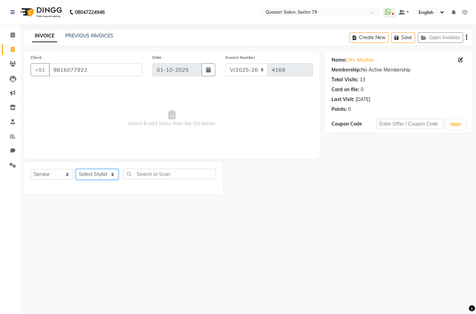
click at [88, 177] on select "Select Stylist ABOY ADDY MUA Aruna [PERSON_NAME] DEEP [PERSON_NAME] [PERSON_NAM…" at bounding box center [97, 174] width 42 height 11
click at [76, 169] on select "Select Stylist ABOY ADDY MUA Aruna [PERSON_NAME] DEEP [PERSON_NAME] [PERSON_NAM…" at bounding box center [97, 174] width 42 height 11
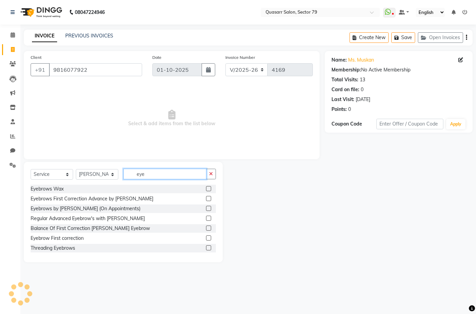
drag, startPoint x: 129, startPoint y: 171, endPoint x: 105, endPoint y: 171, distance: 24.1
click at [105, 171] on div "Select Service Product Membership Package Voucher Prepaid Gift Card Select Styl…" at bounding box center [123, 177] width 185 height 16
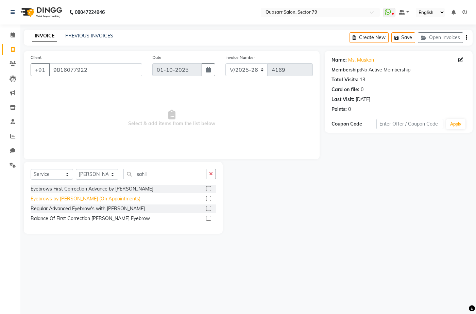
click at [107, 195] on div "Eyebrows by [PERSON_NAME] (On Appointments)" at bounding box center [86, 198] width 110 height 7
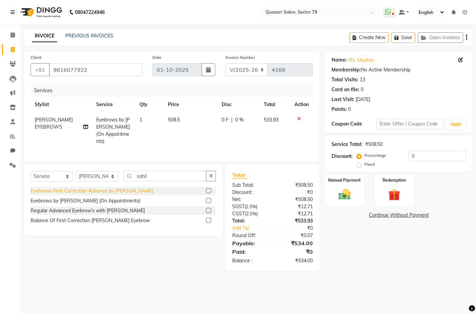
click at [107, 192] on div "Eyebrows First Correction Advance by [PERSON_NAME]" at bounding box center [92, 190] width 123 height 7
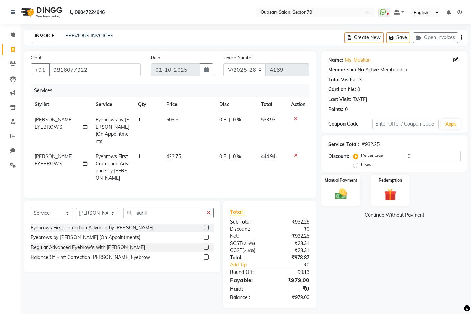
click at [296, 153] on icon at bounding box center [296, 155] width 4 height 5
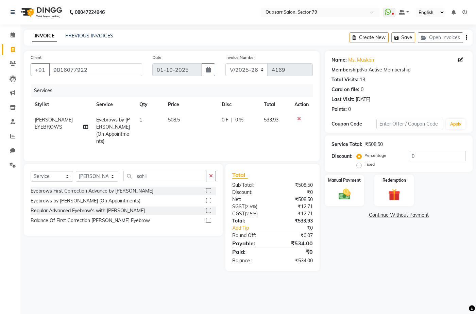
click at [189, 118] on td "508.5" at bounding box center [191, 130] width 54 height 37
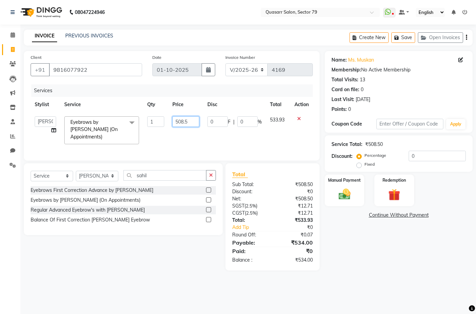
click at [187, 118] on input "508.5" at bounding box center [185, 121] width 27 height 11
click at [111, 188] on div "Eyebrows First Correction Advance by [PERSON_NAME]" at bounding box center [92, 190] width 123 height 7
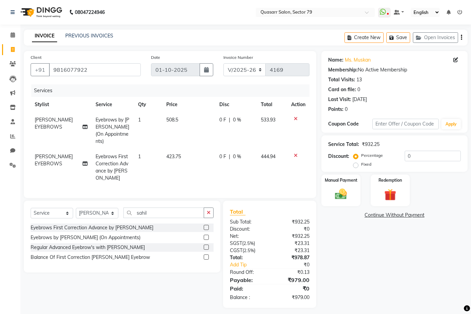
click at [294, 119] on icon at bounding box center [296, 118] width 4 height 5
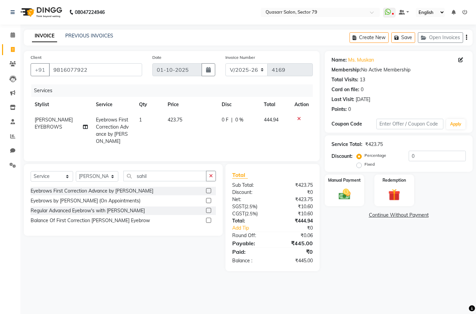
click at [173, 122] on span "423.75" at bounding box center [175, 120] width 15 height 6
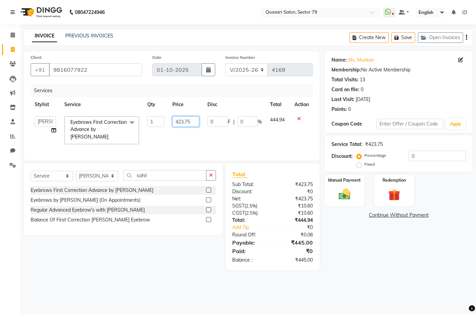
click at [183, 123] on input "423.75" at bounding box center [185, 121] width 27 height 11
click at [398, 279] on main "INVOICE PREVIOUS INVOICES Create New Save Open Invoices Client +91 9816077922 D…" at bounding box center [248, 155] width 456 height 251
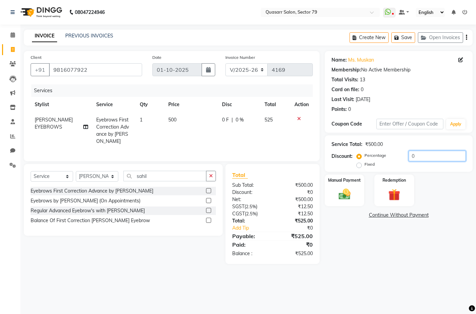
drag, startPoint x: 423, startPoint y: 160, endPoint x: 335, endPoint y: 153, distance: 87.6
click at [335, 153] on div "Discount: Percentage Fixed 0" at bounding box center [398, 160] width 134 height 18
click at [345, 190] on img at bounding box center [344, 194] width 20 height 14
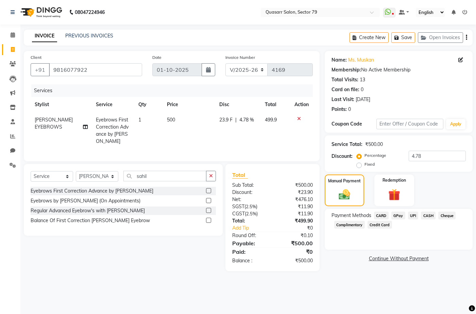
click at [413, 216] on span "UPI" at bounding box center [413, 215] width 11 height 8
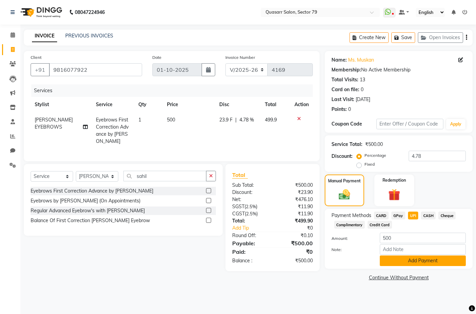
click at [434, 259] on button "Add Payment" at bounding box center [423, 260] width 86 height 11
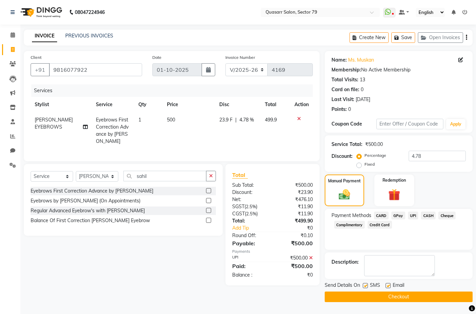
click at [386, 284] on label at bounding box center [388, 285] width 5 height 5
click at [386, 284] on input "checkbox" at bounding box center [388, 286] width 4 height 4
click at [365, 286] on label at bounding box center [365, 285] width 5 height 5
click at [365, 286] on input "checkbox" at bounding box center [365, 286] width 4 height 4
click at [392, 295] on button "Checkout" at bounding box center [399, 296] width 148 height 11
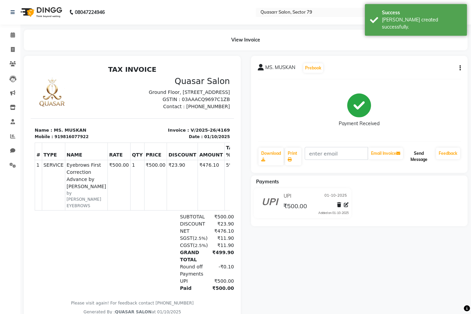
click at [419, 161] on button "Send Message" at bounding box center [418, 157] width 29 height 18
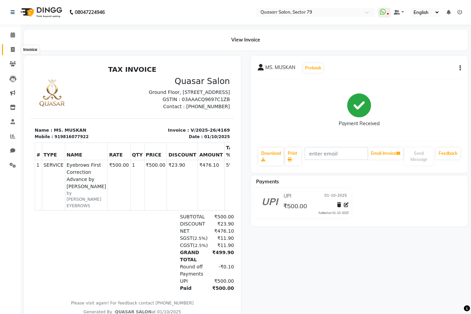
click at [14, 47] on icon at bounding box center [13, 49] width 4 height 5
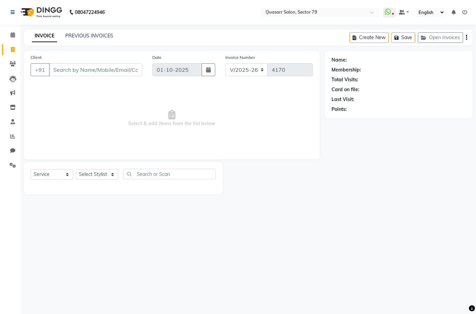
click at [226, 19] on nav "08047224946 Select Location × Quasarr Salon, Sector 79 WhatsApp Status ✕ Status…" at bounding box center [238, 12] width 476 height 24
click at [166, 29] on div "08047224946 Select Location × Quasarr Salon, Sector 79 WhatsApp Status ✕ Status…" at bounding box center [238, 157] width 476 height 314
click at [182, 16] on nav "08047224946 Select Location × Quasarr Salon, Sector 79 WhatsApp Status ✕ Status…" at bounding box center [238, 12] width 476 height 24
click at [101, 70] on input "Client" at bounding box center [95, 69] width 93 height 13
click at [100, 69] on input "Client" at bounding box center [95, 69] width 93 height 13
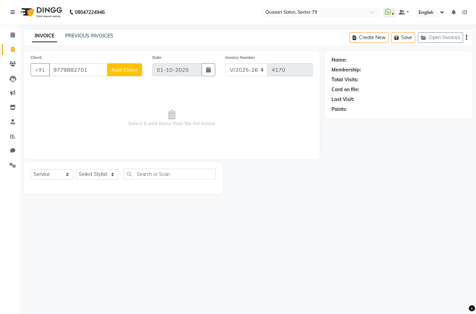
click at [120, 66] on span "Add Client" at bounding box center [124, 69] width 27 height 7
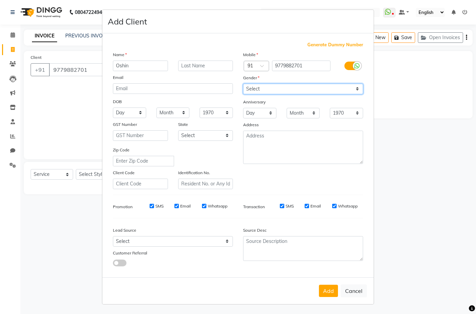
click at [289, 85] on select "Select Male Female Other Prefer Not To Say" at bounding box center [303, 89] width 120 height 11
click at [243, 84] on select "Select Male Female Other Prefer Not To Say" at bounding box center [303, 89] width 120 height 11
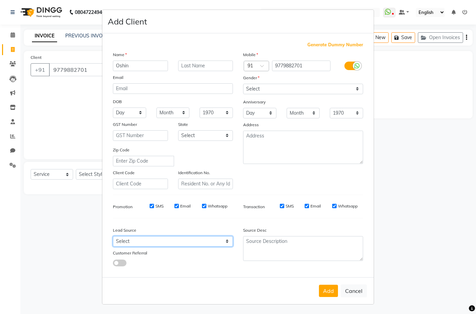
click at [189, 242] on select "Select Walk-in Referral Internet Friend Word of Mouth Advertisement Facebook Ju…" at bounding box center [173, 241] width 120 height 11
click at [113, 236] on select "Select Walk-in Referral Internet Friend Word of Mouth Advertisement Facebook Ju…" at bounding box center [173, 241] width 120 height 11
click at [330, 290] on button "Add" at bounding box center [328, 291] width 19 height 12
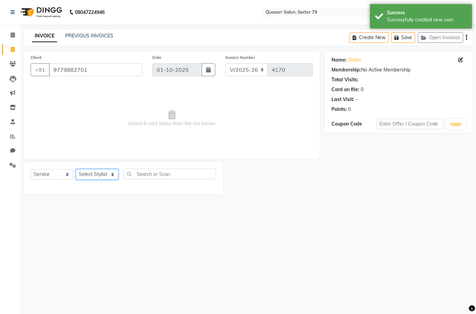
click at [101, 175] on select "Select Stylist ABOY ADDY MUA Aruna [PERSON_NAME] DEEP [PERSON_NAME] [PERSON_NAM…" at bounding box center [97, 174] width 42 height 11
click at [76, 169] on select "Select Stylist ABOY ADDY MUA Aruna [PERSON_NAME] DEEP [PERSON_NAME] [PERSON_NAM…" at bounding box center [97, 174] width 42 height 11
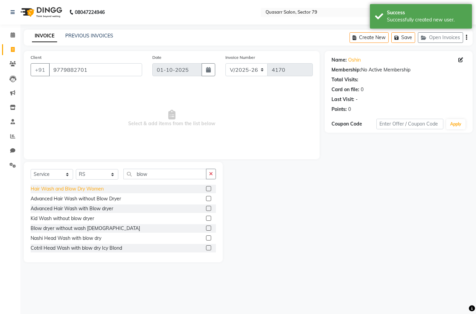
click at [96, 186] on div "Hair Wash and Blow Dry Women" at bounding box center [67, 188] width 73 height 7
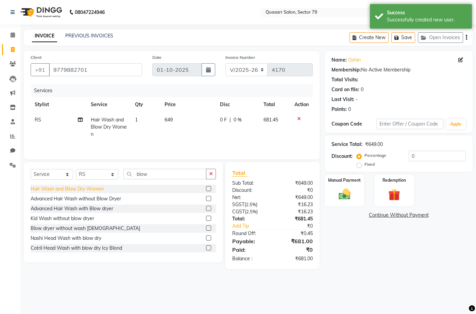
click at [98, 188] on div "Hair Wash and Blow Dry Women" at bounding box center [67, 188] width 73 height 7
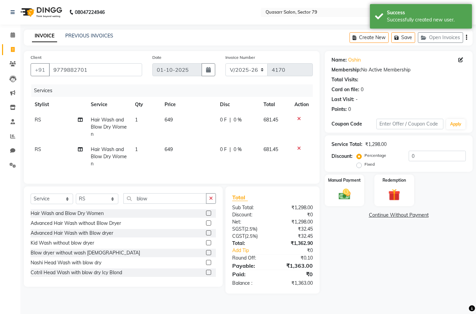
click at [43, 155] on td "RS" at bounding box center [59, 157] width 56 height 30
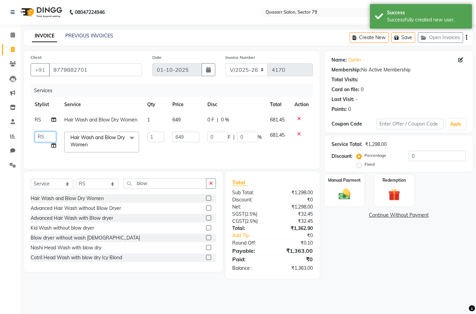
click at [45, 139] on select "ABOY ADDY MUA Aruna Rai BHAWNA DEEP DINA GAITRI DEVI JAANVEER JOYCE PAWAN QUASA…" at bounding box center [45, 137] width 21 height 11
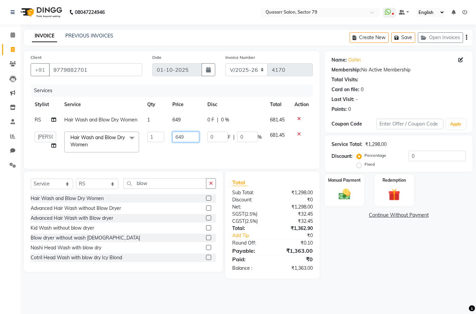
click at [182, 137] on input "649" at bounding box center [185, 137] width 27 height 11
click at [181, 137] on input "649" at bounding box center [185, 137] width 27 height 11
click at [188, 114] on td "649" at bounding box center [185, 119] width 35 height 15
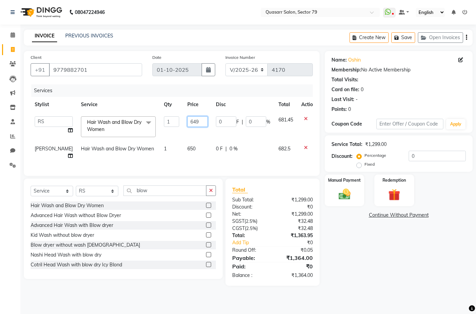
click at [187, 120] on input "649" at bounding box center [197, 121] width 20 height 11
click at [382, 279] on div "Name: Oshin Membership: No Active Membership Total Visits: Card on file: 0 Last…" at bounding box center [401, 168] width 153 height 235
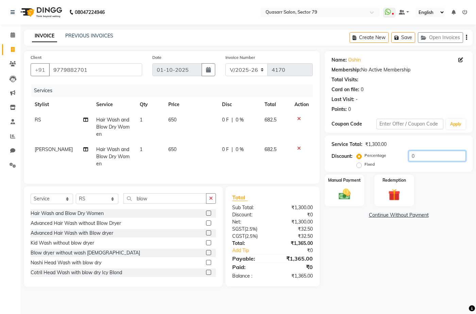
drag, startPoint x: 425, startPoint y: 156, endPoint x: 332, endPoint y: 151, distance: 93.3
click at [332, 151] on div "Discount: Percentage Fixed 0" at bounding box center [398, 160] width 134 height 18
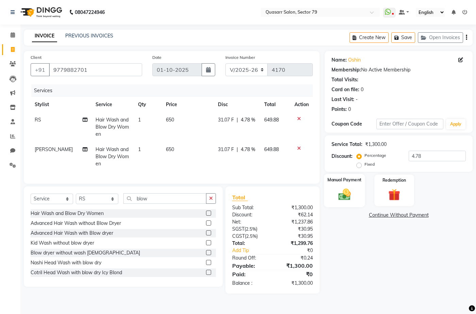
click at [349, 198] on img at bounding box center [344, 194] width 20 height 14
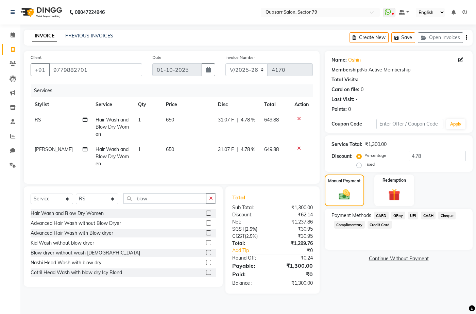
click at [415, 214] on span "UPI" at bounding box center [413, 215] width 11 height 8
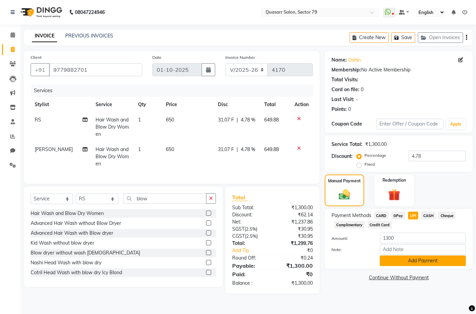
click at [433, 259] on button "Add Payment" at bounding box center [423, 260] width 86 height 11
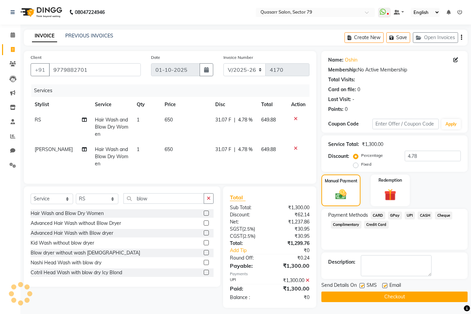
click at [359, 286] on div "Send Details On SMS Email" at bounding box center [394, 286] width 146 height 8
click at [365, 286] on div "SMS" at bounding box center [370, 286] width 23 height 8
click at [360, 287] on label at bounding box center [361, 285] width 5 height 5
click at [360, 287] on input "checkbox" at bounding box center [361, 286] width 4 height 4
click at [386, 286] on label at bounding box center [384, 285] width 5 height 5
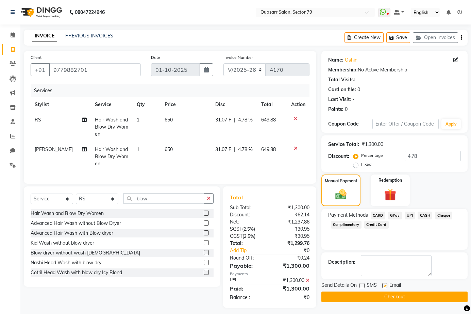
click at [386, 286] on input "checkbox" at bounding box center [384, 286] width 4 height 4
click at [403, 298] on button "Checkout" at bounding box center [394, 296] width 146 height 11
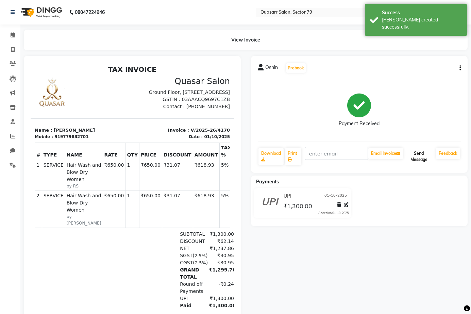
click at [422, 158] on button "Send Message" at bounding box center [418, 157] width 29 height 18
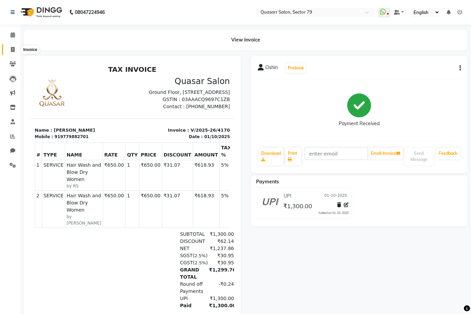
click at [12, 50] on icon at bounding box center [13, 49] width 4 height 5
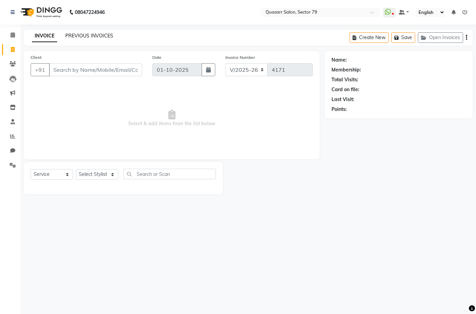
click at [101, 35] on link "PREVIOUS INVOICES" at bounding box center [89, 36] width 48 height 6
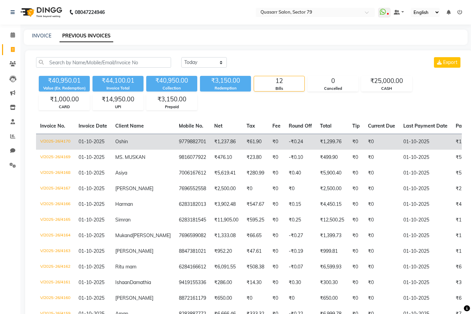
click at [452, 137] on td "₹1,300.00" at bounding box center [478, 142] width 52 height 16
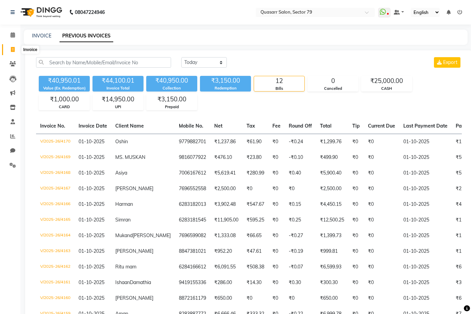
click at [14, 48] on icon at bounding box center [13, 49] width 4 height 5
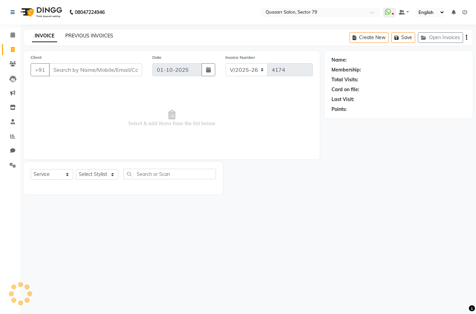
click at [93, 35] on link "PREVIOUS INVOICES" at bounding box center [89, 36] width 48 height 6
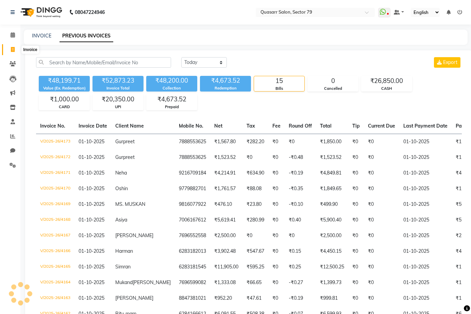
click at [17, 50] on span at bounding box center [13, 50] width 12 height 8
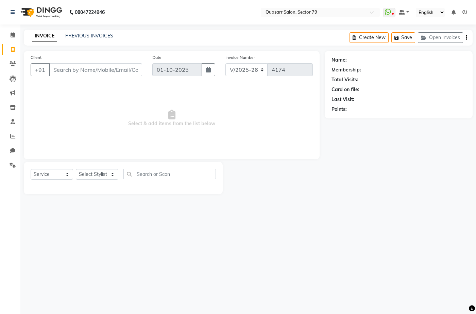
click at [188, 19] on nav "08047224946 Select Location × Quasarr Salon, Sector 79 WhatsApp Status ✕ Status…" at bounding box center [238, 12] width 476 height 24
click at [80, 31] on div "INVOICE PREVIOUS INVOICES Create New Save Open Invoices" at bounding box center [248, 38] width 449 height 16
click at [83, 36] on link "PREVIOUS INVOICES" at bounding box center [89, 36] width 48 height 6
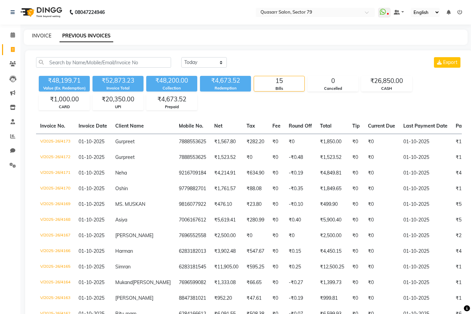
click at [38, 33] on link "INVOICE" at bounding box center [41, 36] width 19 height 6
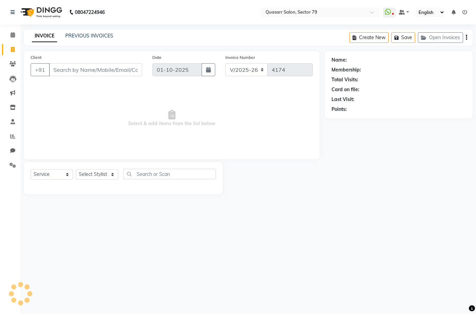
click at [215, 27] on div "08047224946 Select Location × Quasarr Salon, Sector 79 WhatsApp Status ✕ Status…" at bounding box center [238, 157] width 476 height 314
click at [81, 37] on link "PREVIOUS INVOICES" at bounding box center [89, 36] width 48 height 6
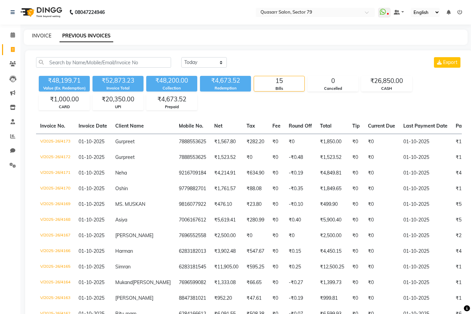
click at [49, 34] on link "INVOICE" at bounding box center [41, 36] width 19 height 6
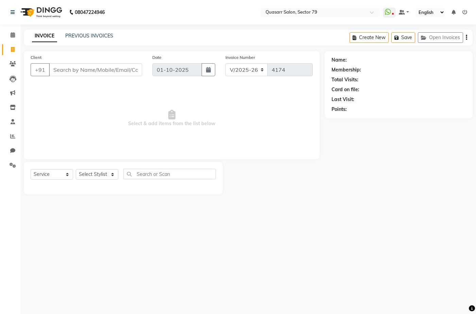
click at [113, 67] on input "Client" at bounding box center [95, 69] width 93 height 13
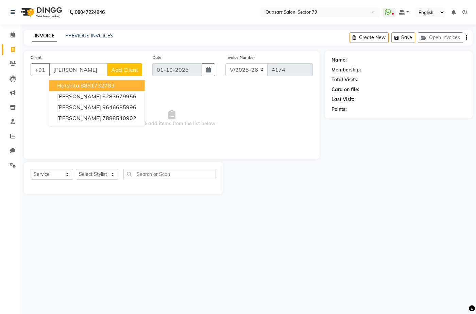
drag, startPoint x: 76, startPoint y: 69, endPoint x: 27, endPoint y: 71, distance: 49.0
click at [27, 71] on div "Client +91 arshit harshita 8851732783 Harshita 6283679956 HARSHIT 9646685996 Ha…" at bounding box center [86, 68] width 122 height 28
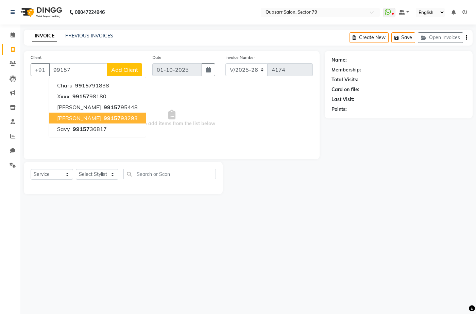
click at [90, 122] on button "Ashit 99157 93293" at bounding box center [97, 118] width 97 height 11
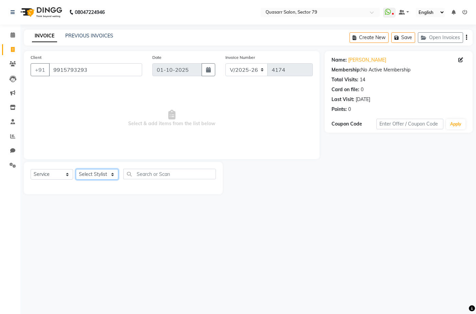
click at [93, 173] on select "Select Stylist ABOY ADDY MUA Aruna [PERSON_NAME] DEEP [PERSON_NAME] [PERSON_NAM…" at bounding box center [97, 174] width 42 height 11
click at [76, 169] on select "Select Stylist ABOY ADDY MUA Aruna [PERSON_NAME] DEEP [PERSON_NAME] [PERSON_NAM…" at bounding box center [97, 174] width 42 height 11
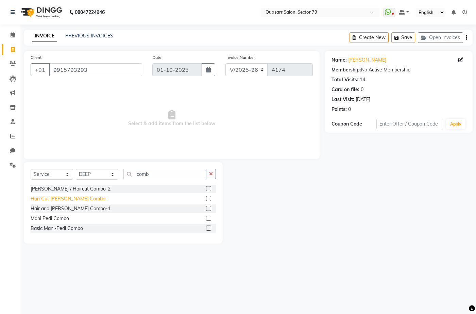
click at [55, 201] on div "Hari Cut [PERSON_NAME] Combo" at bounding box center [68, 198] width 75 height 7
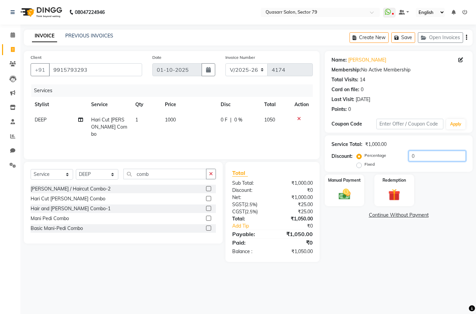
drag, startPoint x: 430, startPoint y: 158, endPoint x: 380, endPoint y: 161, distance: 50.4
click at [380, 161] on div "Percentage Fixed 0" at bounding box center [412, 160] width 108 height 18
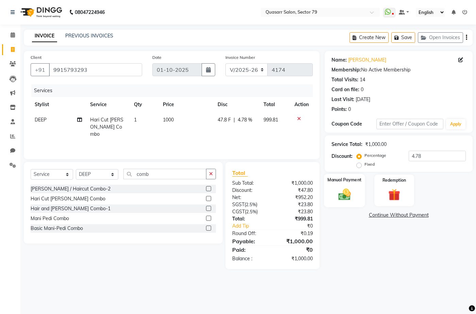
click at [358, 187] on div "Manual Payment" at bounding box center [344, 190] width 41 height 33
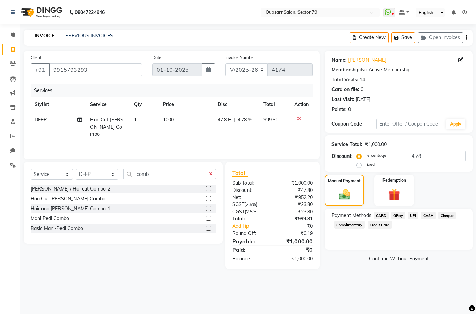
click at [429, 216] on span "CASH" at bounding box center [428, 215] width 15 height 8
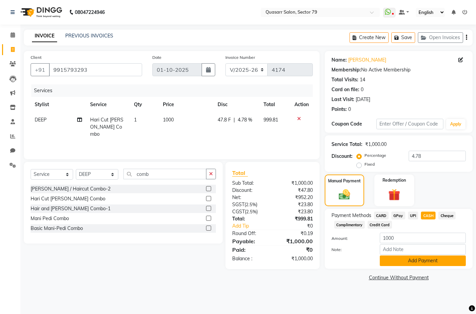
click at [419, 265] on button "Add Payment" at bounding box center [423, 260] width 86 height 11
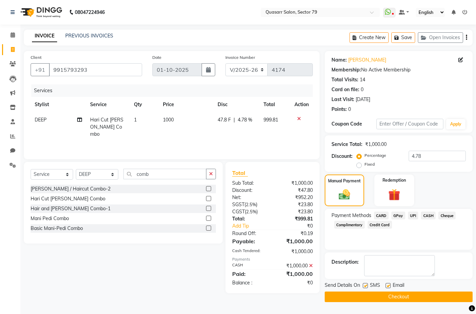
click at [365, 285] on label at bounding box center [365, 285] width 5 height 5
click at [365, 285] on input "checkbox" at bounding box center [365, 286] width 4 height 4
click at [384, 285] on div "SMS" at bounding box center [374, 286] width 23 height 8
click at [388, 284] on label at bounding box center [388, 285] width 5 height 5
click at [388, 284] on input "checkbox" at bounding box center [388, 286] width 4 height 4
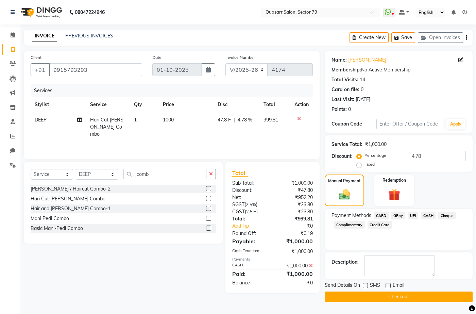
click at [399, 296] on button "Checkout" at bounding box center [399, 296] width 148 height 11
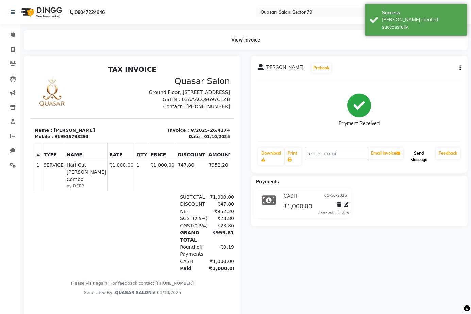
click at [420, 155] on button "Send Message" at bounding box center [418, 157] width 29 height 18
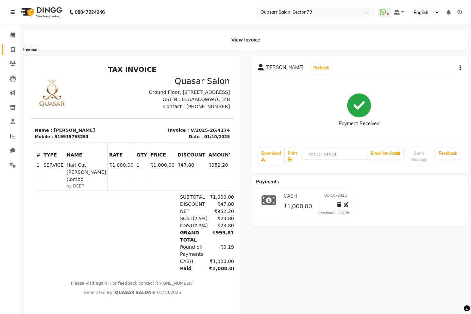
click at [15, 50] on span at bounding box center [13, 50] width 12 height 8
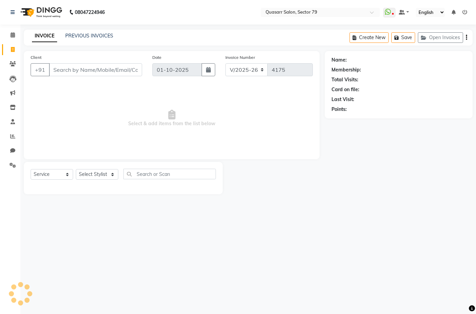
click at [165, 41] on div "INVOICE PREVIOUS INVOICES Create New Save Open Invoices" at bounding box center [248, 38] width 449 height 16
click at [12, 152] on icon at bounding box center [12, 150] width 5 height 5
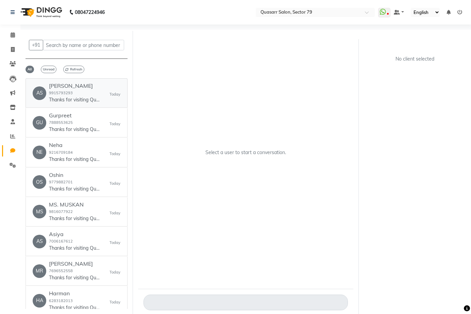
click at [80, 88] on h6 "Ashit" at bounding box center [74, 86] width 51 height 6
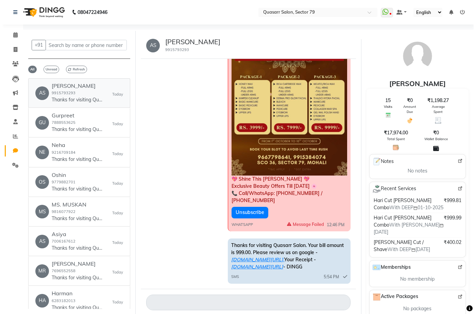
scroll to position [411, 0]
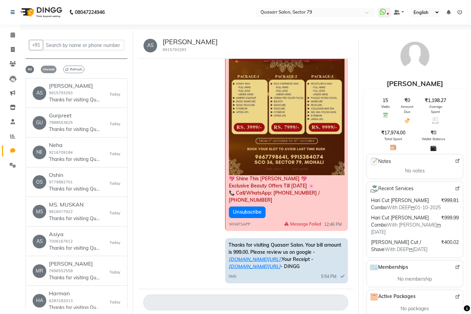
click at [44, 68] on span "Unread" at bounding box center [49, 69] width 16 height 7
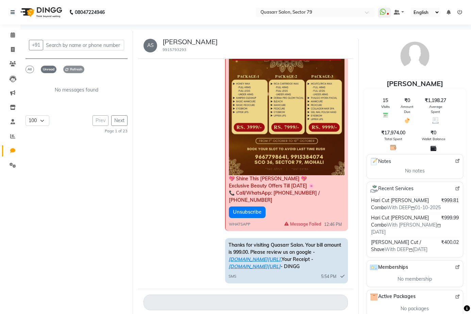
click at [79, 69] on span "Refresh" at bounding box center [73, 69] width 21 height 7
click at [28, 70] on span "All" at bounding box center [29, 69] width 8 height 7
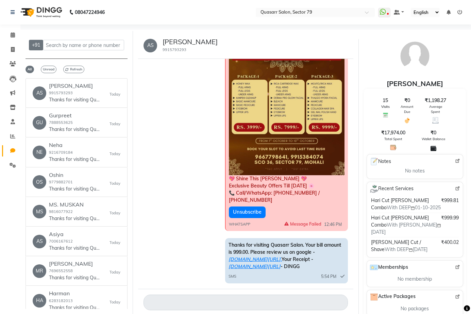
click at [32, 45] on button "+91" at bounding box center [36, 45] width 14 height 11
click at [11, 49] on icon at bounding box center [13, 49] width 4 height 5
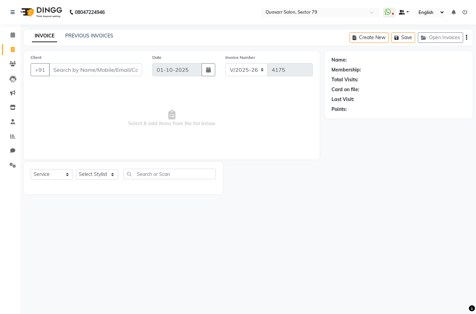
click at [406, 12] on link at bounding box center [404, 12] width 10 height 7
click at [432, 33] on span "My Panel" at bounding box center [423, 33] width 19 height 5
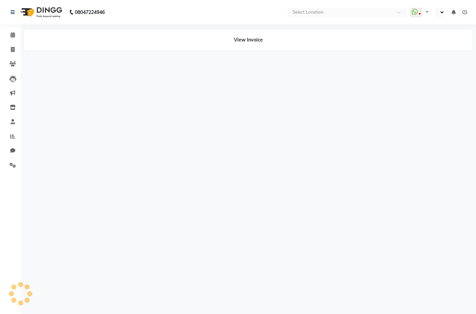
select select "en"
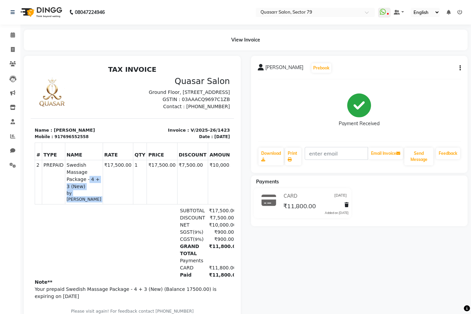
drag, startPoint x: 66, startPoint y: 194, endPoint x: 84, endPoint y: 193, distance: 18.7
click at [84, 193] on tr "2 PREPAID PREPAID Swedish Massage Package - 4 + 3 (New) by [PERSON_NAME] ₹17,50…" at bounding box center [159, 182] width 248 height 44
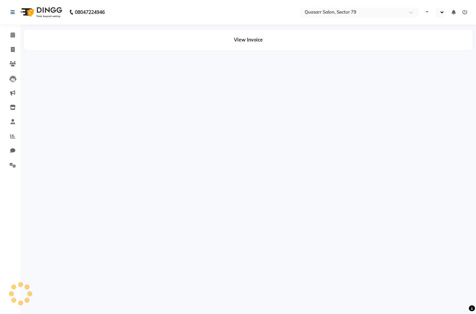
select select "en"
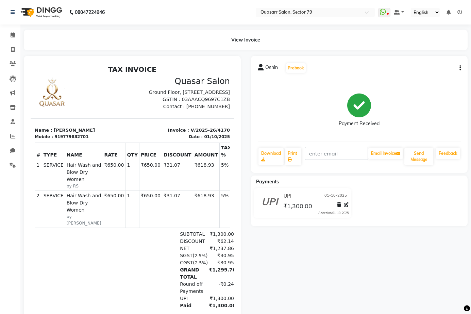
click at [462, 66] on div "Oshin Prebook Payment Received Download Print Email Invoice Send Message Feedba…" at bounding box center [359, 114] width 217 height 117
click at [459, 67] on button "button" at bounding box center [459, 68] width 4 height 7
click at [424, 72] on div "Edit Invoice" at bounding box center [426, 72] width 47 height 8
select select "service"
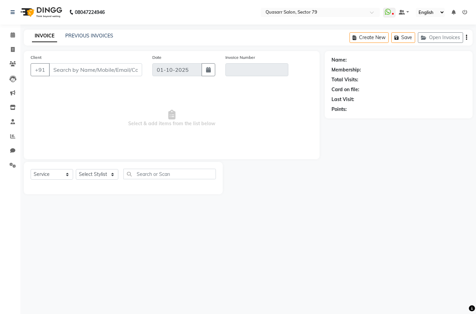
type input "9779882701"
type input "V/2025-26/4170"
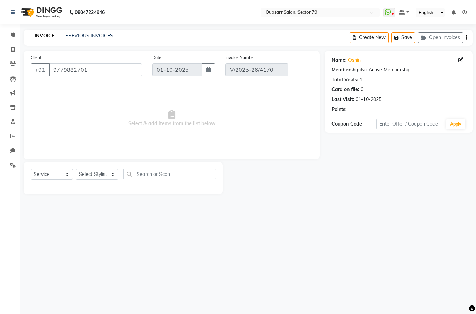
select select "select"
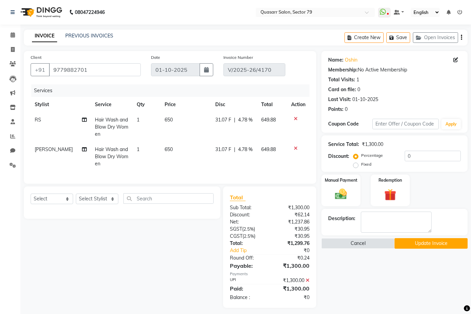
click at [106, 158] on span "Hair Wash and Blow Dry Women" at bounding box center [111, 156] width 33 height 20
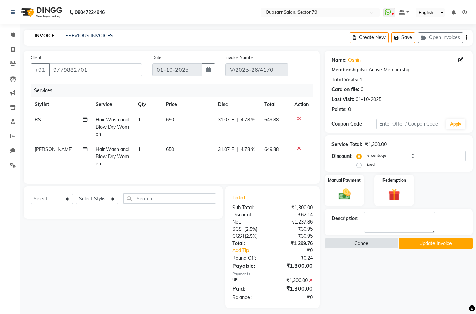
select select "62431"
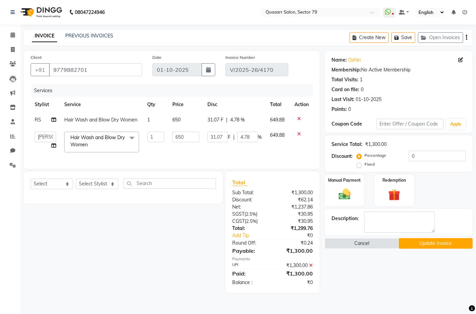
click at [109, 142] on span "Hair Wash and Blow Dry Women x" at bounding box center [99, 141] width 60 height 15
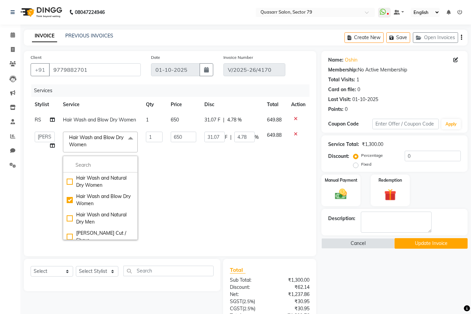
click at [97, 140] on span "Hair Wash and Blow Dry Women x" at bounding box center [97, 141] width 60 height 15
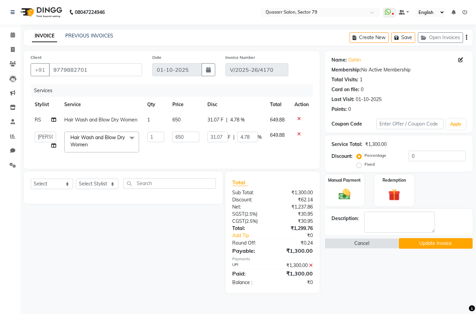
click at [108, 132] on span "Hair Wash and Blow Dry Women x" at bounding box center [101, 142] width 75 height 21
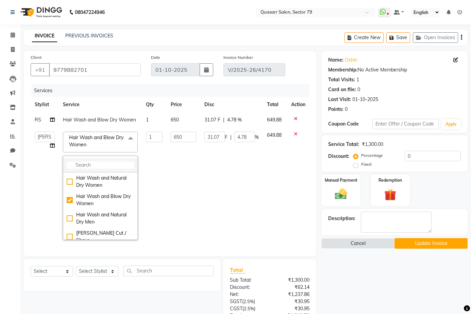
click at [89, 164] on input "multiselect-search" at bounding box center [100, 164] width 67 height 7
click at [110, 87] on div "Services" at bounding box center [172, 90] width 283 height 13
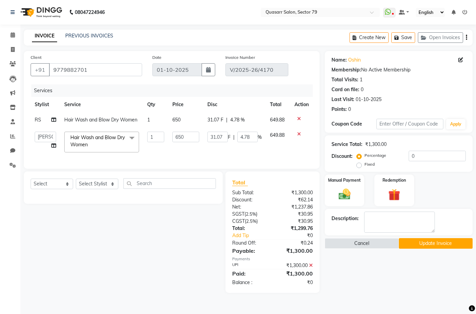
click at [97, 139] on span "Hair Wash and Blow Dry Women" at bounding box center [97, 140] width 54 height 13
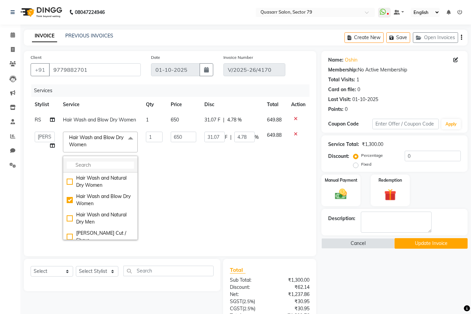
click at [98, 162] on input "multiselect-search" at bounding box center [100, 164] width 67 height 7
click at [97, 164] on input "multiselect-search" at bounding box center [100, 164] width 67 height 7
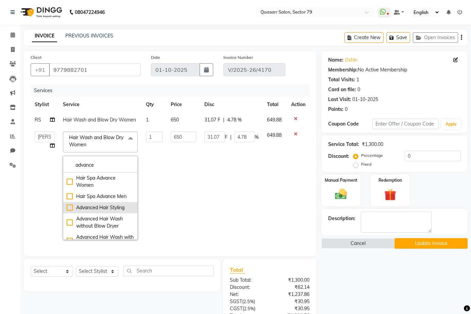
type input "advance"
click at [112, 207] on div "Advanced Hair Styling" at bounding box center [100, 207] width 67 height 7
checkbox input "true"
type input "499"
type input "0"
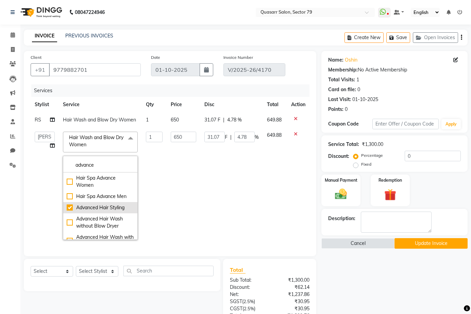
type input "0"
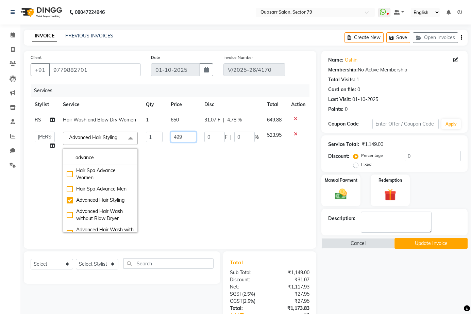
click at [174, 134] on input "499" at bounding box center [183, 137] width 25 height 11
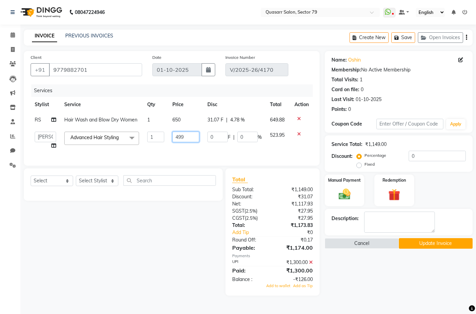
click at [174, 134] on input "499" at bounding box center [185, 137] width 27 height 11
type input "1200"
click at [423, 285] on div "Name: [PERSON_NAME] Membership: No Active Membership Total Visits: 1 Card on fi…" at bounding box center [401, 173] width 153 height 244
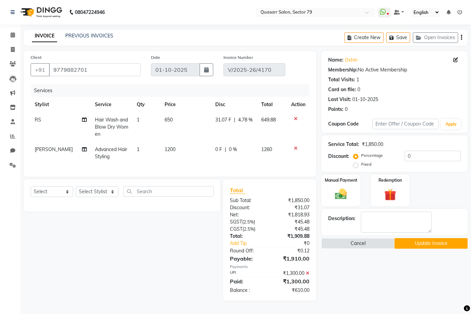
click at [308, 275] on icon at bounding box center [308, 273] width 4 height 5
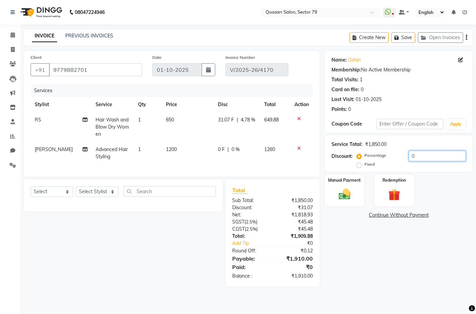
drag, startPoint x: 387, startPoint y: 154, endPoint x: 372, endPoint y: 154, distance: 14.3
click at [372, 154] on div "Percentage Fixed 0" at bounding box center [412, 160] width 108 height 18
type input "4.78"
click at [360, 190] on div "Manual Payment" at bounding box center [344, 190] width 41 height 33
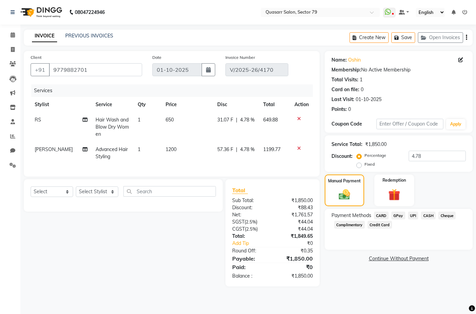
click at [415, 215] on span "UPI" at bounding box center [413, 215] width 11 height 8
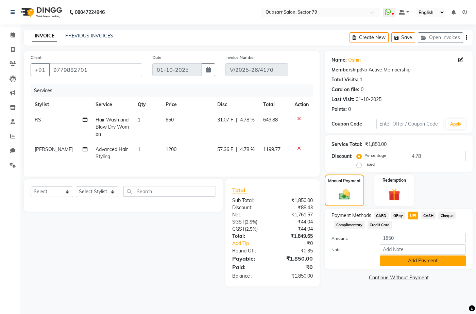
click at [427, 259] on button "Add Payment" at bounding box center [423, 260] width 86 height 11
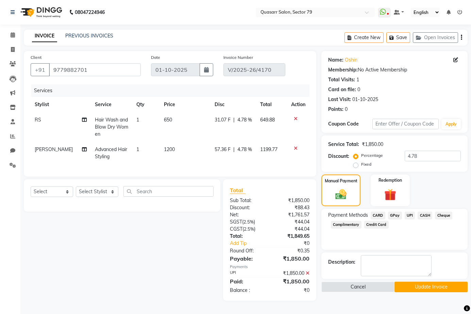
click at [426, 288] on button "Update Invoice" at bounding box center [430, 287] width 73 height 11
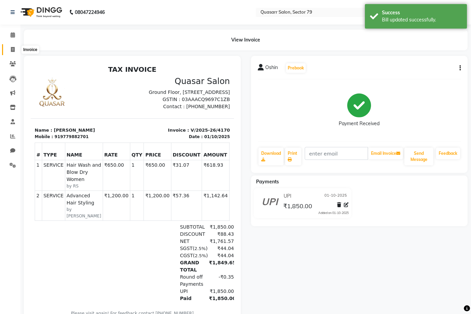
click at [12, 51] on icon at bounding box center [13, 49] width 4 height 5
select select "service"
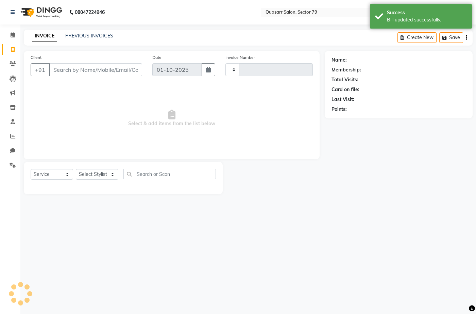
type input "4171"
select select "7231"
click at [73, 35] on link "PREVIOUS INVOICES" at bounding box center [89, 36] width 48 height 6
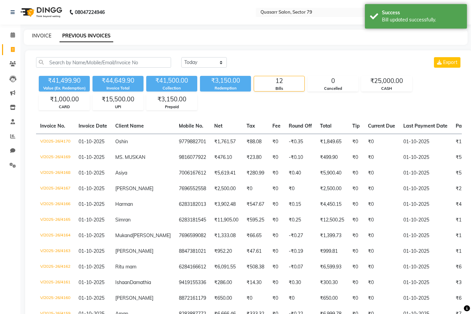
click at [48, 35] on link "INVOICE" at bounding box center [41, 36] width 19 height 6
select select "service"
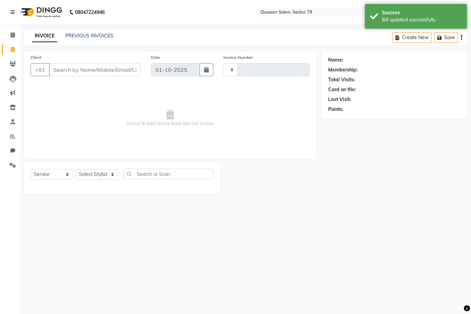
type input "4171"
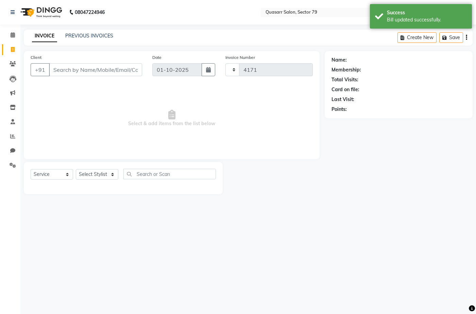
select select "7231"
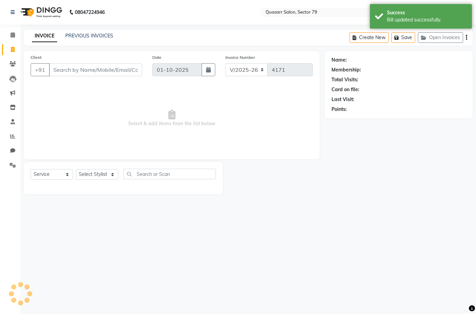
click at [96, 66] on input "Client" at bounding box center [95, 69] width 93 height 13
click at [109, 70] on input "Client" at bounding box center [95, 69] width 93 height 13
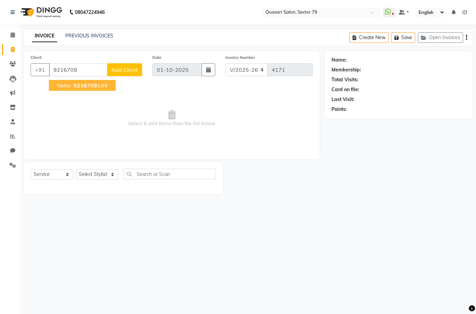
click at [106, 85] on button "Neha 9216709 184" at bounding box center [82, 85] width 67 height 11
type input "9216709184"
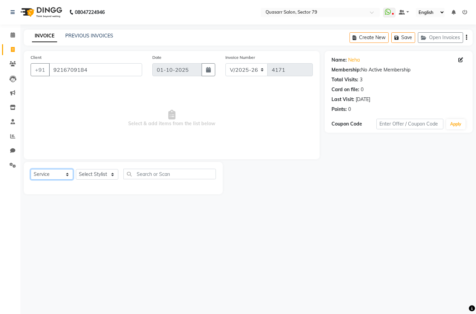
click at [55, 176] on select "Select Service Product Membership Package Voucher Prepaid Gift Card" at bounding box center [52, 174] width 42 height 11
click at [106, 170] on select "Select Stylist ABOY ADDY MUA Aruna [PERSON_NAME] DEEP [PERSON_NAME] [PERSON_NAM…" at bounding box center [97, 174] width 42 height 11
select select "69599"
click at [76, 169] on select "Select Stylist ABOY ADDY MUA Aruna [PERSON_NAME] DEEP [PERSON_NAME] [PERSON_NAM…" at bounding box center [97, 174] width 42 height 11
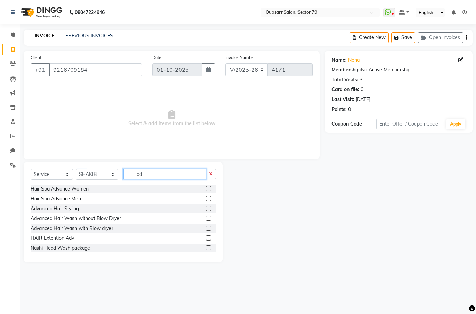
type input "a"
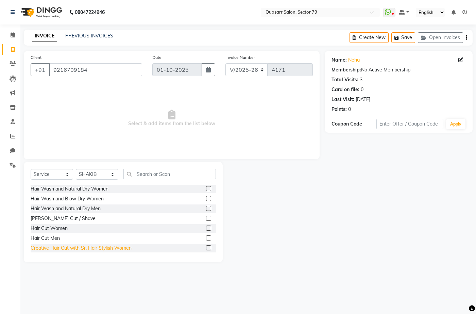
click at [97, 250] on div "Creative Hair Cut with Sr. Hair Stylish Women" at bounding box center [81, 247] width 101 height 7
checkbox input "false"
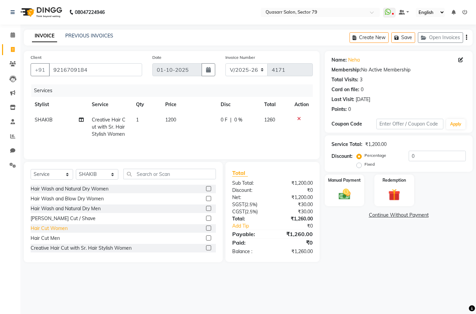
click at [63, 225] on div "Hair Cut Women" at bounding box center [49, 228] width 37 height 7
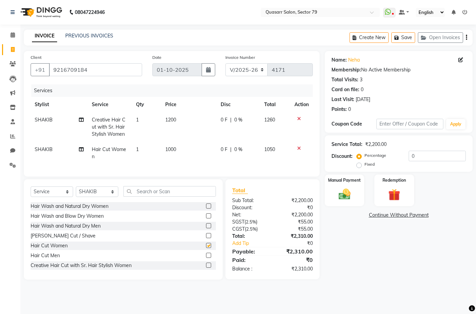
checkbox input "false"
click at [299, 119] on icon at bounding box center [299, 118] width 4 height 5
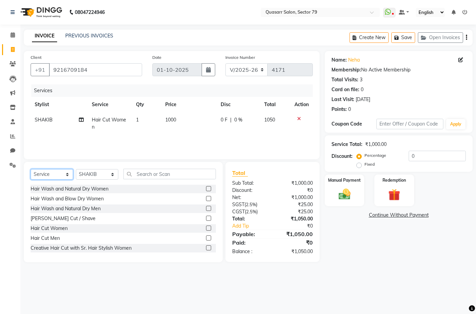
click at [67, 173] on select "Select Service Product Membership Package Voucher Prepaid Gift Card" at bounding box center [52, 174] width 42 height 11
select select "product"
click at [31, 169] on select "Select Service Product Membership Package Voucher Prepaid Gift Card" at bounding box center [52, 174] width 42 height 11
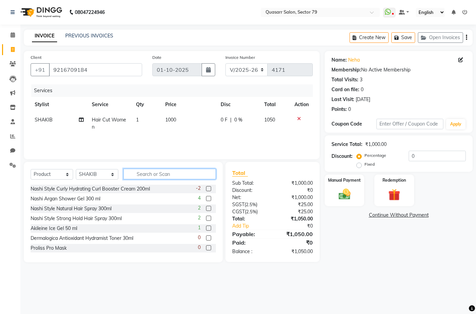
click at [146, 175] on input "text" at bounding box center [169, 174] width 92 height 11
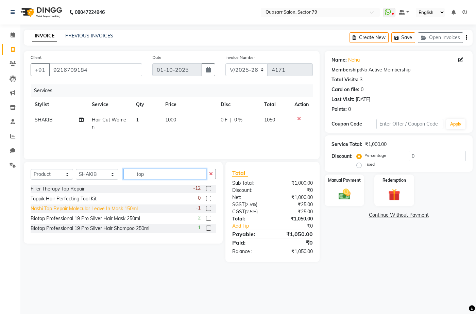
type input "top"
click at [127, 209] on div "Nashi Top Repair Molecular Leave In Mask 150ml" at bounding box center [84, 208] width 107 height 7
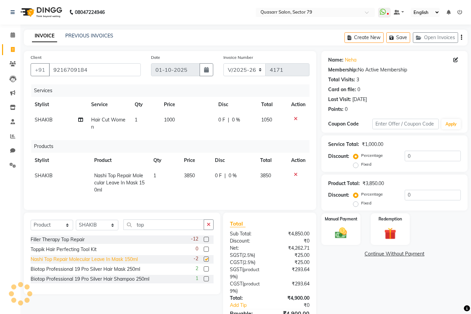
checkbox input "false"
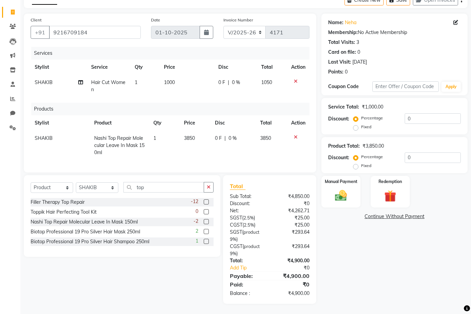
scroll to position [42, 0]
click at [418, 117] on input "0" at bounding box center [433, 118] width 56 height 11
drag, startPoint x: 413, startPoint y: 116, endPoint x: 391, endPoint y: 116, distance: 21.4
click at [391, 116] on div "Percentage Fixed 0" at bounding box center [408, 122] width 106 height 18
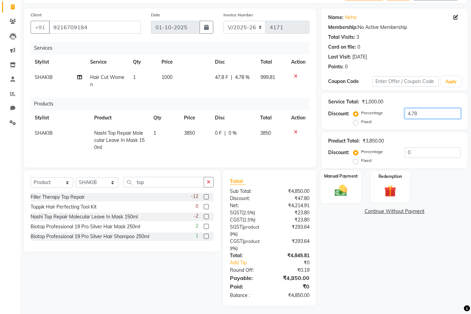
type input "4.78"
click at [342, 189] on img at bounding box center [341, 191] width 20 height 14
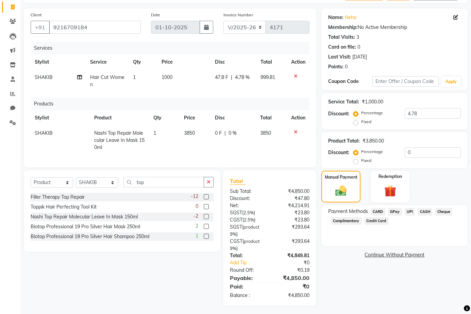
click at [412, 211] on span "UPI" at bounding box center [410, 212] width 11 height 8
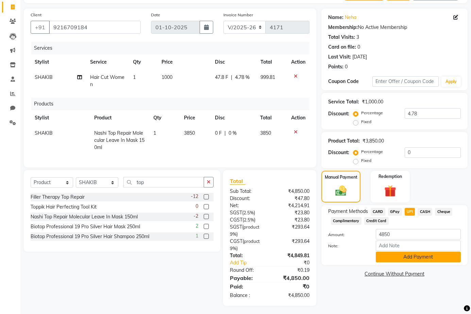
click at [429, 257] on button "Add Payment" at bounding box center [418, 257] width 85 height 11
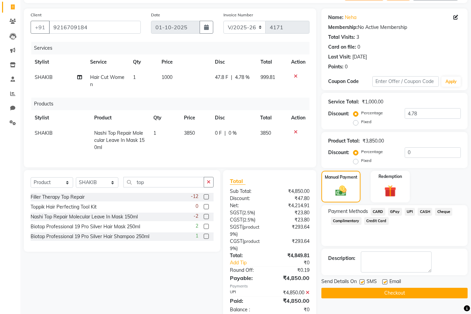
click at [364, 280] on label at bounding box center [361, 281] width 5 height 5
click at [364, 280] on input "checkbox" at bounding box center [361, 282] width 4 height 4
checkbox input "false"
click at [384, 282] on label at bounding box center [384, 281] width 5 height 5
click at [384, 282] on input "checkbox" at bounding box center [384, 282] width 4 height 4
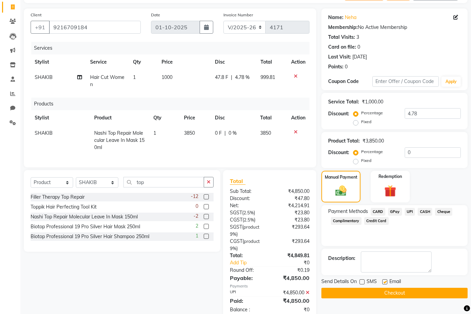
checkbox input "false"
click at [394, 291] on button "Checkout" at bounding box center [394, 293] width 146 height 11
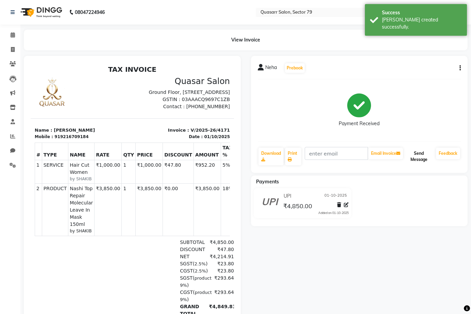
click at [412, 159] on button "Send Message" at bounding box center [418, 157] width 29 height 18
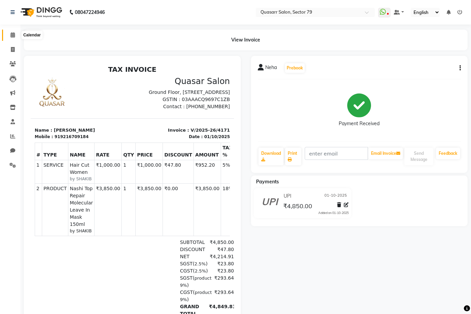
click at [12, 35] on icon at bounding box center [13, 34] width 4 height 5
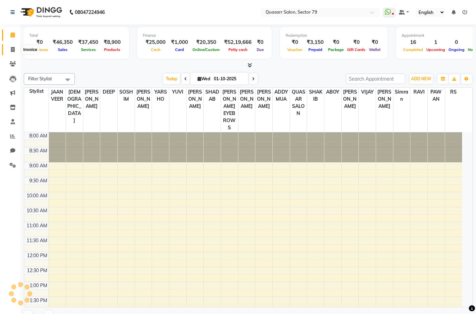
click at [14, 46] on span at bounding box center [13, 50] width 12 height 8
select select "service"
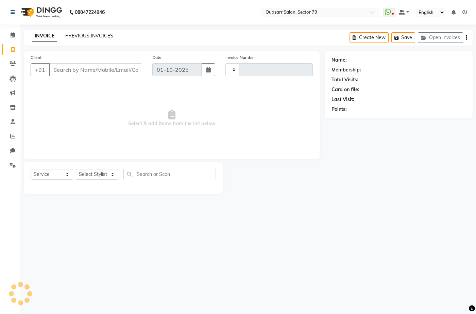
type input "4172"
select select "7231"
click at [76, 33] on link "PREVIOUS INVOICES" at bounding box center [89, 36] width 48 height 6
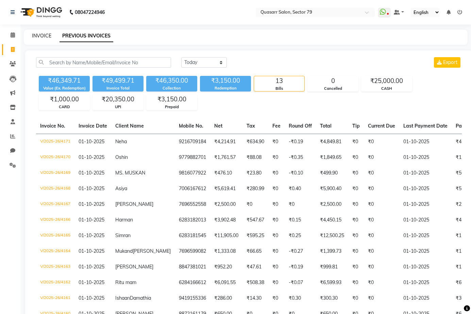
click at [41, 36] on link "INVOICE" at bounding box center [41, 36] width 19 height 6
select select "service"
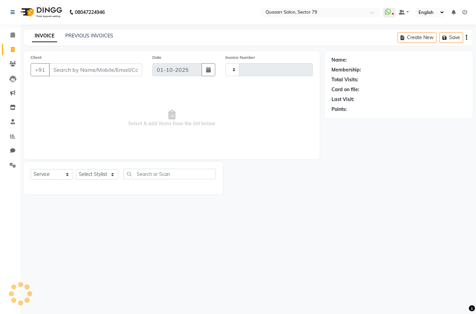
type input "4172"
select select "7231"
click at [90, 68] on input "Client" at bounding box center [95, 69] width 93 height 13
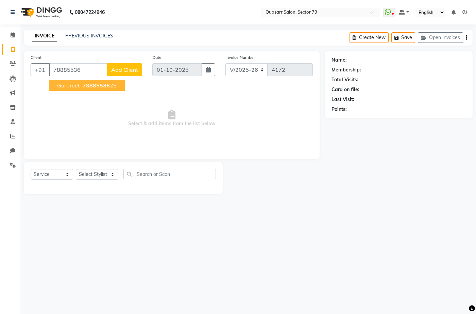
click at [100, 87] on span "78885536" at bounding box center [96, 85] width 27 height 7
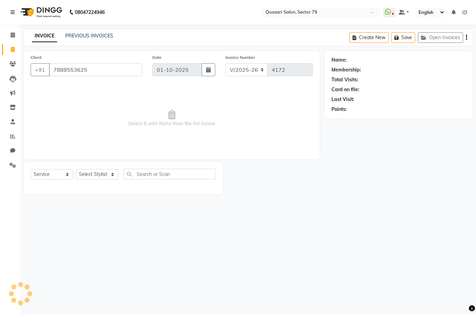
type input "7888553625"
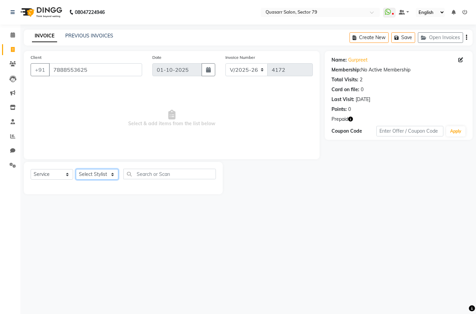
click at [98, 174] on select "Select Stylist ABOY ADDY MUA Aruna [PERSON_NAME] DEEP [PERSON_NAME] [PERSON_NAM…" at bounding box center [97, 174] width 42 height 11
select select "61618"
click at [76, 169] on select "Select Stylist ABOY ADDY MUA Aruna [PERSON_NAME] DEEP [PERSON_NAME] [PERSON_NAM…" at bounding box center [97, 174] width 42 height 11
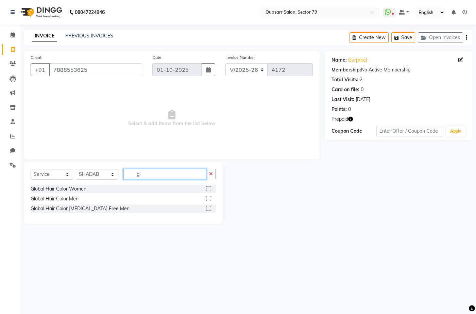
type input "g"
type input "root"
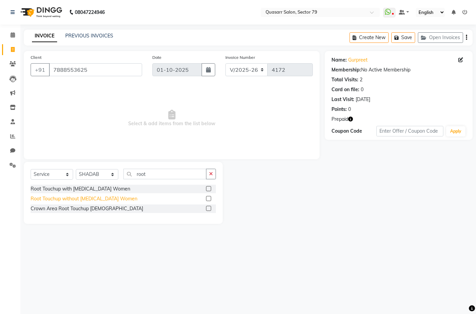
click at [114, 200] on div "Root Touchup without [MEDICAL_DATA] Women" at bounding box center [84, 198] width 107 height 7
checkbox input "false"
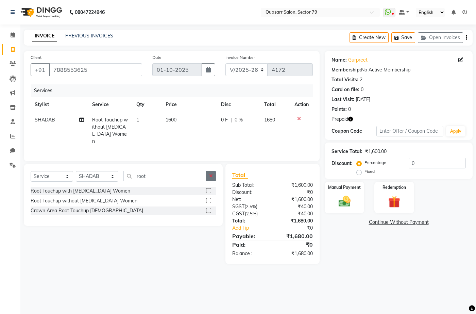
click at [215, 176] on button "button" at bounding box center [211, 176] width 10 height 11
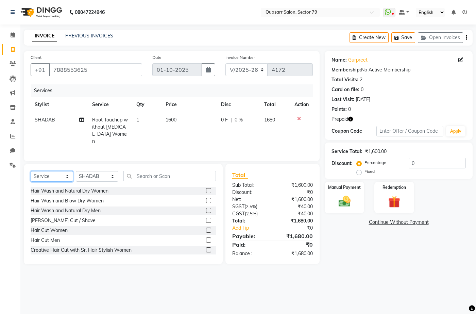
click at [52, 177] on select "Select Service Product Membership Package Voucher Prepaid Gift Card" at bounding box center [52, 176] width 42 height 11
select select "product"
click at [31, 171] on select "Select Service Product Membership Package Voucher Prepaid Gift Card" at bounding box center [52, 176] width 42 height 11
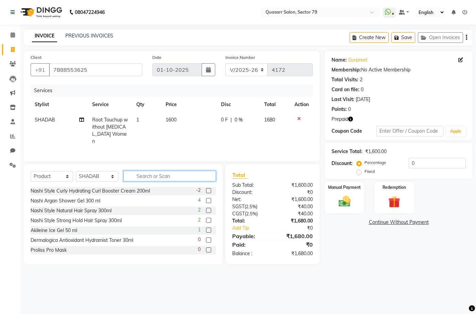
click at [158, 174] on input "text" at bounding box center [169, 176] width 92 height 11
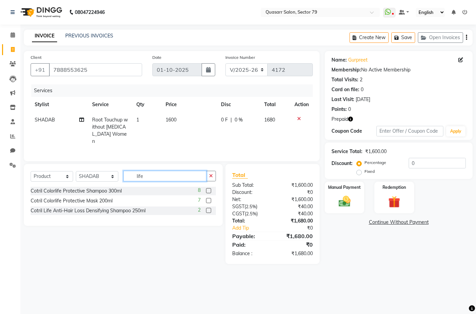
type input "life"
click at [99, 206] on div "Cotril Life Anti-Hair Loss Densifying Shampoo 250ml 2" at bounding box center [123, 210] width 185 height 8
drag, startPoint x: 102, startPoint y: 208, endPoint x: 123, endPoint y: 208, distance: 20.7
click at [103, 208] on div "Cotril Life Anti-Hair Loss Densifying Shampoo 250ml" at bounding box center [88, 210] width 115 height 7
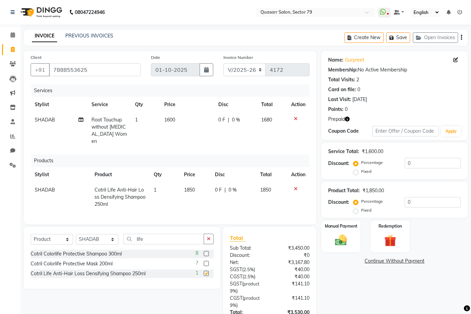
checkbox input "false"
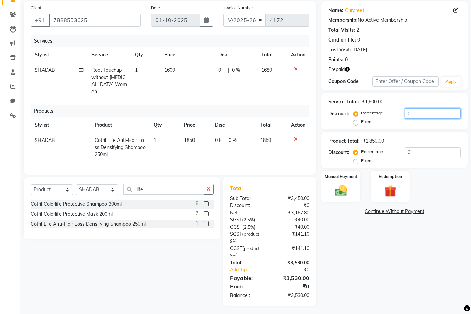
drag, startPoint x: 396, startPoint y: 111, endPoint x: 369, endPoint y: 112, distance: 26.9
click at [369, 112] on div "Service Total: ₹1,600.00 Discount: Percentage Fixed 0" at bounding box center [394, 111] width 133 height 31
click at [419, 111] on input "0" at bounding box center [433, 113] width 56 height 11
drag, startPoint x: 425, startPoint y: 113, endPoint x: 387, endPoint y: 113, distance: 37.7
click at [387, 113] on div "Percentage Fixed 0" at bounding box center [408, 117] width 106 height 18
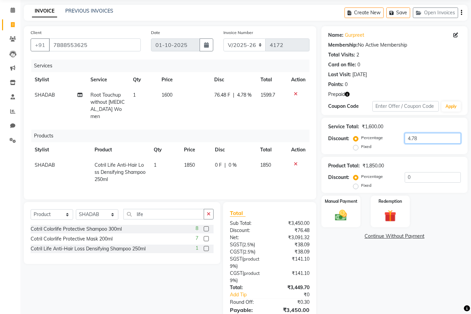
scroll to position [0, 0]
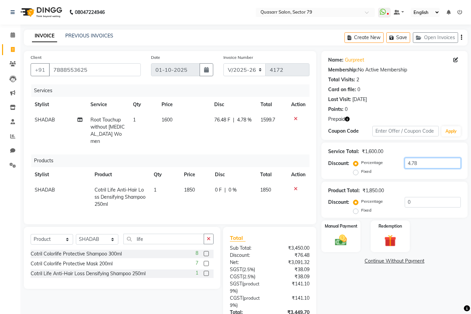
type input "4.78"
click at [350, 117] on div "Prepaid" at bounding box center [394, 119] width 133 height 7
click at [347, 119] on icon "button" at bounding box center [347, 119] width 5 height 5
click at [390, 240] on img at bounding box center [390, 240] width 20 height 15
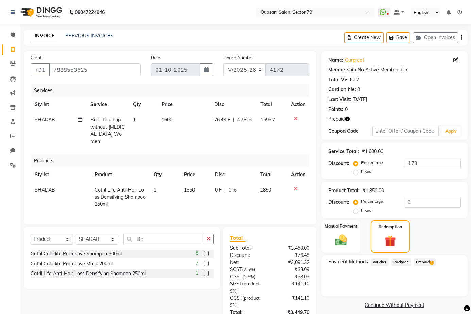
click at [428, 262] on span "Prepaid 1" at bounding box center [425, 262] width 22 height 8
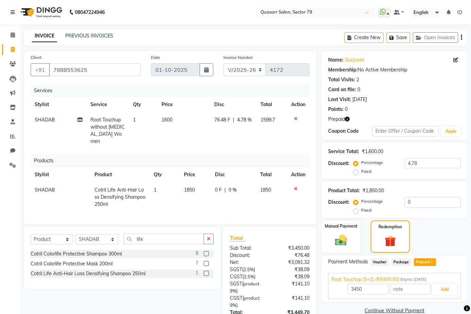
scroll to position [57, 0]
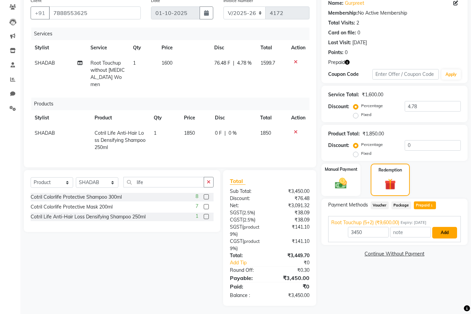
click at [441, 235] on button "Add" at bounding box center [444, 233] width 25 height 12
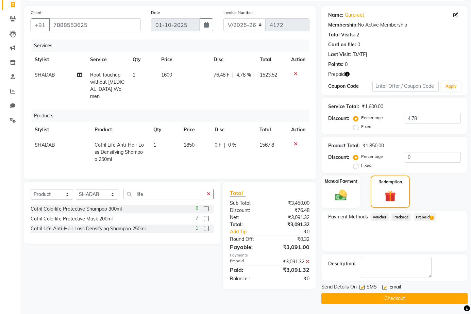
click at [307, 259] on icon at bounding box center [308, 261] width 4 height 5
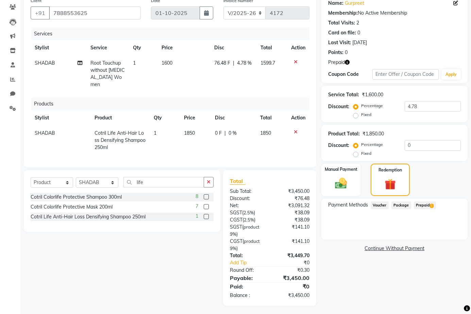
click at [295, 130] on icon at bounding box center [296, 132] width 4 height 5
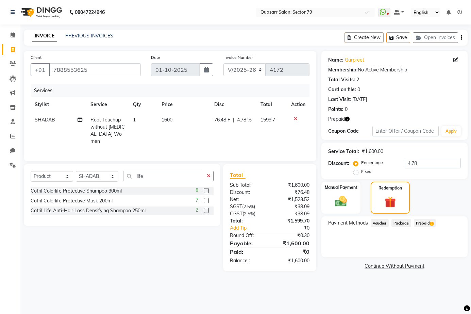
scroll to position [0, 0]
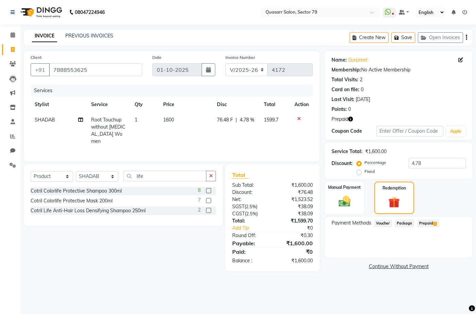
click at [427, 222] on span "Prepaid 1" at bounding box center [428, 223] width 22 height 8
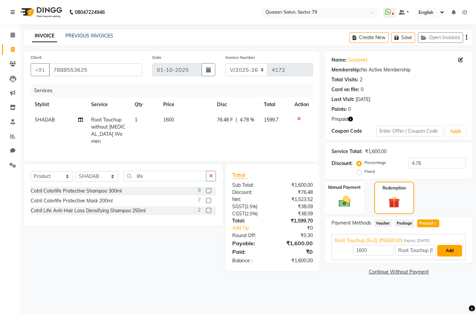
click at [454, 252] on button "Add" at bounding box center [449, 251] width 25 height 12
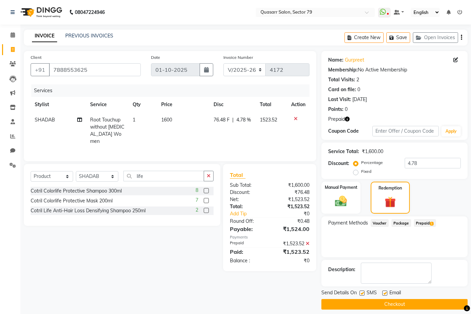
click at [386, 293] on label at bounding box center [384, 292] width 5 height 5
click at [386, 293] on input "checkbox" at bounding box center [384, 293] width 4 height 4
checkbox input "false"
click at [363, 294] on label at bounding box center [361, 292] width 5 height 5
click at [363, 294] on input "checkbox" at bounding box center [361, 293] width 4 height 4
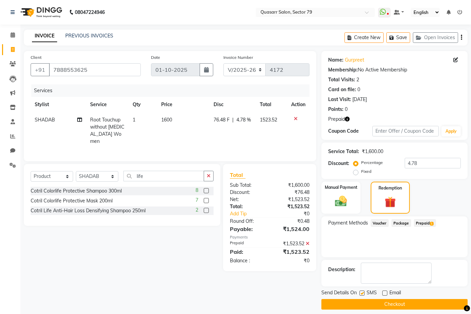
checkbox input "false"
click at [401, 306] on button "Checkout" at bounding box center [394, 304] width 146 height 11
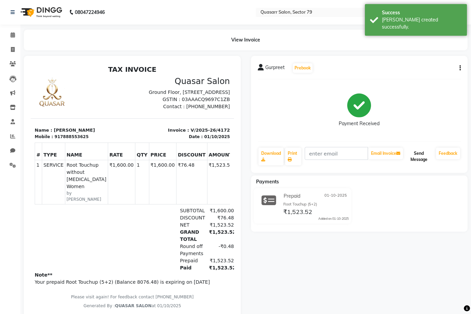
click at [421, 156] on button "Send Message" at bounding box center [418, 157] width 29 height 18
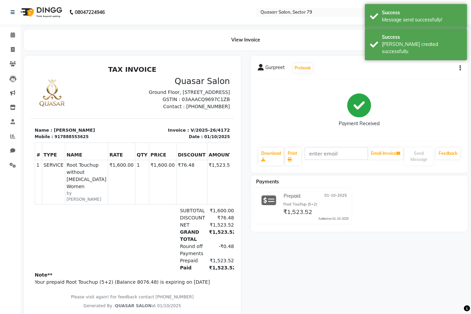
click at [72, 140] on div "917888553625" at bounding box center [71, 137] width 34 height 6
copy div "917888553625"
click at [13, 45] on link "Invoice" at bounding box center [10, 49] width 16 height 11
select select "service"
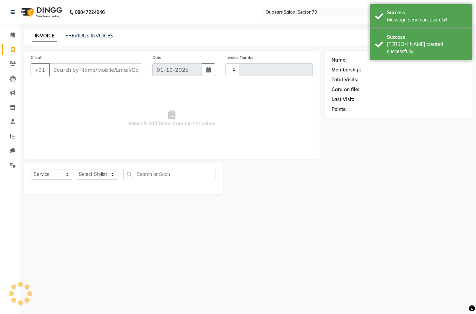
type input "4173"
select select "7231"
click at [81, 70] on input "Client" at bounding box center [95, 69] width 93 height 13
type input "917888553625"
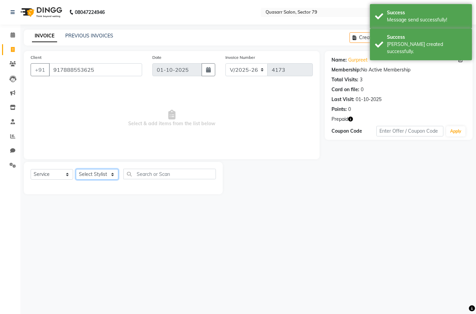
click at [108, 175] on select "Select Stylist ABOY ADDY MUA Aruna [PERSON_NAME] DEEP [PERSON_NAME] [PERSON_NAM…" at bounding box center [97, 174] width 42 height 11
select select "61618"
click at [76, 169] on select "Select Stylist ABOY ADDY MUA Aruna [PERSON_NAME] DEEP [PERSON_NAME] [PERSON_NAM…" at bounding box center [97, 174] width 42 height 11
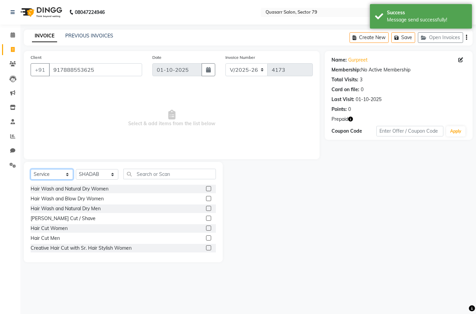
click at [61, 175] on select "Select Service Product Membership Package Voucher Prepaid Gift Card" at bounding box center [52, 174] width 42 height 11
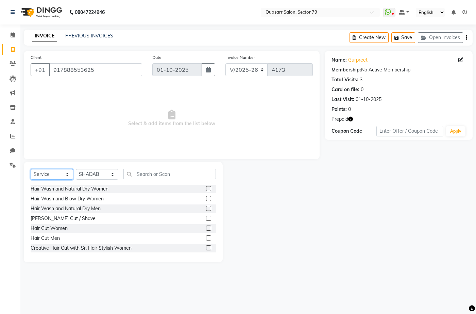
select select "product"
click at [31, 169] on select "Select Service Product Membership Package Voucher Prepaid Gift Card" at bounding box center [52, 174] width 42 height 11
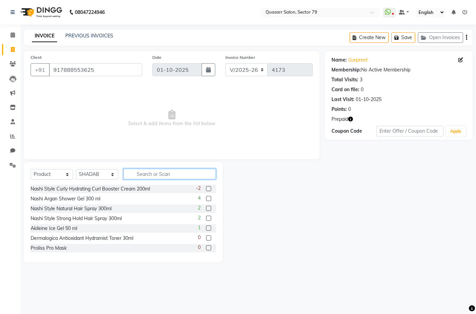
click at [166, 174] on input "text" at bounding box center [169, 174] width 92 height 11
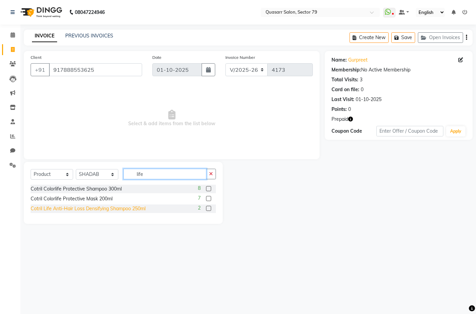
type input "life"
click at [110, 208] on div "Cotril Life Anti-Hair Loss Densifying Shampoo 250ml" at bounding box center [88, 208] width 115 height 7
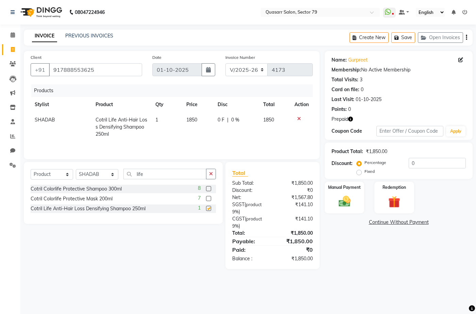
checkbox input "false"
click at [215, 177] on button "button" at bounding box center [211, 174] width 10 height 11
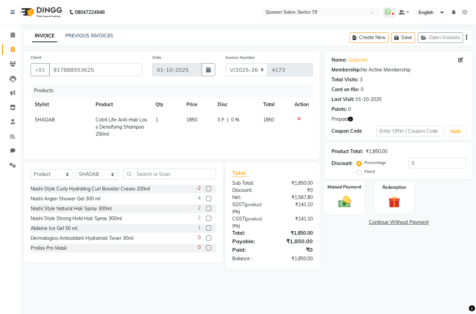
drag, startPoint x: 342, startPoint y: 194, endPoint x: 350, endPoint y: 204, distance: 13.0
click at [341, 195] on img at bounding box center [344, 201] width 20 height 14
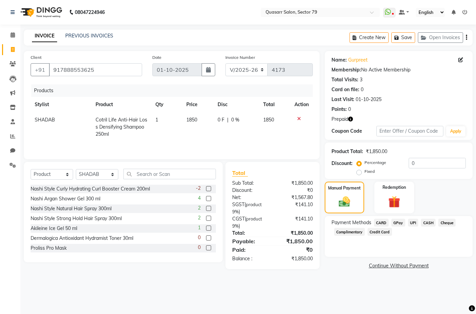
click at [424, 222] on span "CASH" at bounding box center [428, 223] width 15 height 8
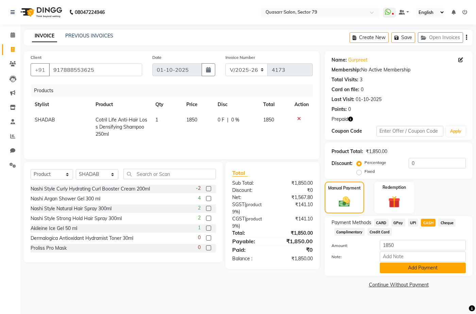
click at [419, 268] on button "Add Payment" at bounding box center [423, 267] width 86 height 11
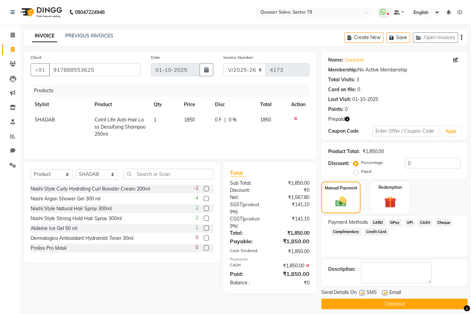
click at [362, 294] on label at bounding box center [361, 292] width 5 height 5
click at [362, 294] on input "checkbox" at bounding box center [361, 293] width 4 height 4
checkbox input "false"
click at [385, 292] on label at bounding box center [384, 292] width 5 height 5
click at [385, 292] on input "checkbox" at bounding box center [384, 293] width 4 height 4
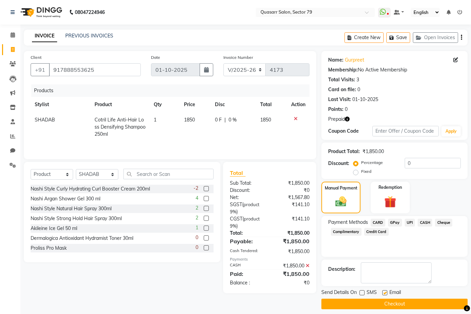
checkbox input "false"
click at [405, 307] on button "Checkout" at bounding box center [394, 304] width 146 height 11
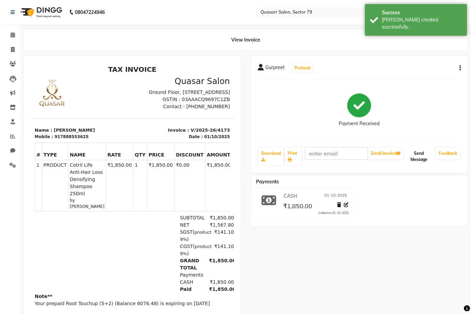
click at [422, 163] on button "Send Message" at bounding box center [418, 157] width 29 height 18
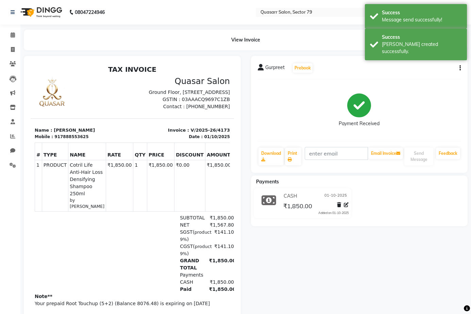
click at [13, 55] on li "Invoice" at bounding box center [10, 49] width 20 height 15
click at [13, 52] on span at bounding box center [13, 50] width 12 height 8
select select "service"
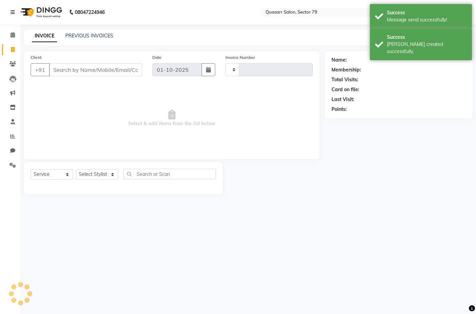
type input "4174"
select select "7231"
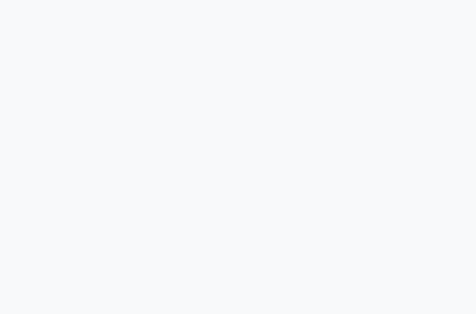
select select "service"
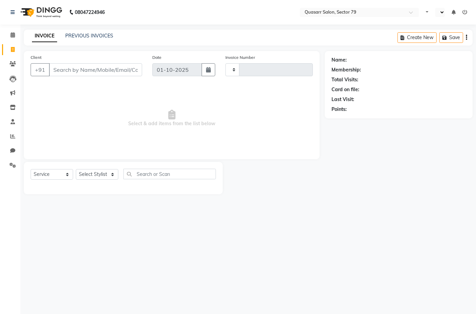
type input "4175"
select select "en"
select select "7231"
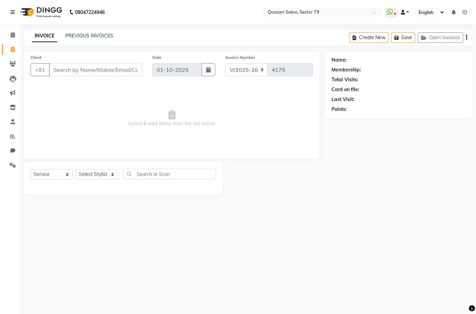
click at [405, 10] on span at bounding box center [403, 12] width 4 height 5
click at [429, 25] on span "Default Panel" at bounding box center [432, 23] width 28 height 5
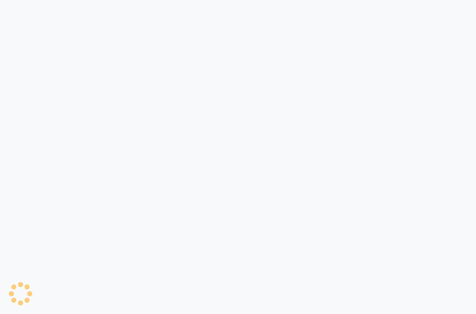
select select "service"
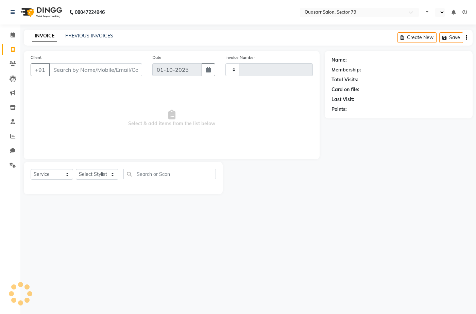
type input "4175"
select select "en"
select select "7231"
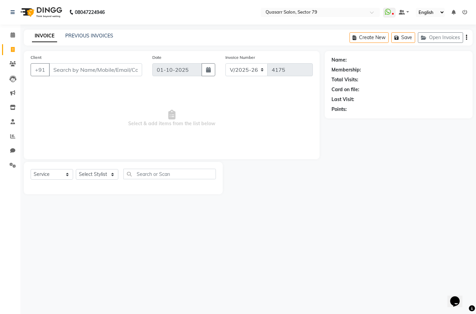
click at [142, 14] on nav "08047224946 Select Location × Quasarr Salon, Sector 79 WhatsApp Status ✕ Status…" at bounding box center [238, 12] width 476 height 24
click at [131, 68] on input "Client" at bounding box center [95, 69] width 93 height 13
click at [96, 66] on input "Client" at bounding box center [95, 69] width 93 height 13
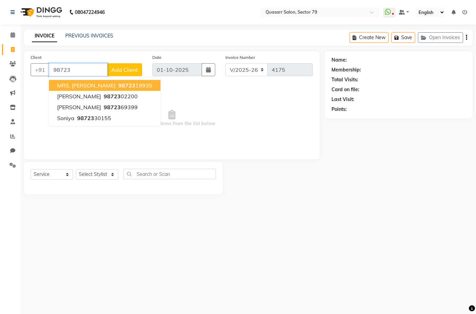
click at [131, 85] on span "98723" at bounding box center [126, 85] width 17 height 7
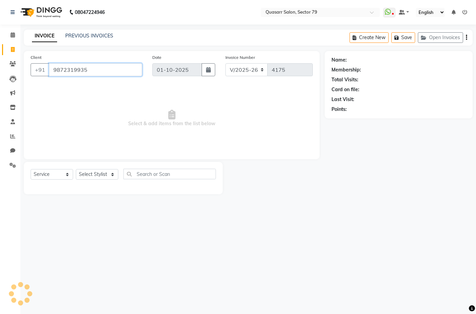
type input "9872319935"
click at [98, 173] on select "Select Stylist ABOY ADDY MUA Aruna [PERSON_NAME] DEEP [PERSON_NAME] [PERSON_NAM…" at bounding box center [97, 174] width 42 height 11
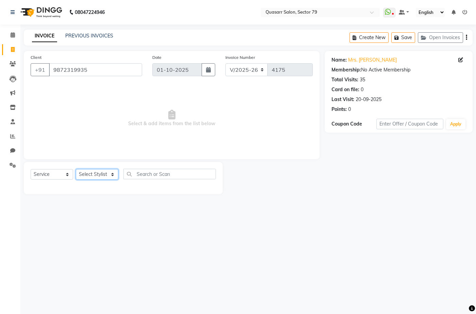
select select "61604"
click at [76, 169] on select "Select Stylist ABOY ADDY MUA Aruna [PERSON_NAME] DEEP [PERSON_NAME] [PERSON_NAM…" at bounding box center [97, 174] width 42 height 11
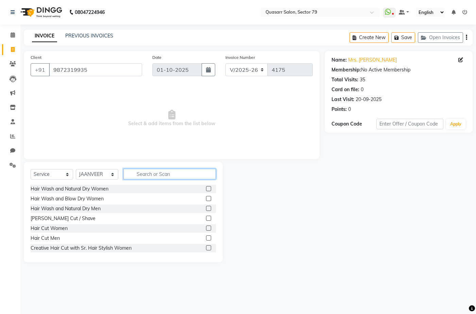
click at [172, 173] on input "text" at bounding box center [169, 174] width 92 height 11
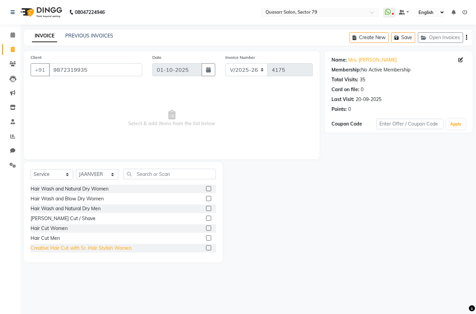
click at [99, 248] on div "Creative Hair Cut with Sr. Hair Stylish Women" at bounding box center [81, 247] width 101 height 7
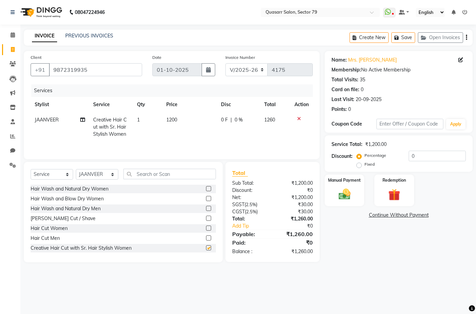
checkbox input "false"
drag, startPoint x: 432, startPoint y: 157, endPoint x: 355, endPoint y: 160, distance: 76.6
click at [355, 160] on div "Discount: Percentage Fixed 0" at bounding box center [398, 160] width 134 height 18
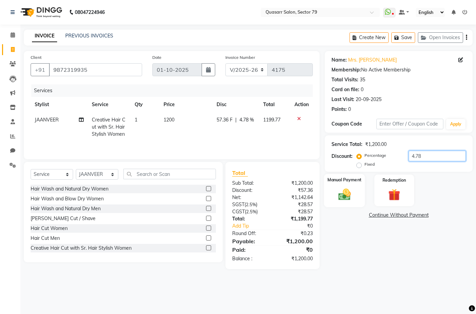
type input "4.78"
click at [342, 199] on img at bounding box center [344, 194] width 20 height 14
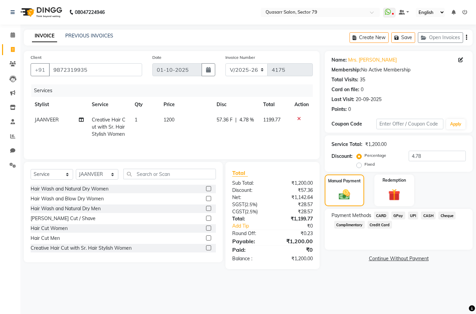
click at [385, 217] on span "CARD" at bounding box center [381, 215] width 15 height 8
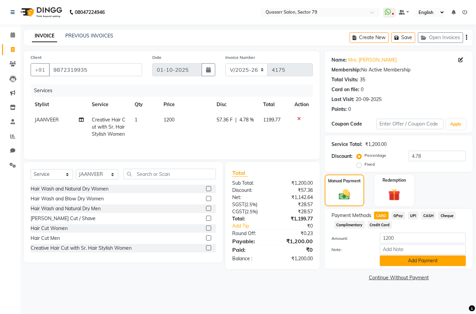
click at [425, 262] on button "Add Payment" at bounding box center [423, 260] width 86 height 11
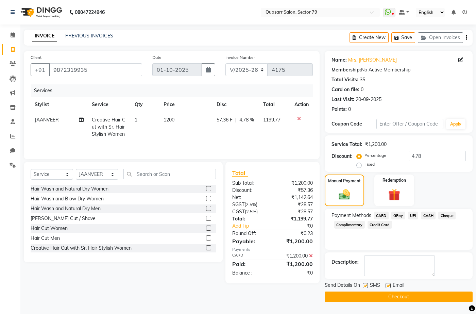
click at [367, 285] on label at bounding box center [365, 285] width 5 height 5
click at [367, 285] on input "checkbox" at bounding box center [365, 286] width 4 height 4
checkbox input "false"
click at [386, 287] on label at bounding box center [388, 285] width 5 height 5
click at [386, 287] on input "checkbox" at bounding box center [388, 286] width 4 height 4
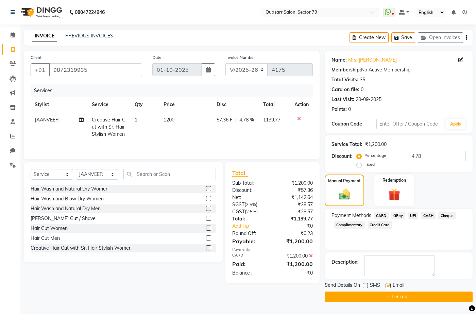
checkbox input "false"
click at [402, 293] on button "Checkout" at bounding box center [399, 296] width 148 height 11
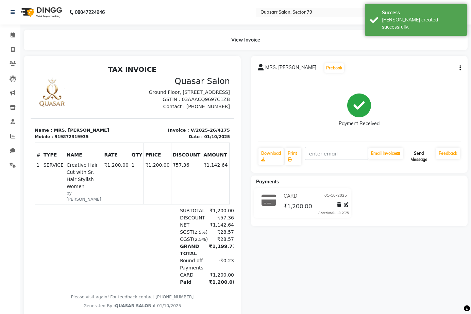
click at [423, 151] on button "Send Message" at bounding box center [418, 157] width 29 height 18
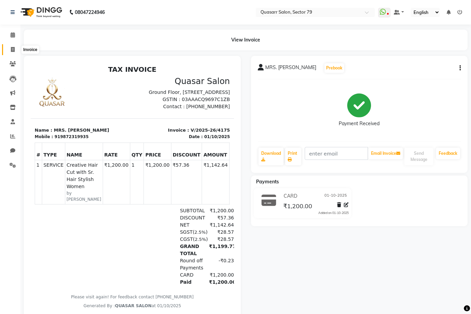
click at [12, 52] on span at bounding box center [13, 50] width 12 height 8
select select "service"
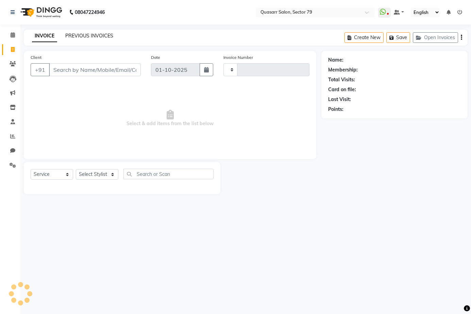
type input "4176"
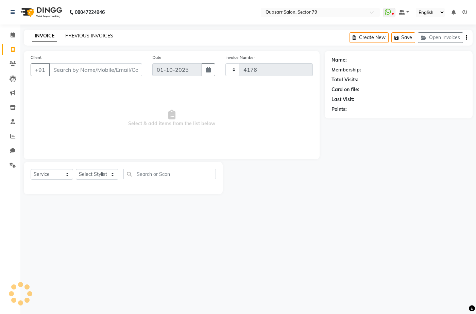
select select "7231"
click at [90, 34] on link "PREVIOUS INVOICES" at bounding box center [89, 36] width 48 height 6
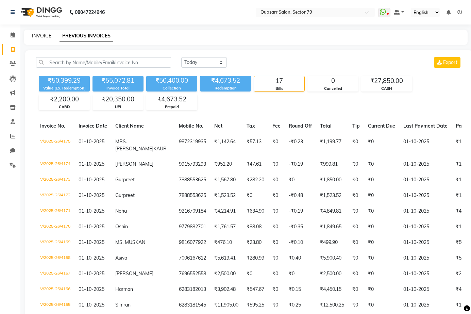
click at [50, 36] on link "INVOICE" at bounding box center [41, 36] width 19 height 6
select select "service"
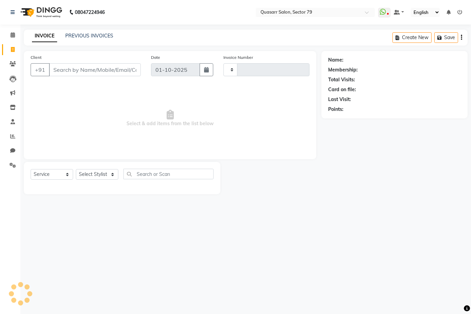
type input "4176"
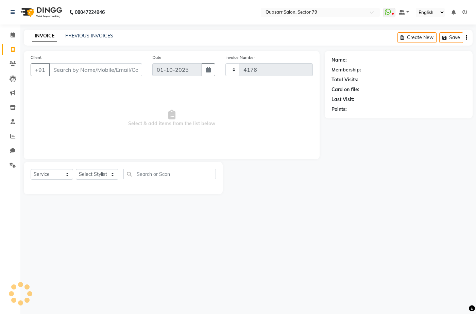
select select "7231"
click at [184, 21] on nav "08047224946 Select Location × Quasarr Salon, Sector 79 WhatsApp Status ✕ Status…" at bounding box center [238, 12] width 476 height 24
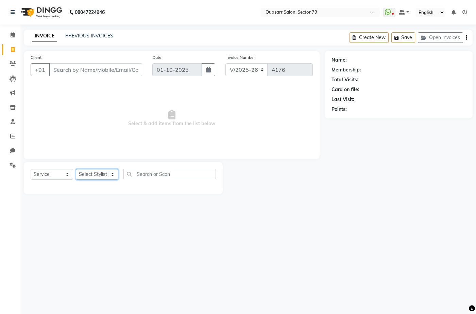
click at [109, 172] on select "Select Stylist ABOY ADDY MUA Aruna [PERSON_NAME] DEEP [PERSON_NAME] [PERSON_NAM…" at bounding box center [97, 174] width 42 height 11
click at [175, 174] on input "text" at bounding box center [169, 174] width 92 height 11
click at [95, 168] on div "Select Service Product Membership Package Voucher Prepaid Gift Card Select Styl…" at bounding box center [123, 178] width 199 height 32
click at [96, 171] on select "Select Stylist ABOY ADDY MUA Aruna [PERSON_NAME] DEEP [PERSON_NAME] [PERSON_NAM…" at bounding box center [97, 174] width 42 height 11
select select "61604"
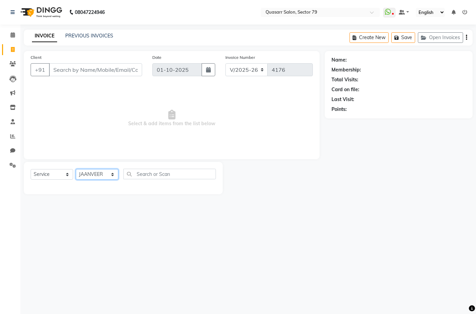
click at [76, 169] on select "Select Stylist ABOY ADDY MUA Aruna [PERSON_NAME] DEEP [PERSON_NAME] [PERSON_NAM…" at bounding box center [97, 174] width 42 height 11
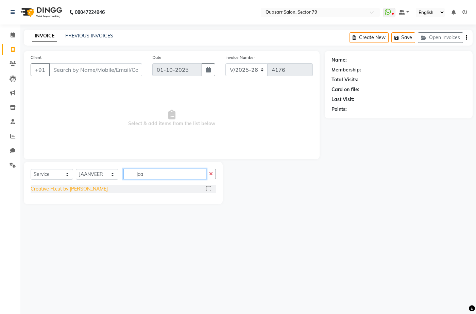
type input "jaa"
click at [71, 190] on div "Creative H.cut by [PERSON_NAME]" at bounding box center [69, 188] width 77 height 7
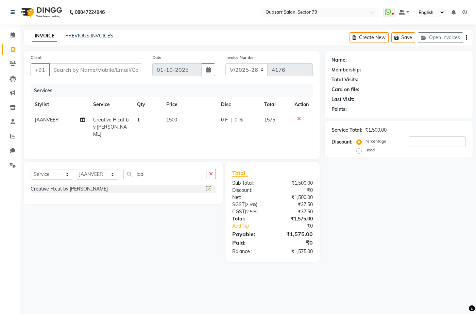
checkbox input "false"
click at [211, 174] on icon "button" at bounding box center [211, 173] width 4 height 5
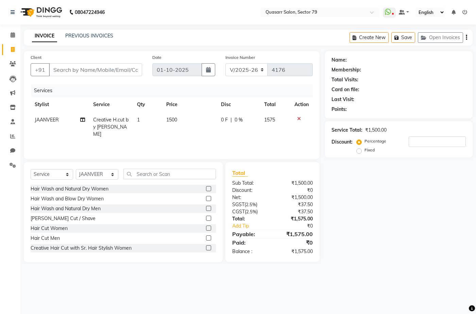
click at [297, 118] on icon at bounding box center [299, 118] width 4 height 5
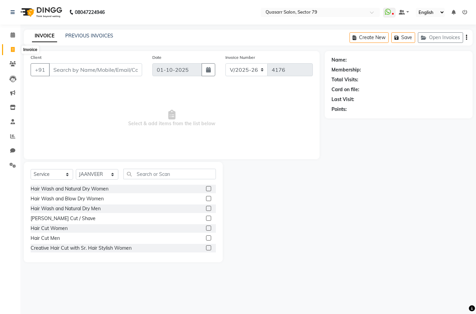
click at [14, 52] on icon at bounding box center [13, 49] width 4 height 5
select select "service"
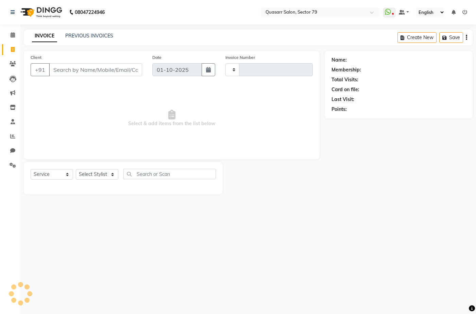
type input "4176"
select select "7231"
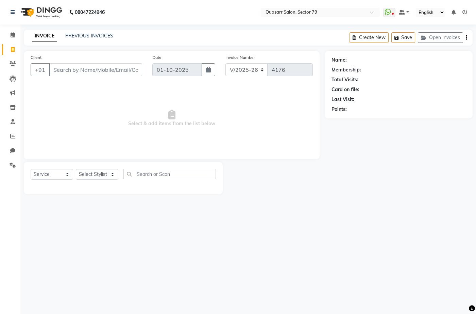
click at [168, 21] on nav "08047224946 Select Location × Quasarr Salon, Sector 79 WhatsApp Status ✕ Status…" at bounding box center [238, 12] width 476 height 24
click at [11, 38] on span at bounding box center [13, 35] width 12 height 8
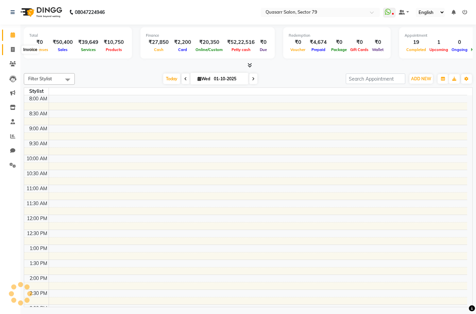
click at [13, 49] on icon at bounding box center [13, 49] width 4 height 5
select select "7231"
select select "service"
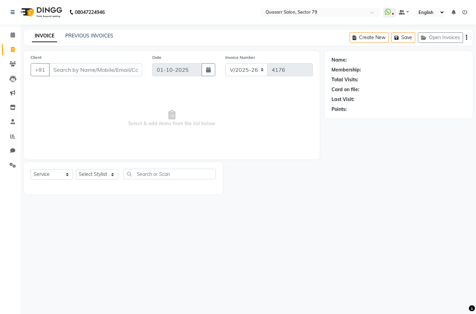
click at [222, 35] on div "INVOICE PREVIOUS INVOICES Create New Save Open Invoices" at bounding box center [248, 38] width 449 height 16
click at [12, 151] on icon at bounding box center [12, 150] width 5 height 5
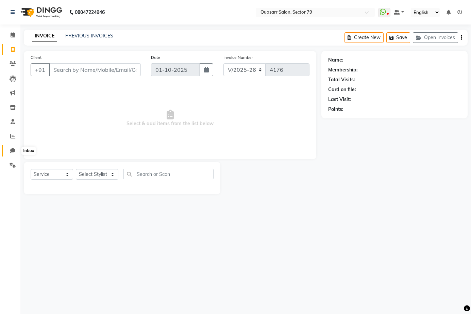
select select "100"
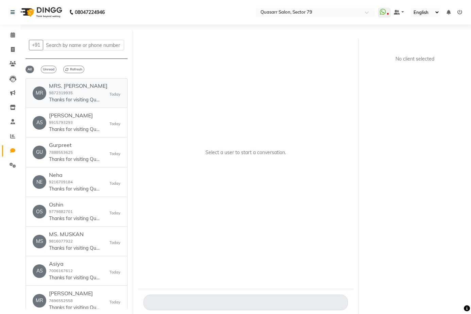
click at [84, 88] on h6 "MRS. GURLEEN KAUR" at bounding box center [78, 86] width 58 height 6
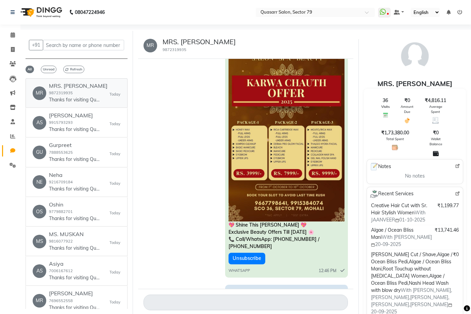
scroll to position [236, 0]
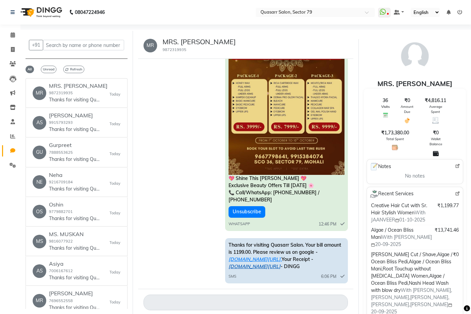
click at [280, 263] on link "ww4.in/a?c=JG7zXc" at bounding box center [254, 266] width 52 height 6
click at [74, 69] on span "Refresh" at bounding box center [73, 69] width 21 height 7
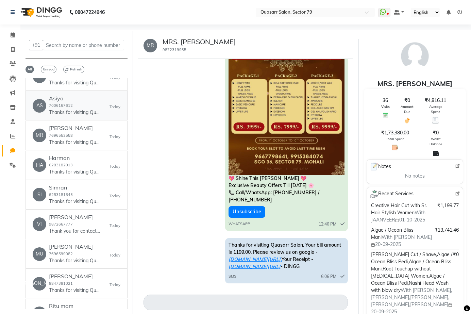
scroll to position [170, 0]
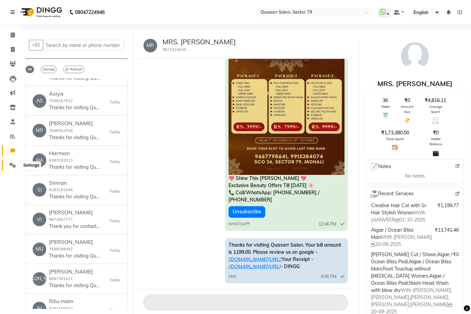
click at [13, 164] on icon at bounding box center [13, 165] width 6 height 5
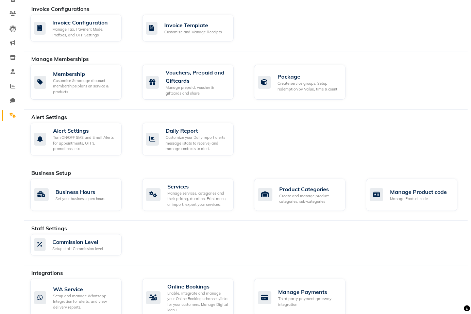
scroll to position [118, 0]
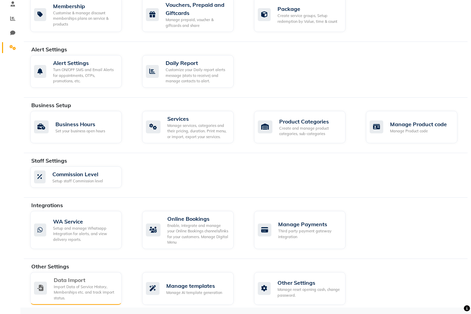
click at [74, 286] on div "Import Data of Service History, Memberships etc. and track import status." at bounding box center [85, 292] width 63 height 17
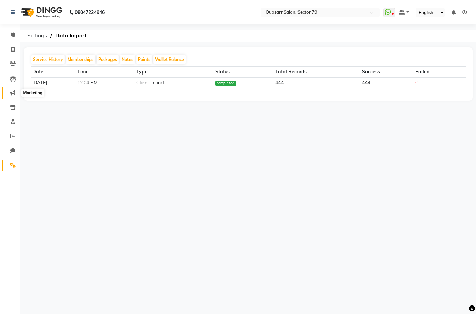
click at [14, 93] on icon at bounding box center [12, 92] width 5 height 5
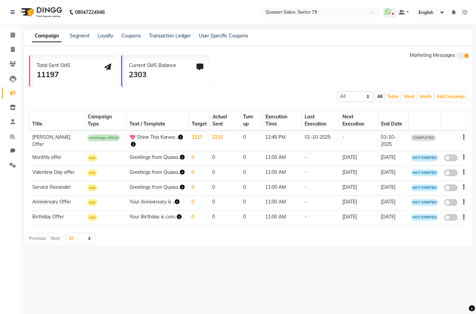
click at [215, 137] on td "2215" at bounding box center [224, 141] width 31 height 20
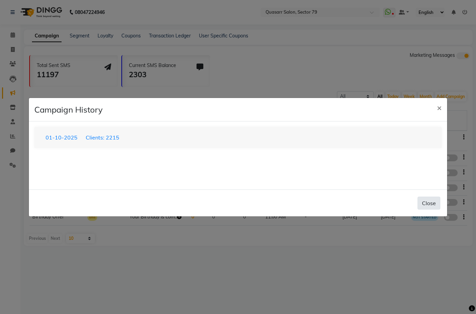
click at [431, 206] on button "Close" at bounding box center [429, 203] width 23 height 13
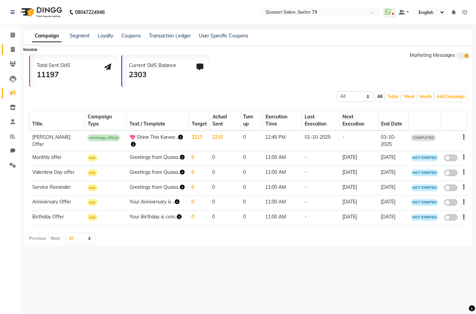
click at [13, 51] on icon at bounding box center [13, 49] width 4 height 5
select select "service"
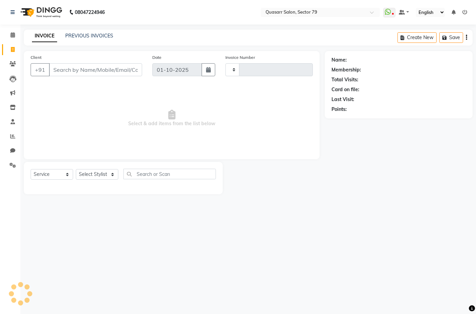
type input "4176"
select select "7231"
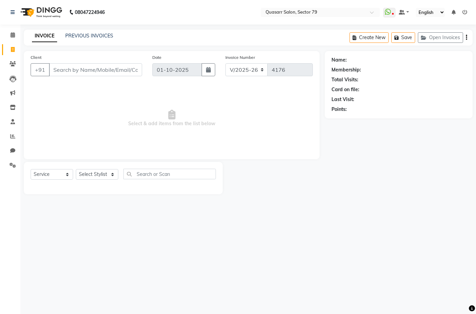
click at [149, 17] on nav "08047224946 Select Location × Quasarr Salon, Sector 79 WhatsApp Status ✕ Status…" at bounding box center [238, 12] width 476 height 24
click at [91, 34] on link "PREVIOUS INVOICES" at bounding box center [89, 36] width 48 height 6
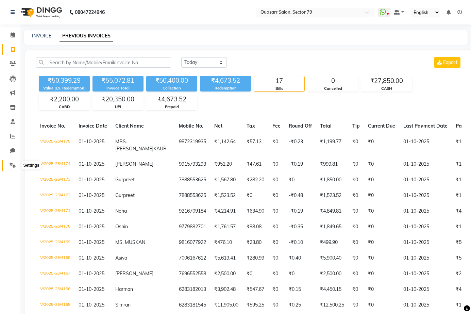
click at [12, 169] on span at bounding box center [13, 165] width 12 height 8
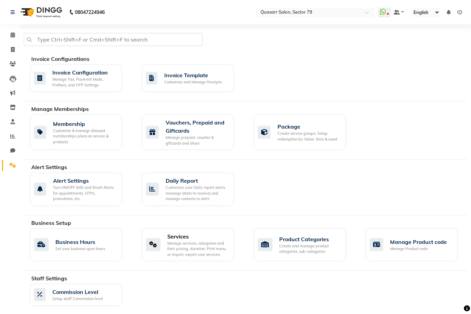
click at [194, 240] on div "Services" at bounding box center [197, 236] width 61 height 8
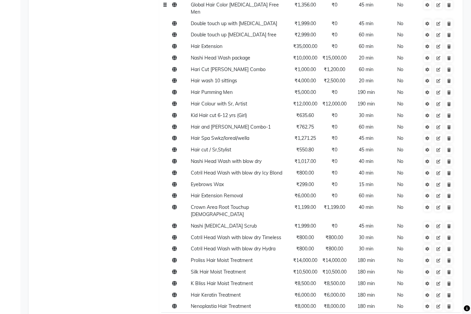
scroll to position [884, 0]
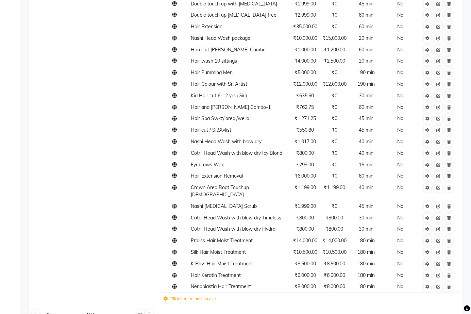
click at [202, 295] on label "Click here to add service" at bounding box center [190, 298] width 52 height 6
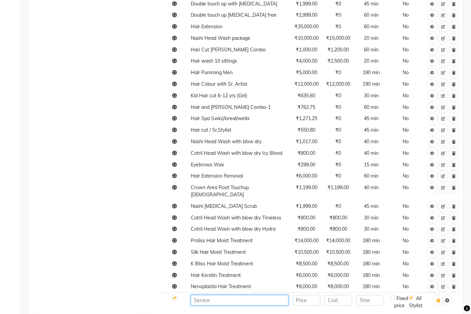
click at [227, 295] on input at bounding box center [240, 300] width 98 height 11
click at [253, 295] on input "Hair cut by jaanveer" at bounding box center [240, 300] width 98 height 11
click at [219, 295] on input "Hair cut by jaanveer" at bounding box center [240, 300] width 98 height 11
click at [255, 295] on input "Hair cut by Jaanveer" at bounding box center [240, 300] width 98 height 11
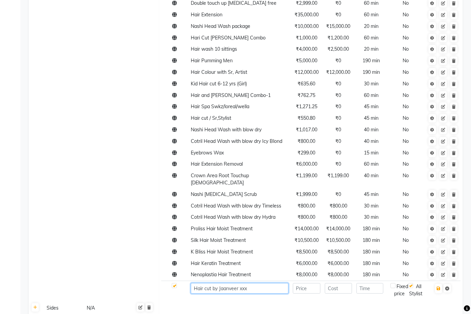
scroll to position [952, 0]
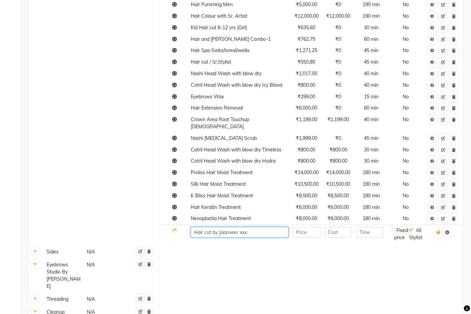
type input "Hair cut by Jaanveer xxx"
click at [174, 227] on label at bounding box center [174, 229] width 5 height 5
click at [174, 227] on input "checkbox" at bounding box center [174, 229] width 4 height 4
checkbox input "false"
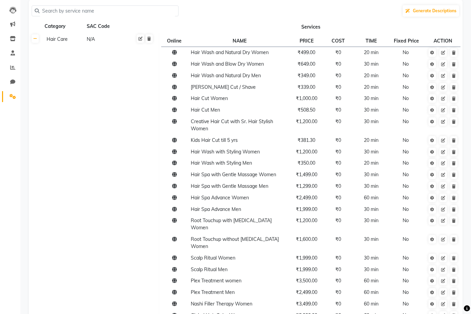
scroll to position [0, 0]
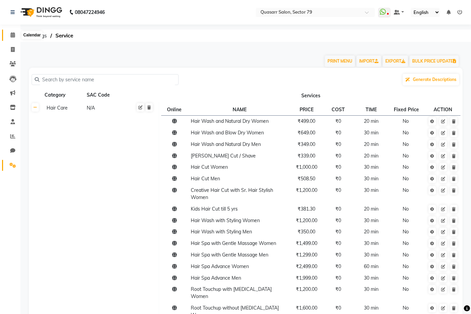
click at [14, 36] on icon at bounding box center [13, 34] width 4 height 5
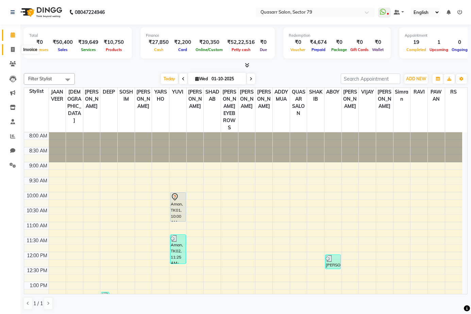
click at [9, 52] on span at bounding box center [13, 50] width 12 height 8
select select "service"
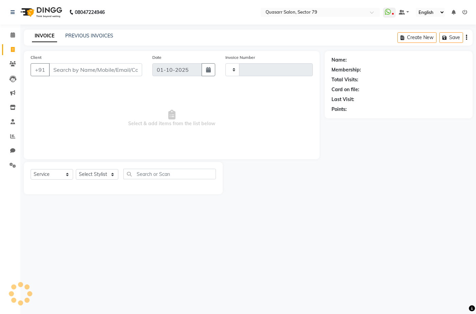
type input "4176"
select select "7231"
click at [182, 21] on nav "08047224946 Select Location × Quasarr Salon, Sector 79 WhatsApp Status ✕ Status…" at bounding box center [238, 12] width 476 height 24
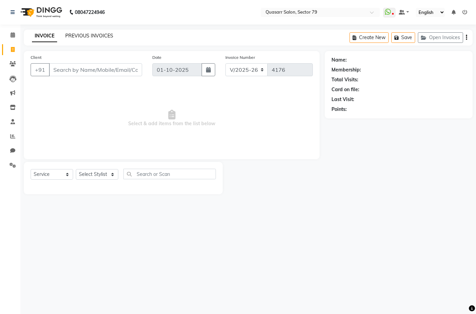
click at [80, 36] on link "PREVIOUS INVOICES" at bounding box center [89, 36] width 48 height 6
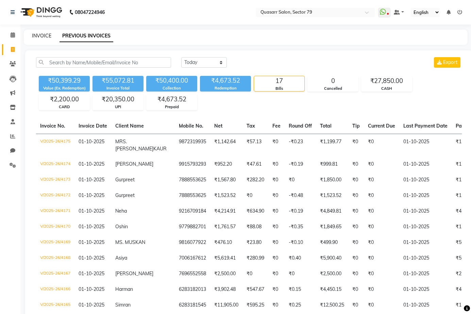
click at [43, 34] on link "INVOICE" at bounding box center [41, 36] width 19 height 6
select select "service"
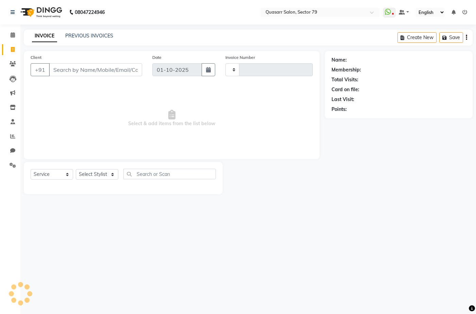
type input "4176"
select select "7231"
click at [253, 33] on div "INVOICE PREVIOUS INVOICES Create New Save" at bounding box center [248, 38] width 449 height 16
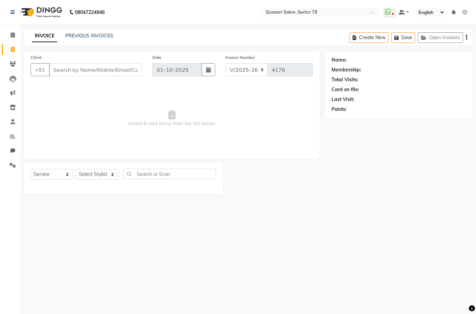
click at [150, 17] on nav "08047224946 Select Location × Quasarr Salon, Sector 79 WhatsApp Status ✕ Status…" at bounding box center [238, 12] width 476 height 24
click at [13, 148] on icon at bounding box center [12, 150] width 5 height 5
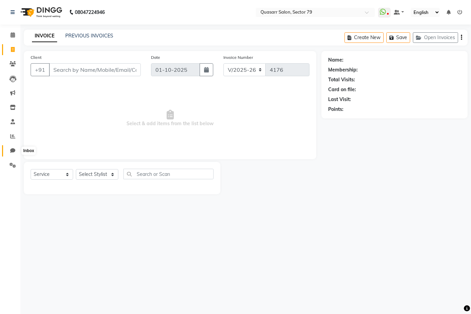
select select "100"
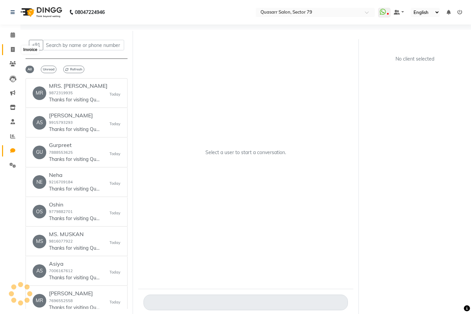
click at [14, 49] on icon at bounding box center [13, 49] width 4 height 5
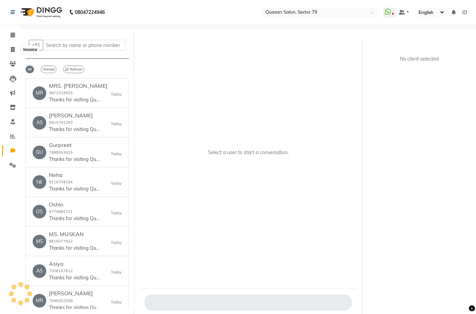
select select "7231"
select select "service"
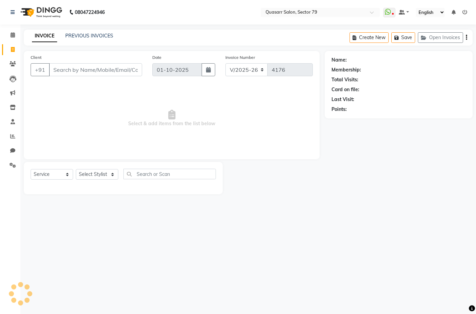
click at [190, 37] on div "INVOICE PREVIOUS INVOICES Create New Save Open Invoices" at bounding box center [248, 38] width 449 height 16
click at [136, 11] on nav "08047224946 Select Location × Quasarr Salon, Sector 79 WhatsApp Status ✕ Status…" at bounding box center [238, 12] width 476 height 24
click at [204, 27] on div "08047224946 Select Location × Quasarr Salon, Sector 79 WhatsApp Status ✕ Status…" at bounding box center [238, 157] width 476 height 314
click at [216, 34] on div "INVOICE PREVIOUS INVOICES Create New Save Open Invoices" at bounding box center [248, 38] width 449 height 16
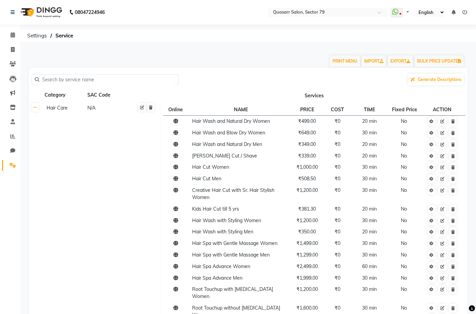
select select "en"
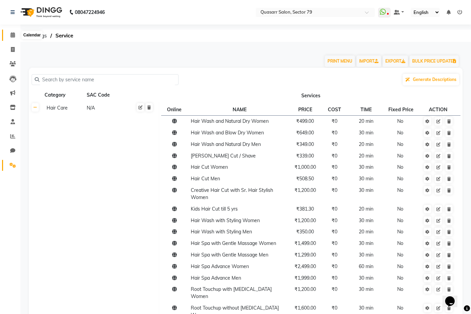
click at [14, 35] on icon at bounding box center [13, 34] width 4 height 5
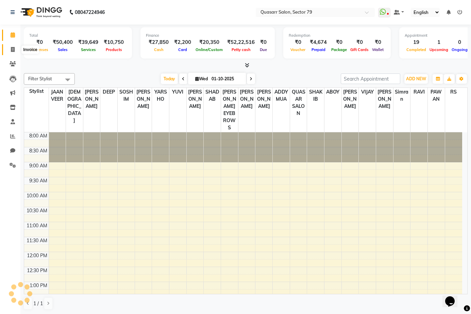
click at [12, 50] on icon at bounding box center [13, 49] width 4 height 5
select select "service"
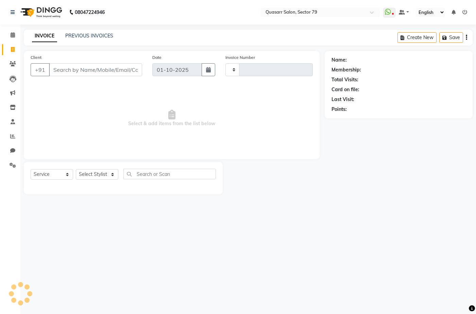
type input "4176"
select select "7231"
click at [90, 73] on input "Client" at bounding box center [95, 69] width 93 height 13
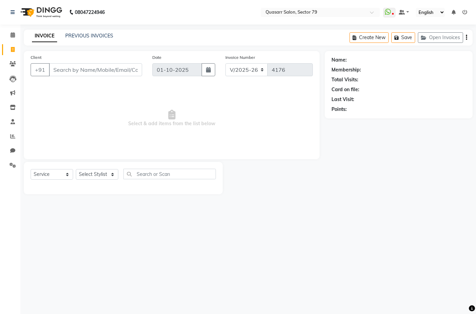
drag, startPoint x: 92, startPoint y: 165, endPoint x: 89, endPoint y: 182, distance: 17.3
click at [90, 184] on div "Select Service Product Membership Package Voucher Prepaid Gift Card Select Styl…" at bounding box center [123, 178] width 199 height 32
click at [89, 177] on select "Select Stylist ABOY ADDY MUA Aruna [PERSON_NAME] DEEP [PERSON_NAME] [PERSON_NAM…" at bounding box center [97, 174] width 42 height 11
select select "93015"
click at [76, 169] on select "Select Stylist ABOY ADDY MUA Aruna [PERSON_NAME] DEEP [PERSON_NAME] [PERSON_NAM…" at bounding box center [97, 174] width 42 height 11
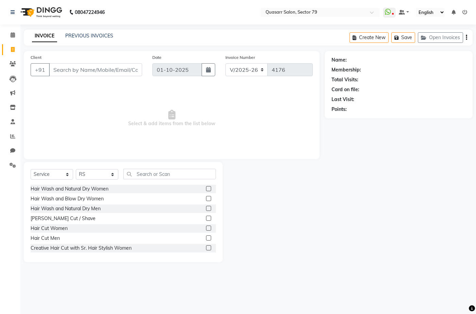
click at [155, 180] on div "Select Service Product Membership Package Voucher Prepaid Gift Card Select Styl…" at bounding box center [123, 177] width 185 height 16
click at [155, 177] on input "text" at bounding box center [169, 174] width 92 height 11
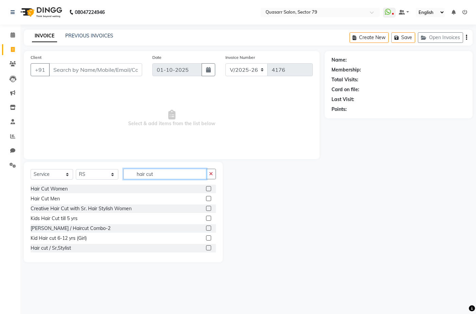
type input "hair cut"
